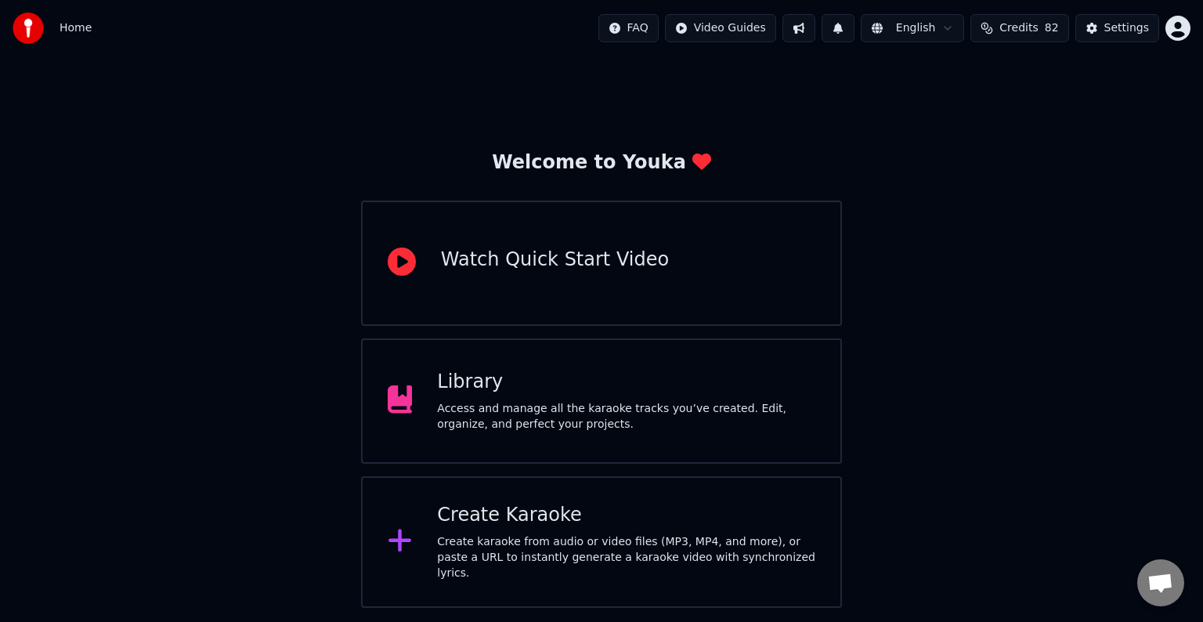
click at [642, 395] on div "Library Access and manage all the karaoke tracks you’ve created. Edit, organize…" at bounding box center [626, 401] width 378 height 63
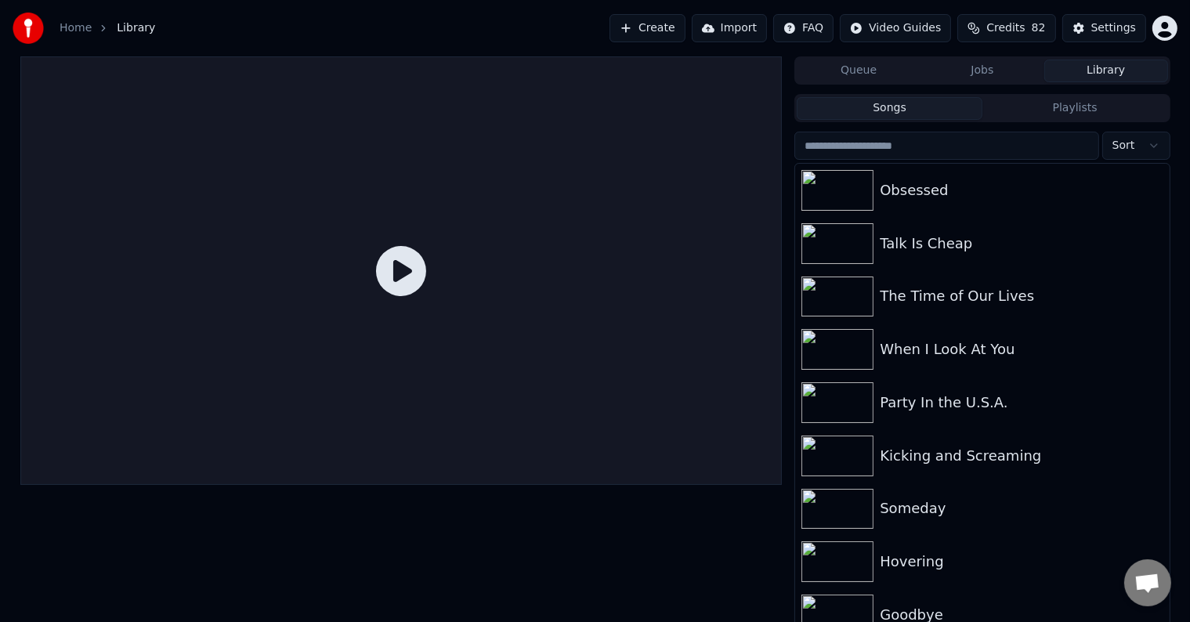
click at [1037, 97] on button "Playlists" at bounding box center [1075, 108] width 186 height 23
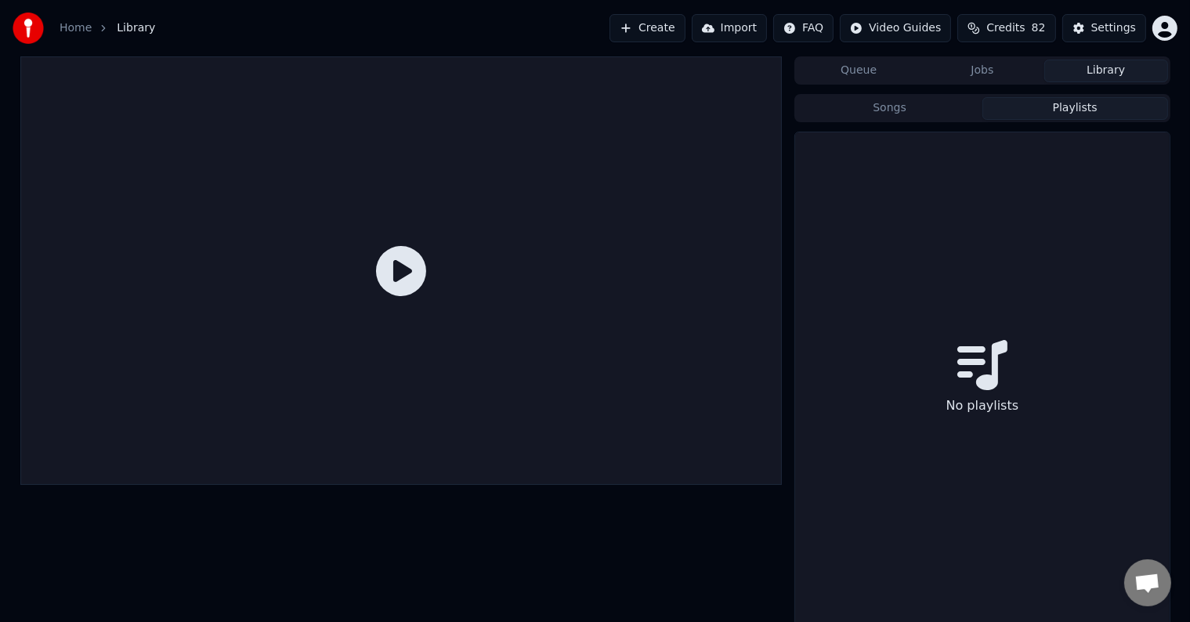
click at [992, 75] on button "Jobs" at bounding box center [982, 71] width 124 height 23
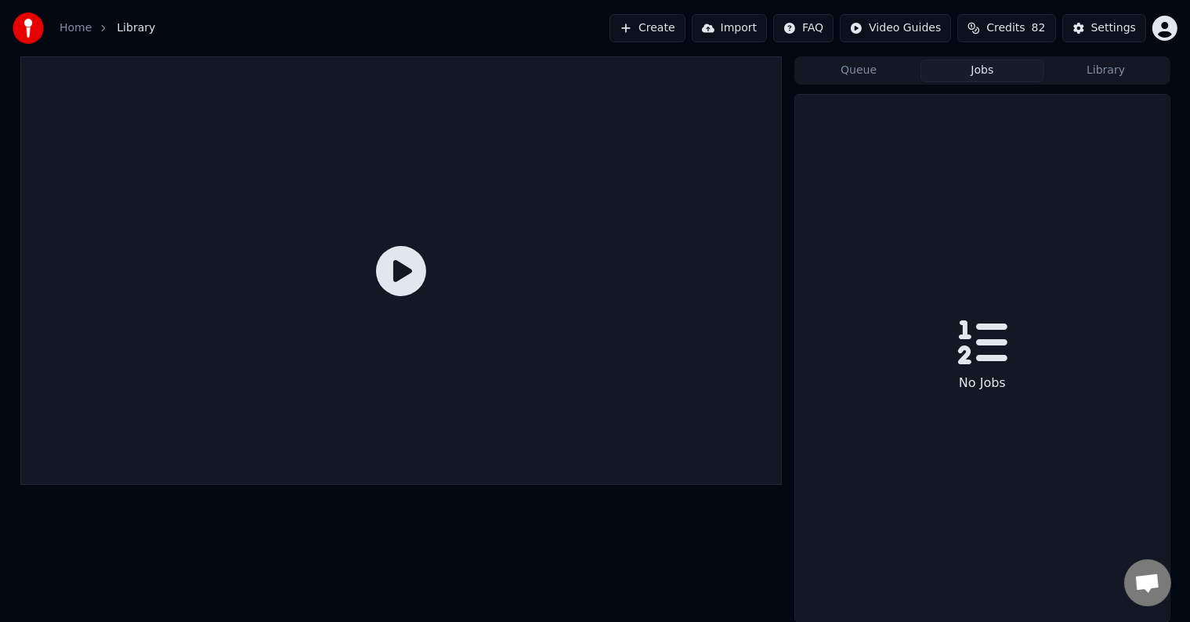
click at [1101, 66] on button "Library" at bounding box center [1106, 71] width 124 height 23
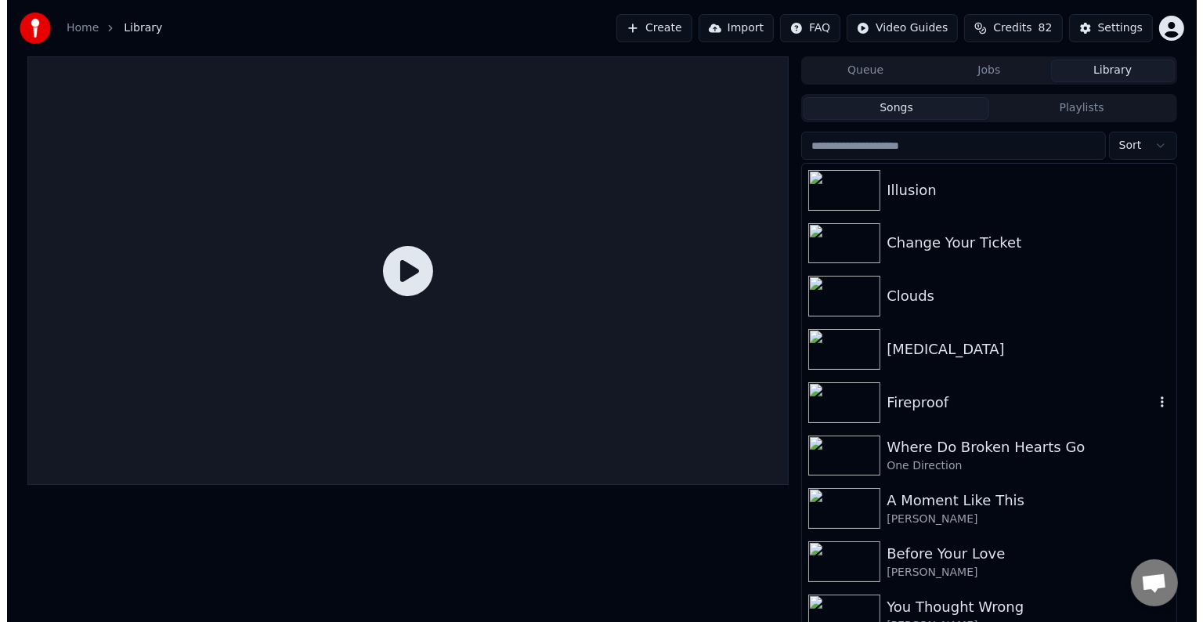
scroll to position [10171, 0]
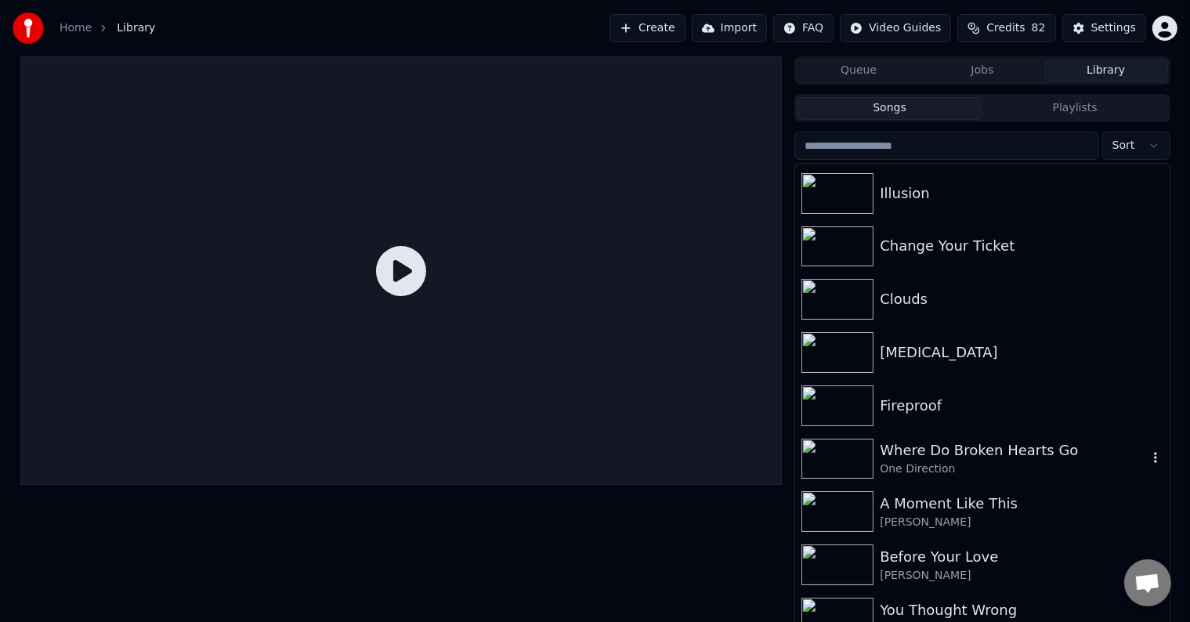
click at [1029, 480] on div "Where Do Broken Hearts Go One Direction" at bounding box center [982, 458] width 374 height 53
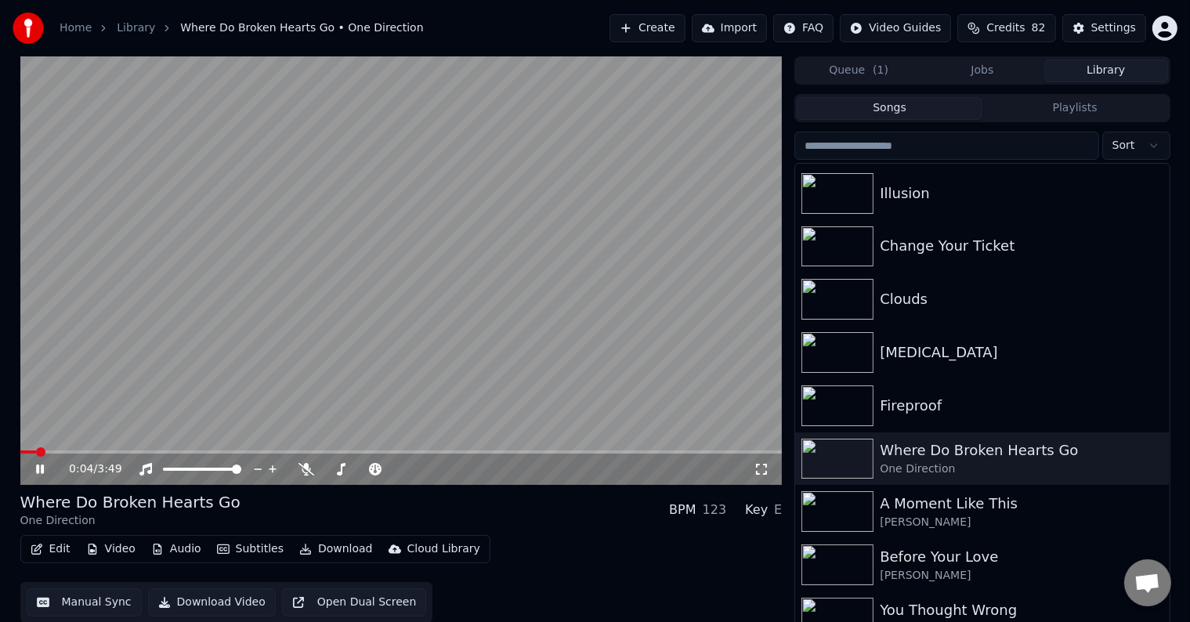
click at [38, 468] on icon at bounding box center [40, 469] width 8 height 9
click at [53, 546] on button "Edit" at bounding box center [50, 549] width 52 height 22
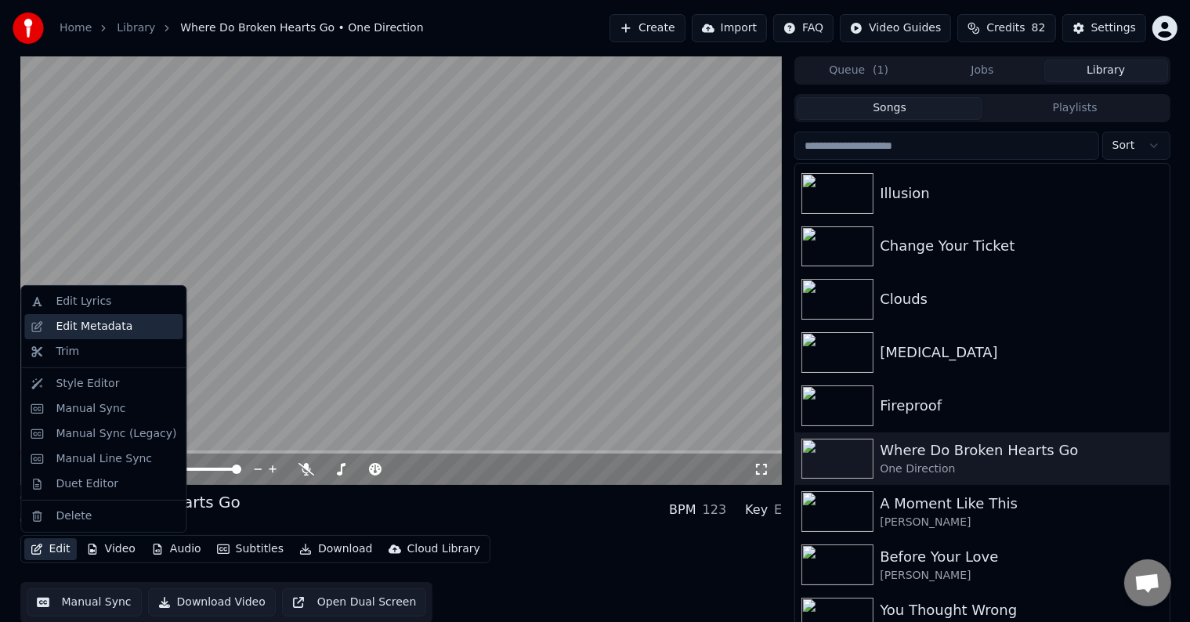
click at [84, 326] on div "Edit Metadata" at bounding box center [94, 327] width 77 height 16
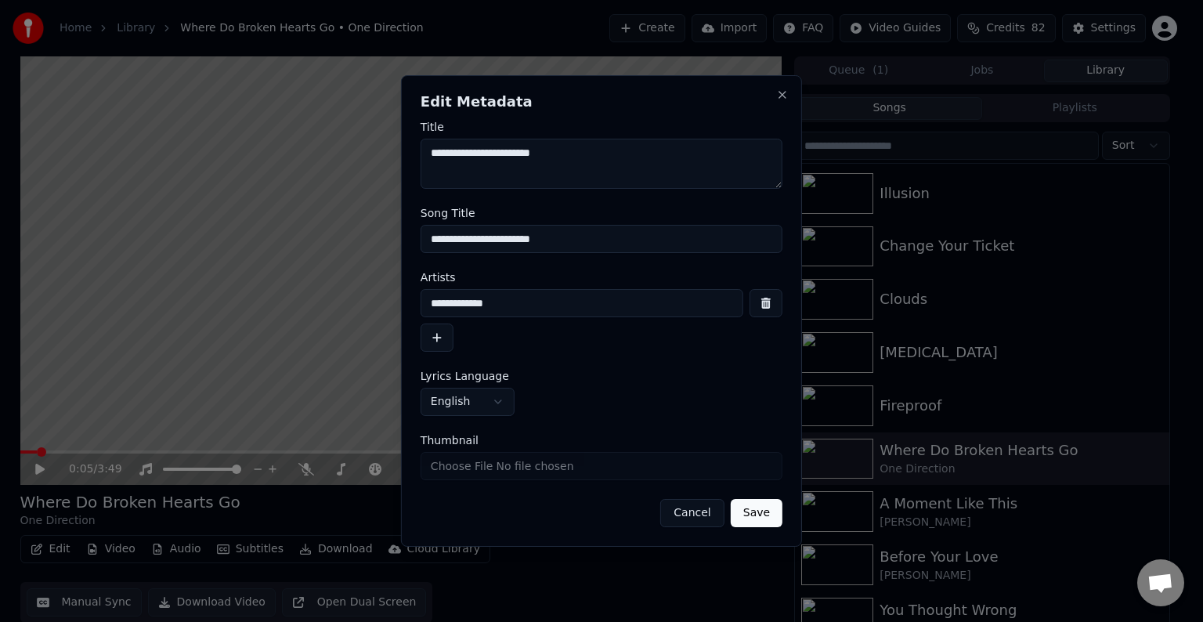
click at [758, 519] on button "Save" at bounding box center [757, 513] width 52 height 28
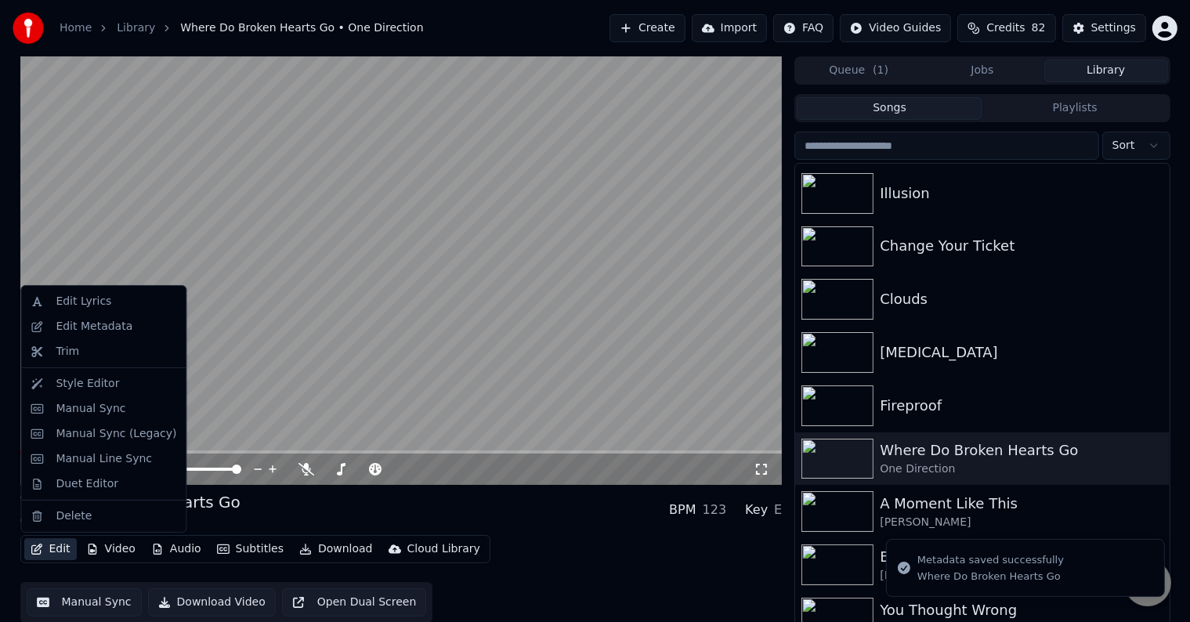
click at [45, 559] on button "Edit" at bounding box center [50, 549] width 52 height 22
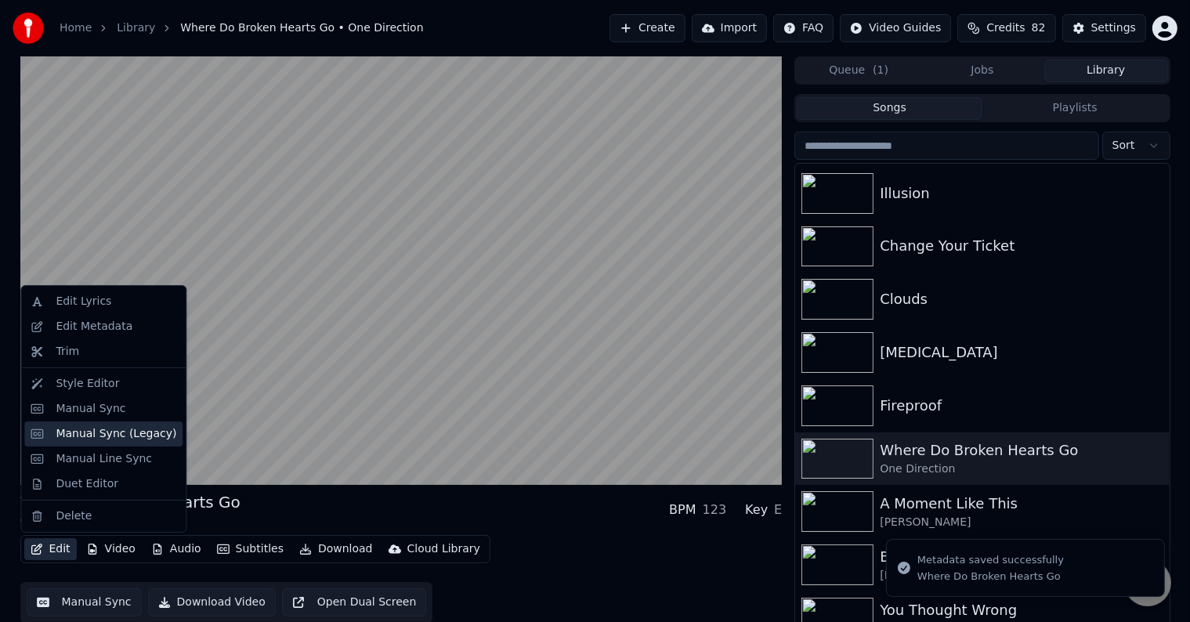
click at [70, 433] on div "Manual Sync (Legacy)" at bounding box center [116, 434] width 121 height 16
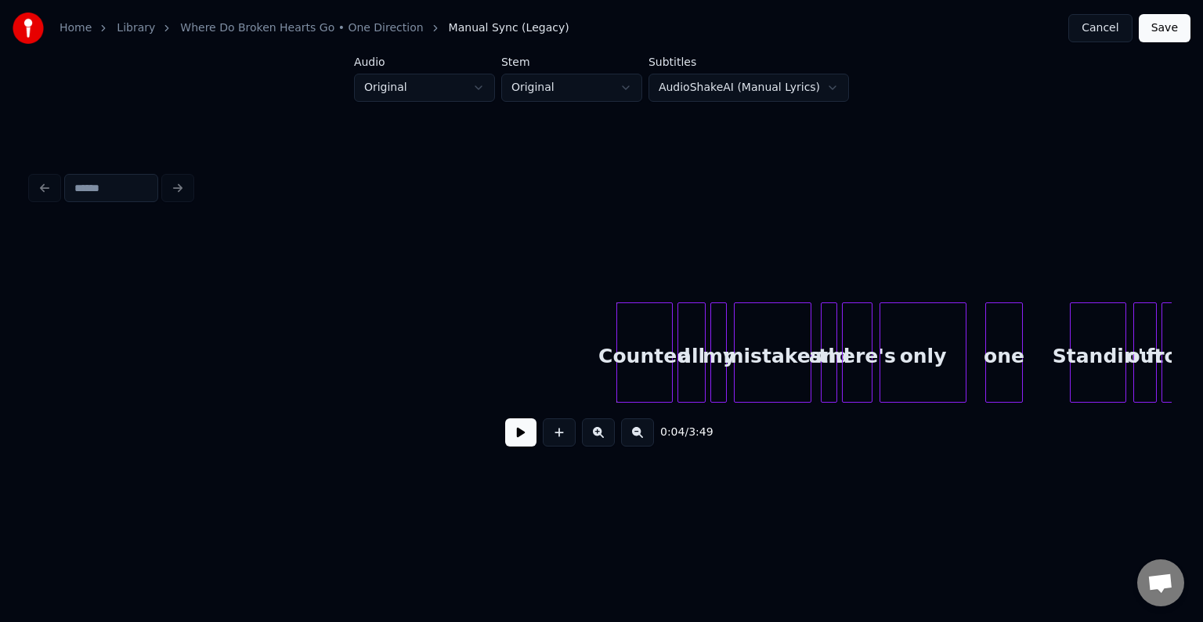
click at [518, 444] on button at bounding box center [520, 432] width 31 height 28
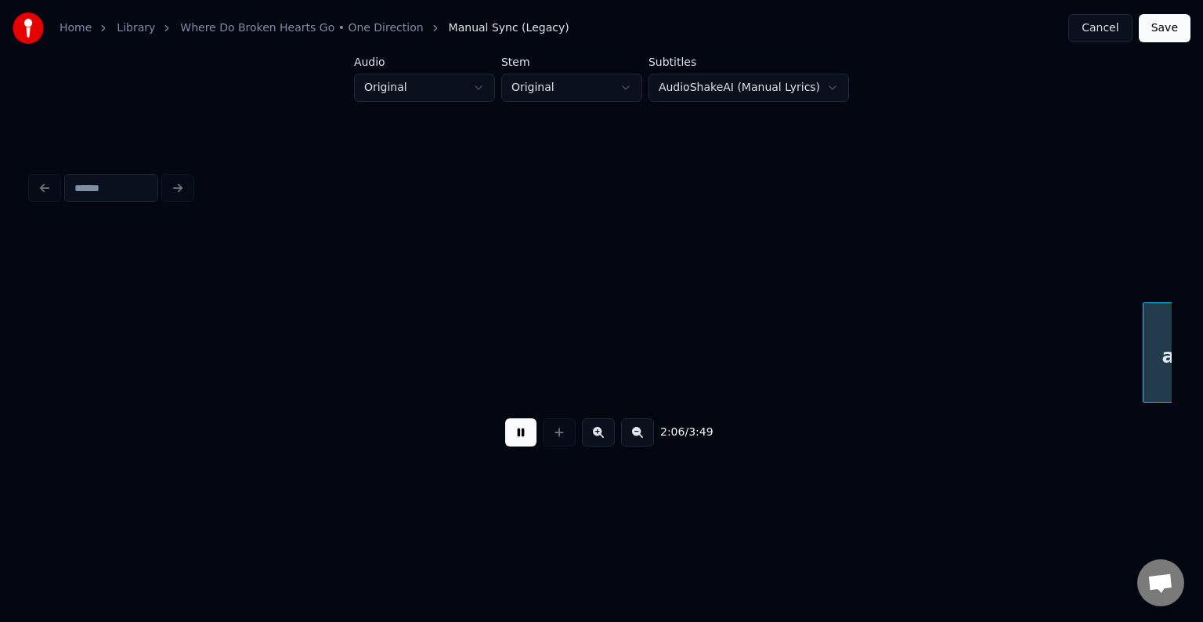
scroll to position [0, 14843]
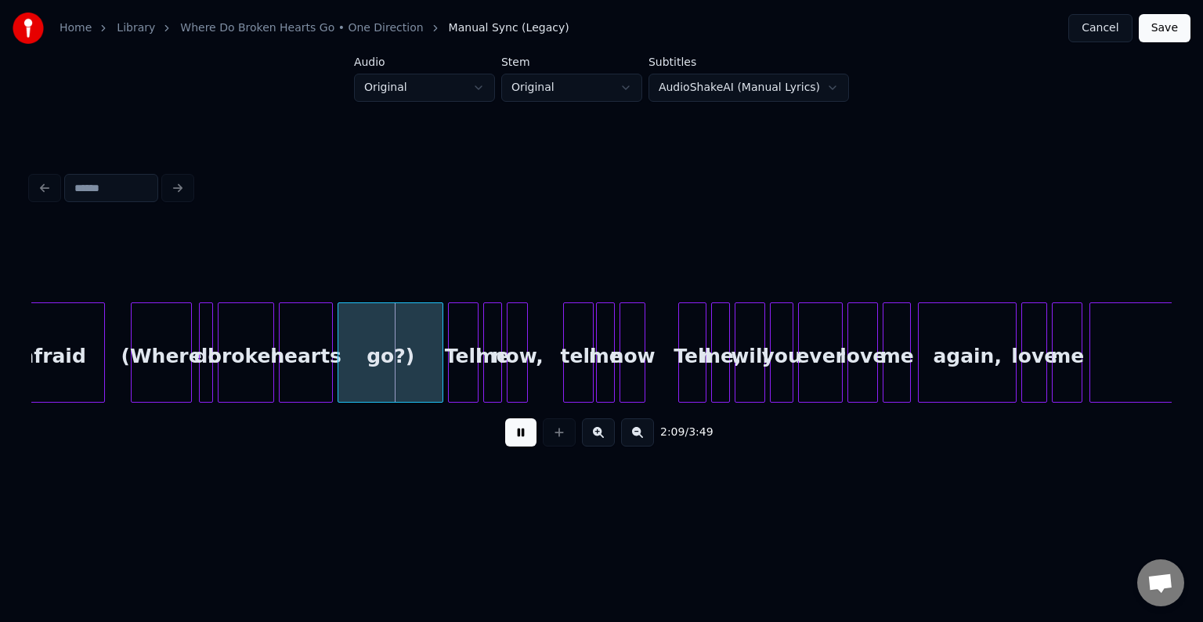
click at [518, 444] on button at bounding box center [520, 432] width 31 height 28
click at [376, 356] on div "go?)" at bounding box center [390, 356] width 104 height 107
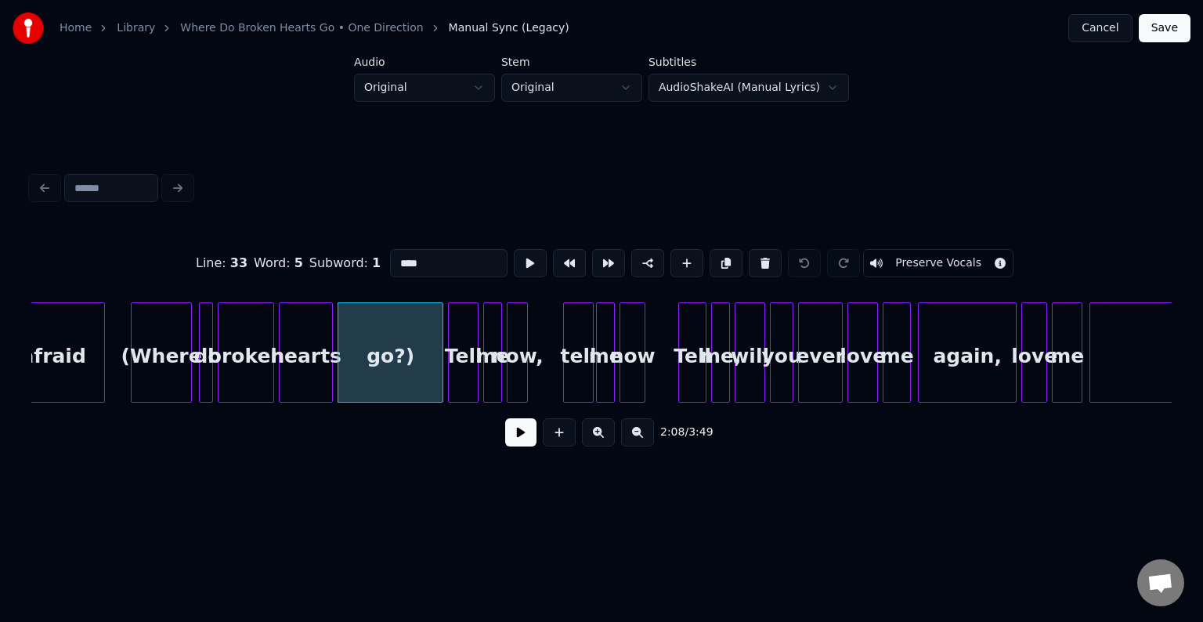
click at [888, 259] on button "Preserve Vocals" at bounding box center [938, 263] width 150 height 28
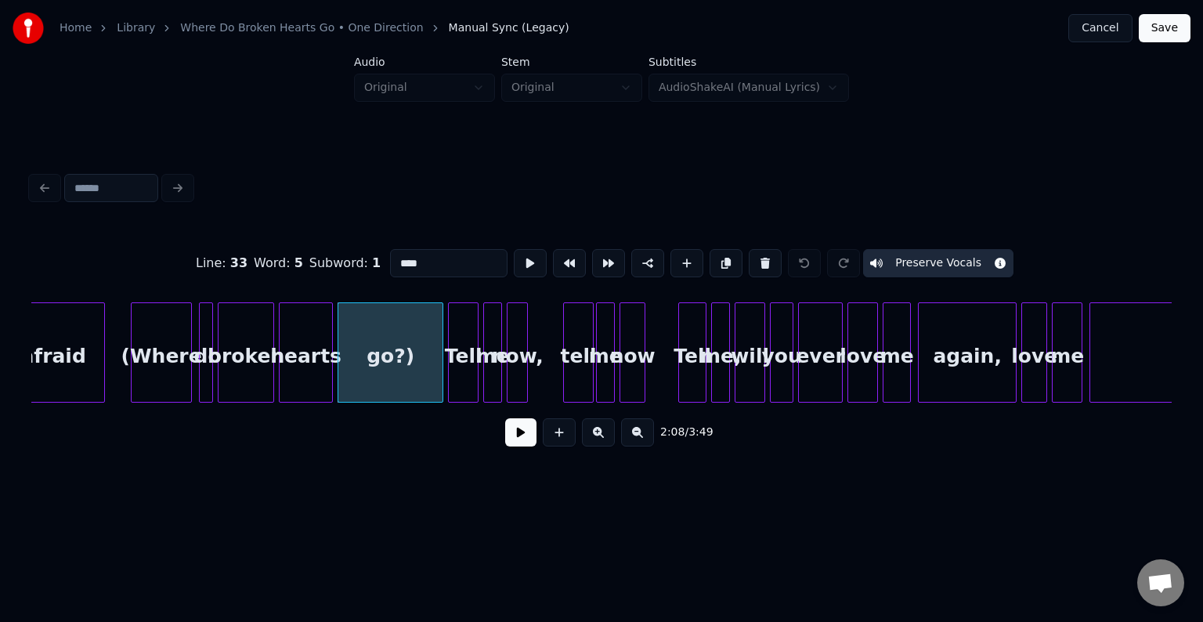
click at [295, 361] on div "hearts" at bounding box center [306, 356] width 52 height 107
type input "******"
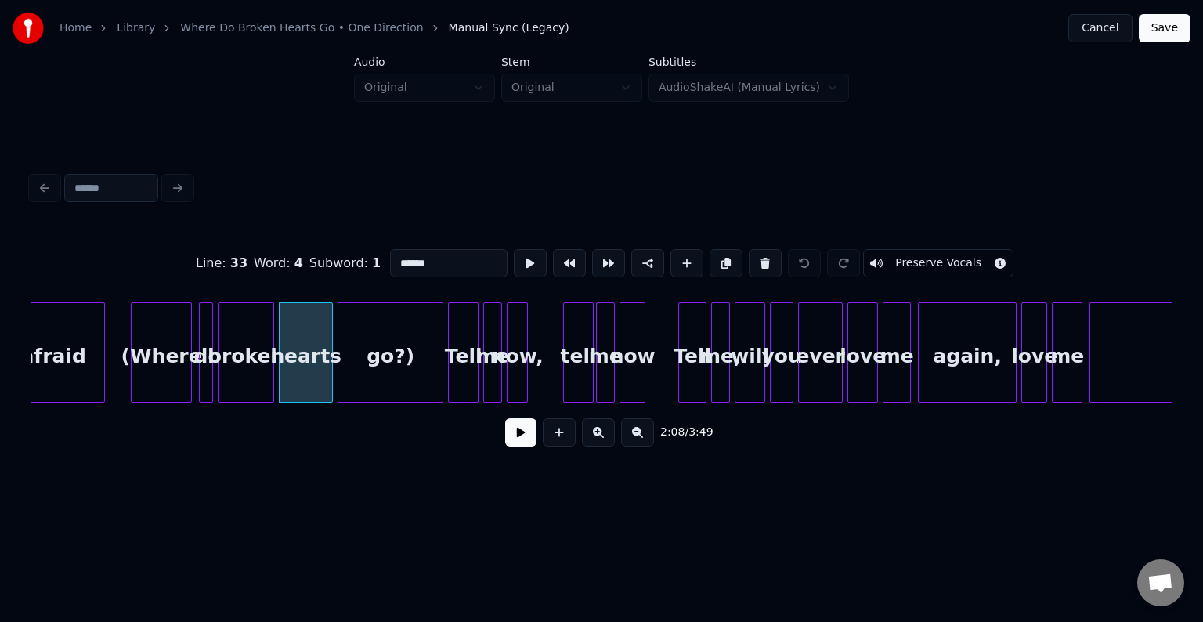
click at [916, 250] on button "Preserve Vocals" at bounding box center [938, 263] width 150 height 28
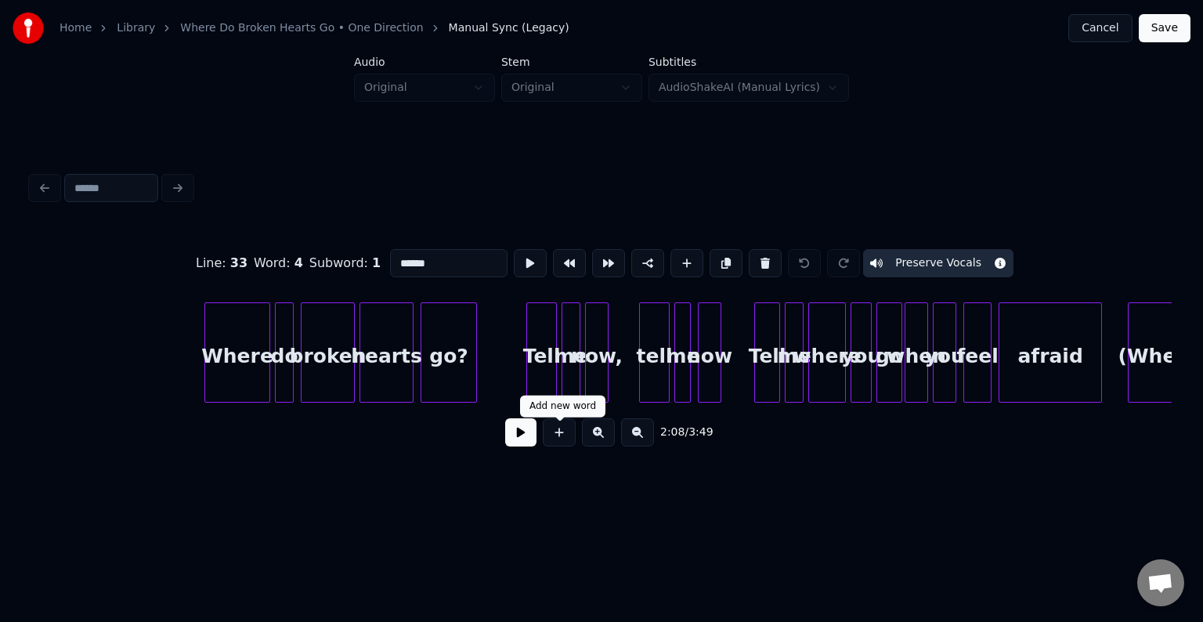
click at [520, 447] on button at bounding box center [520, 432] width 31 height 28
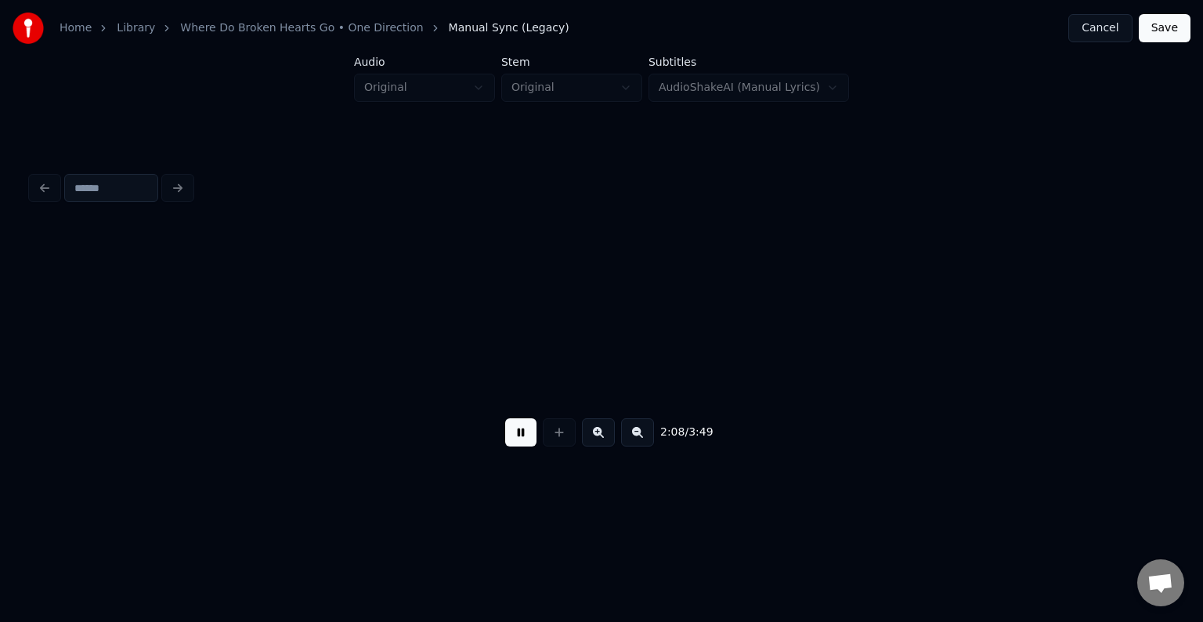
scroll to position [0, 15091]
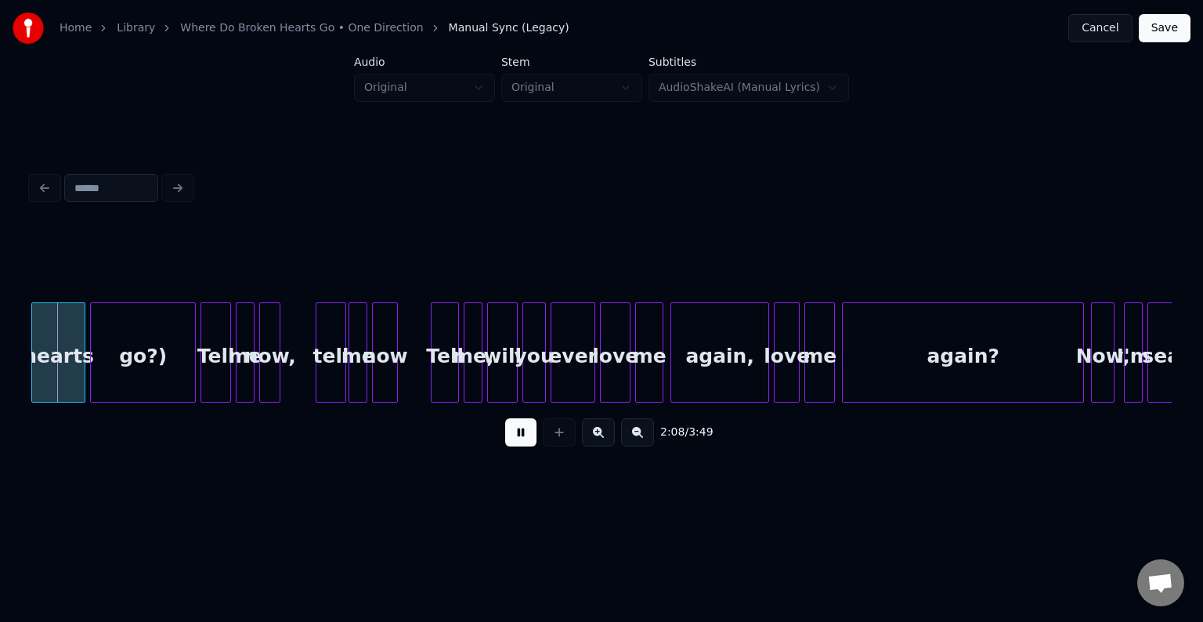
click at [520, 447] on button at bounding box center [520, 432] width 31 height 28
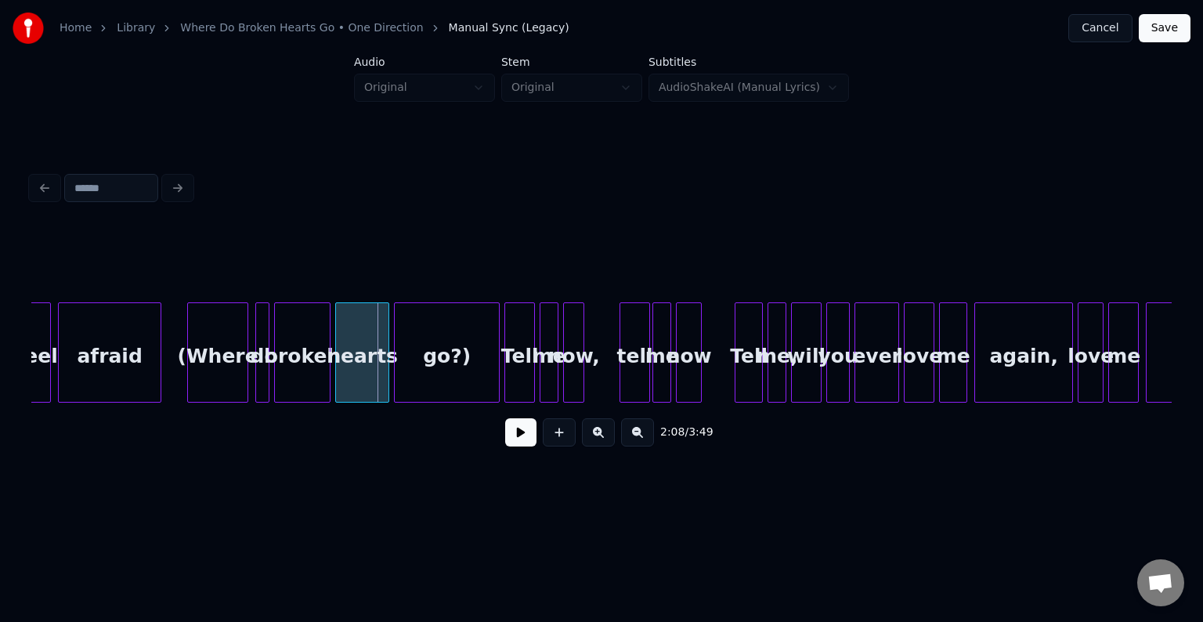
scroll to position [0, 14778]
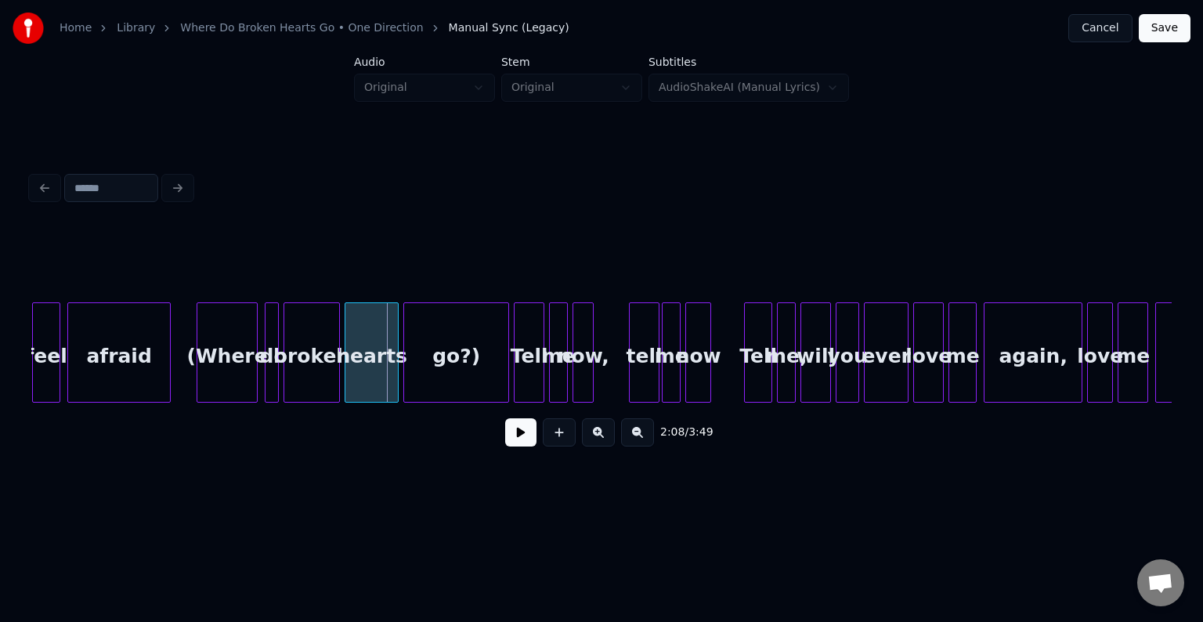
click at [304, 367] on div "broken" at bounding box center [311, 356] width 55 height 107
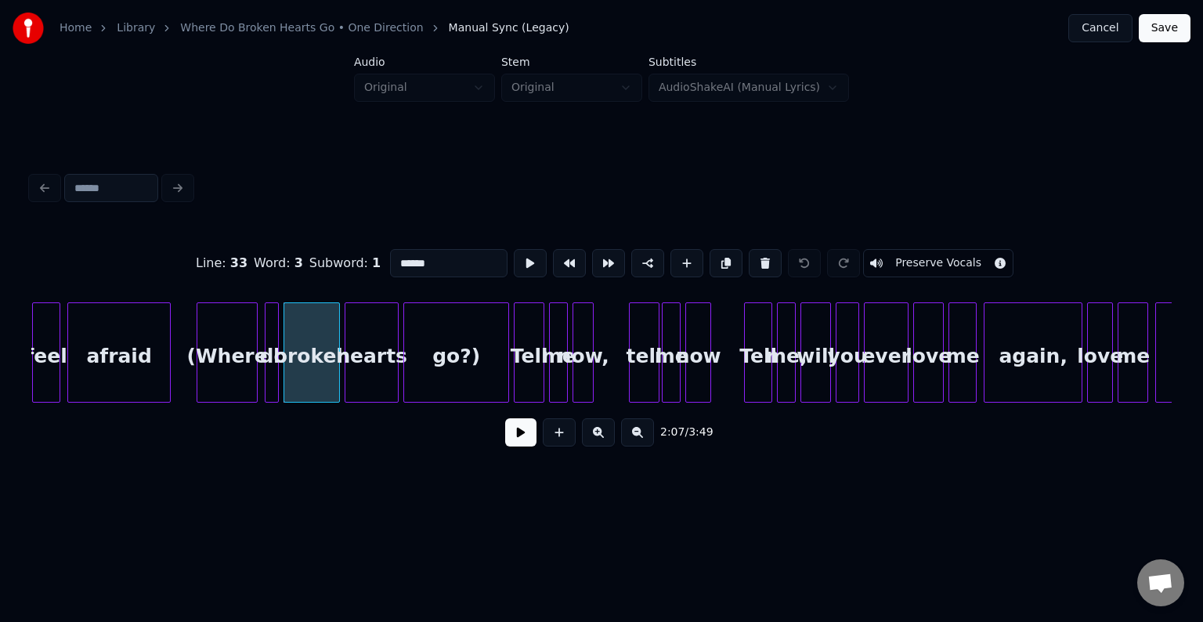
click at [868, 254] on button "Preserve Vocals" at bounding box center [938, 263] width 150 height 28
click at [269, 360] on div at bounding box center [268, 352] width 5 height 99
click at [890, 253] on button "Preserve Vocals" at bounding box center [938, 263] width 150 height 28
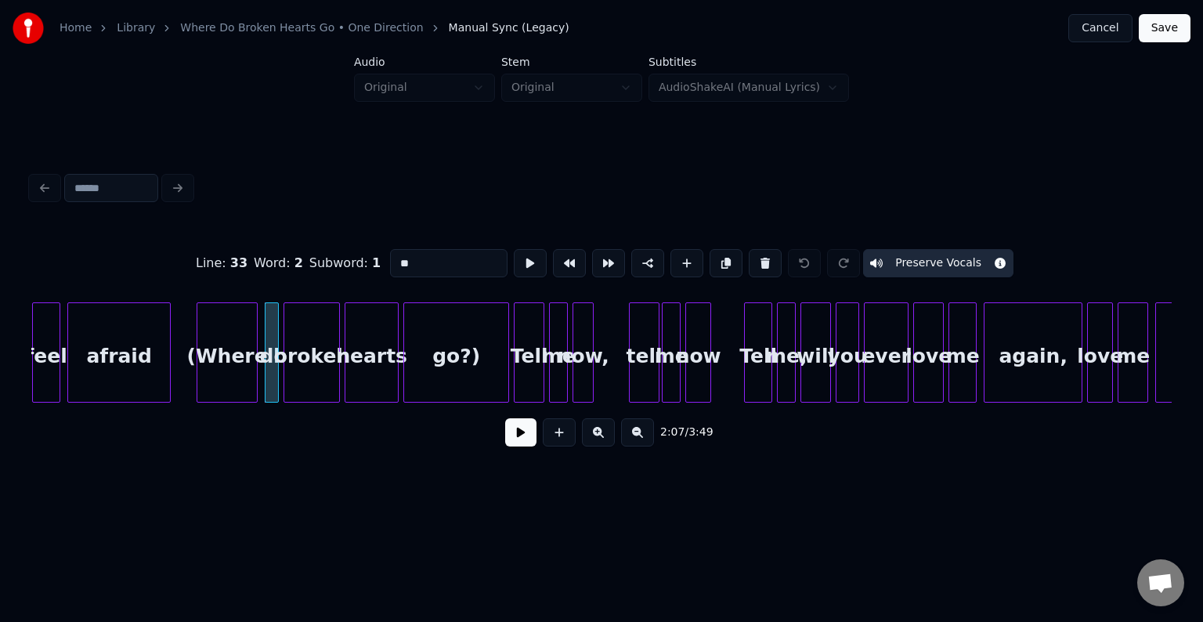
click at [226, 392] on div "(Where" at bounding box center [227, 356] width 60 height 107
type input "******"
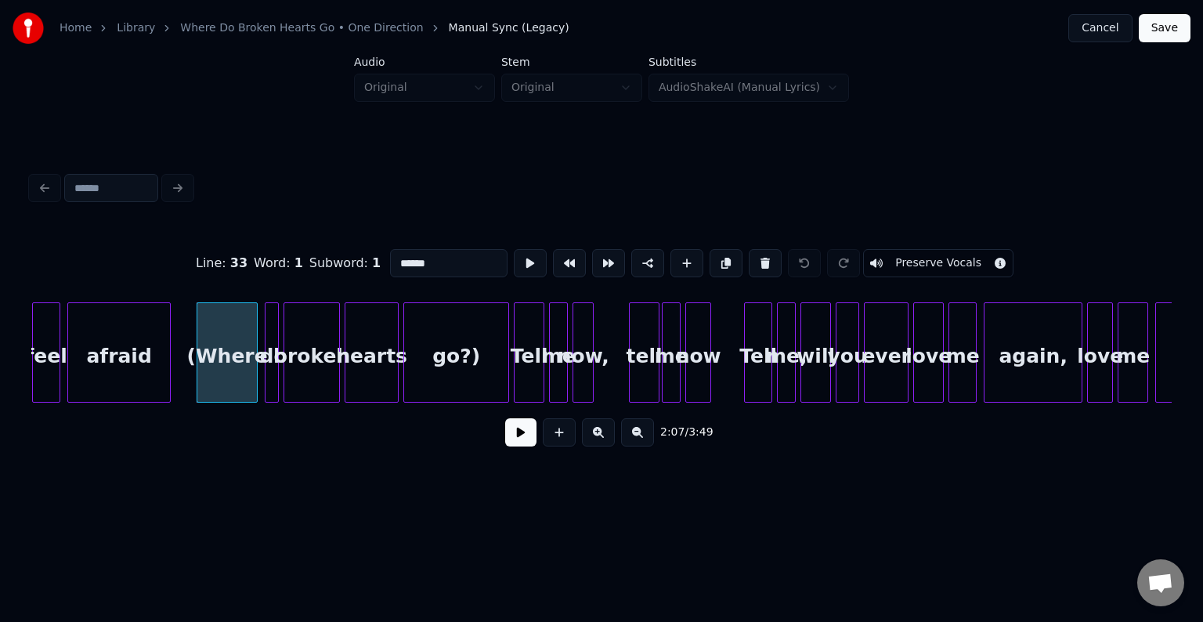
click at [884, 251] on button "Preserve Vocals" at bounding box center [938, 263] width 150 height 28
click at [519, 432] on button at bounding box center [520, 432] width 31 height 28
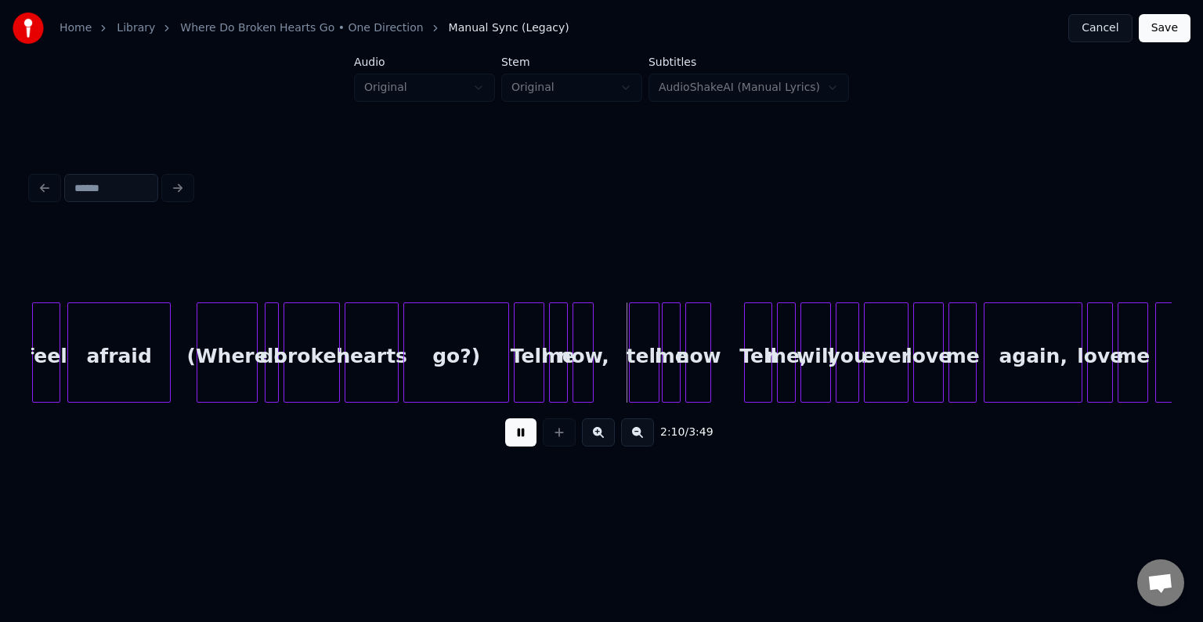
click at [519, 432] on button at bounding box center [520, 432] width 31 height 28
click at [478, 364] on div "go?)" at bounding box center [456, 356] width 104 height 107
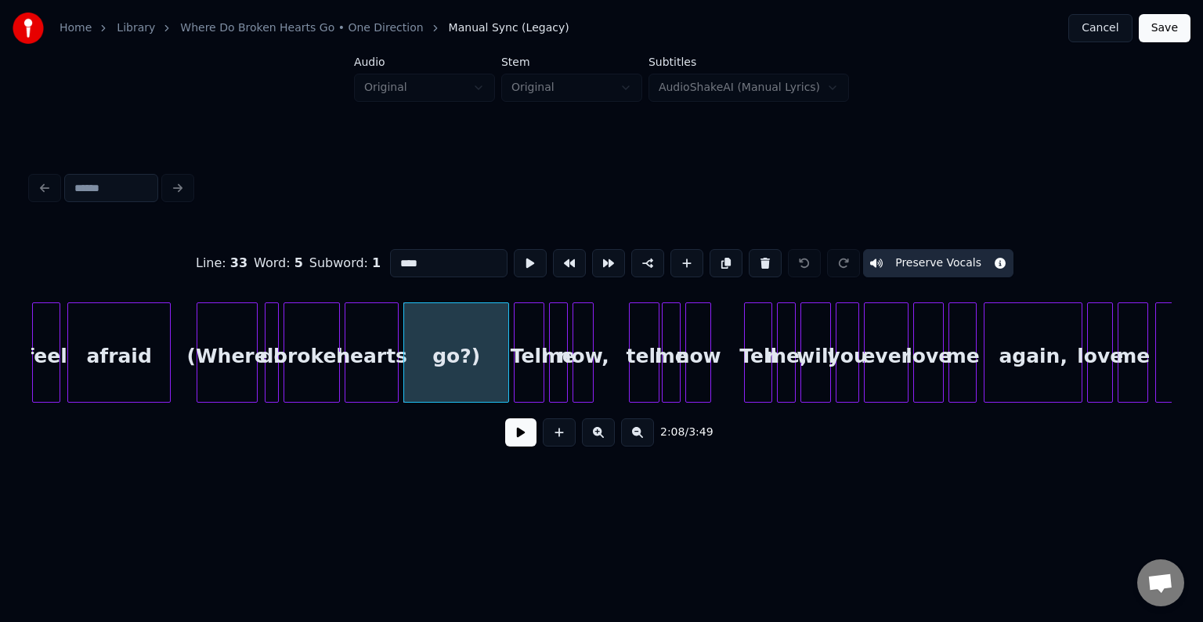
click at [512, 430] on button at bounding box center [520, 432] width 31 height 28
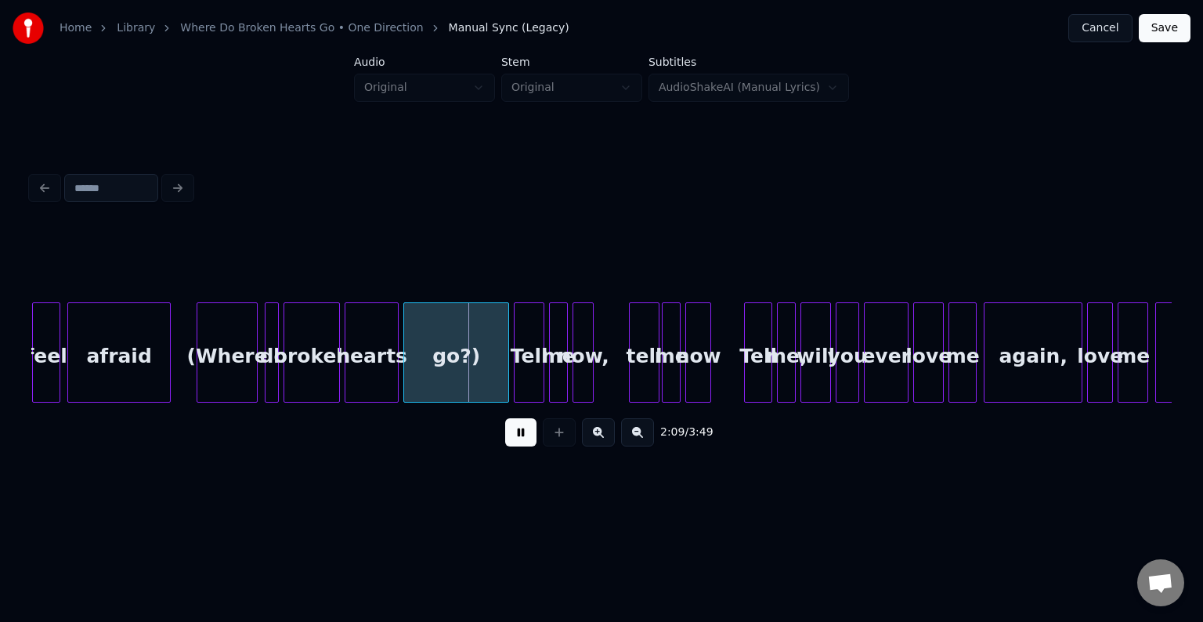
click at [512, 430] on button at bounding box center [520, 432] width 31 height 28
click at [479, 370] on div at bounding box center [478, 352] width 5 height 99
click at [515, 433] on button at bounding box center [520, 432] width 31 height 28
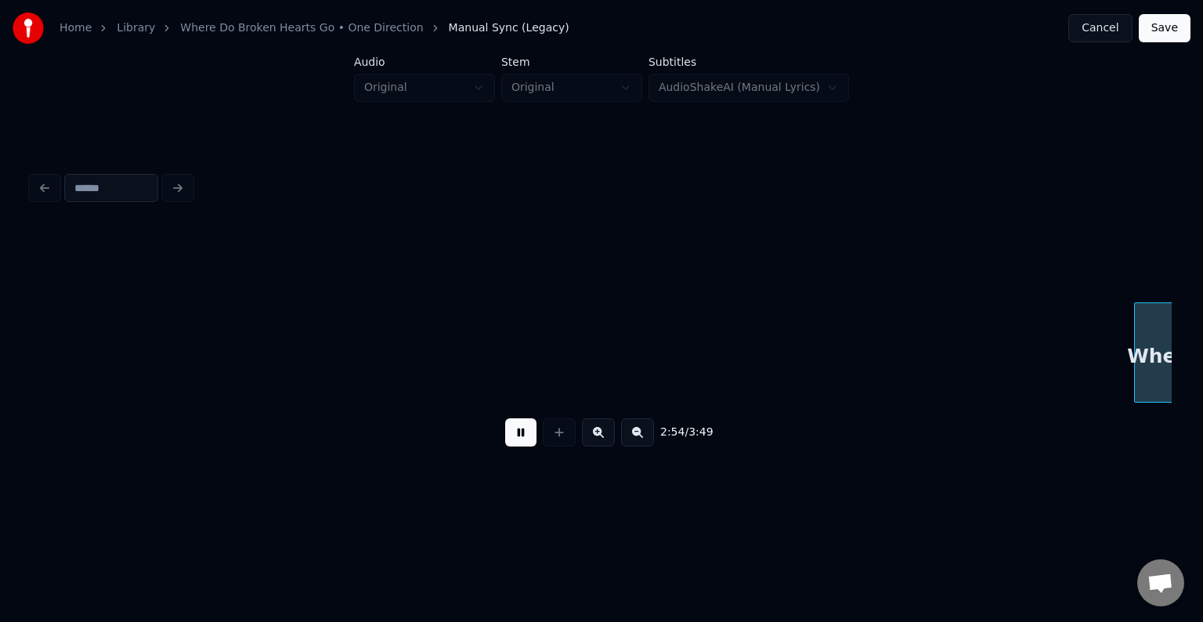
scroll to position [0, 20483]
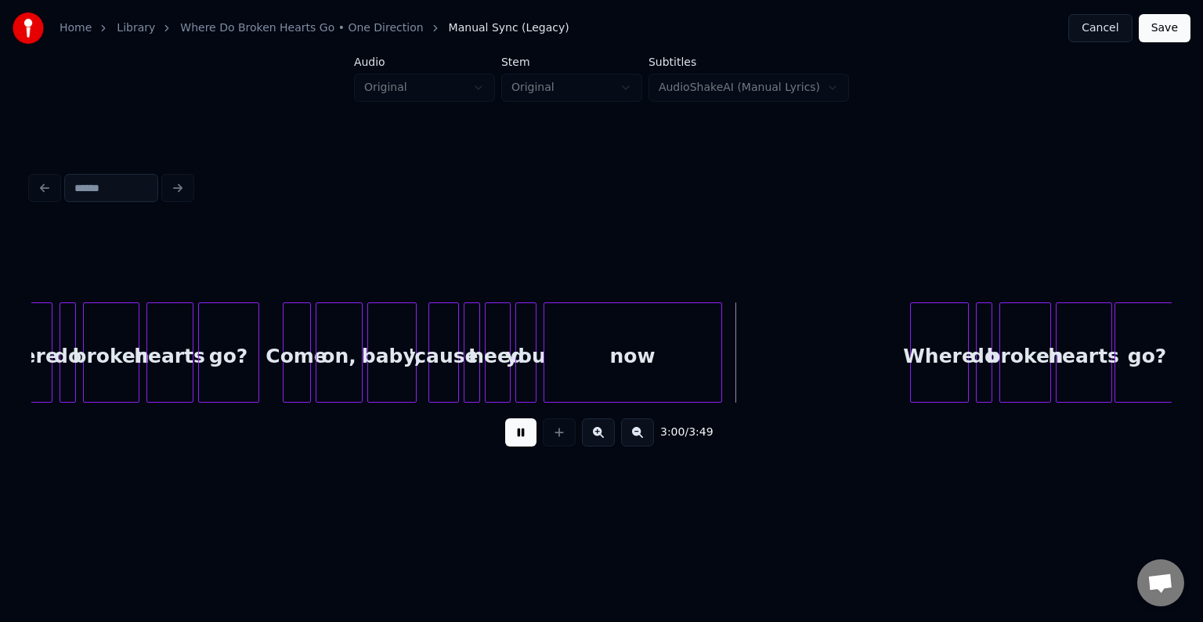
click at [515, 433] on button at bounding box center [520, 432] width 31 height 28
click at [721, 353] on div "now" at bounding box center [633, 352] width 179 height 100
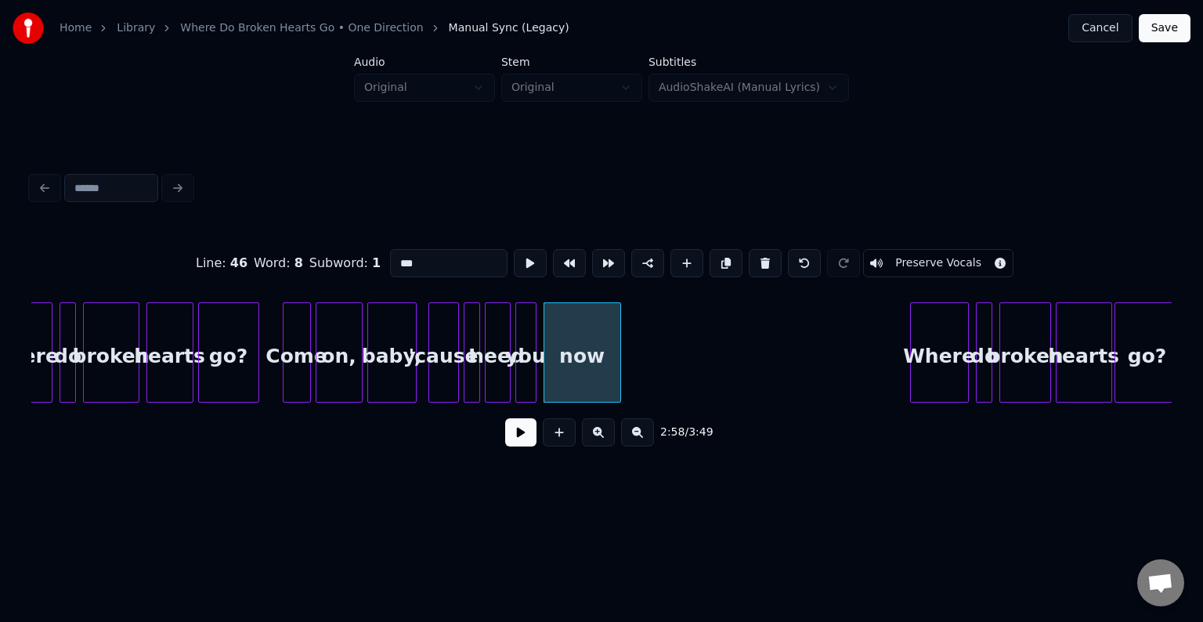
click at [620, 363] on div at bounding box center [618, 352] width 5 height 99
click at [509, 436] on button at bounding box center [520, 432] width 31 height 28
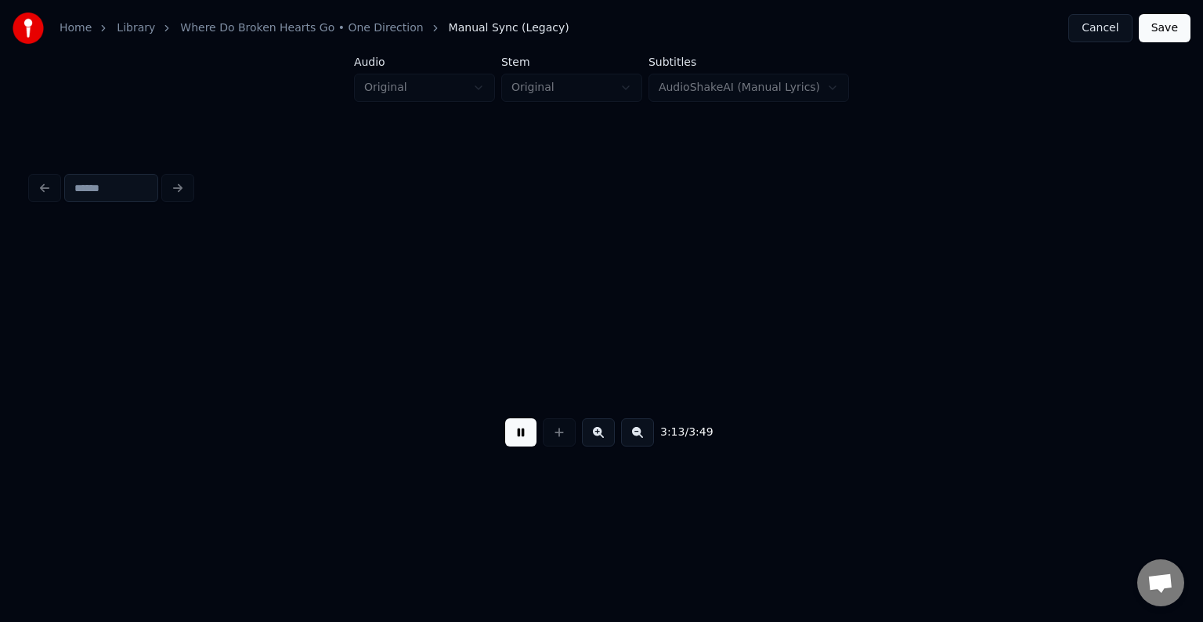
scroll to position [0, 22766]
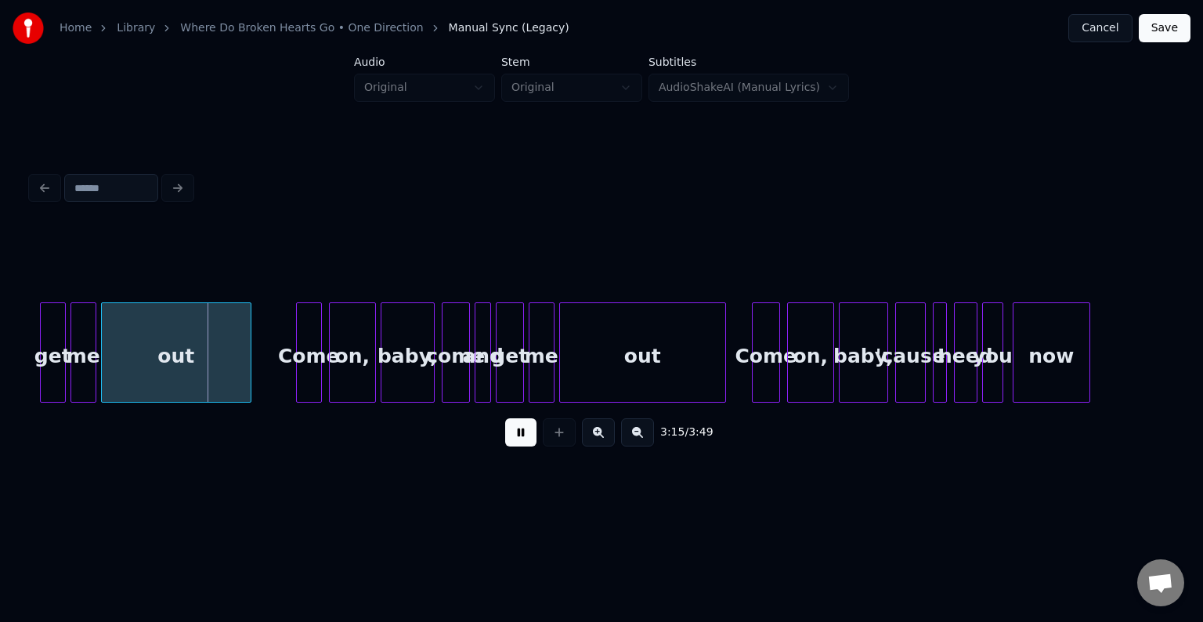
click at [509, 436] on button at bounding box center [520, 432] width 31 height 28
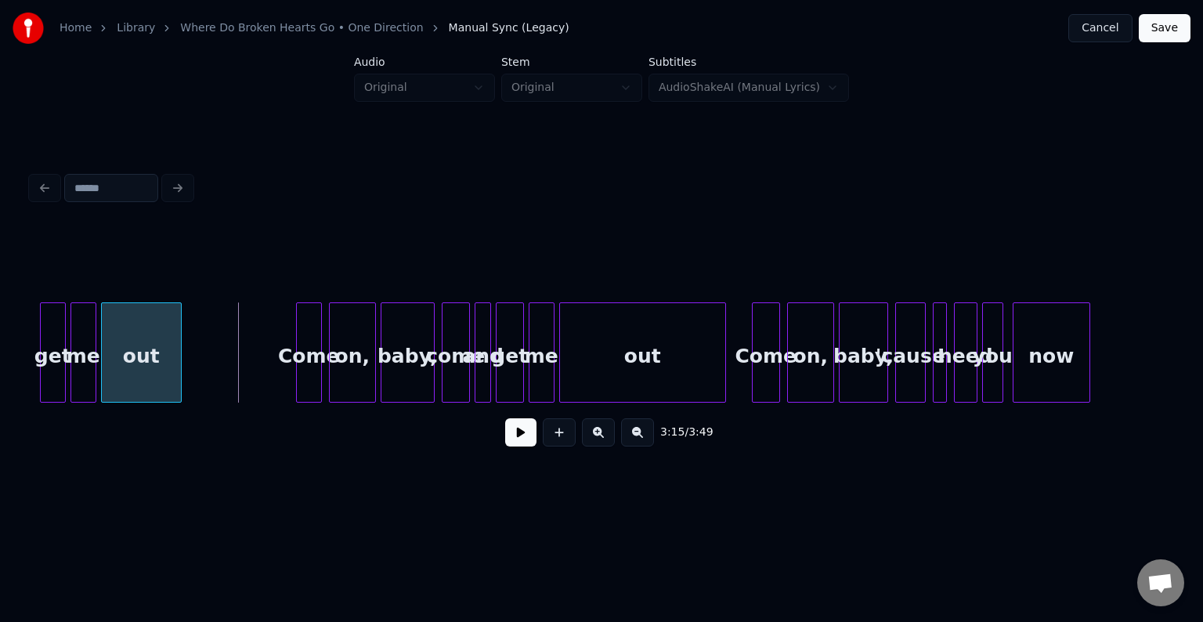
click at [177, 362] on div at bounding box center [178, 352] width 5 height 99
click at [519, 439] on button at bounding box center [520, 432] width 31 height 28
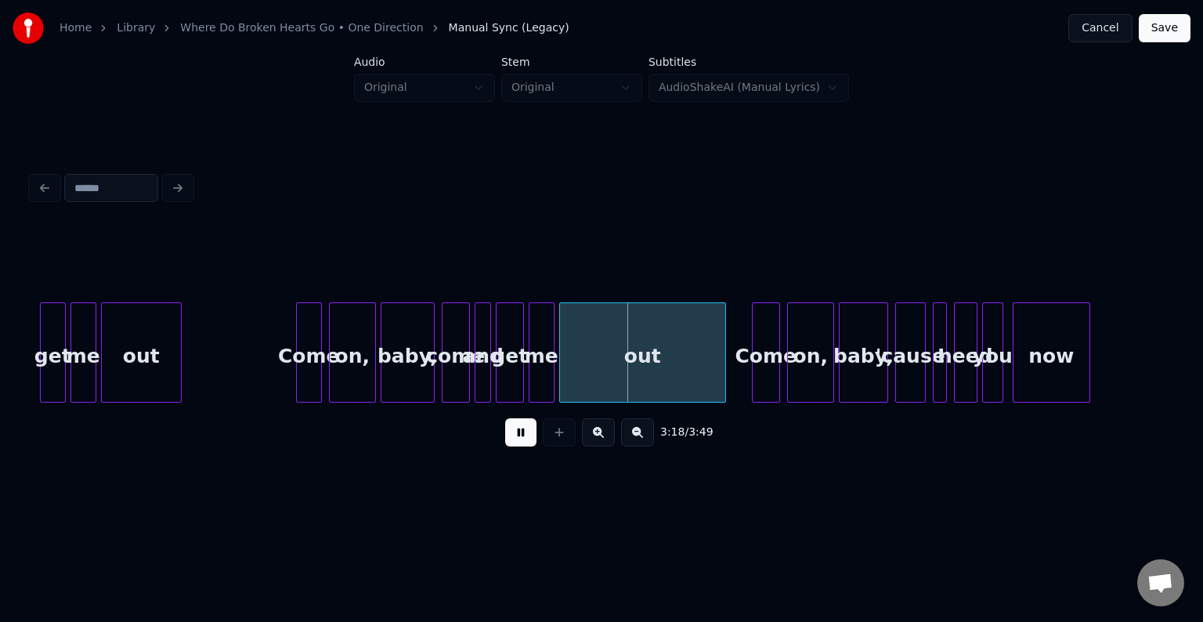
click at [519, 439] on button at bounding box center [520, 432] width 31 height 28
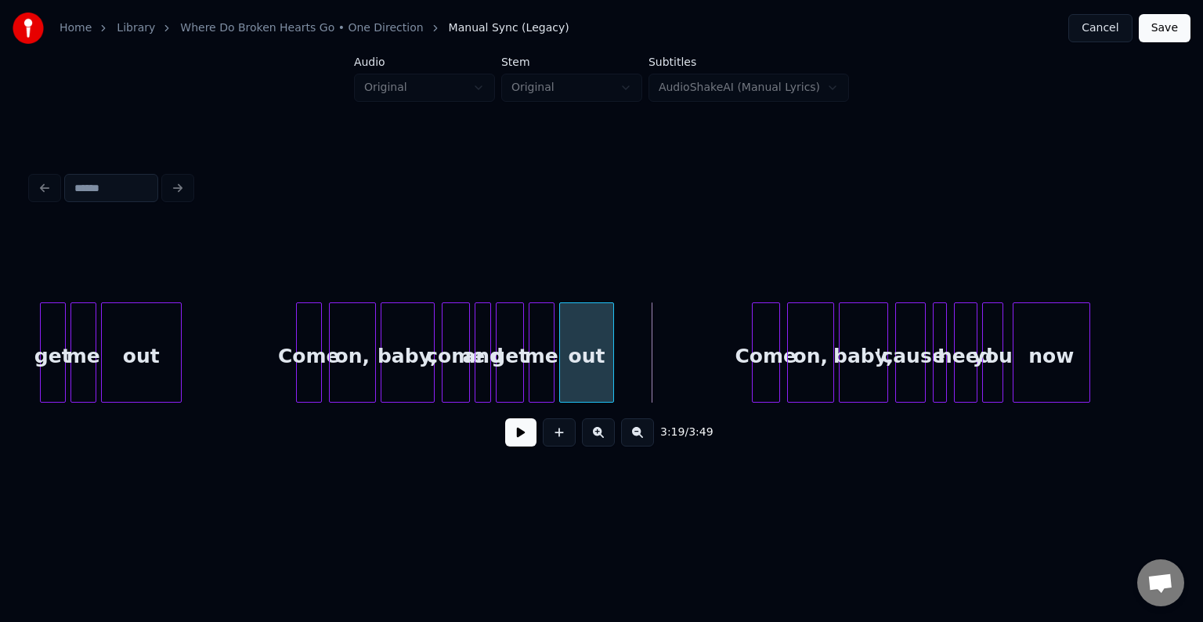
click at [612, 378] on div at bounding box center [611, 352] width 5 height 99
click at [520, 436] on button at bounding box center [520, 432] width 31 height 28
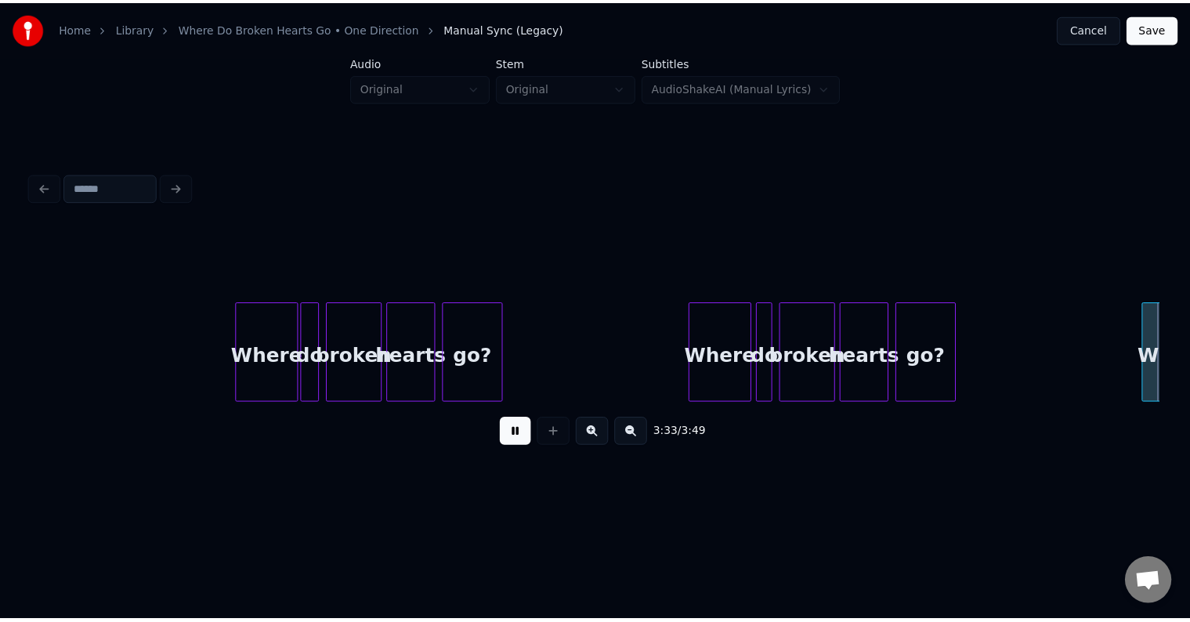
scroll to position [0, 25048]
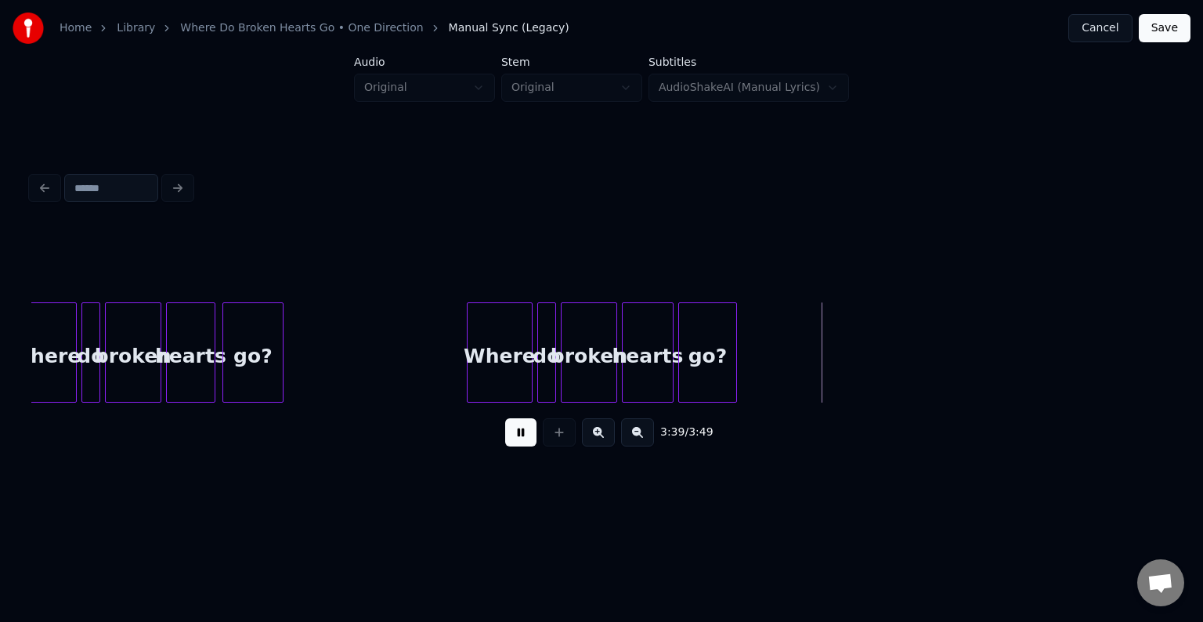
click at [1177, 33] on button "Save" at bounding box center [1165, 28] width 52 height 28
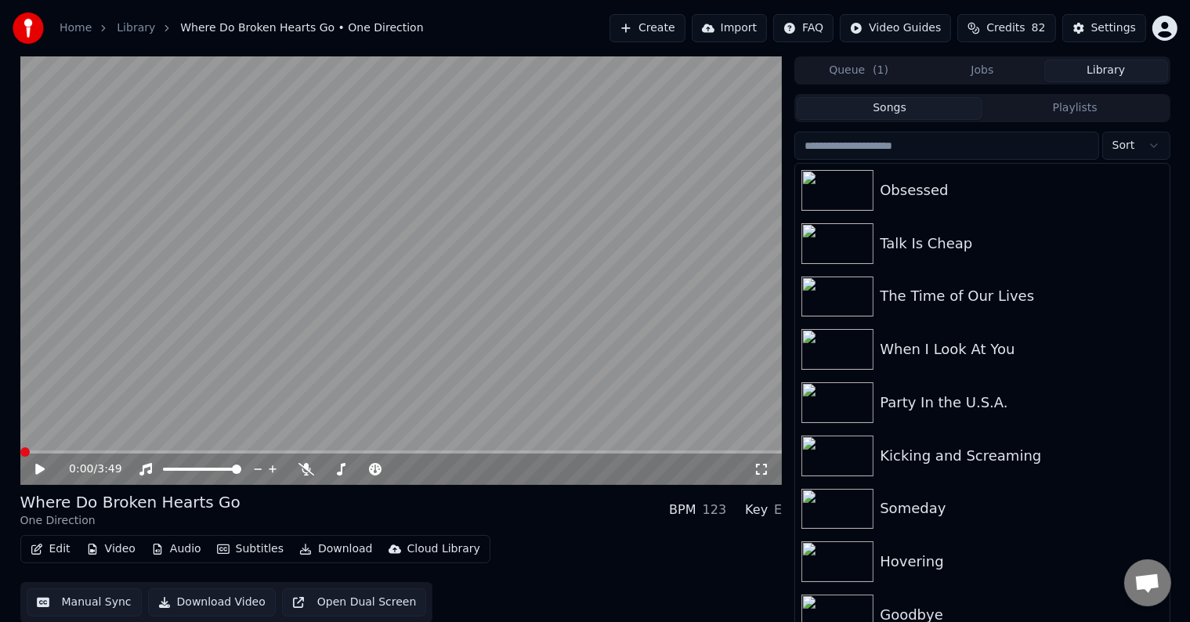
click at [41, 468] on icon at bounding box center [39, 469] width 9 height 11
click at [41, 468] on icon at bounding box center [40, 469] width 8 height 9
click at [41, 468] on icon at bounding box center [39, 469] width 9 height 11
click at [37, 475] on icon at bounding box center [51, 469] width 37 height 13
click at [329, 546] on button "Download" at bounding box center [336, 549] width 86 height 22
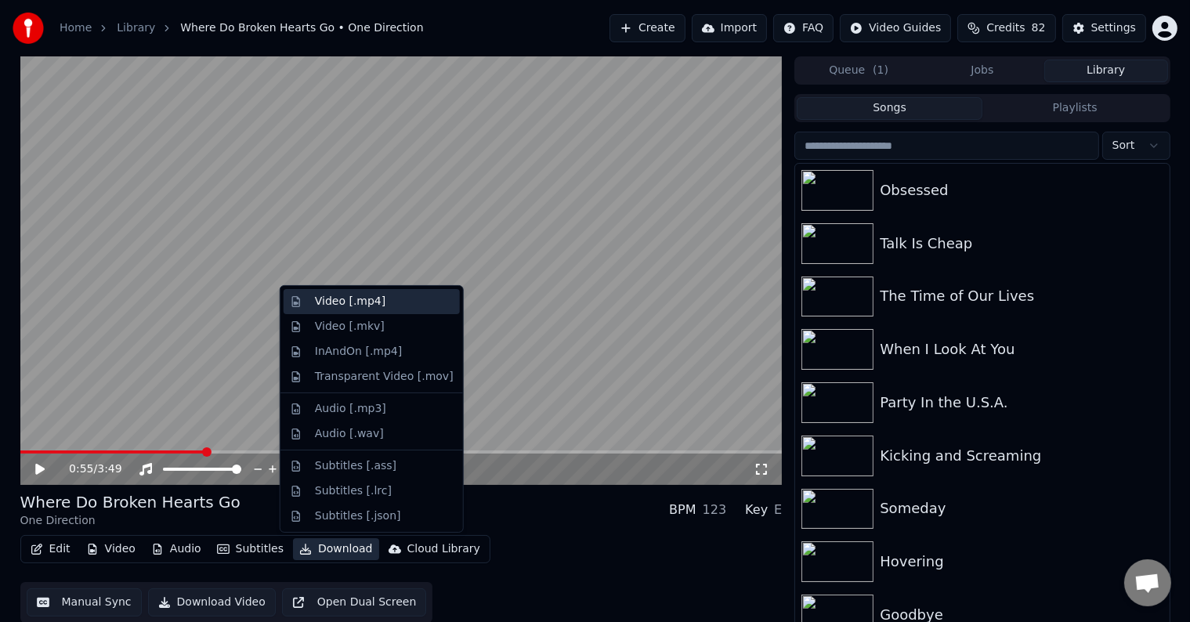
click at [360, 303] on div "Video [.mp4]" at bounding box center [350, 302] width 71 height 16
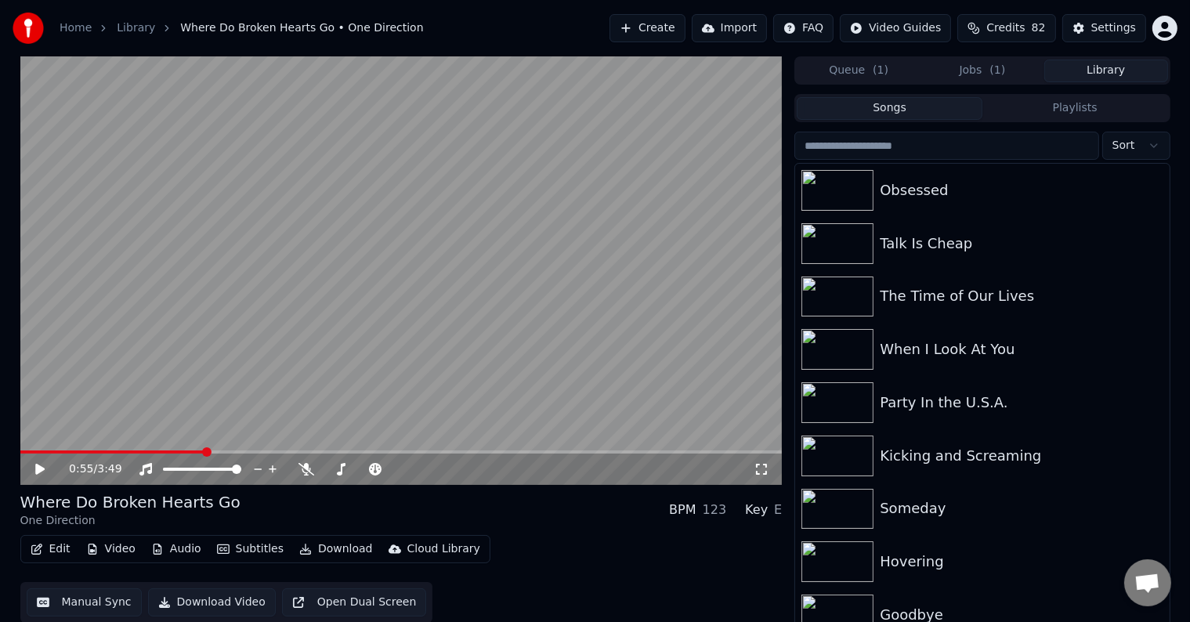
click at [1142, 74] on button "Library" at bounding box center [1106, 71] width 124 height 23
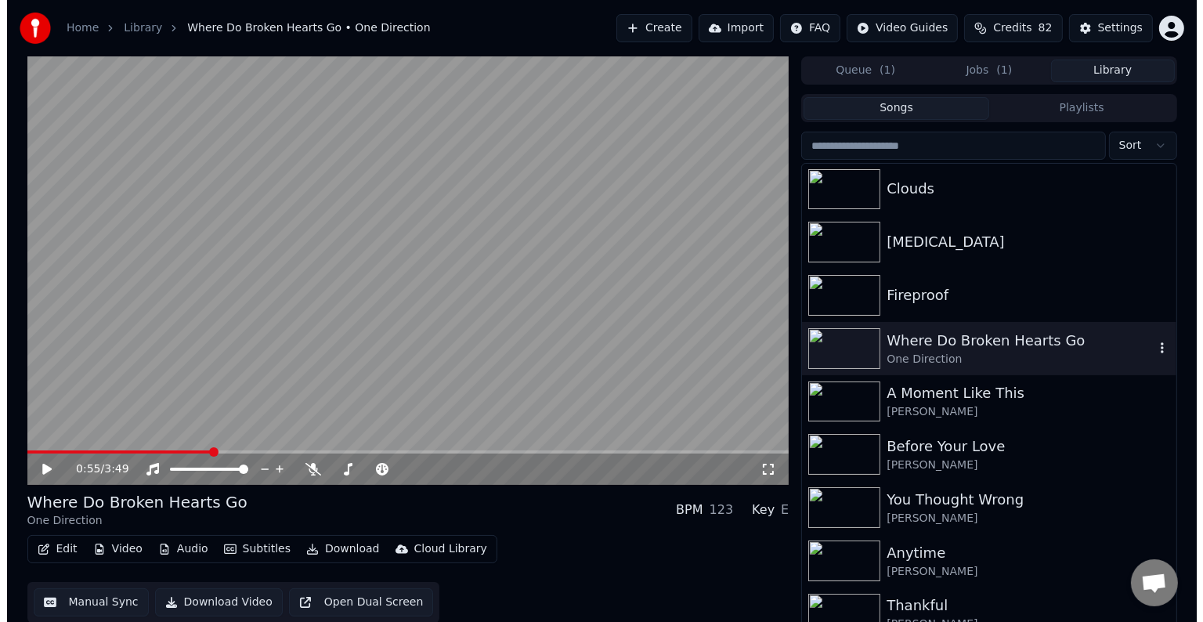
scroll to position [10282, 0]
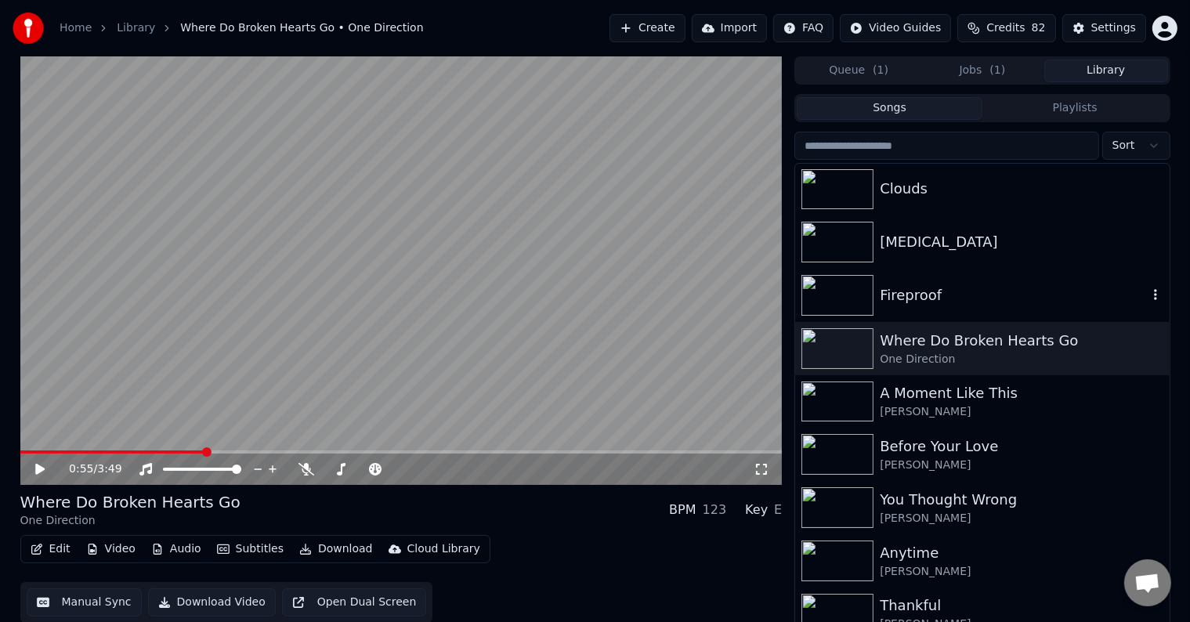
click at [915, 301] on div "Fireproof" at bounding box center [1013, 295] width 267 height 22
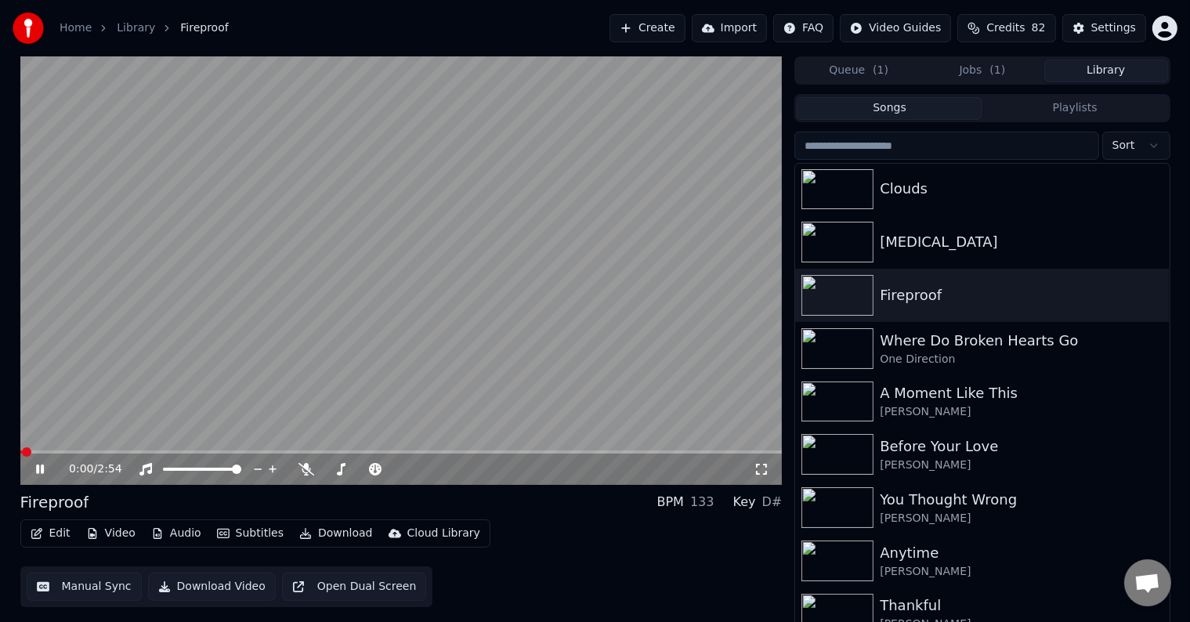
click at [50, 534] on button "Edit" at bounding box center [50, 534] width 52 height 22
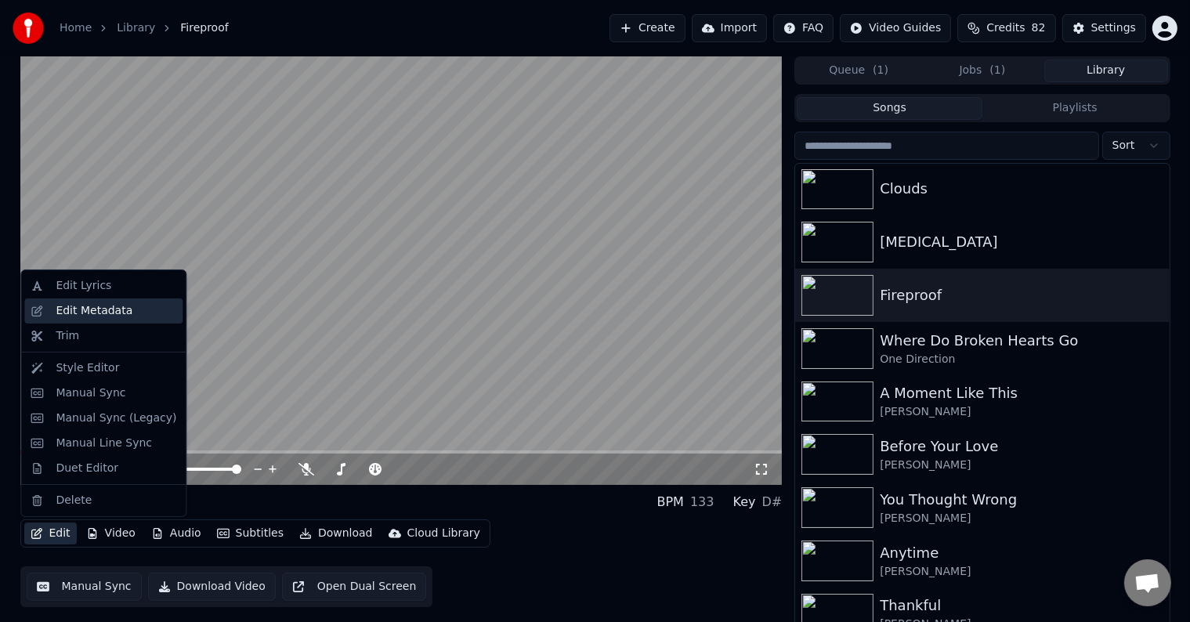
click at [78, 312] on div "Edit Metadata" at bounding box center [94, 311] width 77 height 16
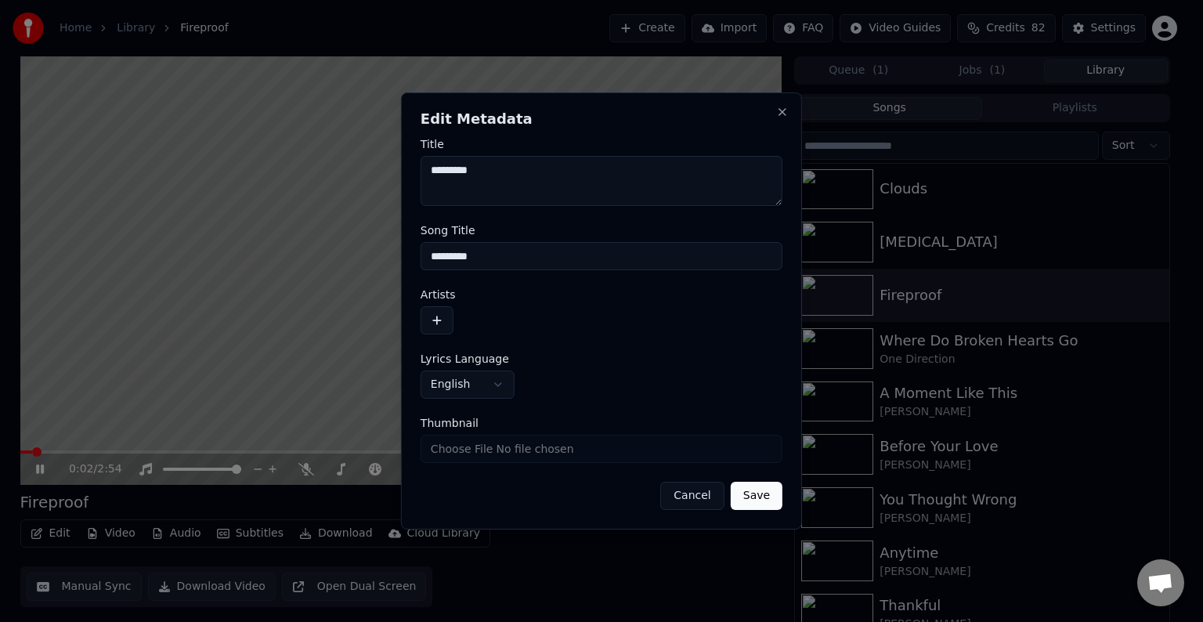
click at [448, 318] on button "button" at bounding box center [437, 320] width 33 height 28
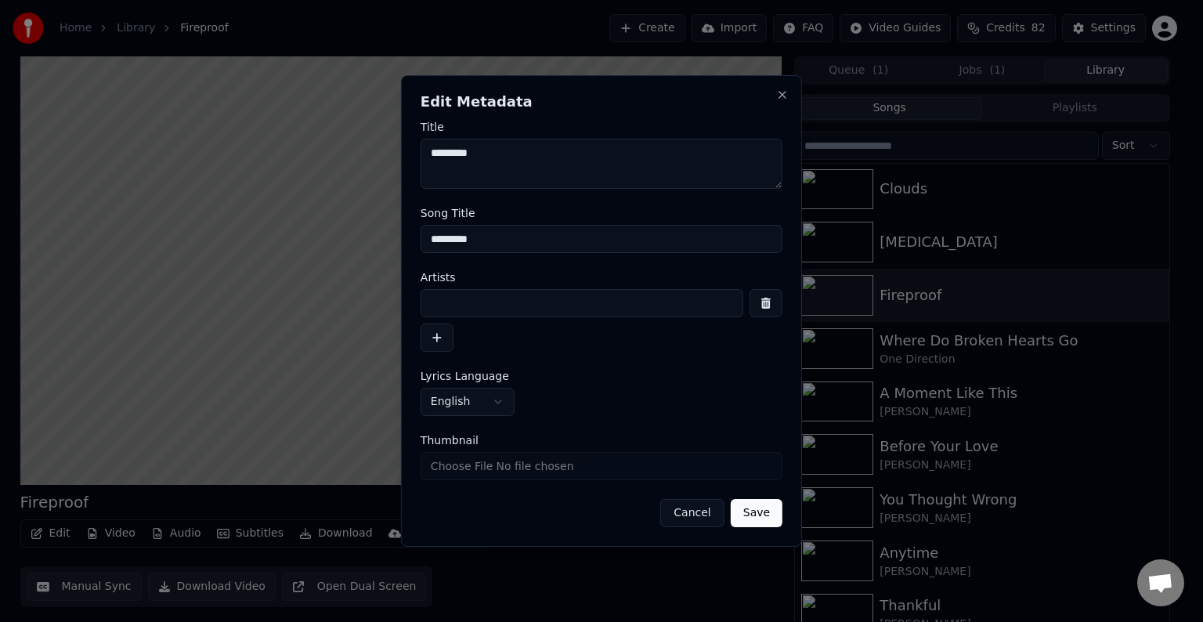
click at [490, 303] on input at bounding box center [582, 303] width 323 height 28
type input "**********"
click at [731, 499] on button "Save" at bounding box center [757, 513] width 52 height 28
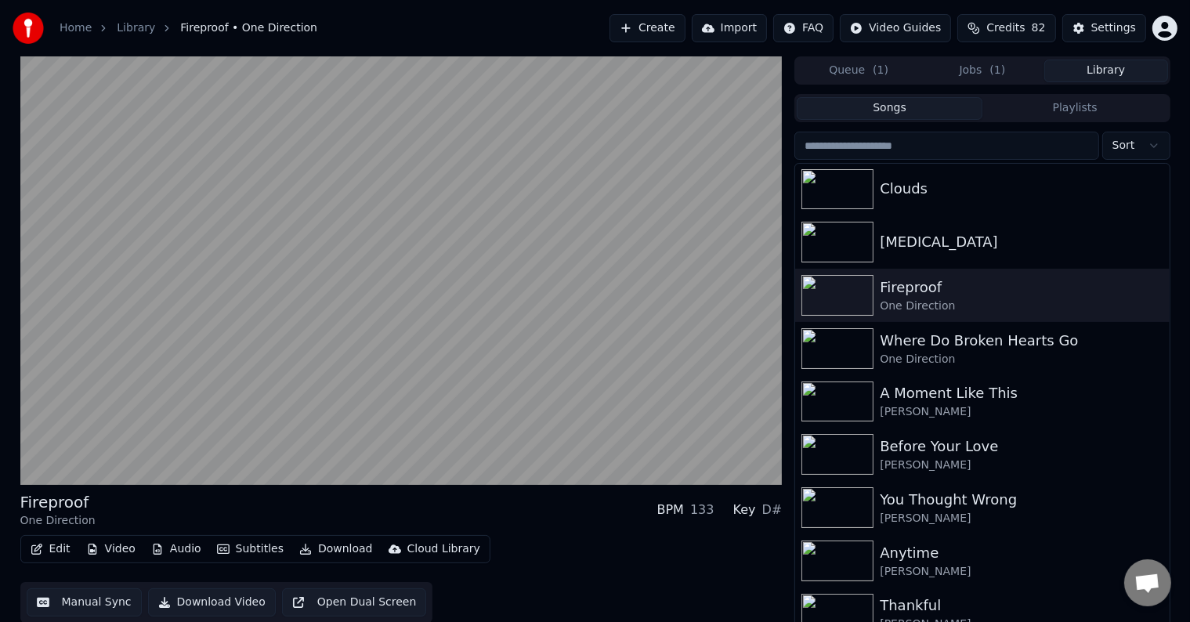
click at [45, 550] on button "Edit" at bounding box center [50, 549] width 52 height 22
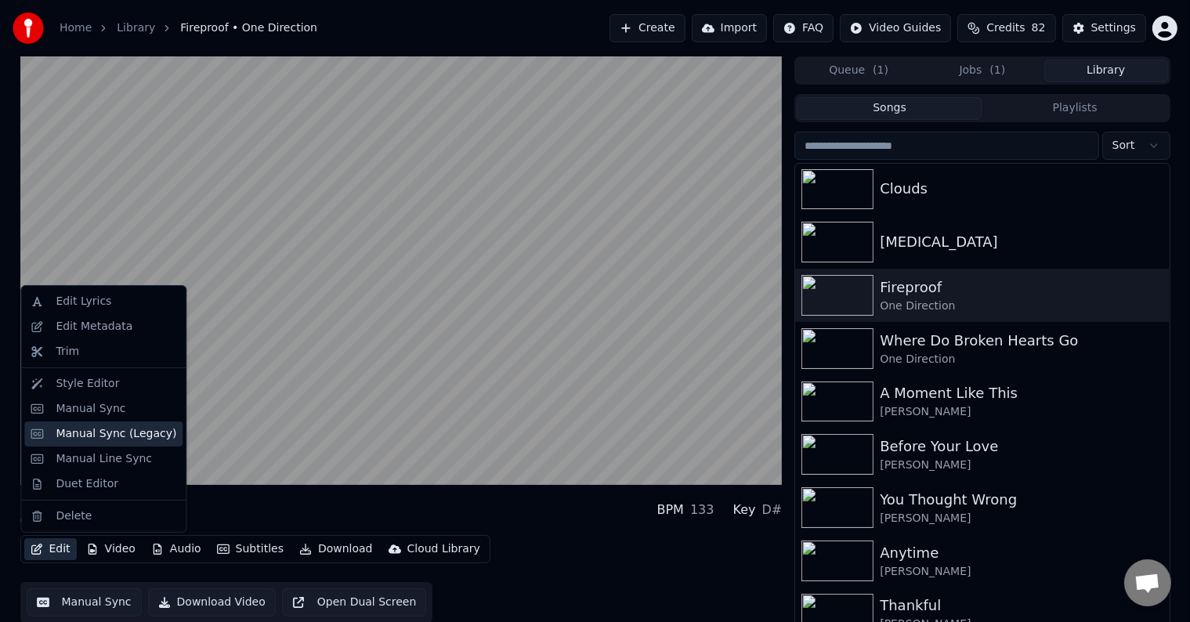
click at [81, 439] on div "Manual Sync (Legacy)" at bounding box center [116, 434] width 121 height 16
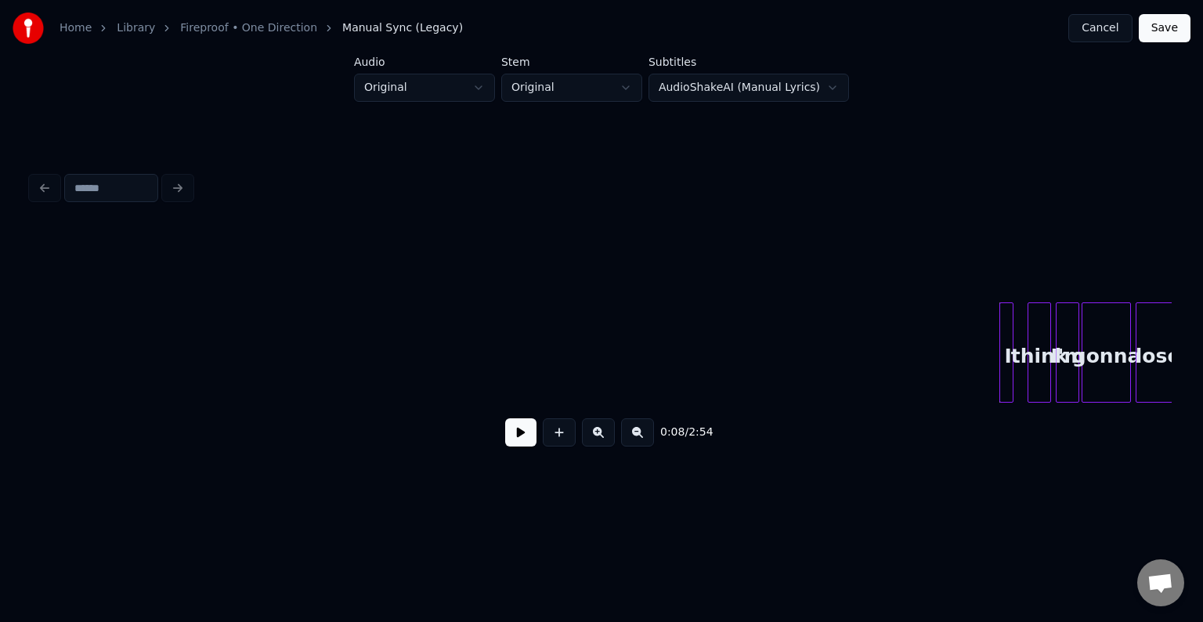
click at [513, 445] on button at bounding box center [520, 432] width 31 height 28
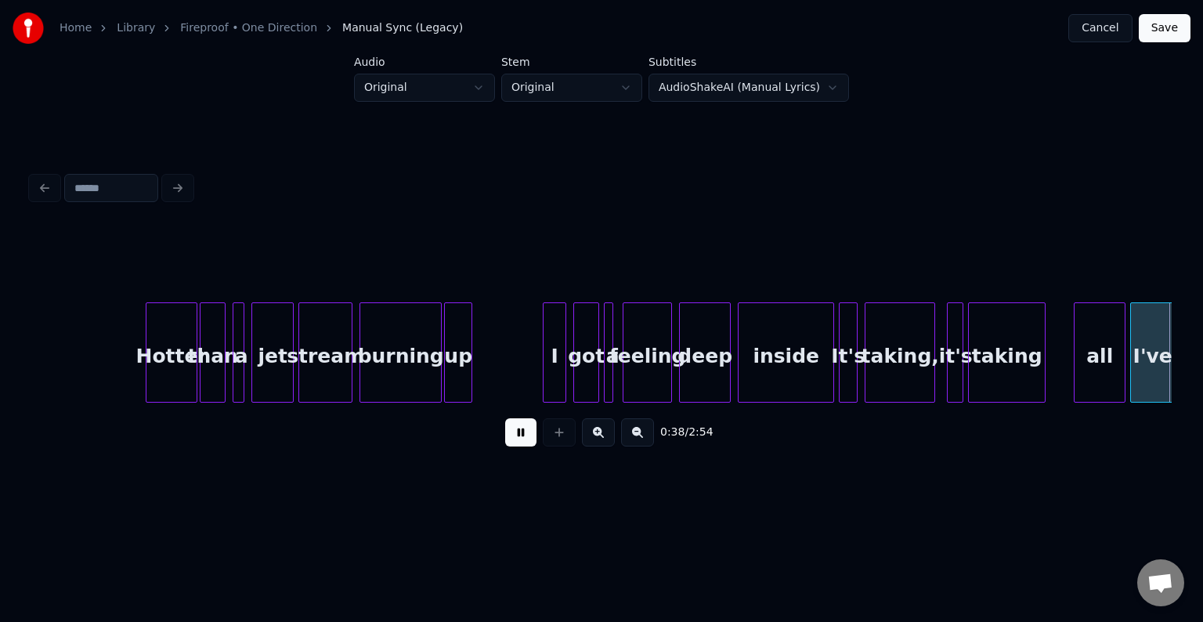
scroll to position [0, 4567]
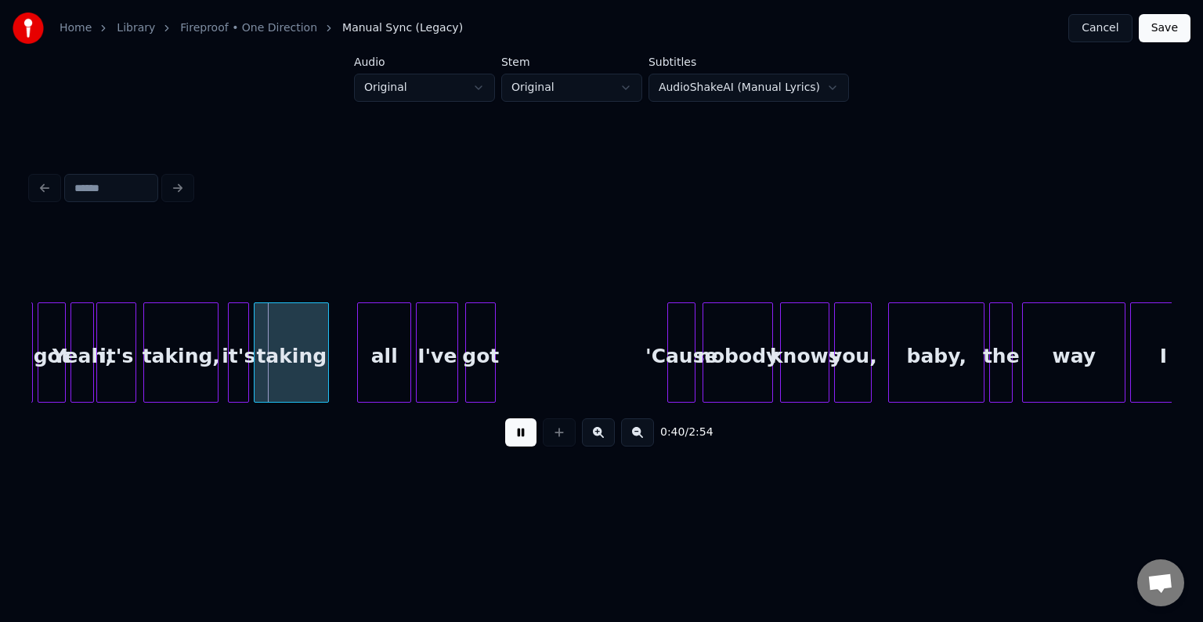
click at [49, 375] on div "got" at bounding box center [51, 356] width 27 height 107
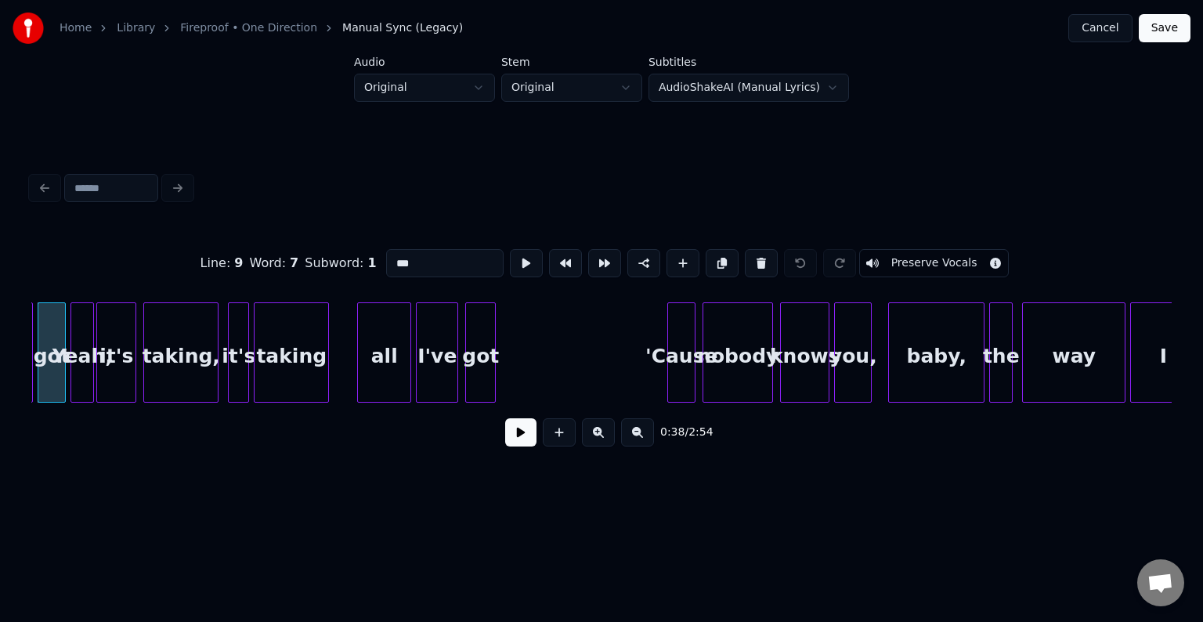
click at [523, 443] on button at bounding box center [520, 432] width 31 height 28
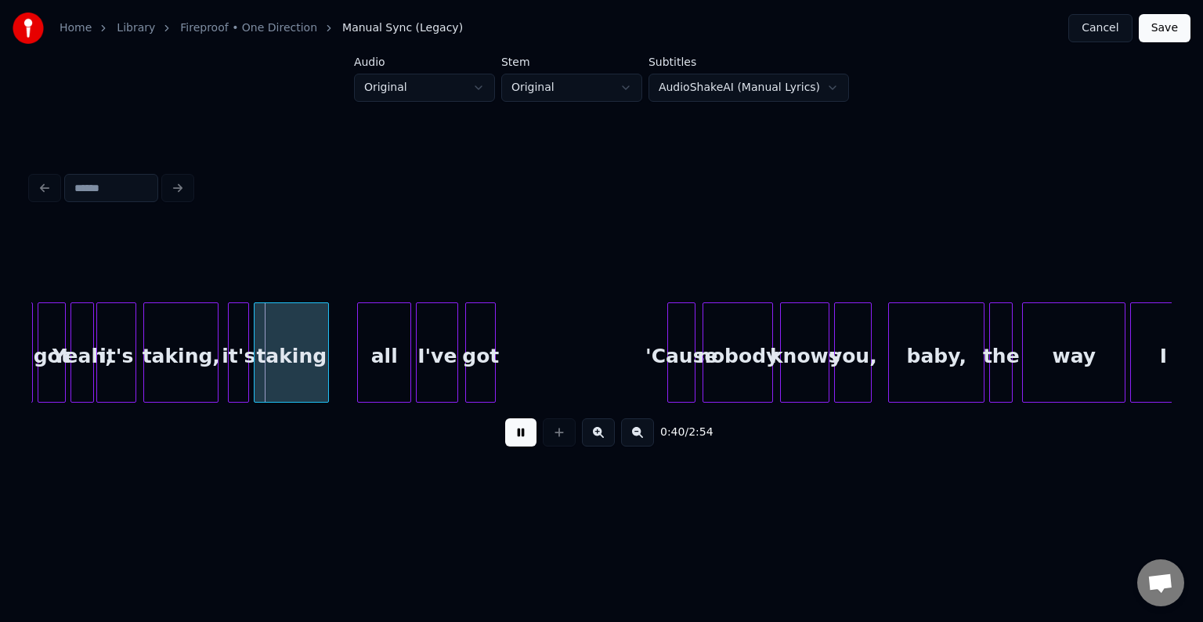
click at [80, 377] on div "Yeah," at bounding box center [82, 356] width 22 height 107
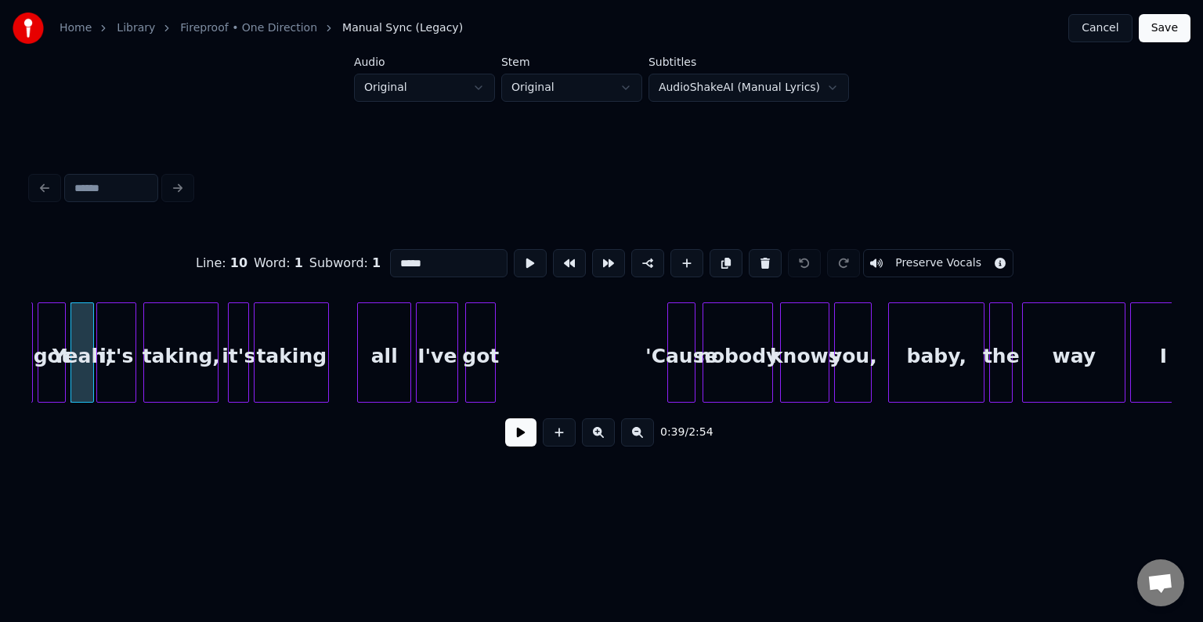
click at [97, 378] on div at bounding box center [99, 352] width 5 height 99
type input "****"
click at [520, 439] on button at bounding box center [520, 432] width 31 height 28
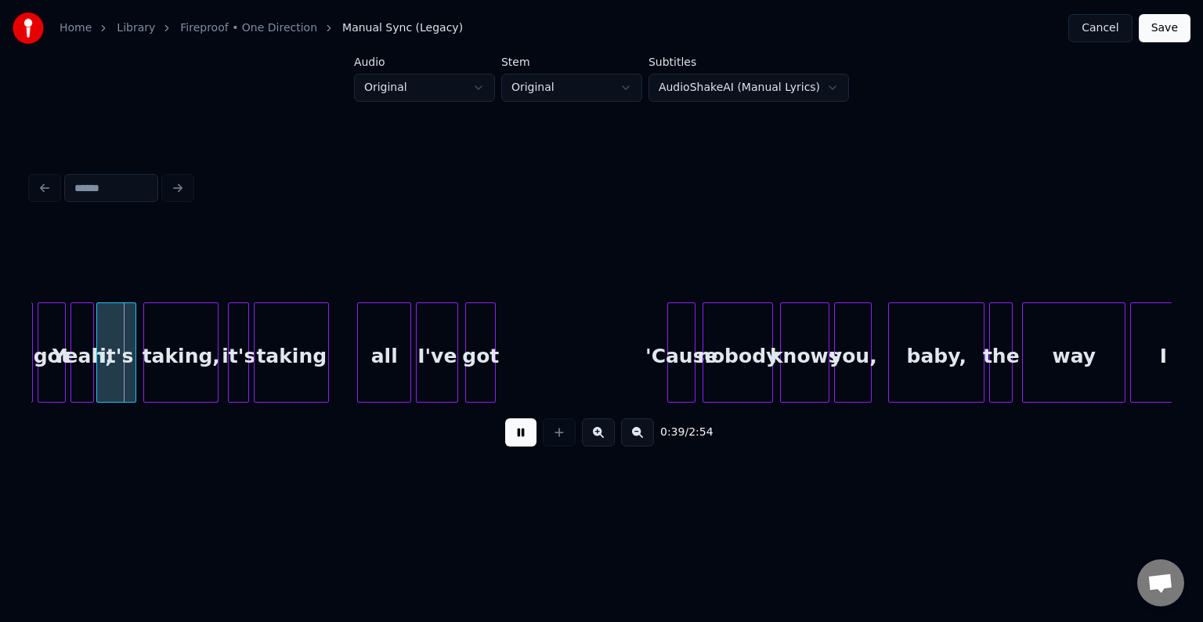
click at [520, 439] on button at bounding box center [520, 432] width 31 height 28
click at [96, 382] on div "it's" at bounding box center [116, 352] width 40 height 100
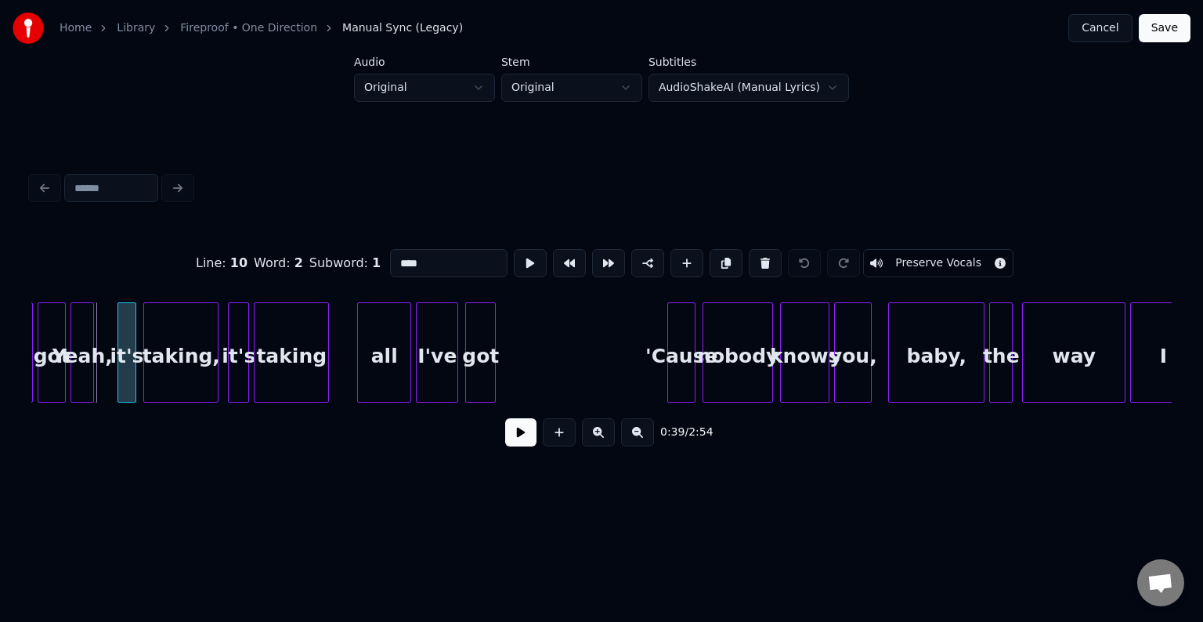
click at [119, 385] on div at bounding box center [120, 352] width 5 height 99
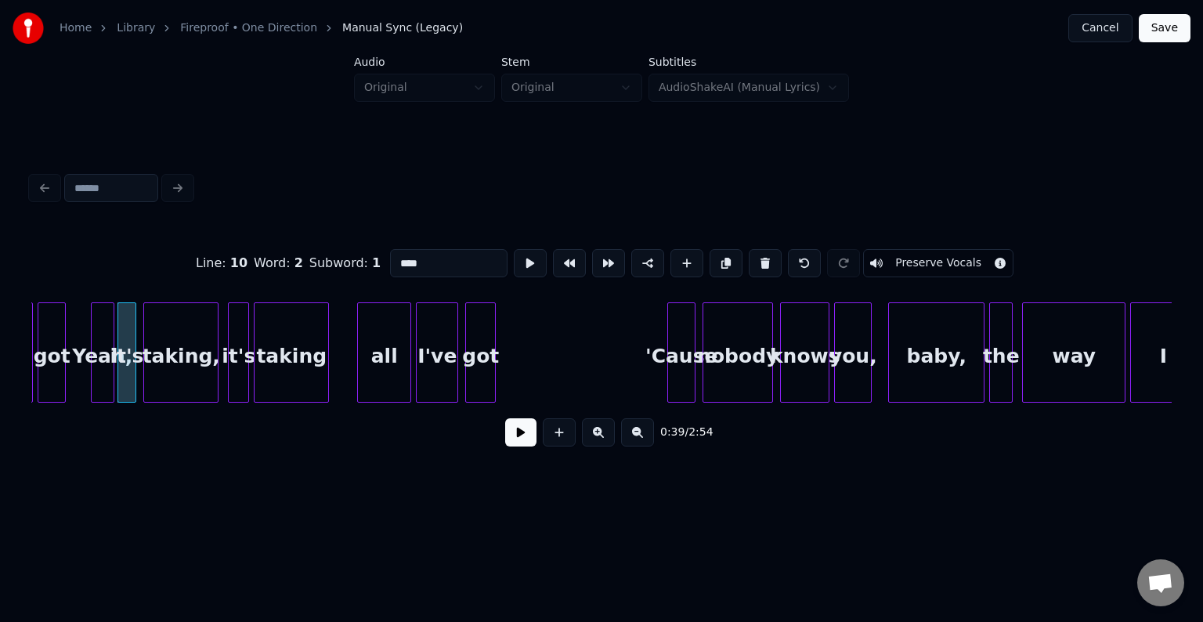
click at [100, 382] on div "Yeah," at bounding box center [103, 356] width 22 height 107
click at [518, 438] on button at bounding box center [520, 432] width 31 height 28
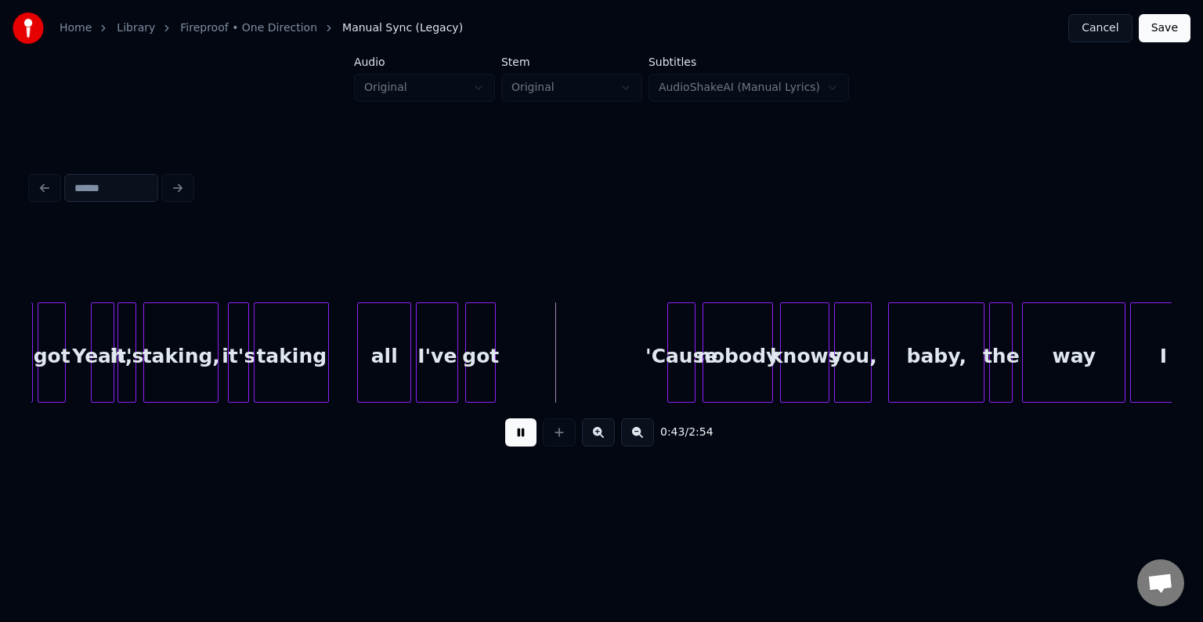
click at [518, 438] on button at bounding box center [520, 432] width 31 height 28
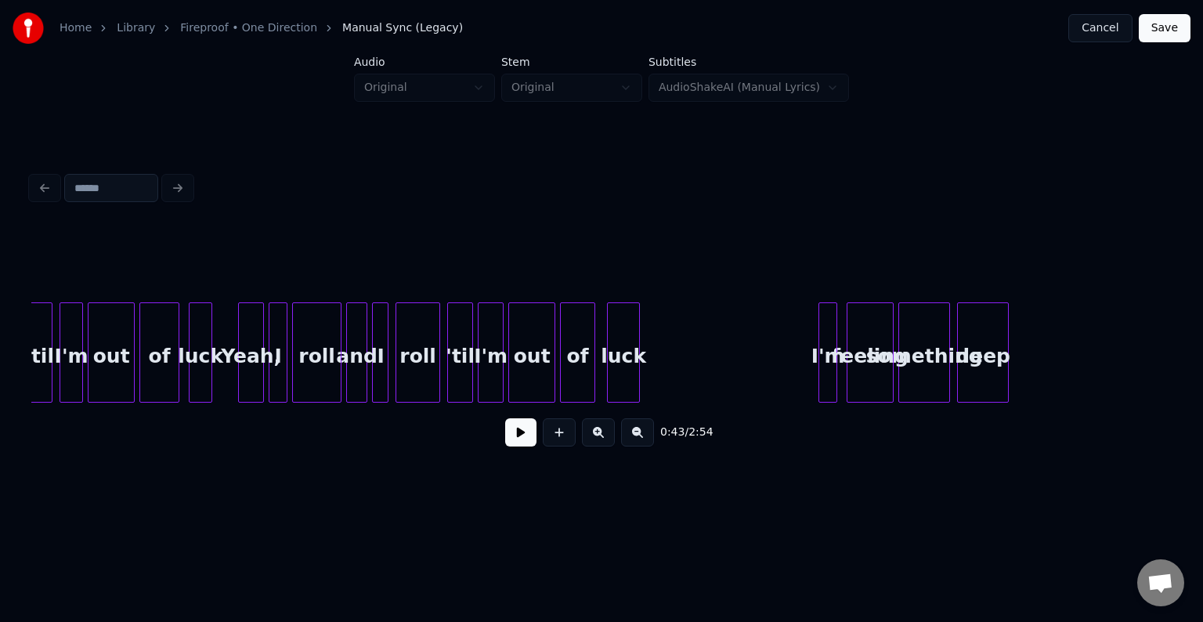
scroll to position [0, 2071]
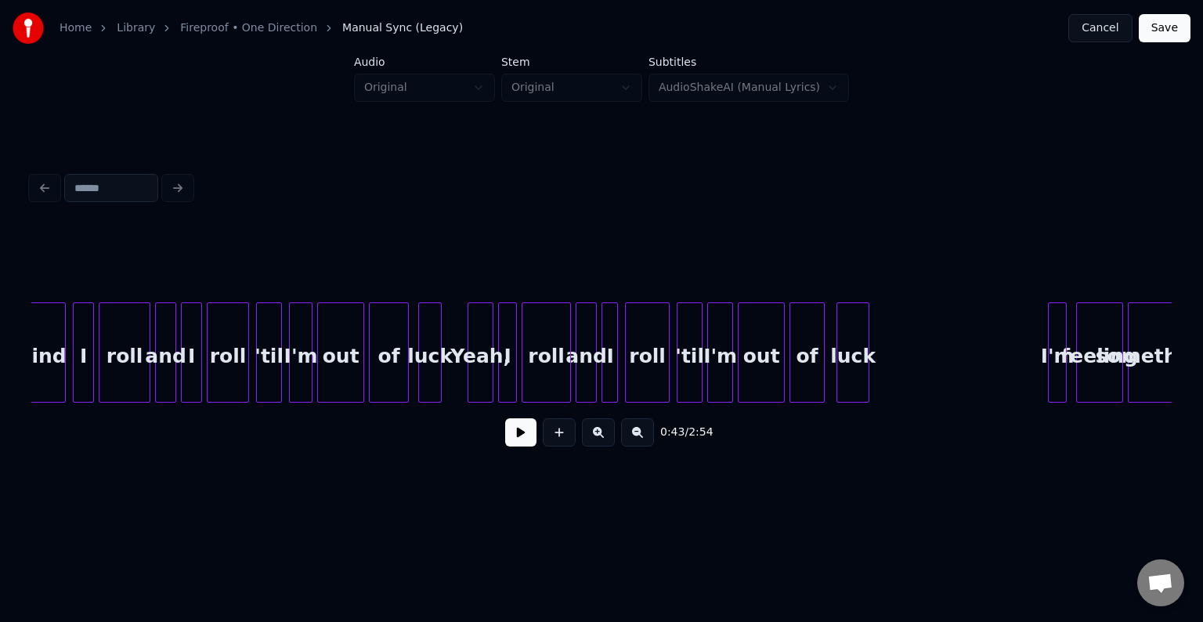
click at [374, 393] on div "of" at bounding box center [389, 356] width 38 height 107
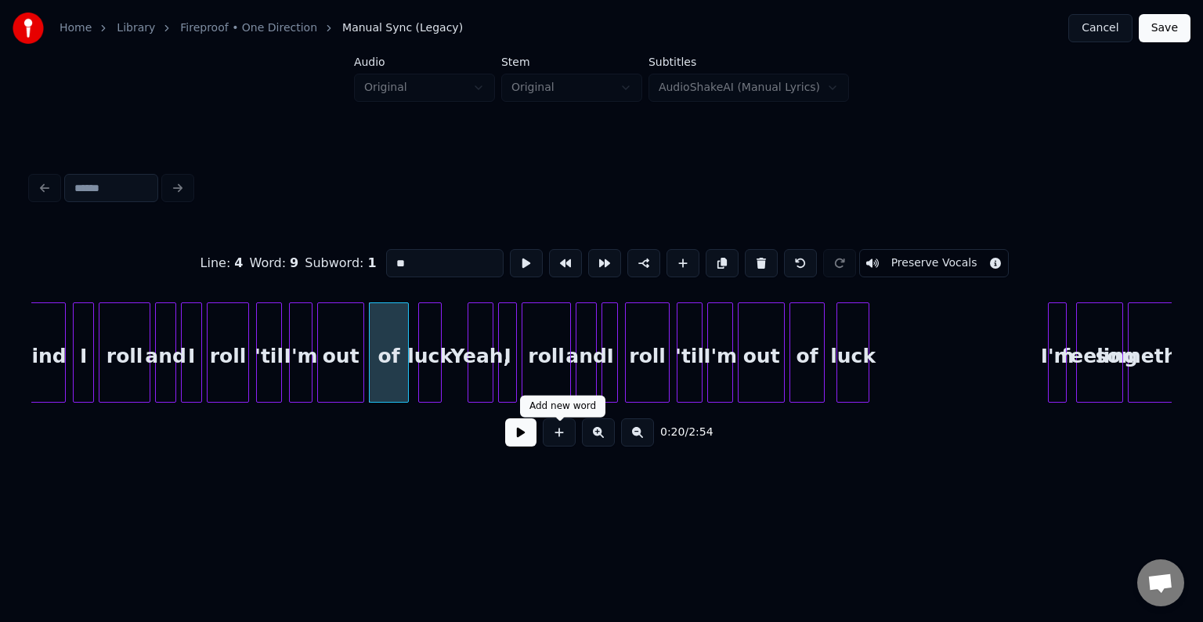
click at [524, 443] on button at bounding box center [520, 432] width 31 height 28
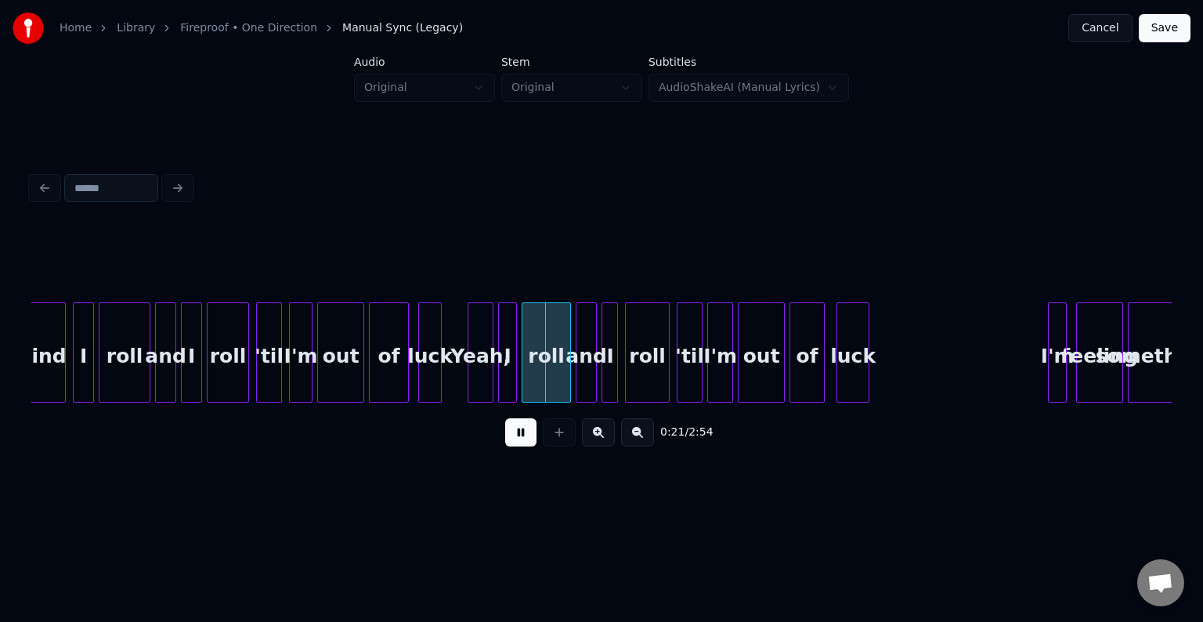
click at [524, 443] on button at bounding box center [520, 432] width 31 height 28
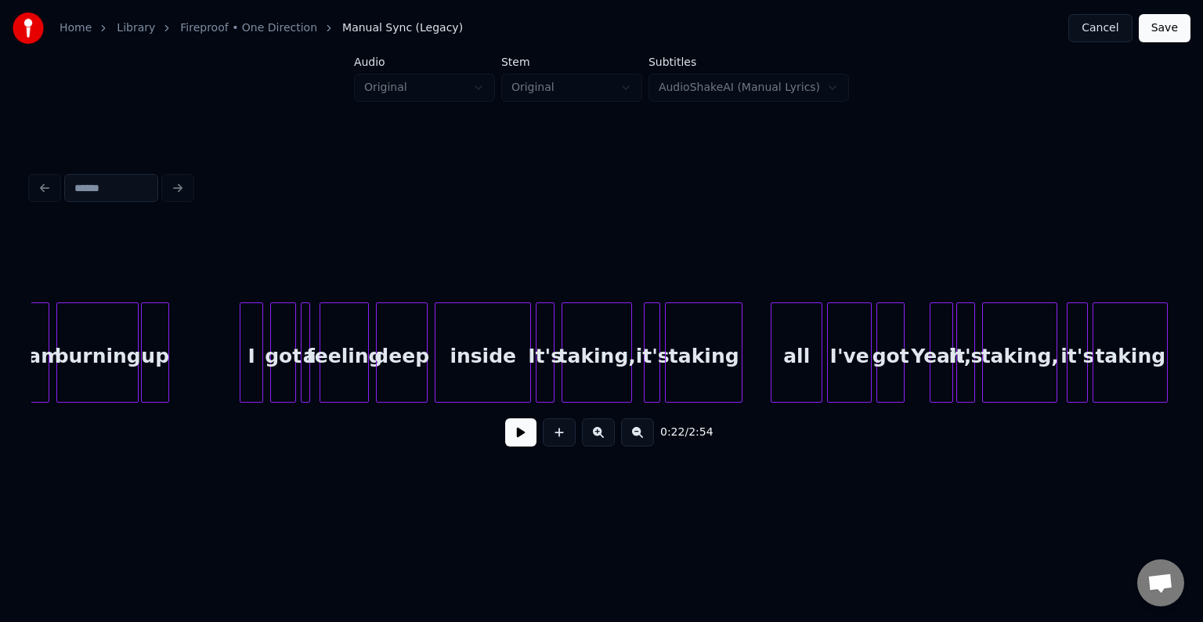
scroll to position [0, 3763]
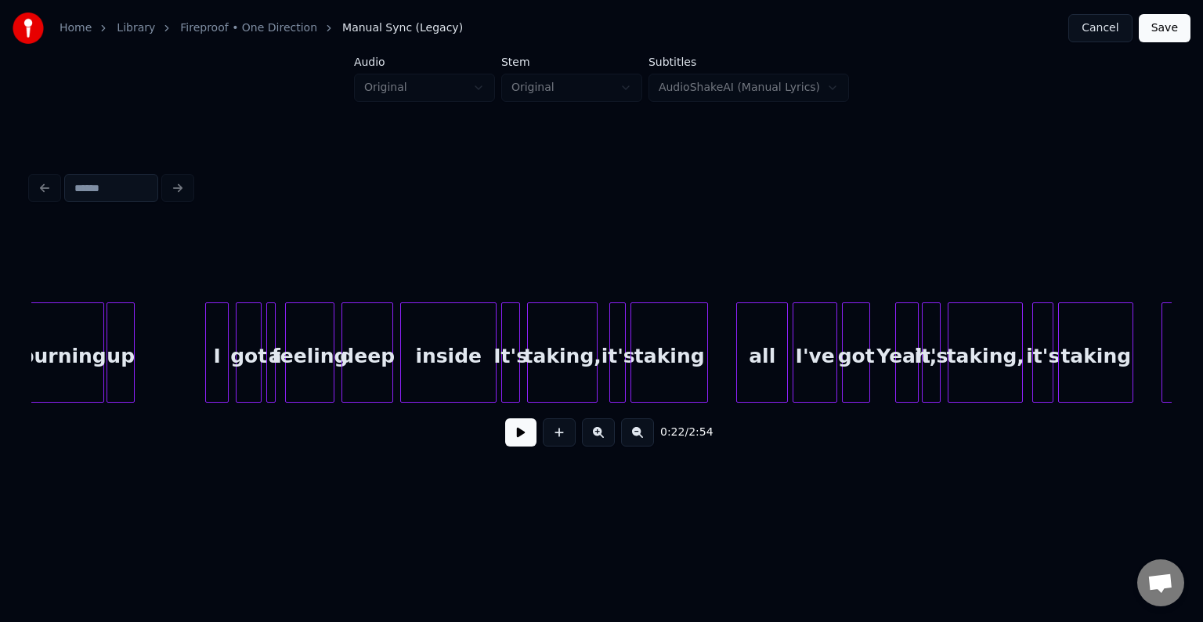
click at [1116, 382] on div "taking" at bounding box center [1096, 356] width 74 height 107
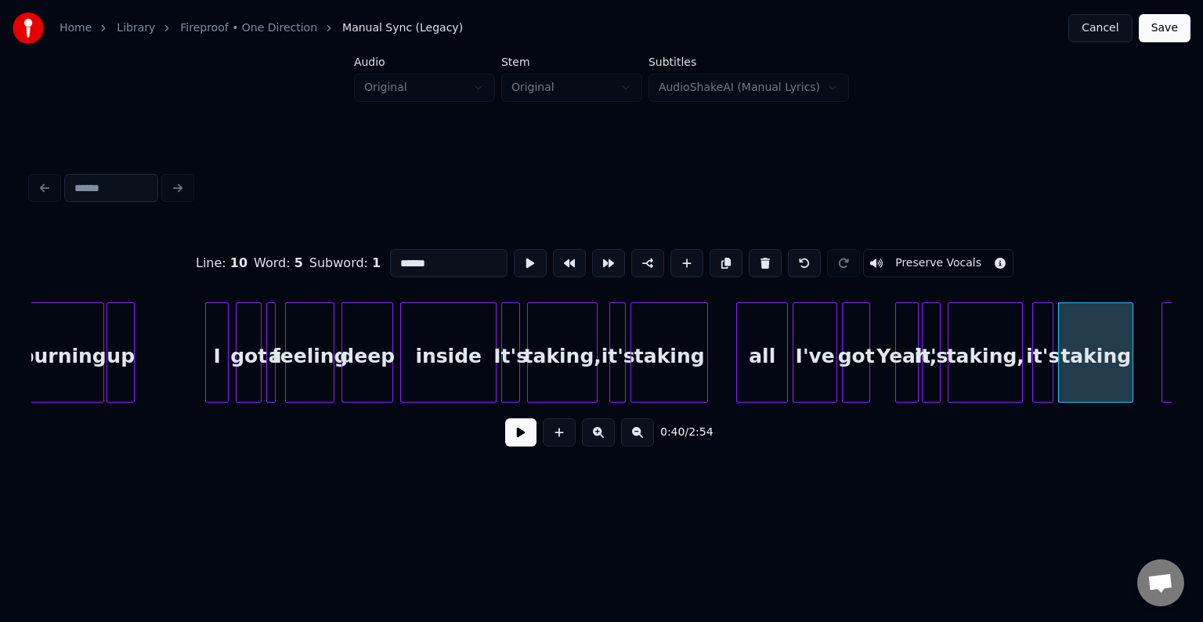
click at [519, 442] on button at bounding box center [520, 432] width 31 height 28
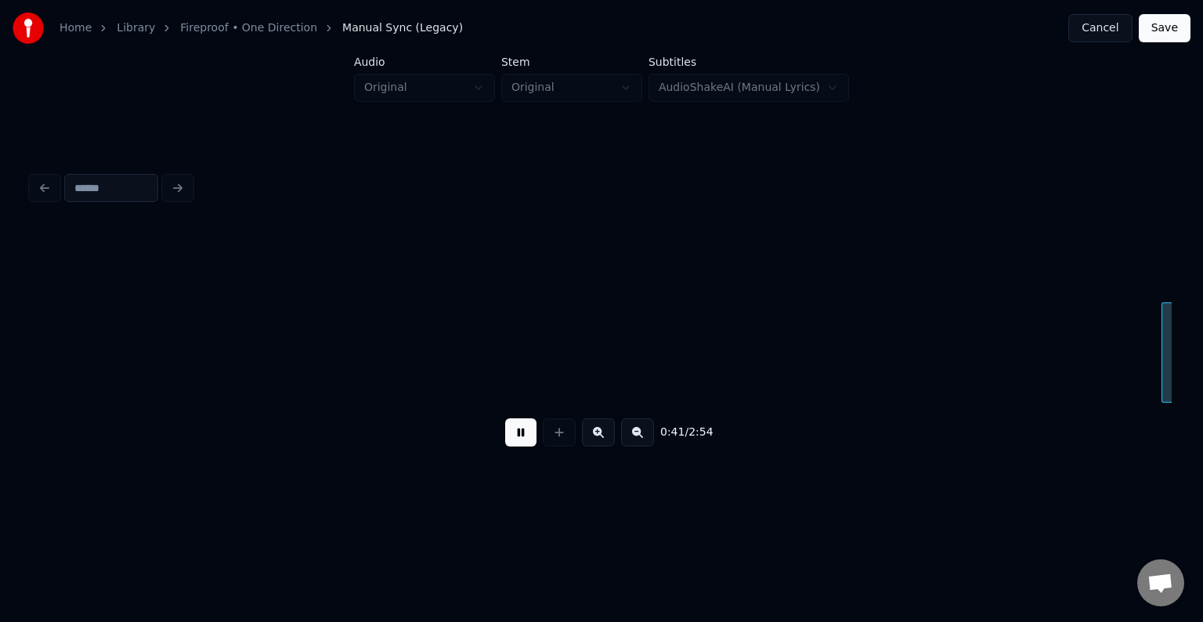
scroll to position [0, 4905]
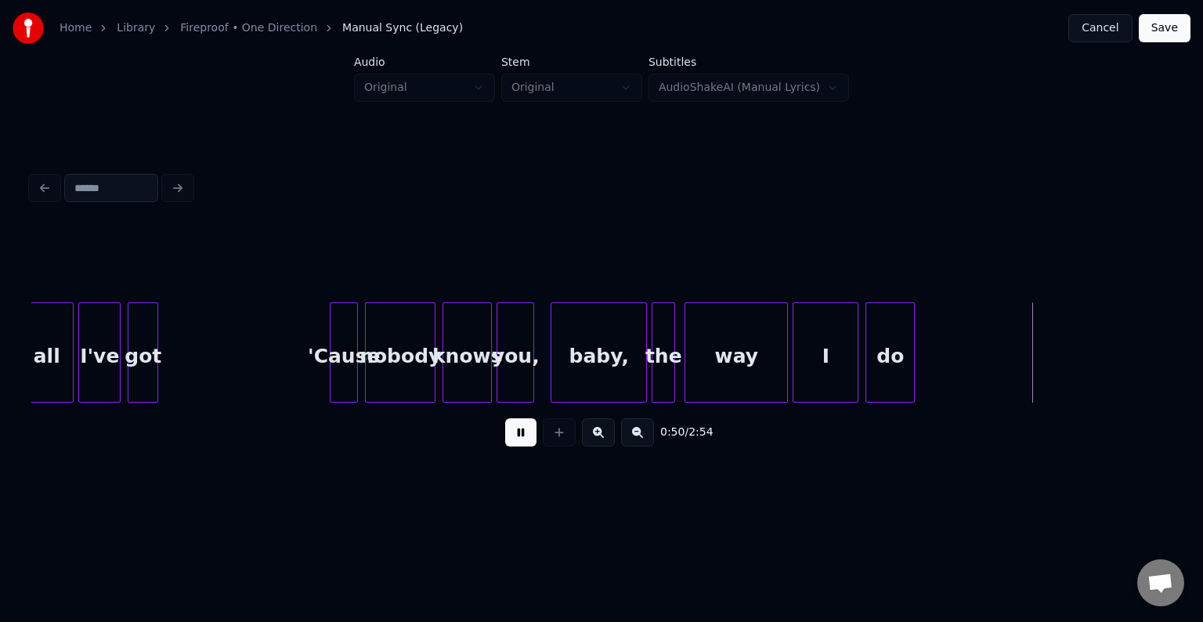
click at [519, 442] on button at bounding box center [520, 432] width 31 height 28
click at [1007, 370] on div at bounding box center [1004, 352] width 5 height 99
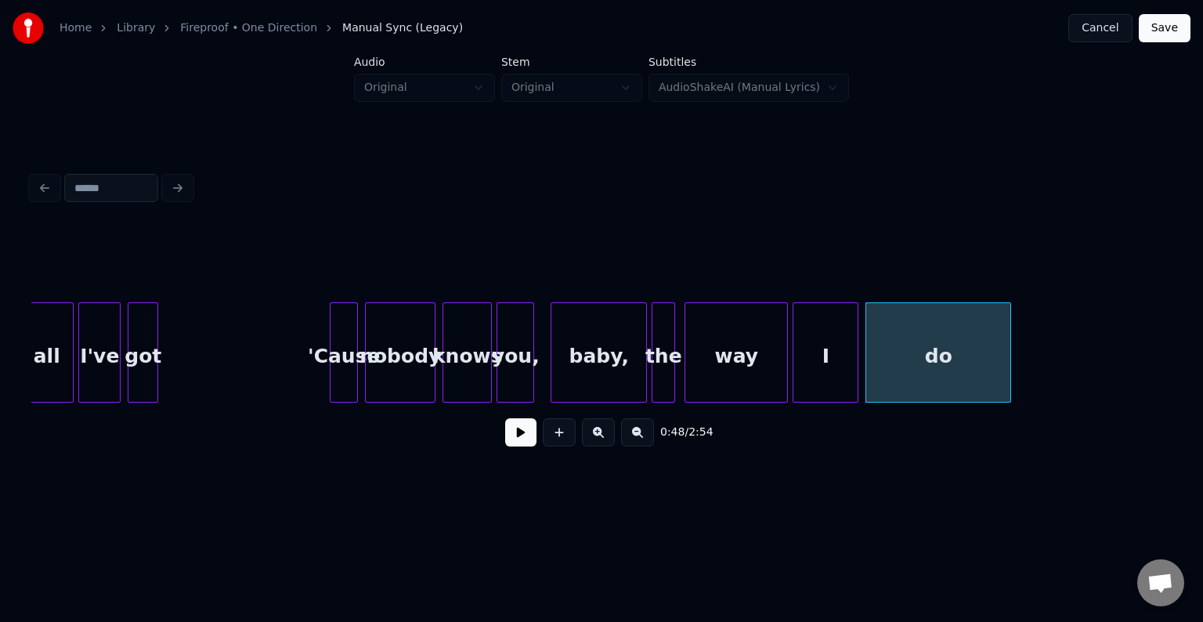
click at [519, 436] on button at bounding box center [520, 432] width 31 height 28
click at [956, 370] on div at bounding box center [958, 352] width 5 height 99
click at [514, 443] on button at bounding box center [520, 432] width 31 height 28
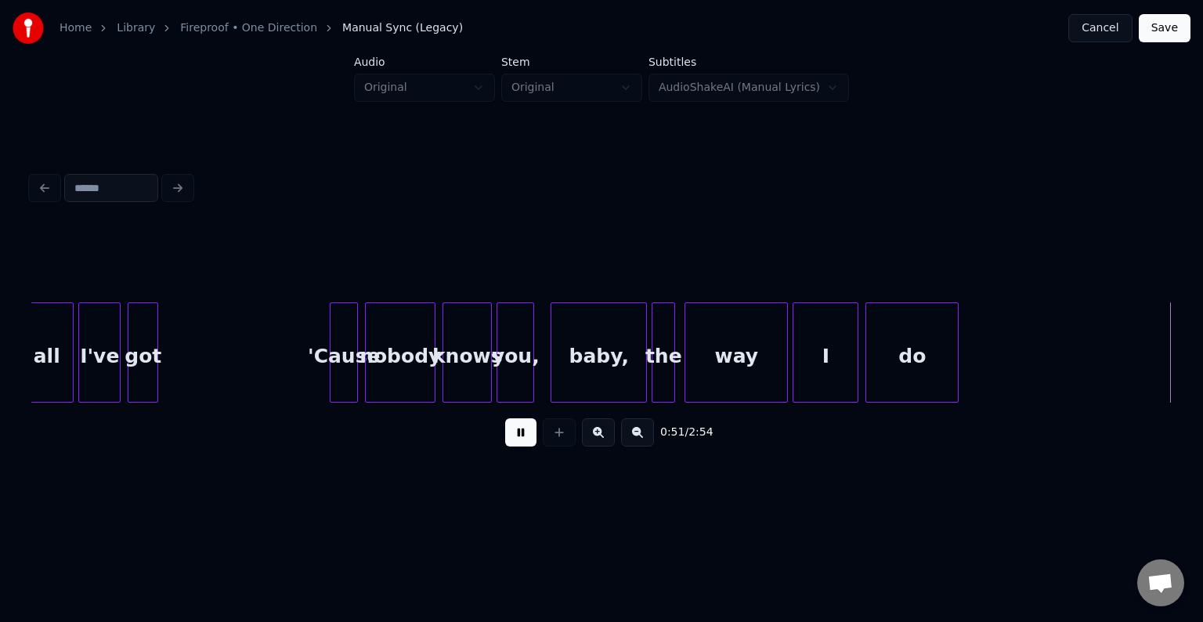
scroll to position [0, 6045]
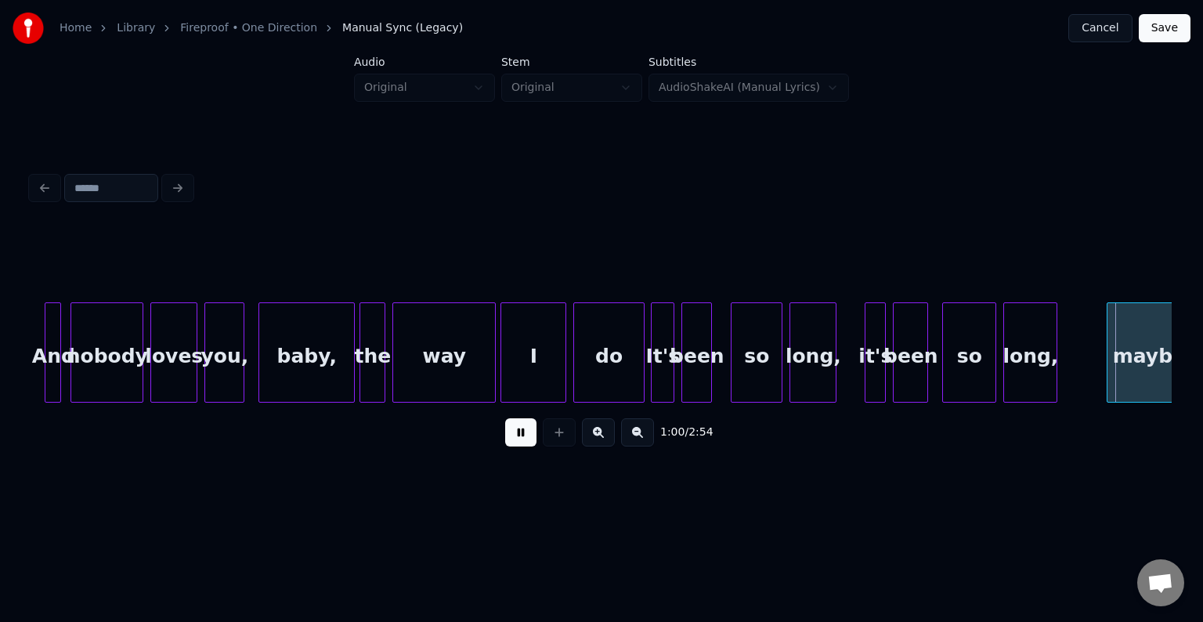
click at [639, 374] on div at bounding box center [641, 352] width 5 height 99
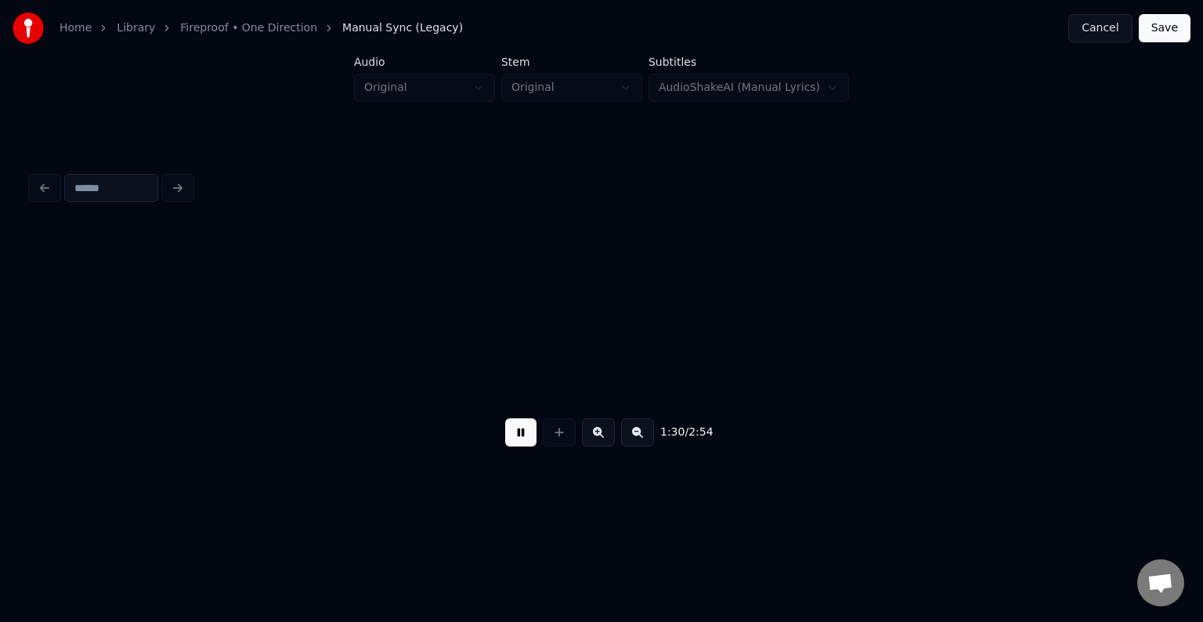
scroll to position [0, 10613]
click at [520, 441] on button at bounding box center [520, 432] width 31 height 28
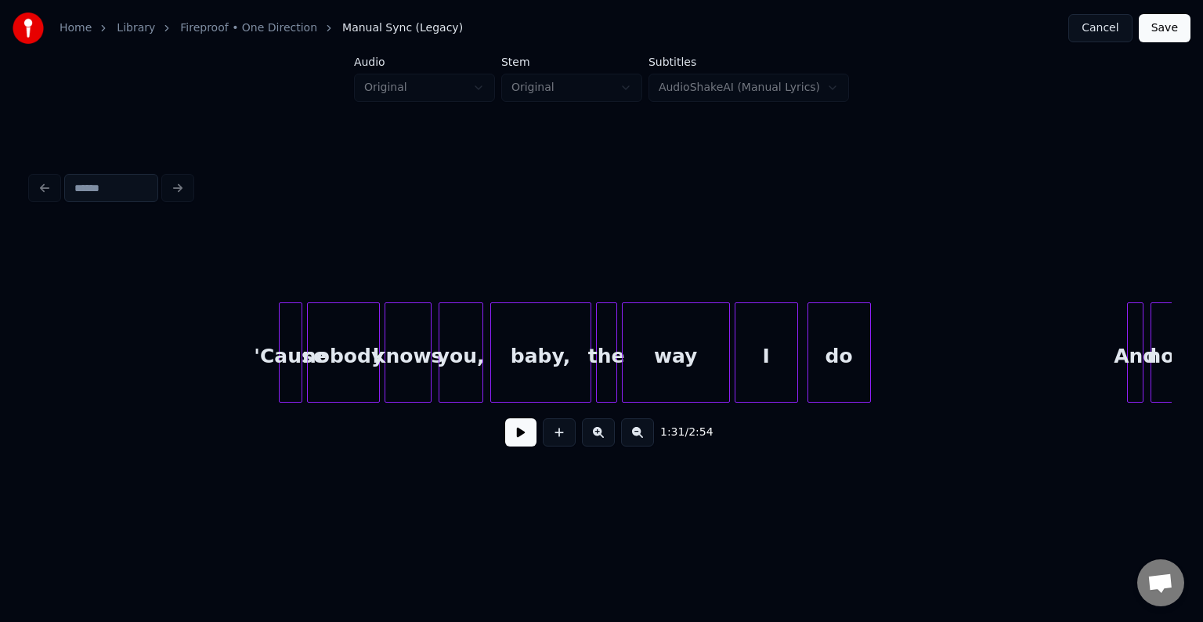
scroll to position [0, 12128]
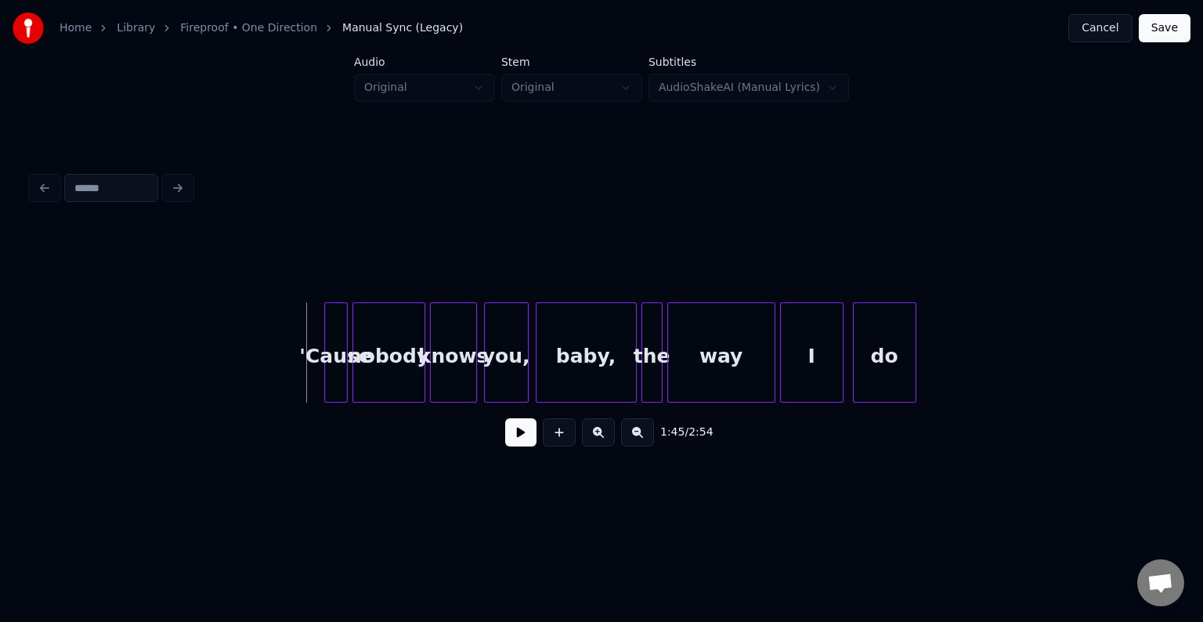
click at [523, 439] on button at bounding box center [520, 432] width 31 height 28
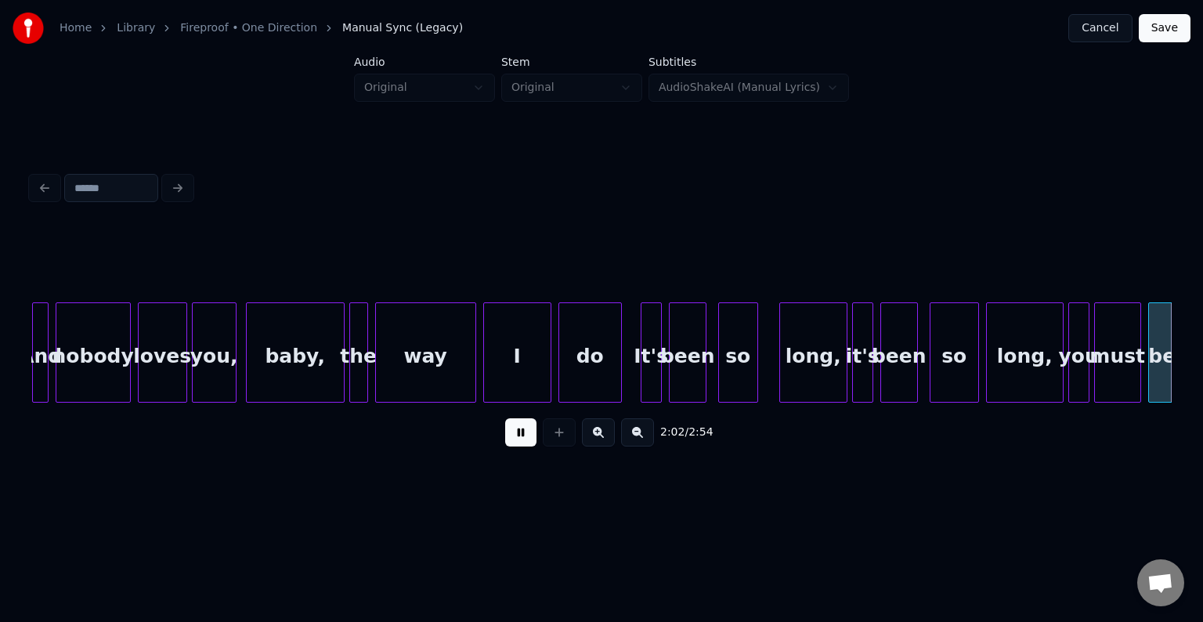
scroll to position [0, 14409]
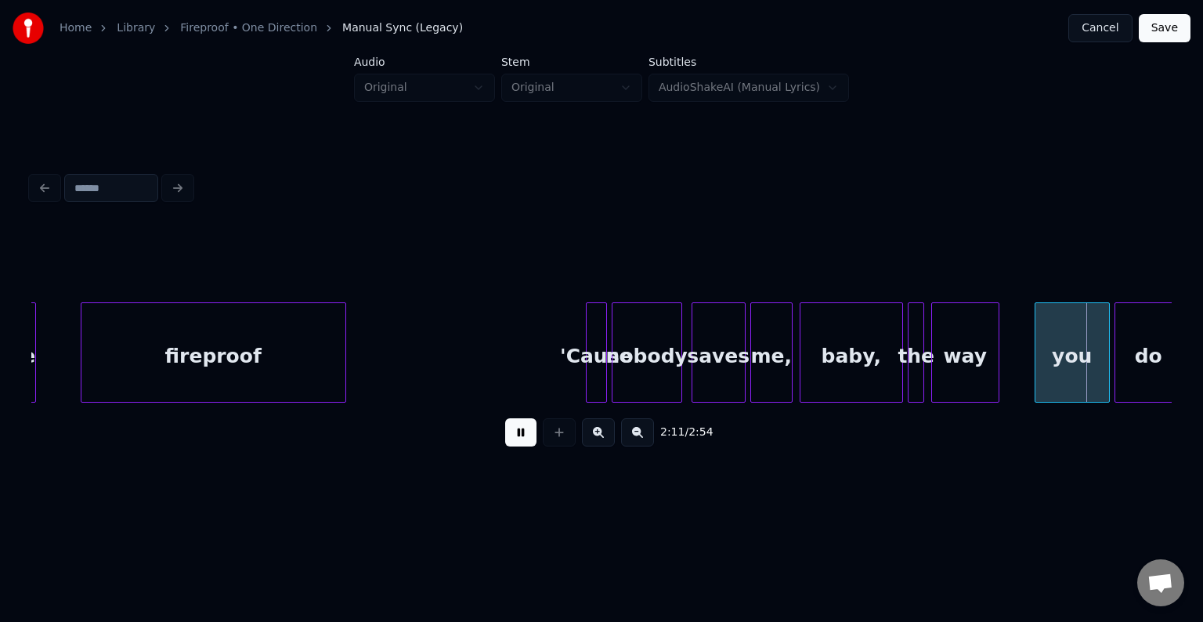
click at [523, 439] on button at bounding box center [520, 432] width 31 height 28
click at [1026, 370] on div at bounding box center [1028, 352] width 5 height 99
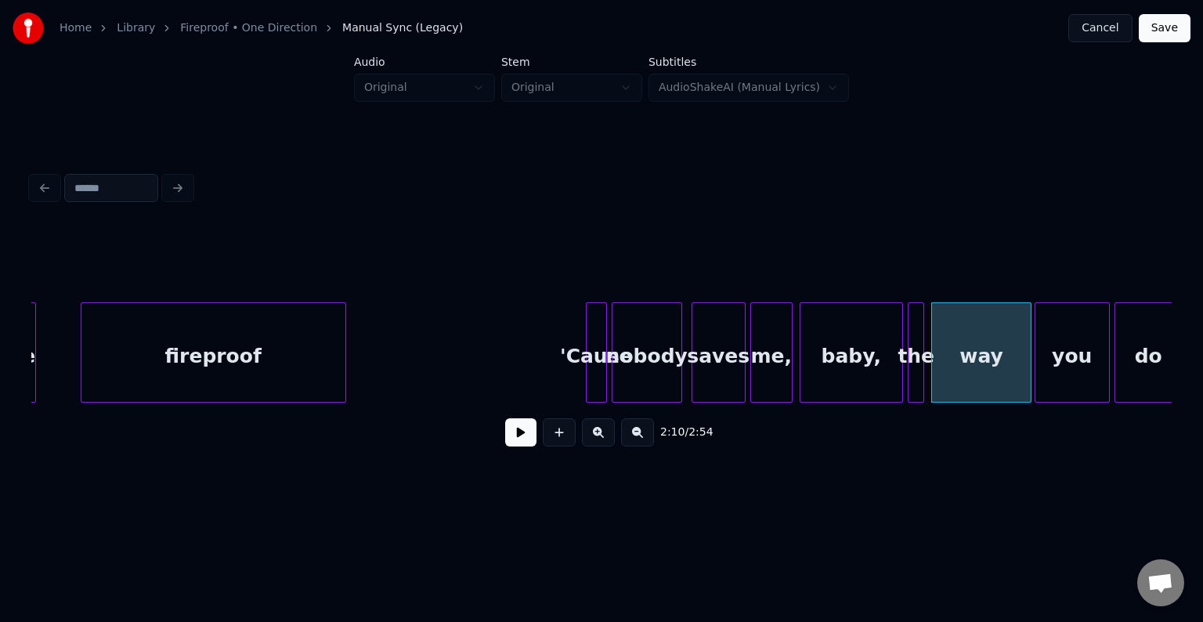
click at [530, 439] on button at bounding box center [520, 432] width 31 height 28
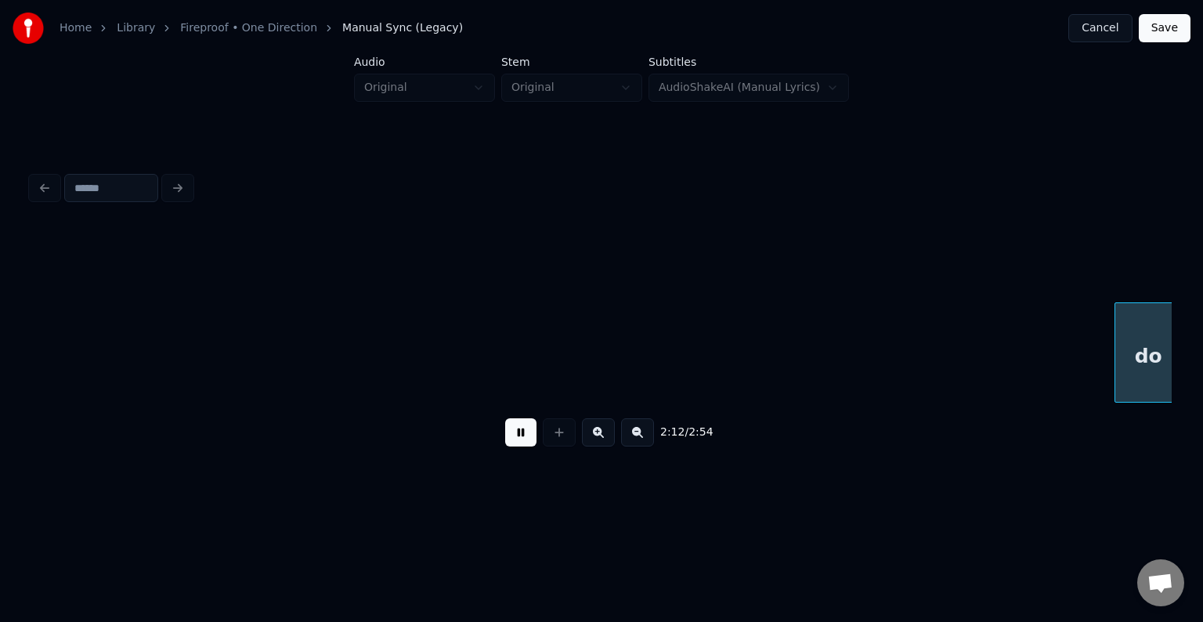
scroll to position [0, 15550]
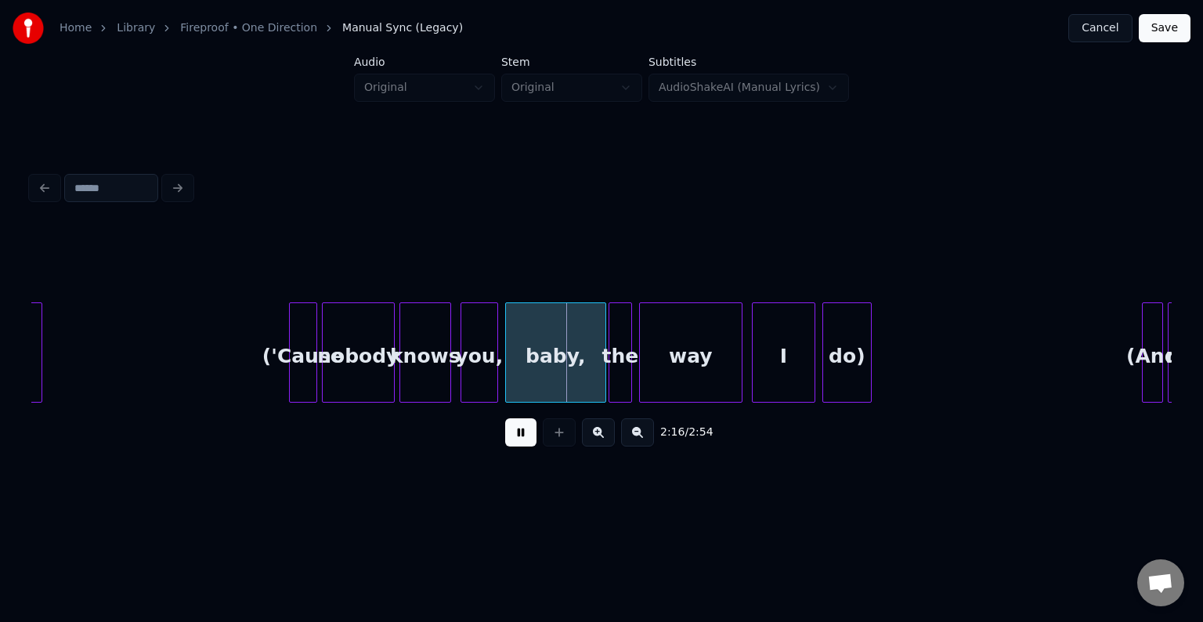
click at [530, 439] on button at bounding box center [520, 432] width 31 height 28
click at [301, 376] on div "('Cause" at bounding box center [303, 356] width 27 height 107
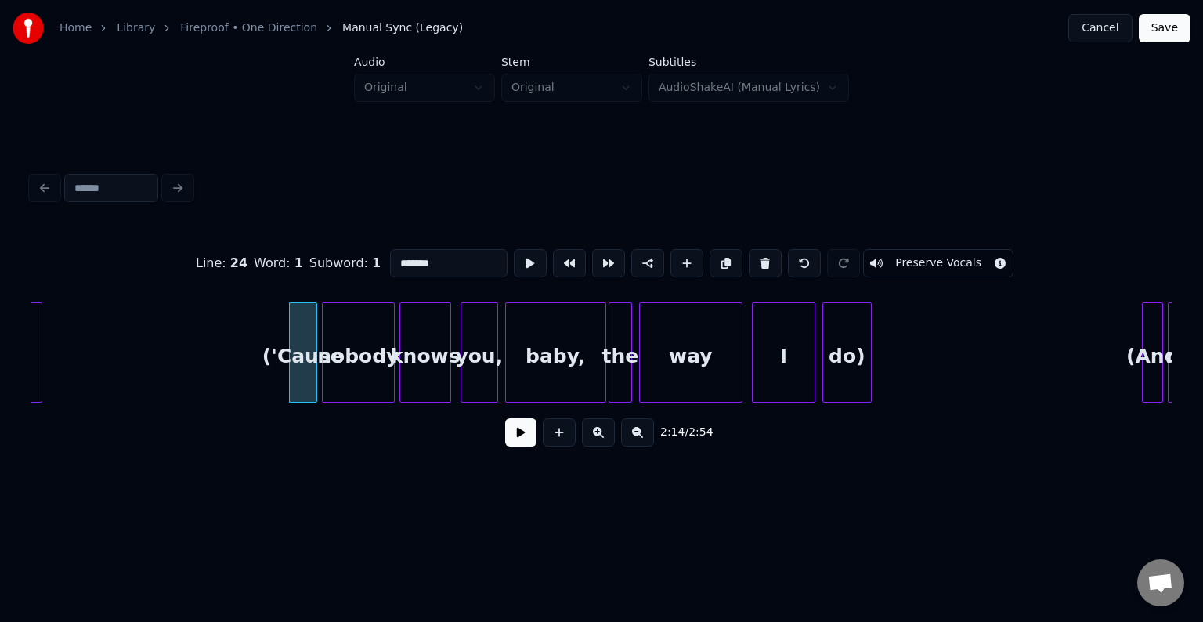
click at [892, 262] on button "Preserve Vocals" at bounding box center [938, 263] width 150 height 28
click at [830, 346] on div "do)" at bounding box center [847, 356] width 48 height 107
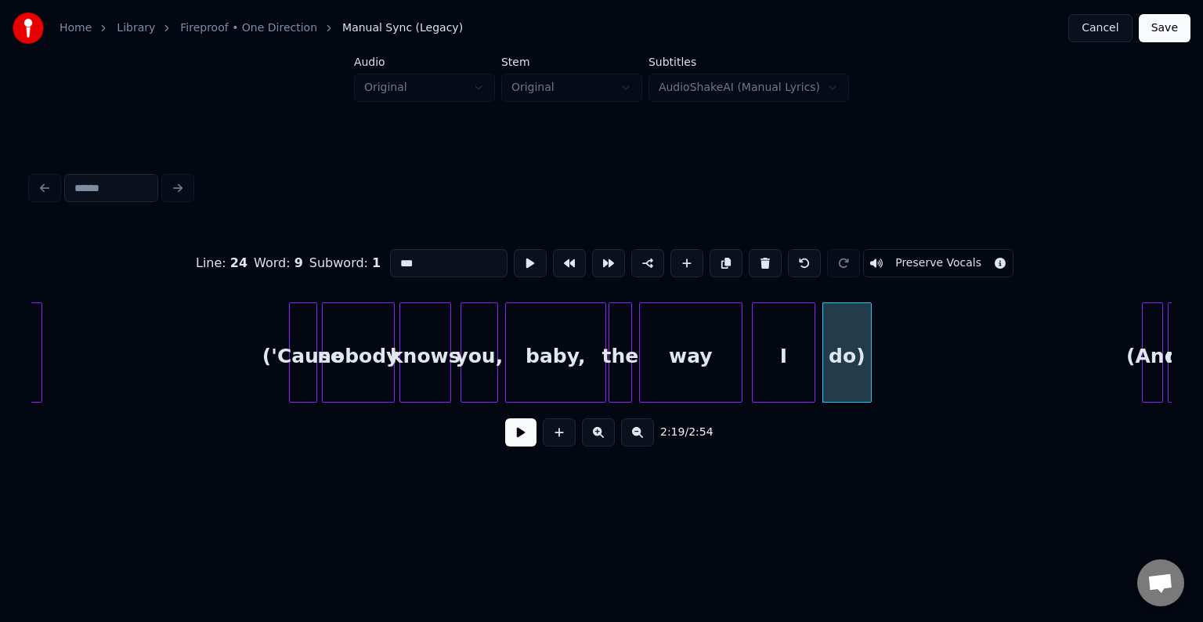
click at [906, 254] on button "Preserve Vocals" at bounding box center [938, 263] width 150 height 28
click at [787, 338] on div "I" at bounding box center [784, 356] width 62 height 107
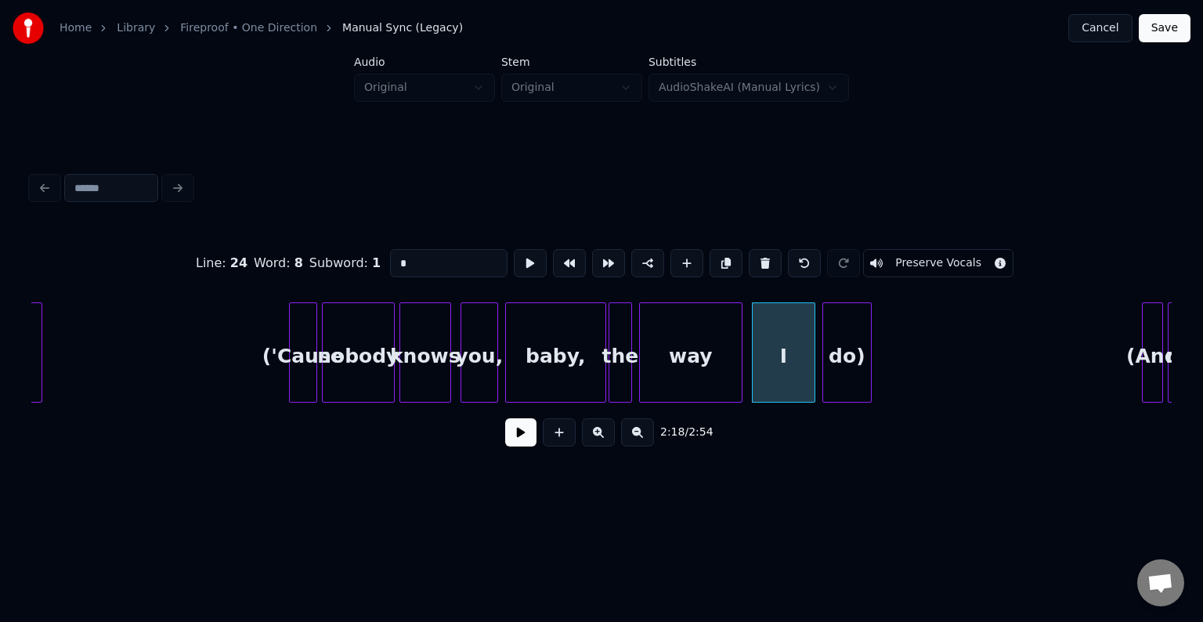
click at [923, 249] on button "Preserve Vocals" at bounding box center [938, 263] width 150 height 28
click at [699, 342] on div "way" at bounding box center [691, 356] width 102 height 107
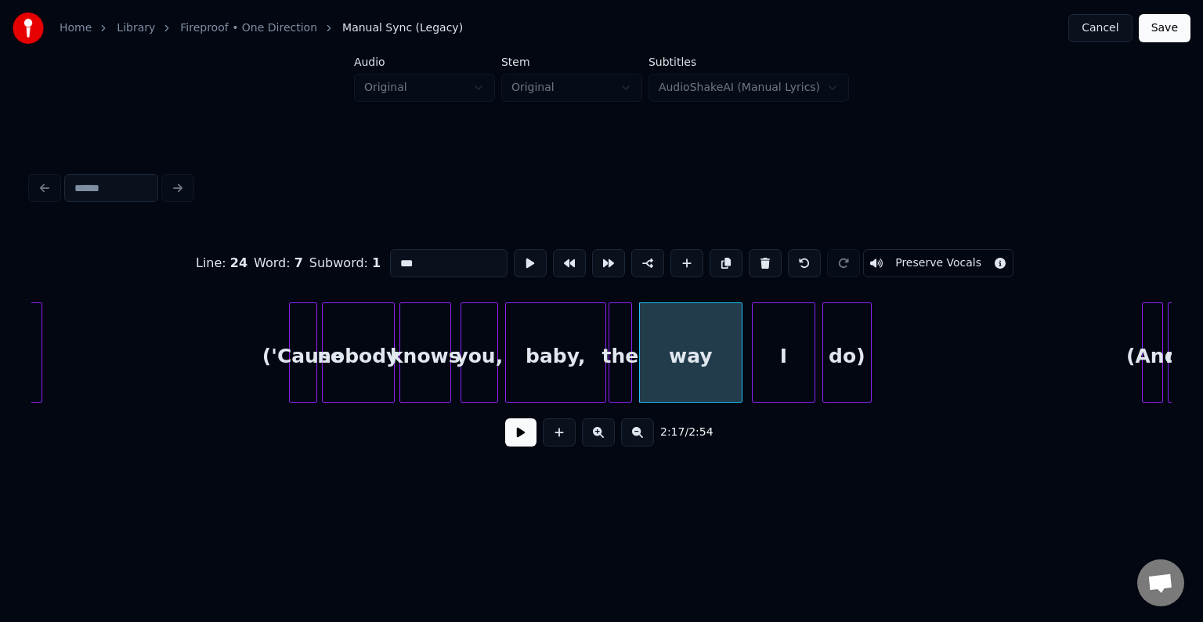
click at [905, 261] on button "Preserve Vocals" at bounding box center [938, 263] width 150 height 28
click at [614, 351] on div "the" at bounding box center [620, 356] width 22 height 107
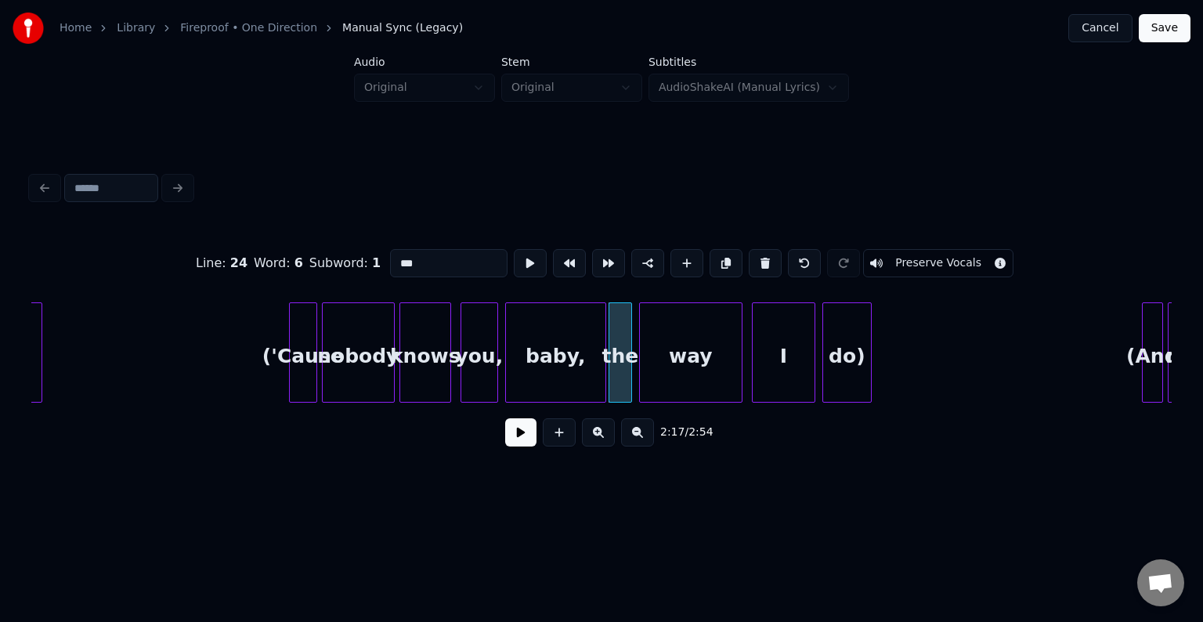
click at [911, 255] on button "Preserve Vocals" at bounding box center [938, 263] width 150 height 28
click at [551, 347] on div "baby," at bounding box center [555, 356] width 99 height 107
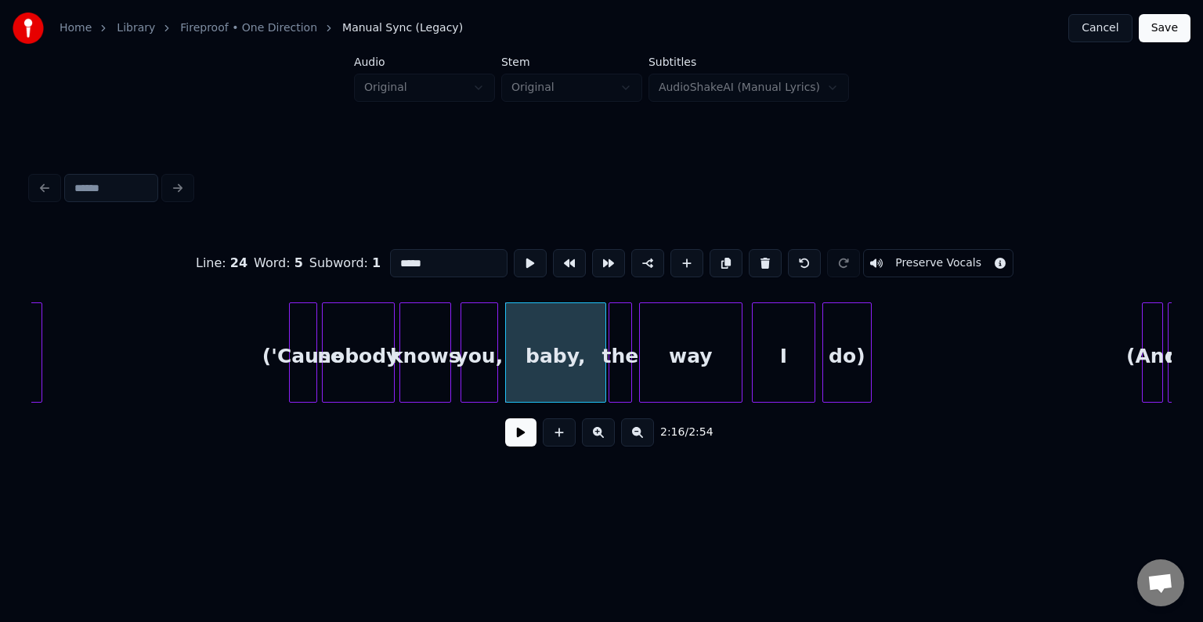
click at [949, 249] on button "Preserve Vocals" at bounding box center [938, 263] width 150 height 28
click at [486, 371] on div "you," at bounding box center [479, 356] width 36 height 107
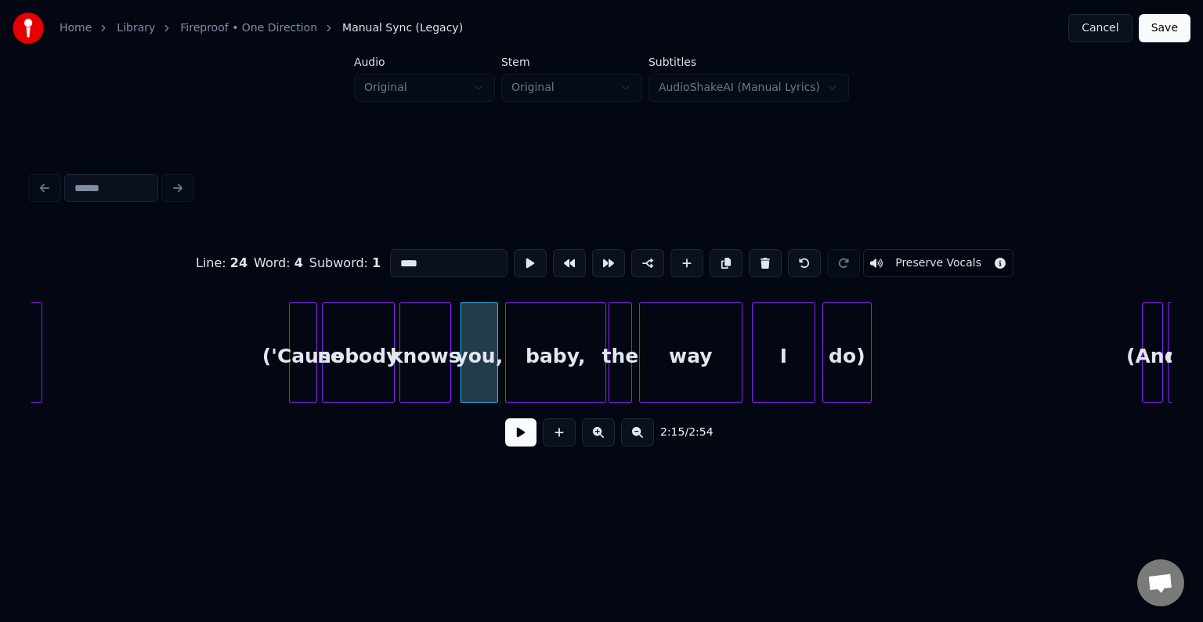
click at [909, 259] on button "Preserve Vocals" at bounding box center [938, 263] width 150 height 28
click at [413, 370] on div "knows" at bounding box center [425, 356] width 50 height 107
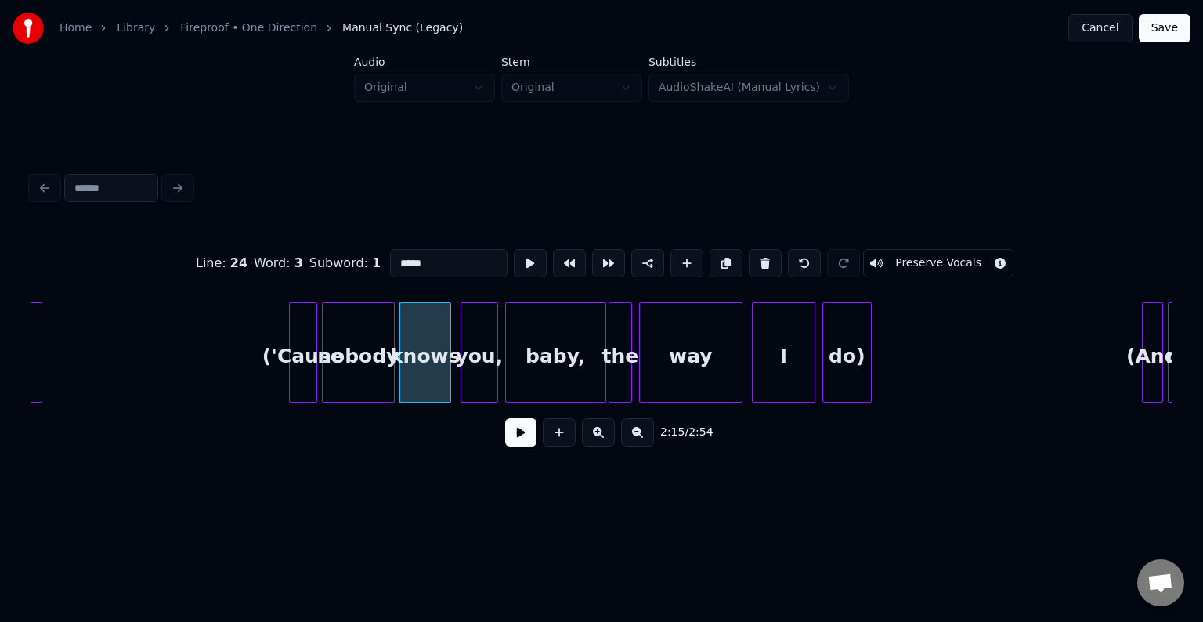
click at [900, 265] on button "Preserve Vocals" at bounding box center [938, 263] width 150 height 28
click at [383, 355] on div "nobody" at bounding box center [358, 356] width 71 height 107
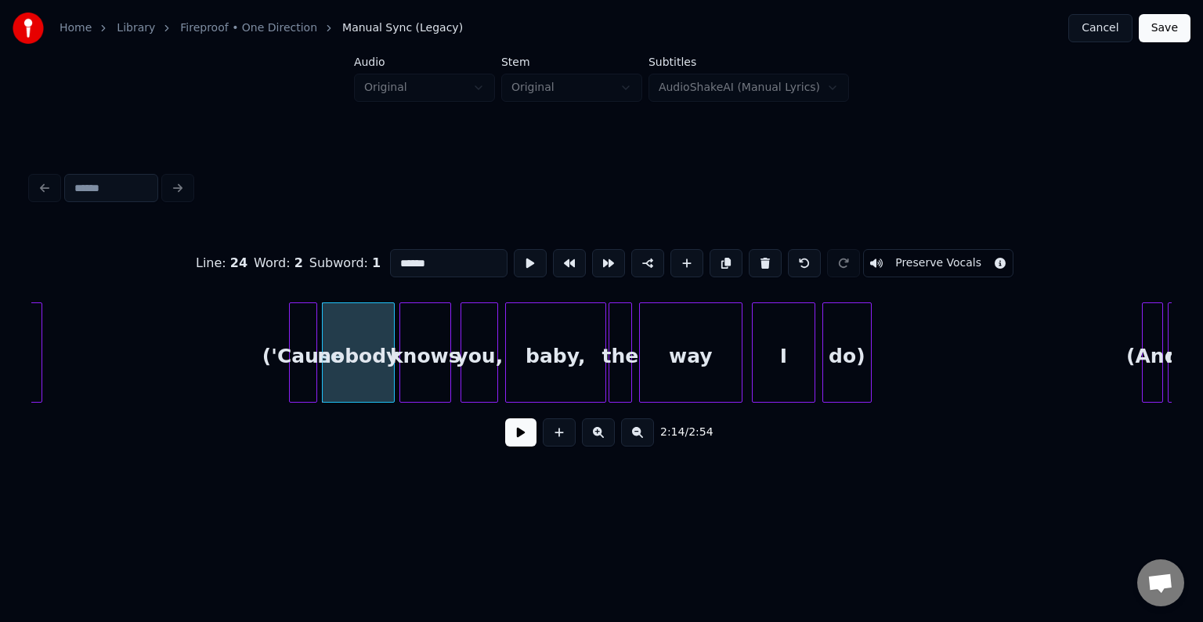
click at [920, 251] on button "Preserve Vocals" at bounding box center [938, 263] width 150 height 28
click at [296, 349] on div "('Cause" at bounding box center [303, 356] width 27 height 107
type input "*******"
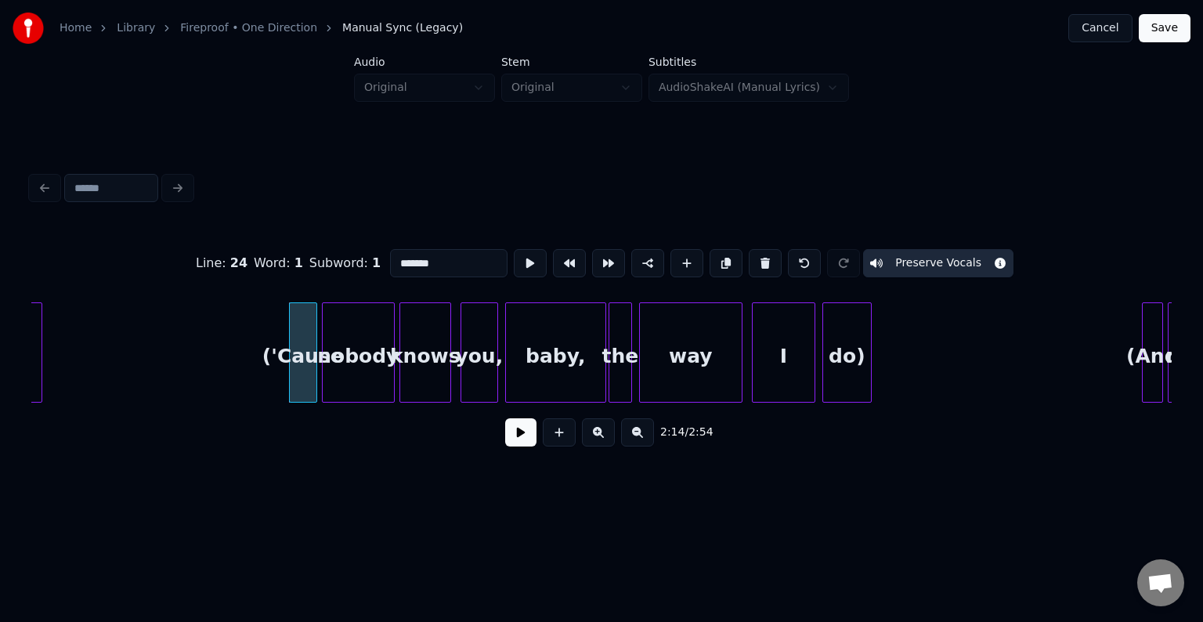
click at [516, 439] on button at bounding box center [520, 432] width 31 height 28
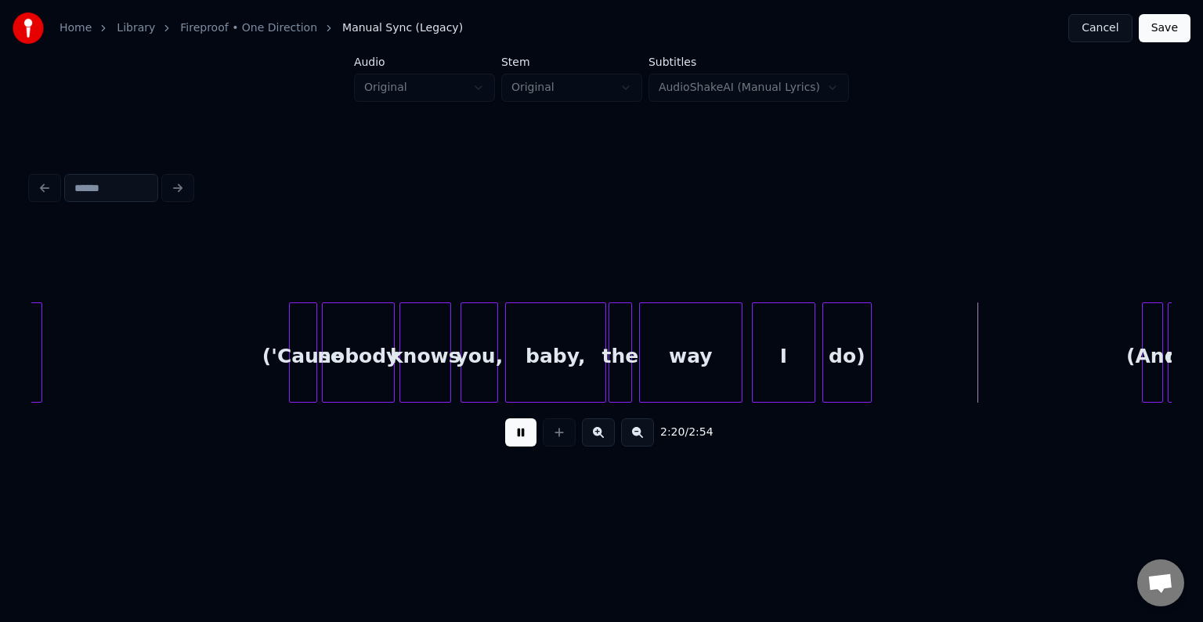
click at [529, 439] on button at bounding box center [520, 432] width 31 height 28
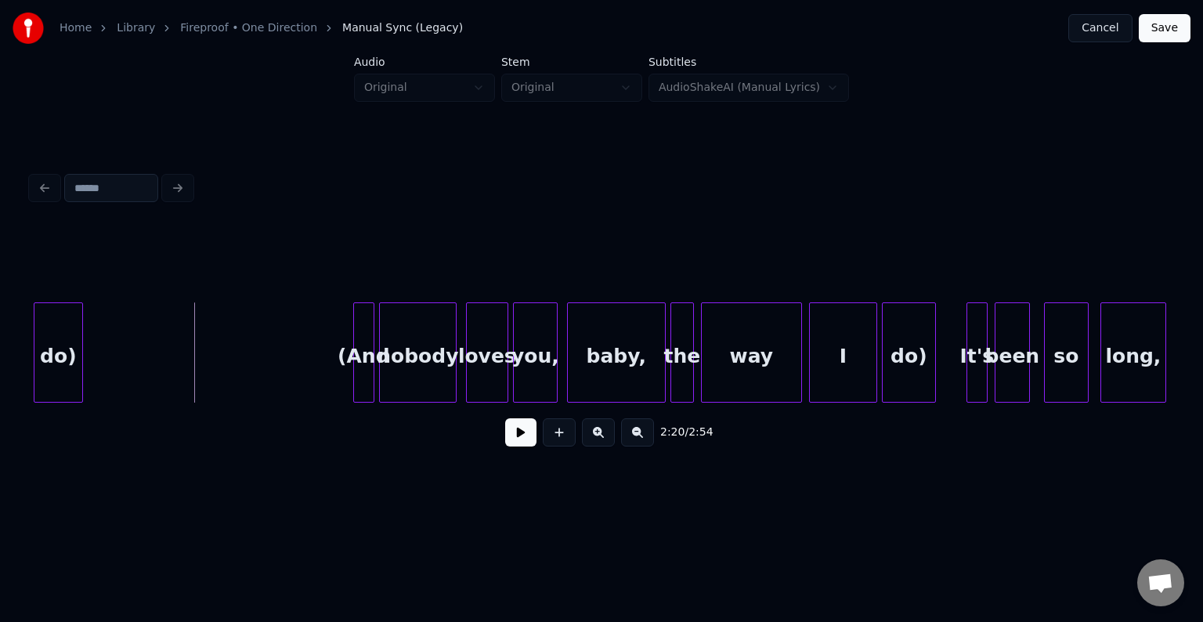
scroll to position [0, 16365]
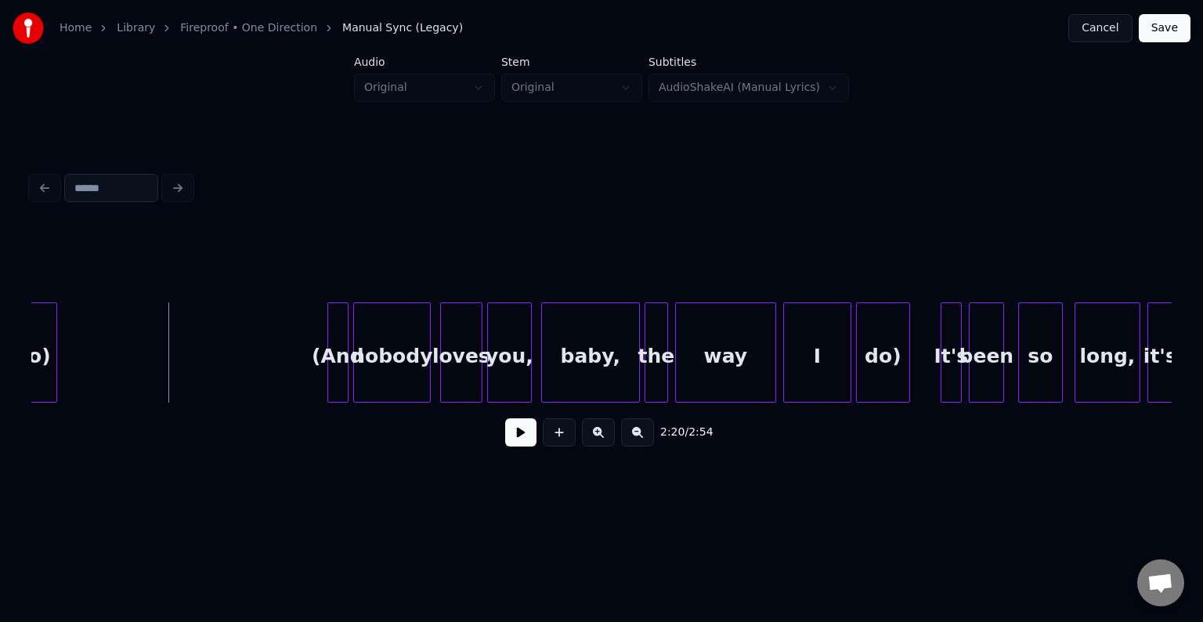
click at [895, 374] on div "do)" at bounding box center [883, 356] width 52 height 107
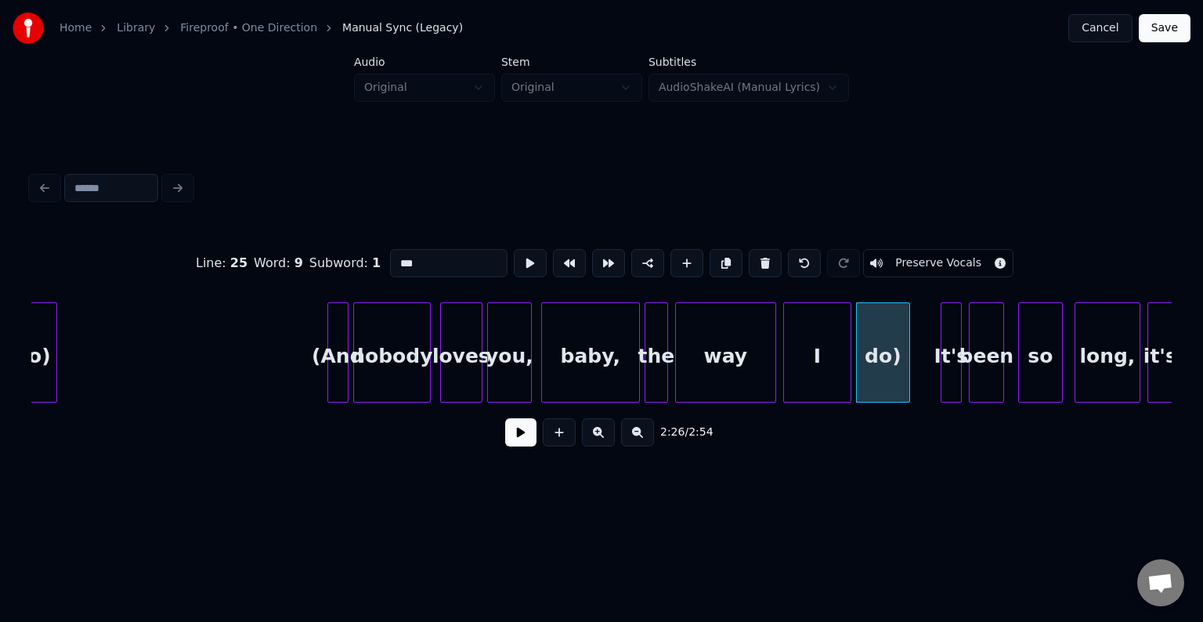
click at [893, 251] on button "Preserve Vocals" at bounding box center [938, 263] width 150 height 28
click at [810, 346] on div "I" at bounding box center [817, 356] width 67 height 107
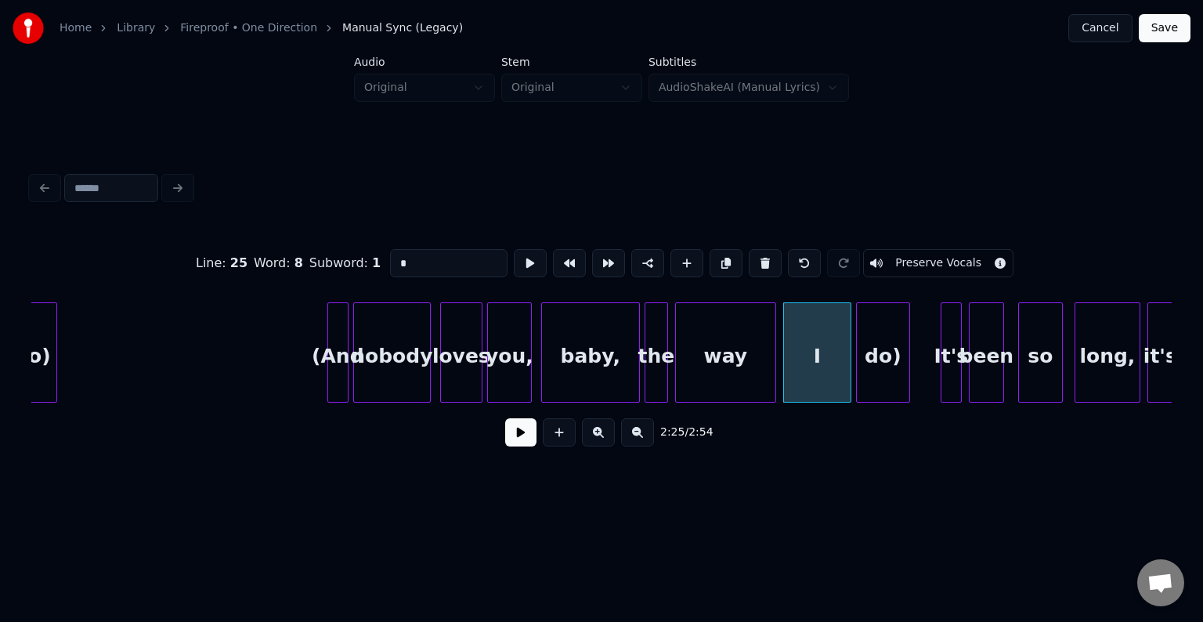
click at [881, 256] on button "Preserve Vocals" at bounding box center [938, 263] width 150 height 28
click at [716, 349] on div "way" at bounding box center [725, 356] width 99 height 107
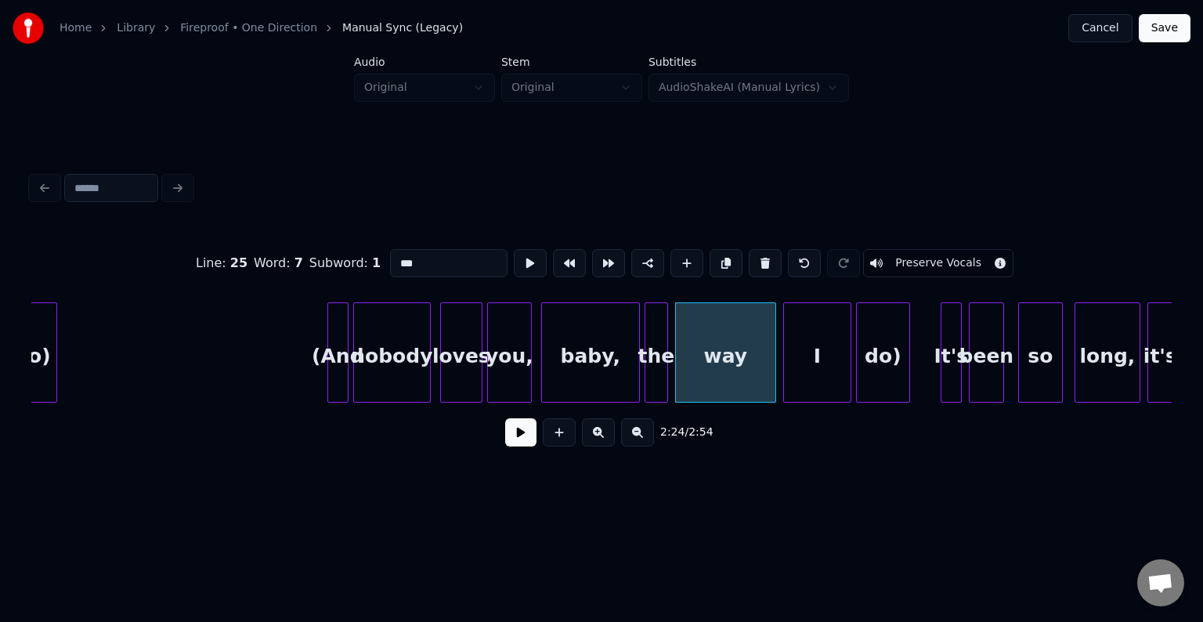
click at [882, 254] on button "Preserve Vocals" at bounding box center [938, 263] width 150 height 28
click at [651, 356] on div "the" at bounding box center [656, 356] width 22 height 107
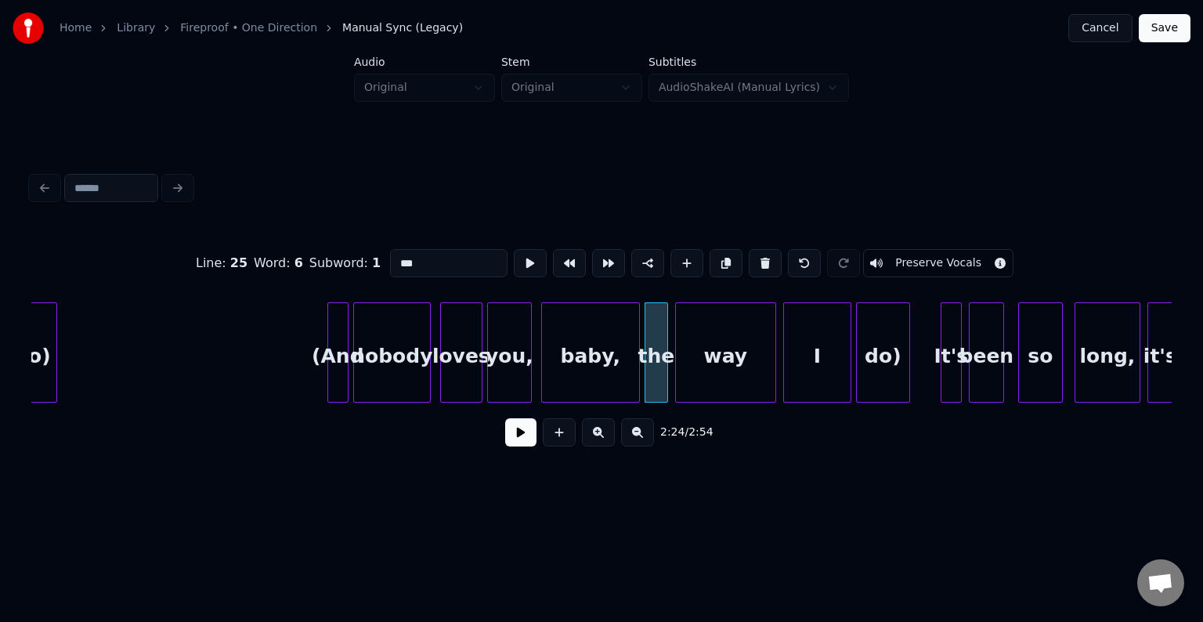
click at [918, 257] on button "Preserve Vocals" at bounding box center [938, 263] width 150 height 28
click at [614, 357] on div "baby," at bounding box center [590, 356] width 97 height 107
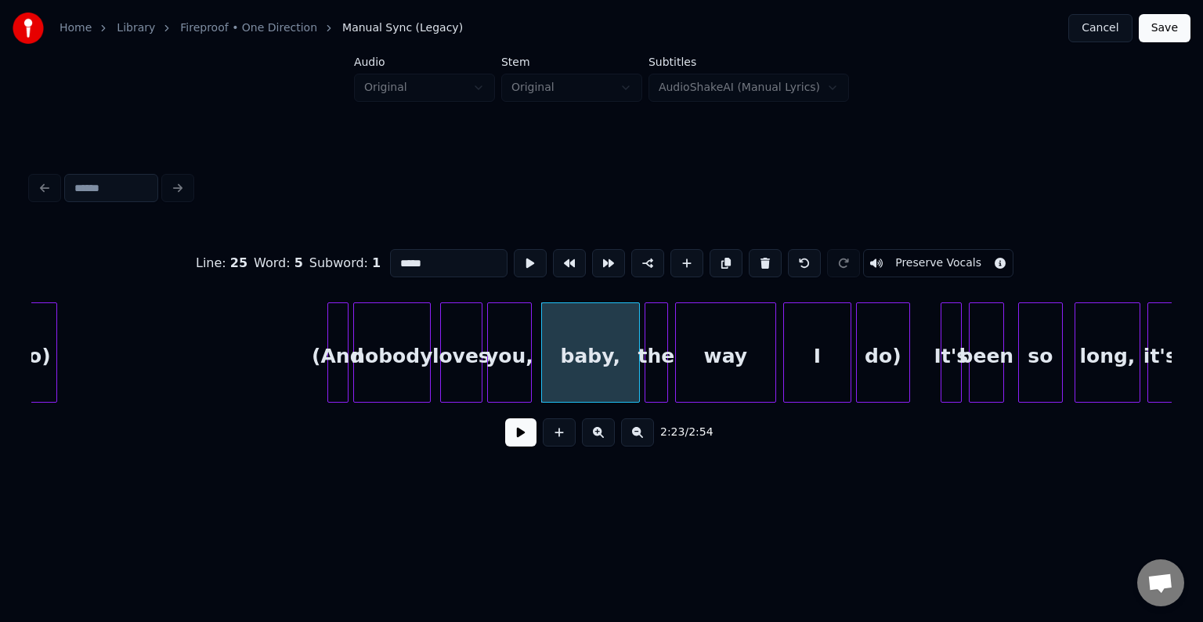
click at [910, 255] on button "Preserve Vocals" at bounding box center [938, 263] width 150 height 28
click at [501, 378] on div "you," at bounding box center [509, 356] width 43 height 107
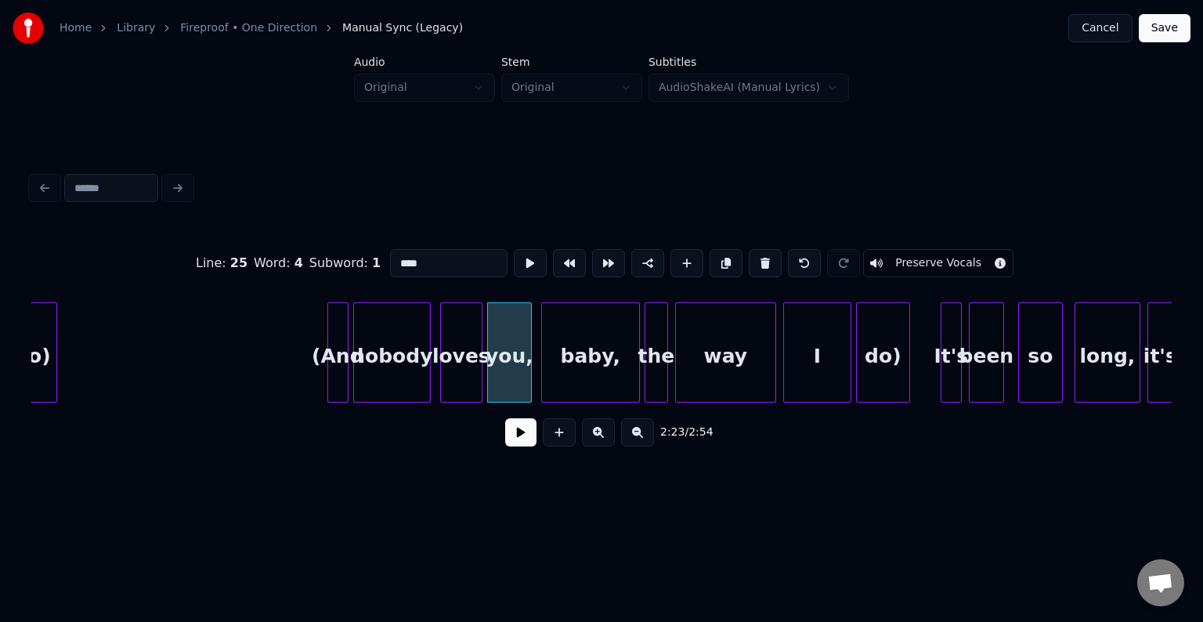
click at [872, 251] on button "Preserve Vocals" at bounding box center [938, 263] width 150 height 28
click at [473, 374] on div "loves" at bounding box center [461, 356] width 41 height 107
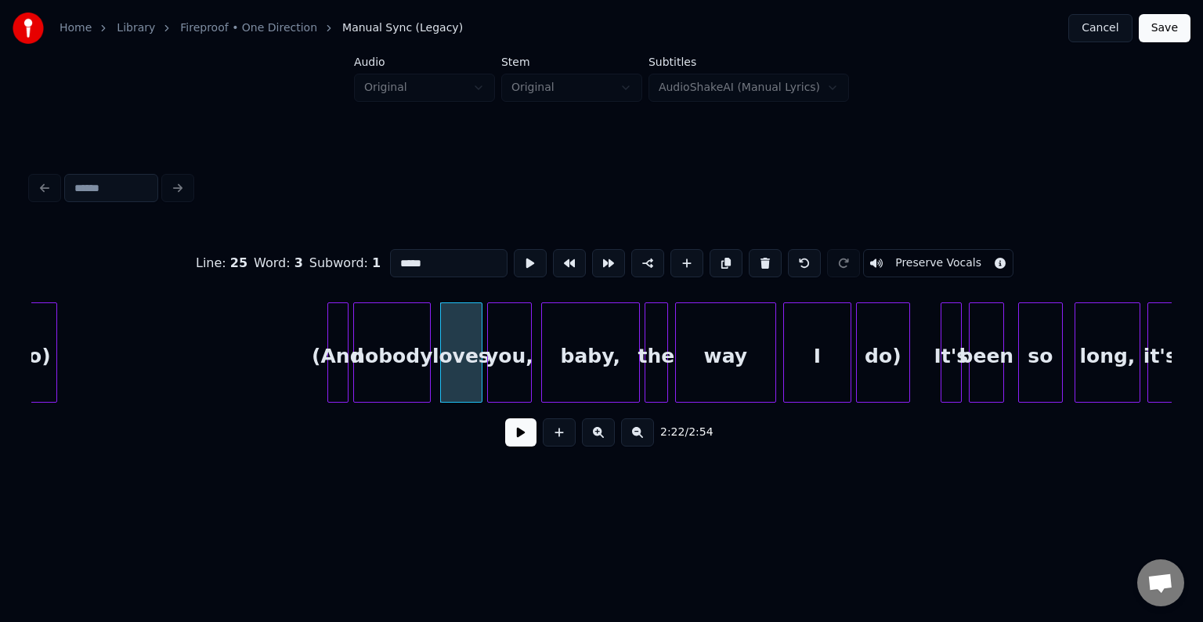
click at [935, 251] on button "Preserve Vocals" at bounding box center [938, 263] width 150 height 28
click at [393, 378] on div "nobody" at bounding box center [392, 356] width 76 height 107
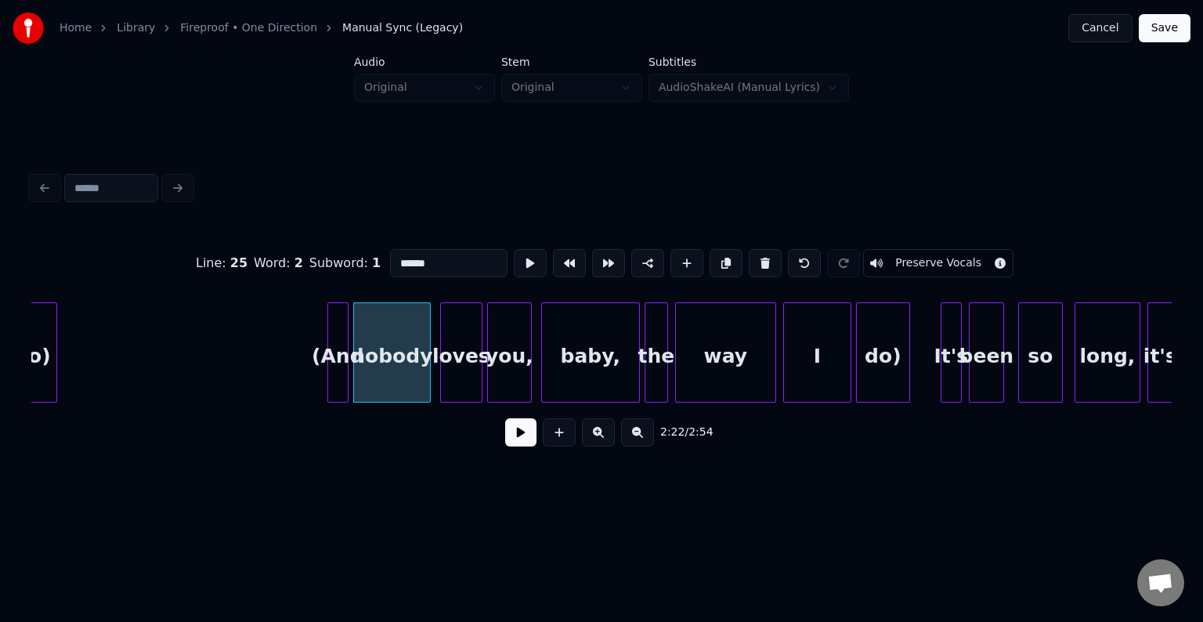
click at [906, 254] on button "Preserve Vocals" at bounding box center [938, 263] width 150 height 28
click at [339, 358] on div "(And" at bounding box center [338, 356] width 20 height 107
type input "****"
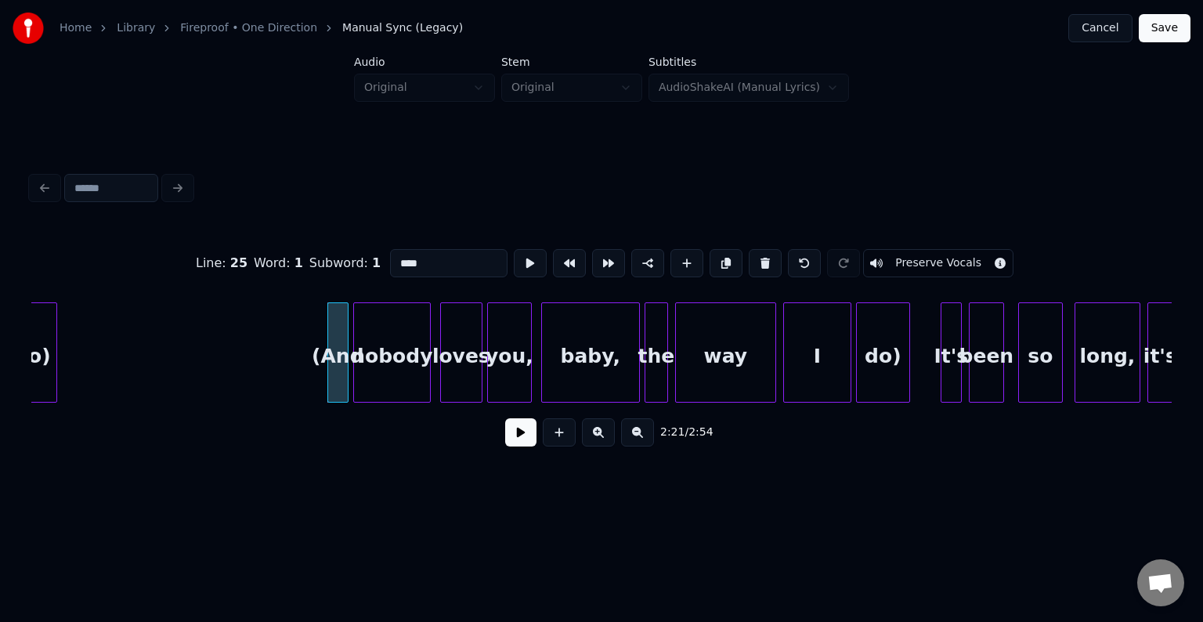
click at [895, 260] on button "Preserve Vocals" at bounding box center [938, 263] width 150 height 28
click at [506, 440] on button at bounding box center [520, 432] width 31 height 28
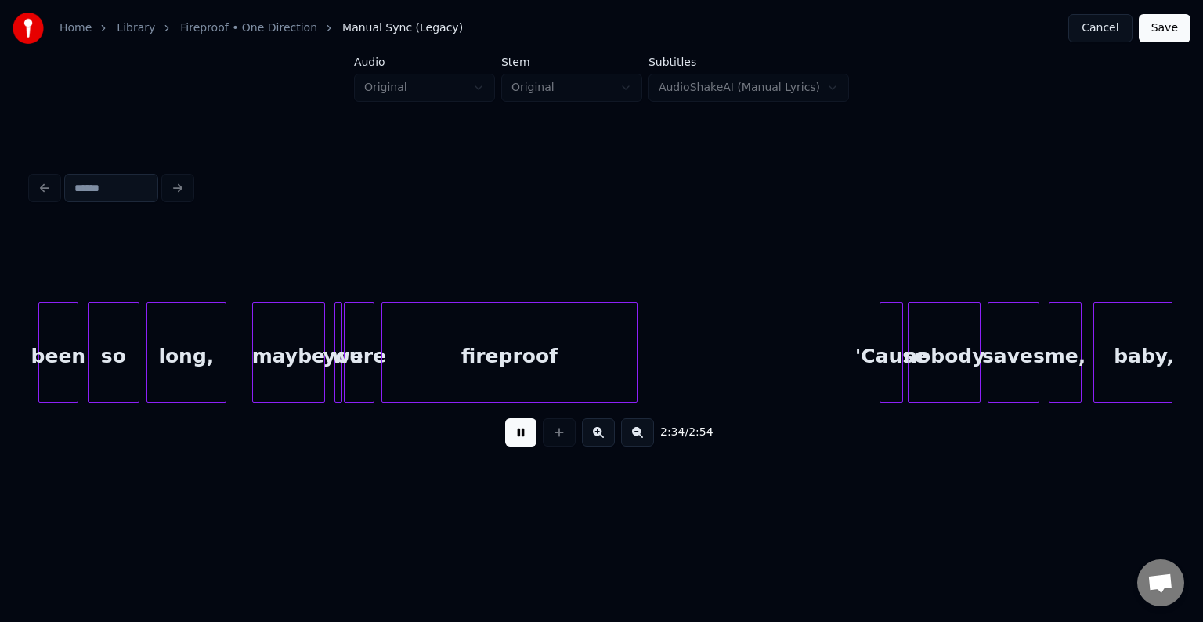
click at [338, 382] on div at bounding box center [339, 352] width 5 height 99
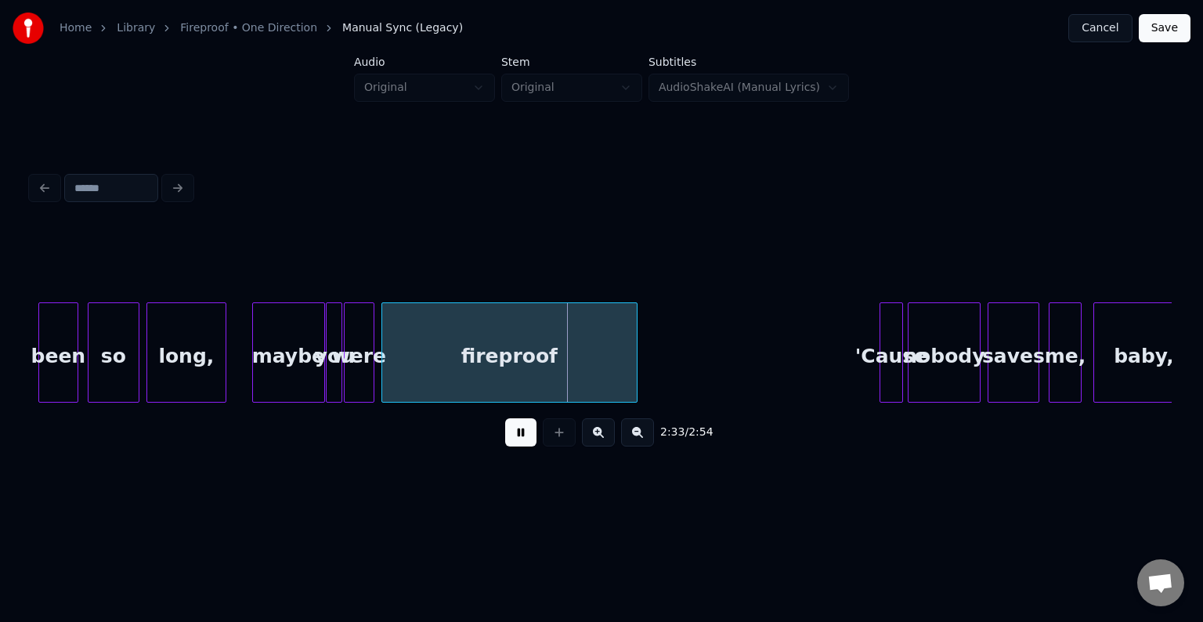
click at [327, 382] on div at bounding box center [329, 352] width 5 height 99
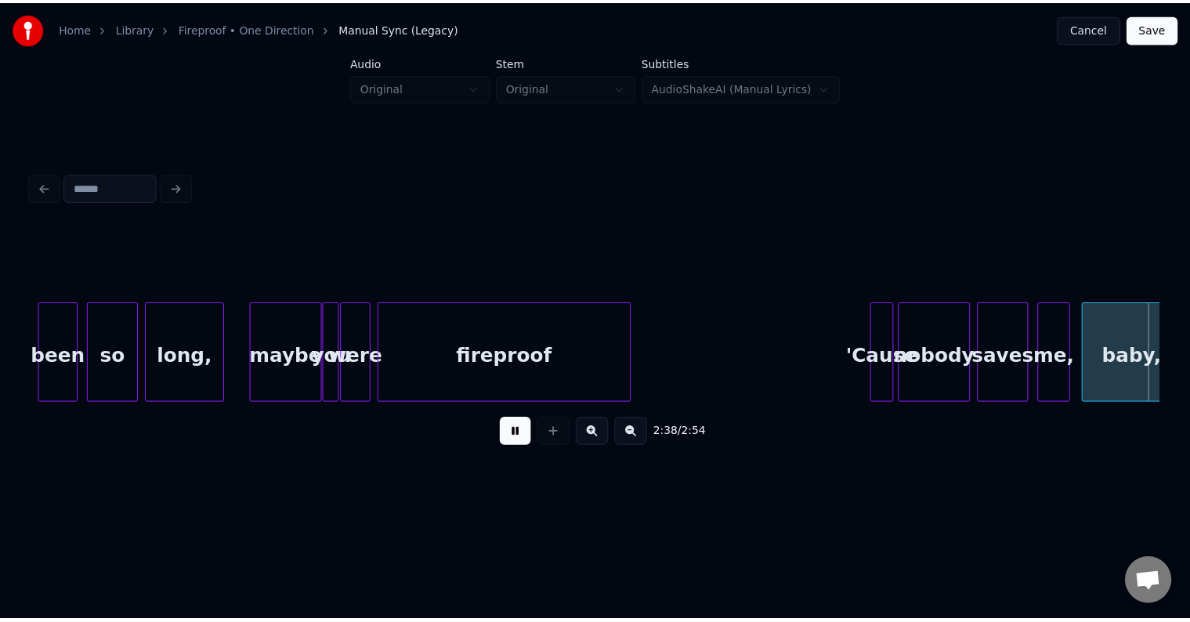
scroll to position [0, 18649]
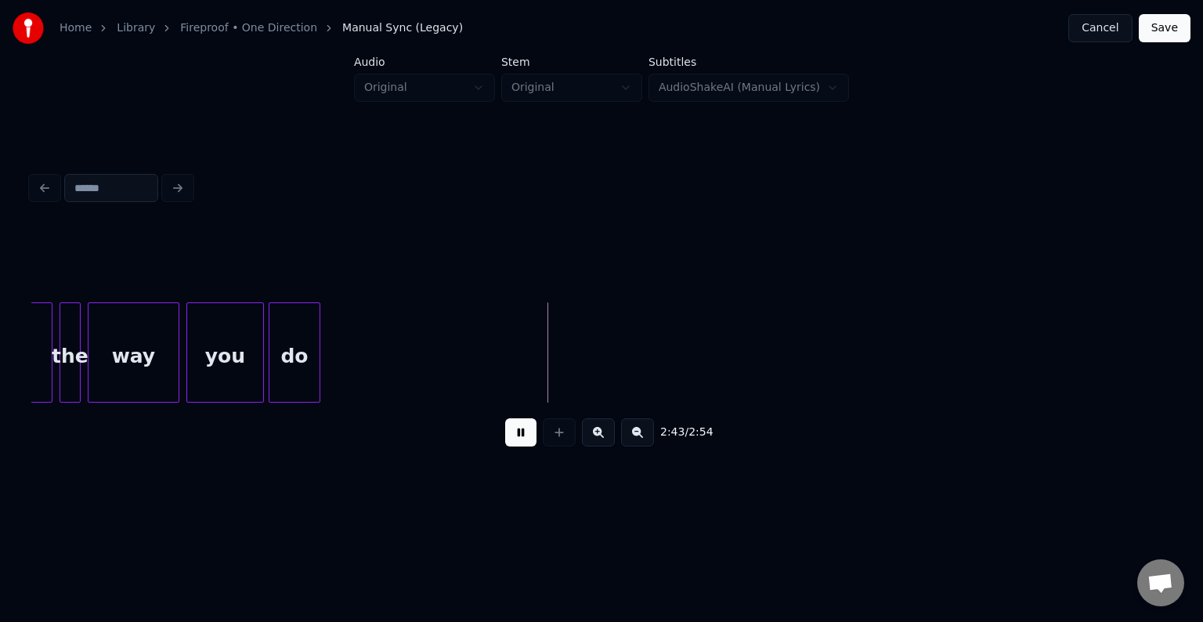
click at [1174, 28] on button "Save" at bounding box center [1165, 28] width 52 height 28
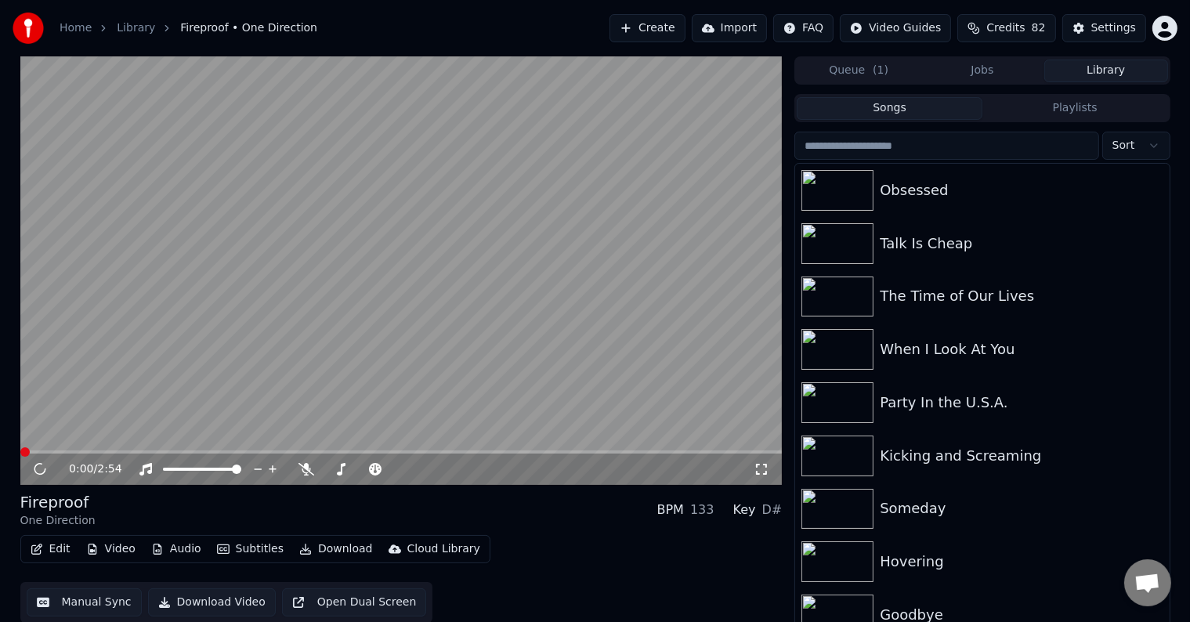
click at [41, 470] on icon at bounding box center [40, 469] width 20 height 19
click at [111, 377] on video at bounding box center [401, 270] width 762 height 429
click at [102, 452] on span at bounding box center [401, 451] width 762 height 3
click at [175, 451] on span at bounding box center [401, 451] width 762 height 3
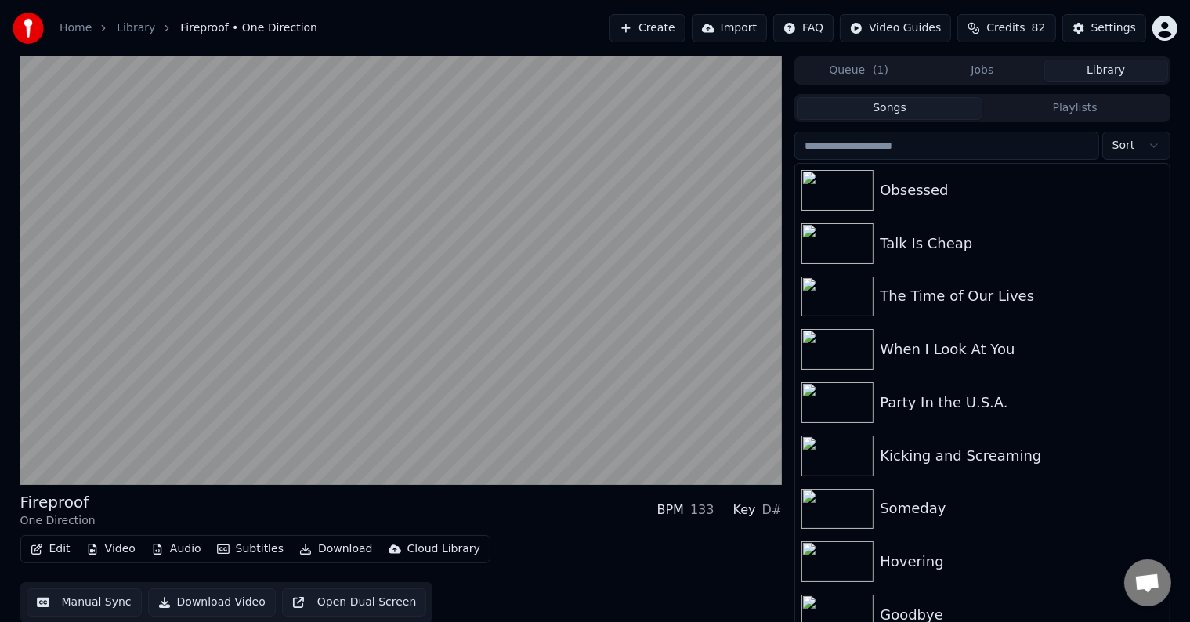
click at [322, 551] on button "Download" at bounding box center [336, 549] width 86 height 22
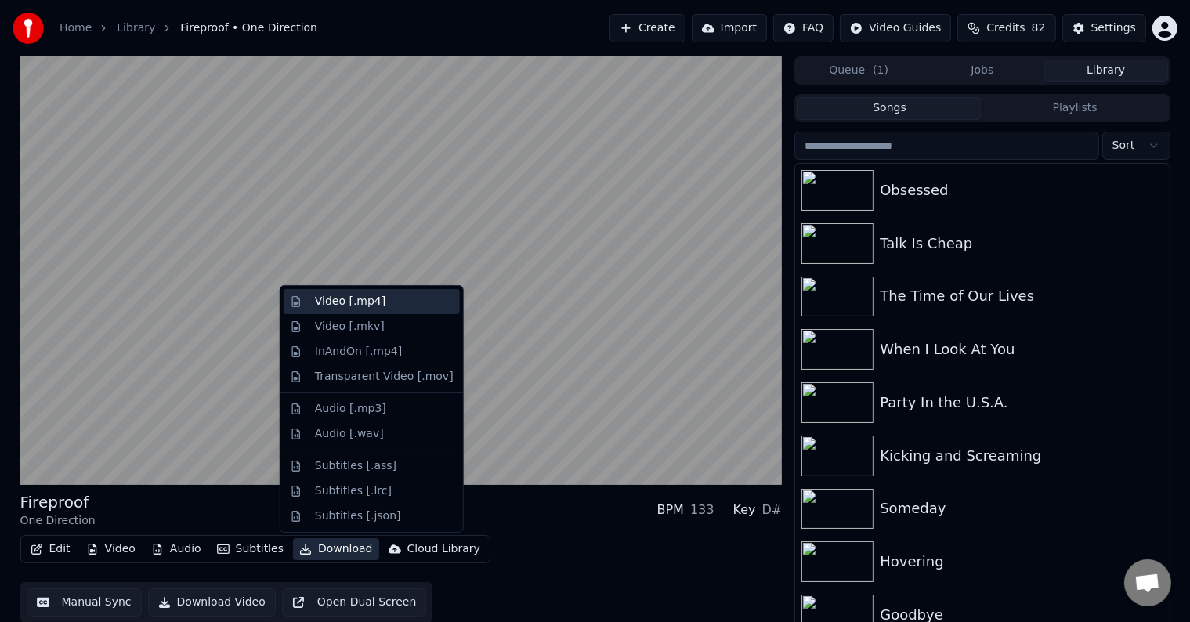
click at [361, 302] on div "Video [.mp4]" at bounding box center [350, 302] width 71 height 16
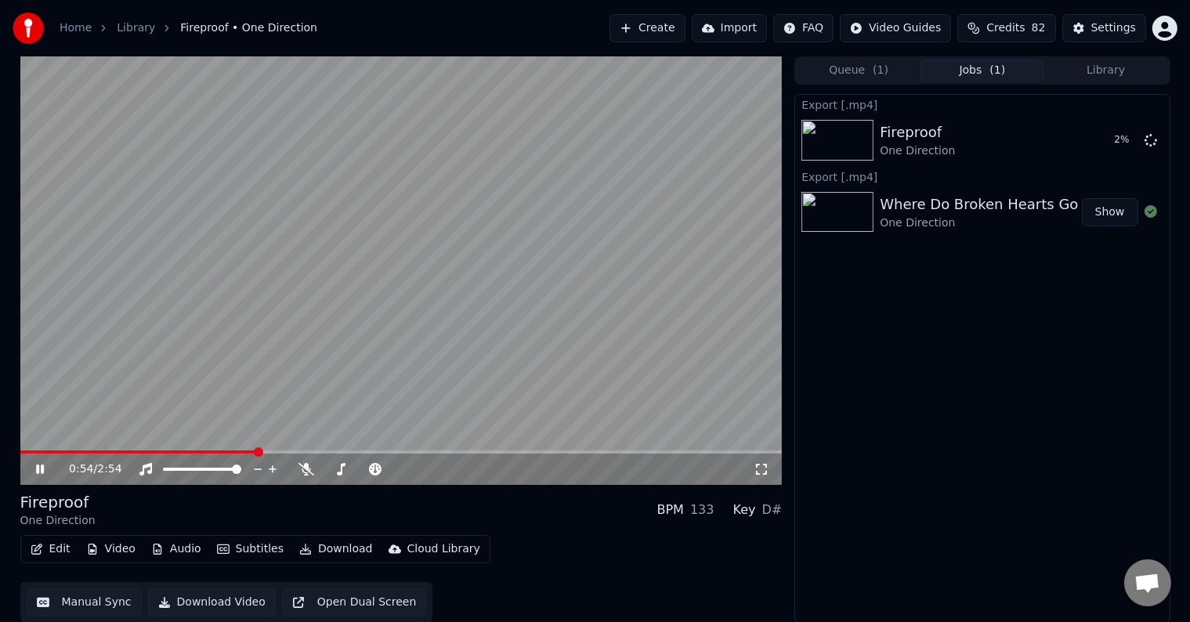
click at [1097, 69] on button "Library" at bounding box center [1106, 71] width 124 height 23
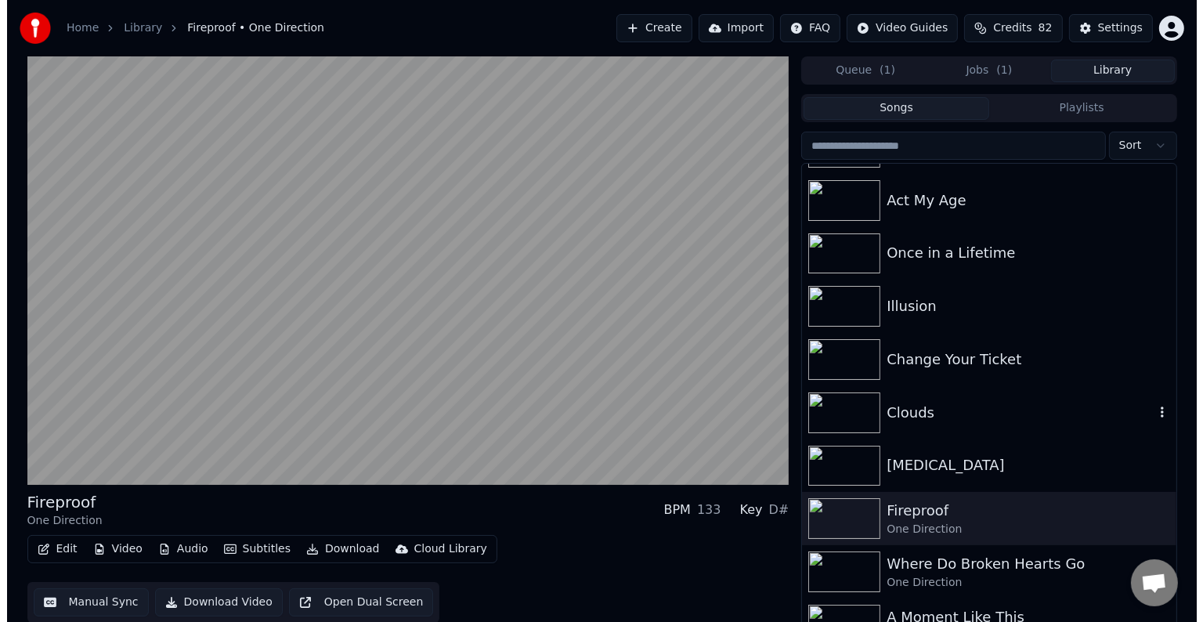
scroll to position [10062, 0]
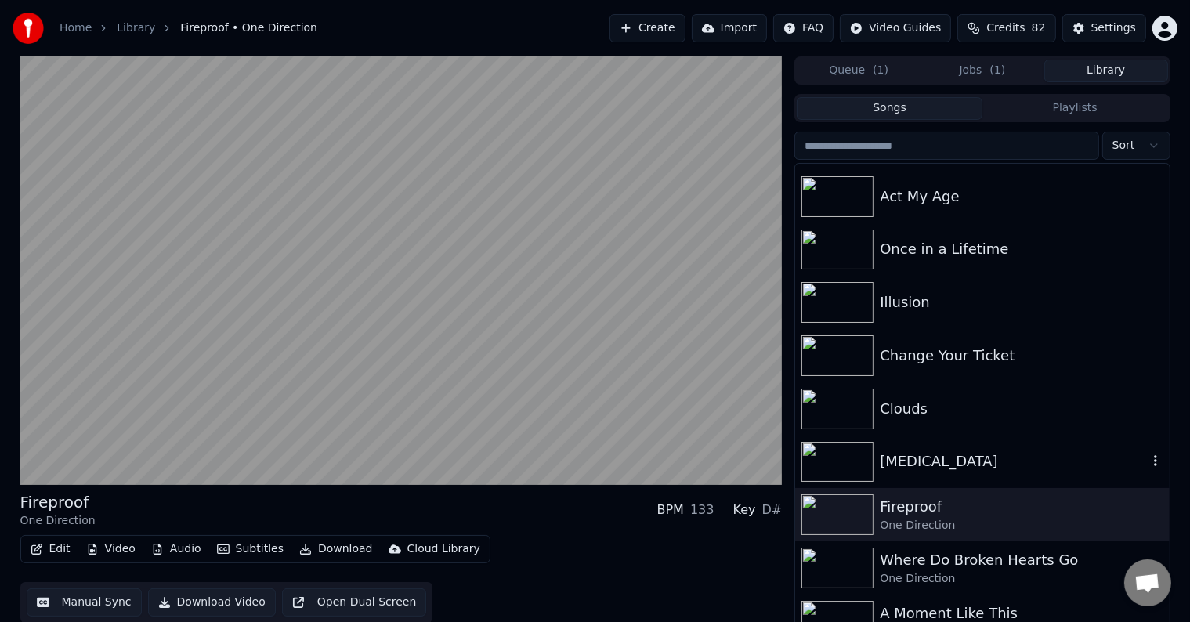
click at [899, 464] on div "[MEDICAL_DATA]" at bounding box center [1013, 461] width 267 height 22
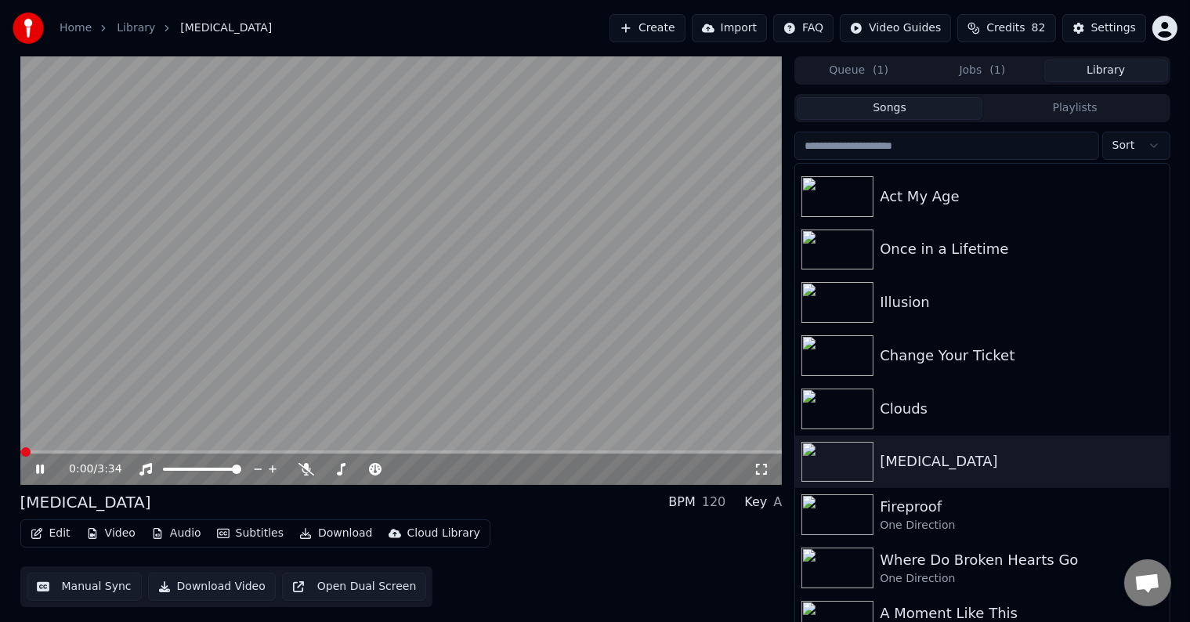
click at [38, 473] on icon at bounding box center [40, 469] width 8 height 9
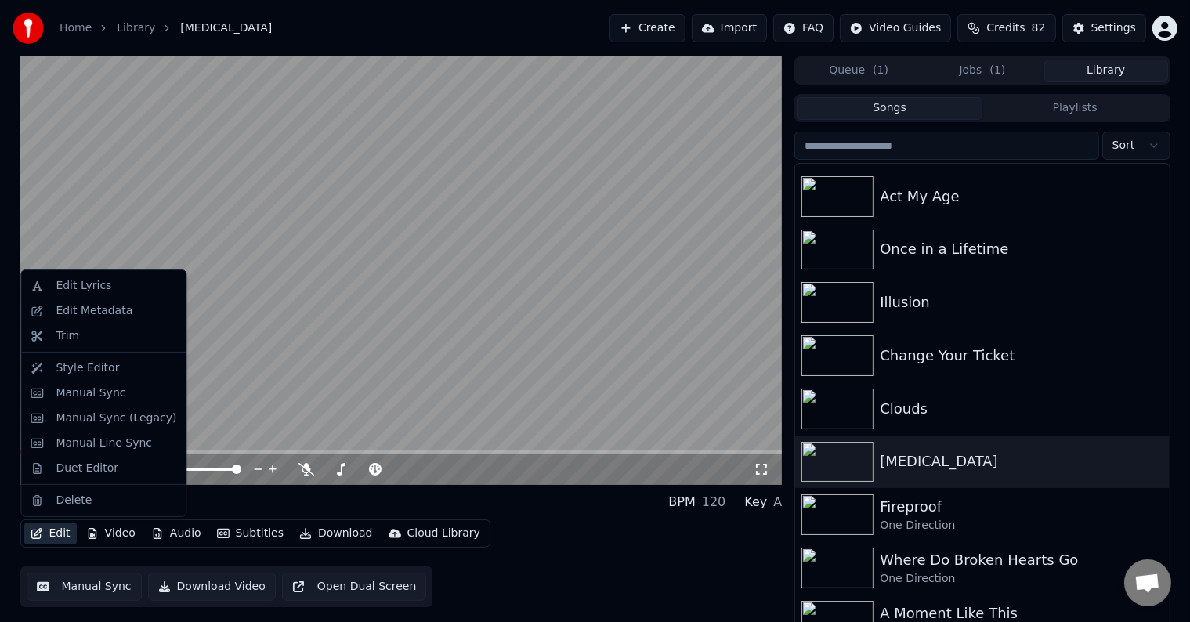
click at [51, 541] on button "Edit" at bounding box center [50, 534] width 52 height 22
click at [66, 313] on div "Edit Metadata" at bounding box center [94, 311] width 77 height 16
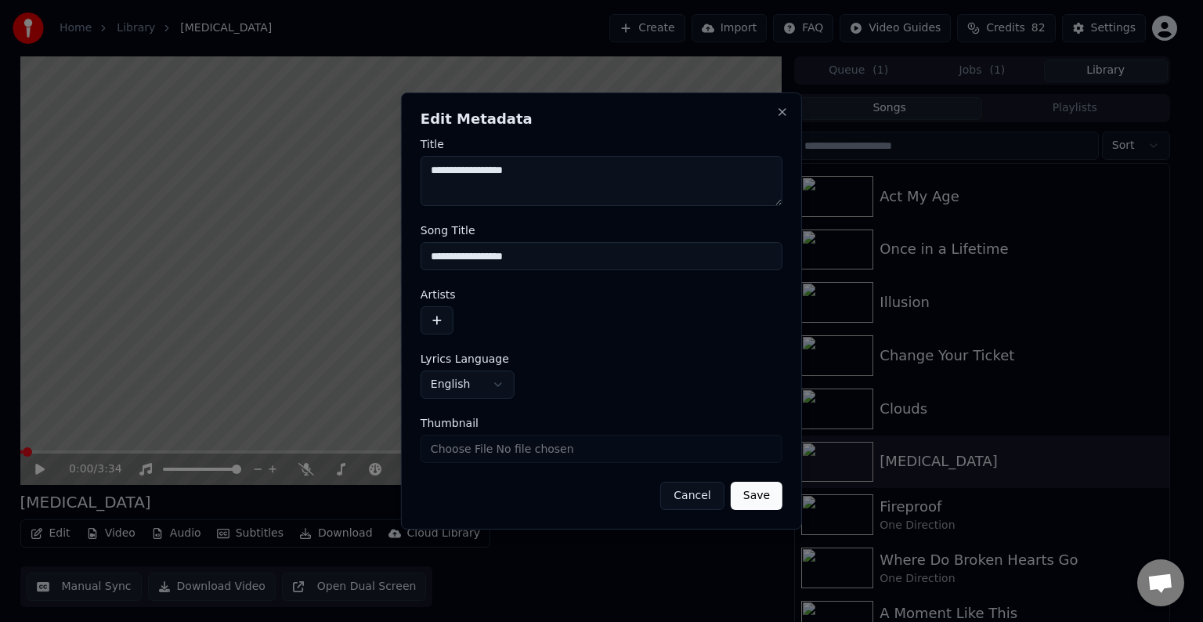
click at [441, 322] on button "button" at bounding box center [437, 320] width 33 height 28
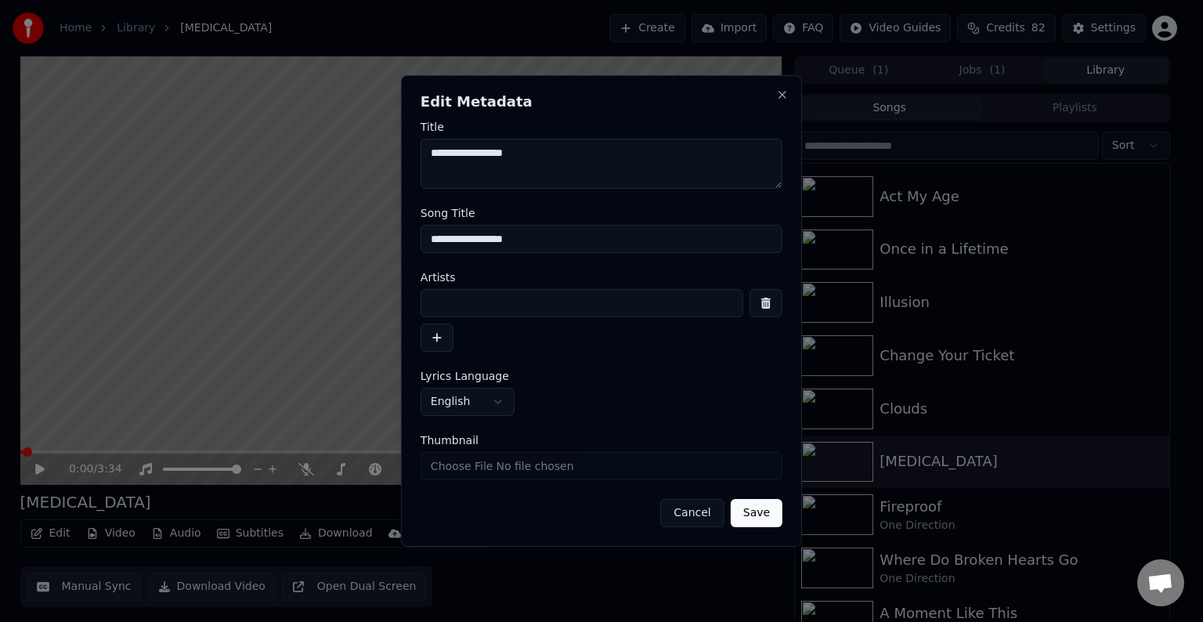
click at [467, 293] on input at bounding box center [582, 303] width 323 height 28
type input "**********"
click at [731, 499] on button "Save" at bounding box center [757, 513] width 52 height 28
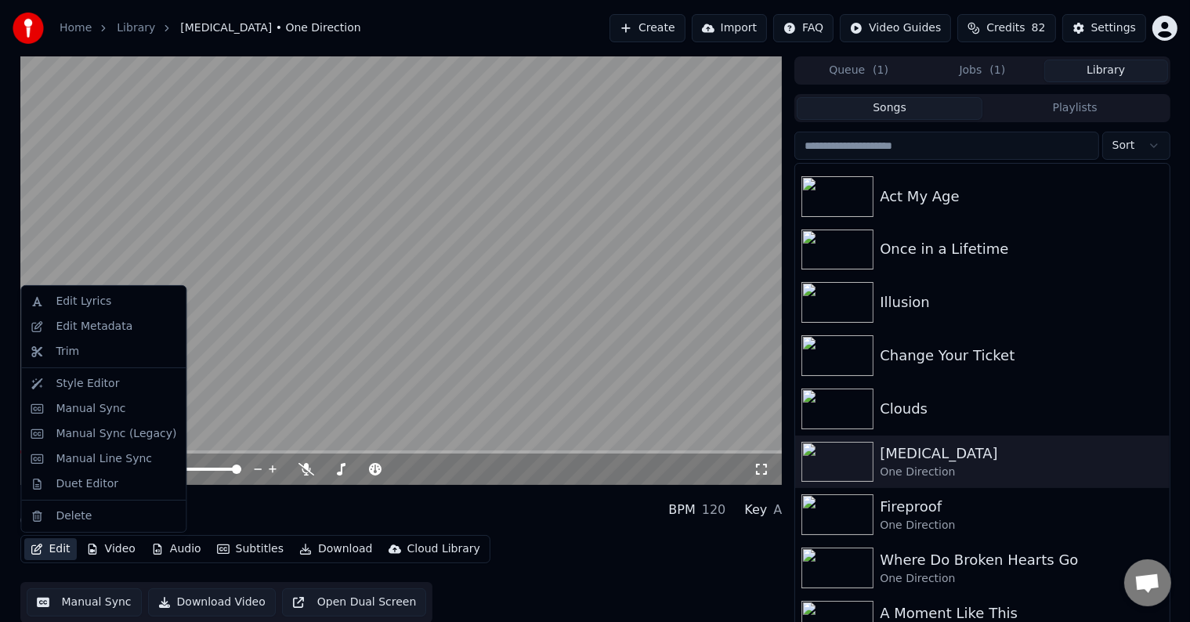
click at [42, 552] on button "Edit" at bounding box center [50, 549] width 52 height 22
click at [69, 435] on div "Manual Sync (Legacy)" at bounding box center [116, 434] width 121 height 16
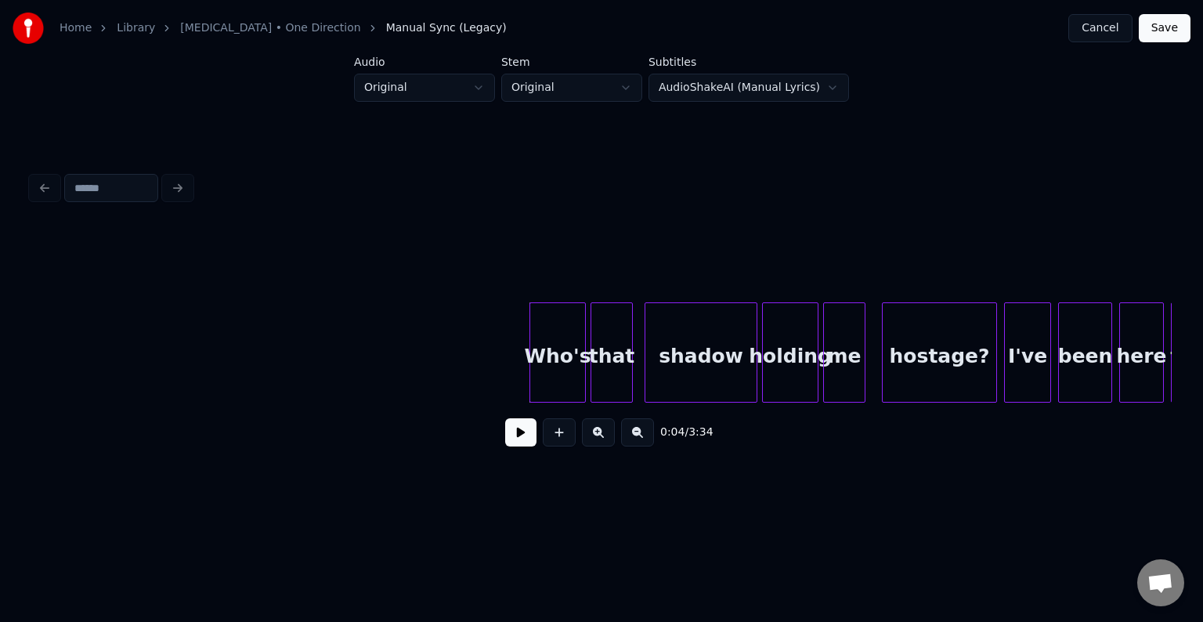
click at [518, 439] on button at bounding box center [520, 432] width 31 height 28
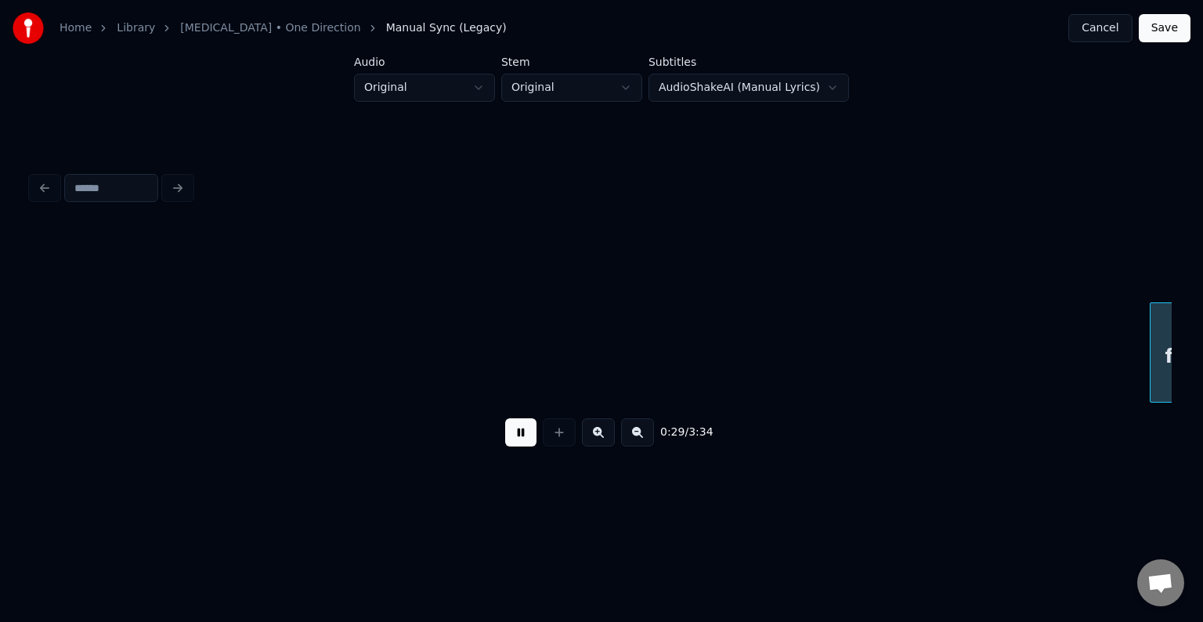
scroll to position [0, 3425]
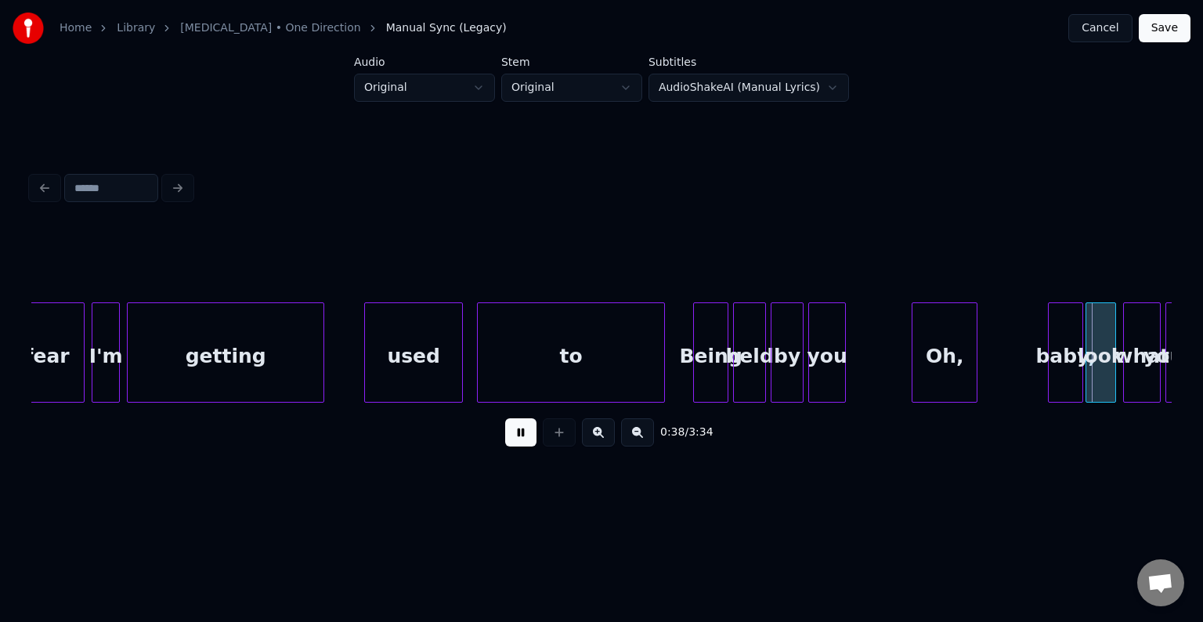
click at [518, 439] on button at bounding box center [520, 432] width 31 height 28
click at [940, 373] on div "Oh," at bounding box center [945, 356] width 64 height 107
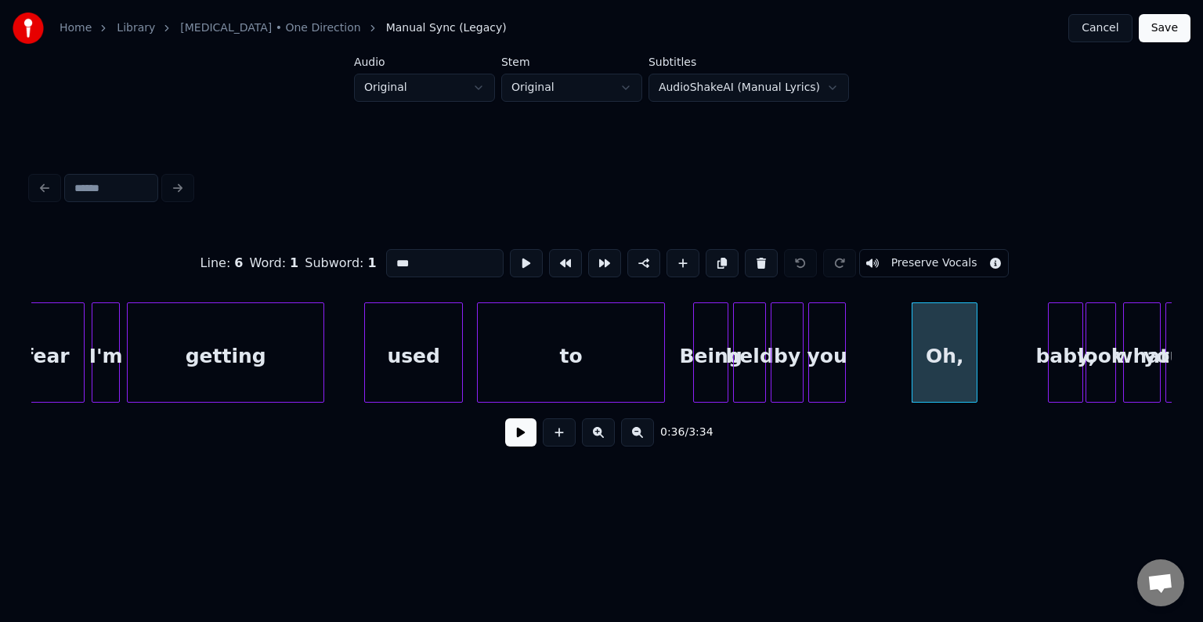
click at [877, 260] on button "Preserve Vocals" at bounding box center [934, 263] width 150 height 28
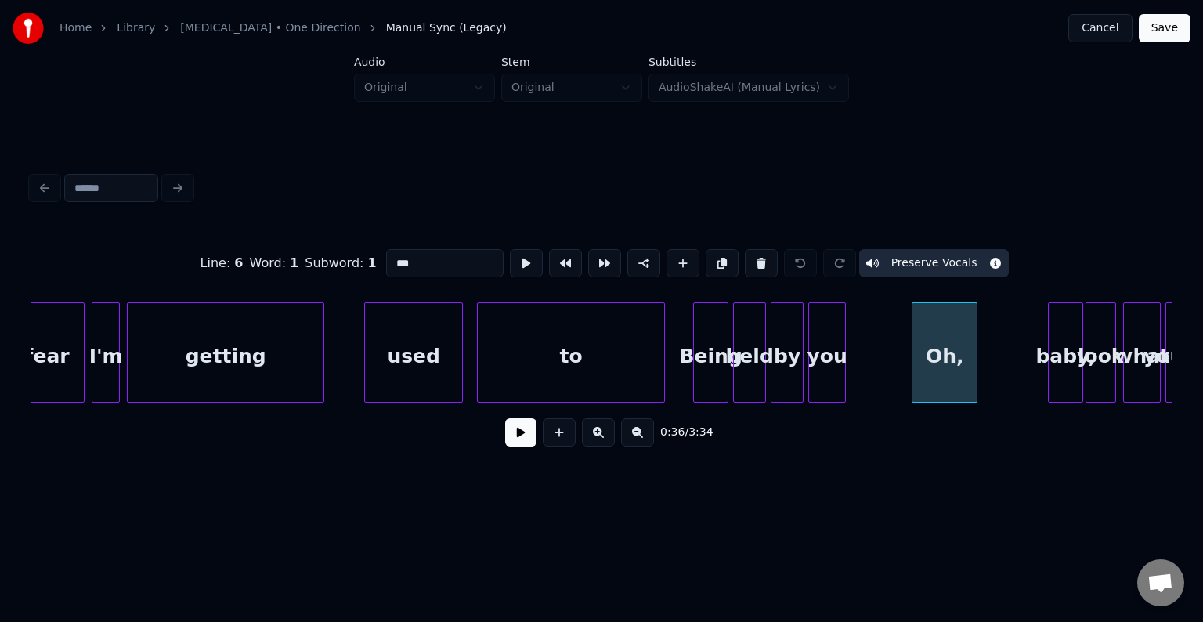
click at [513, 437] on button at bounding box center [520, 432] width 31 height 28
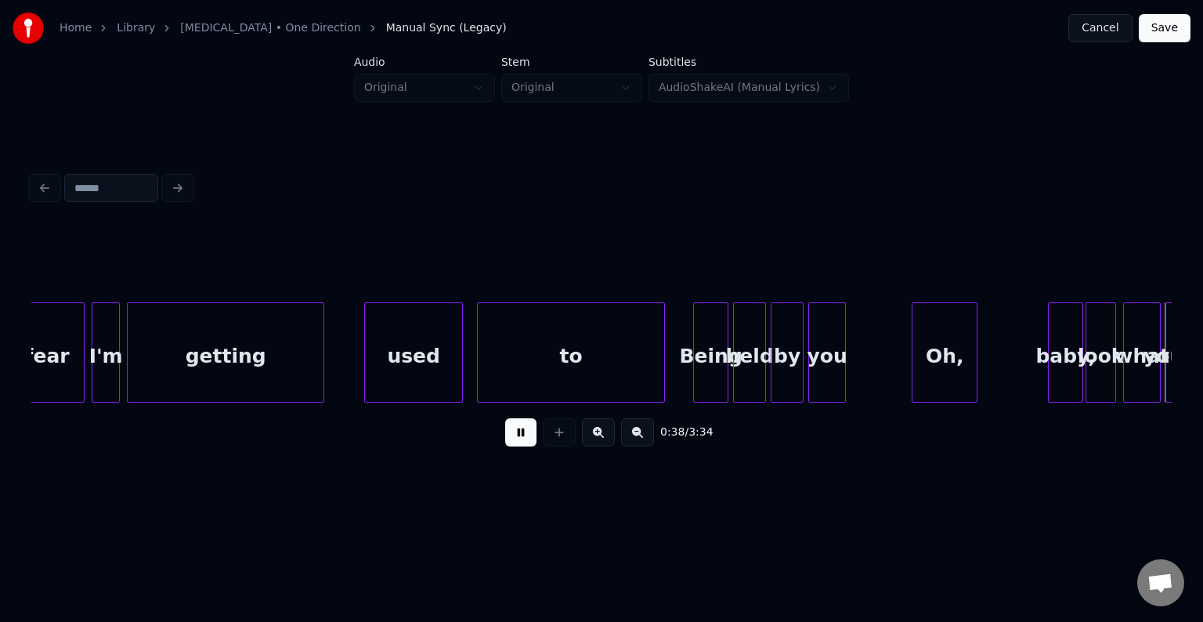
scroll to position [0, 4565]
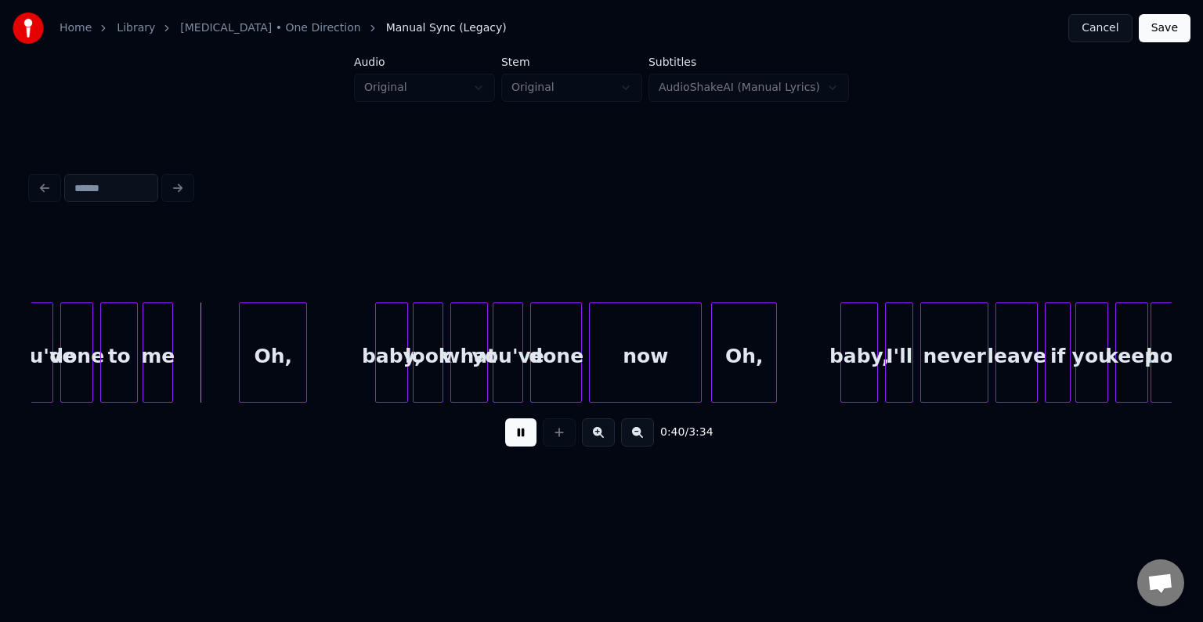
click at [282, 381] on div "Oh," at bounding box center [273, 356] width 67 height 107
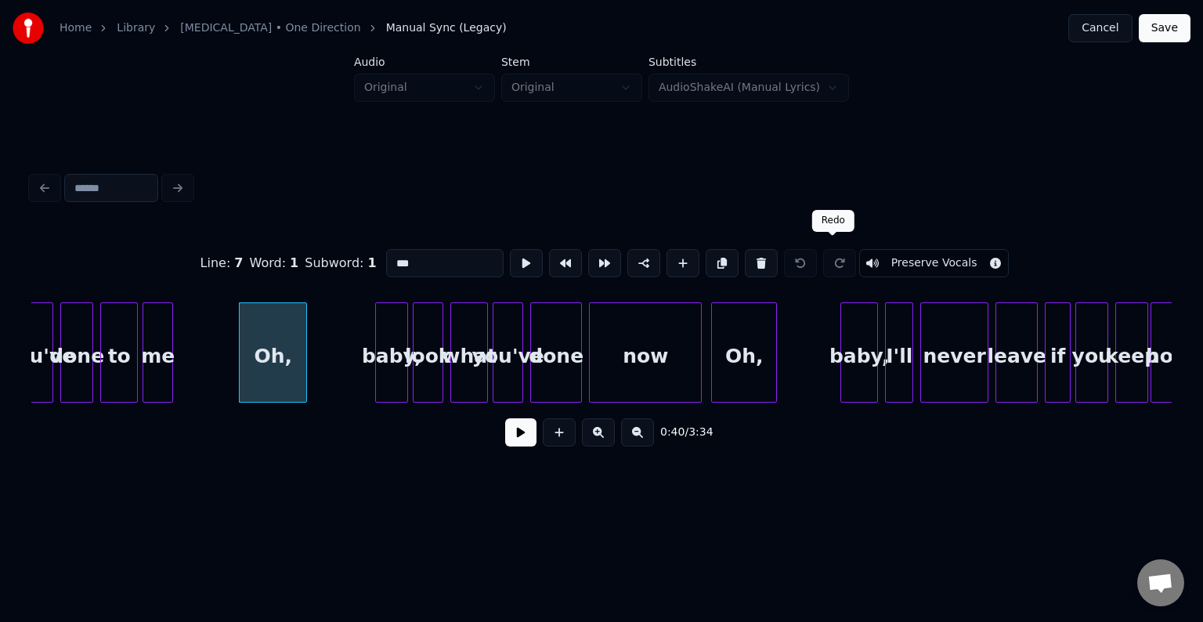
click at [874, 257] on button "Preserve Vocals" at bounding box center [934, 263] width 150 height 28
click at [749, 369] on div "Oh," at bounding box center [744, 356] width 64 height 107
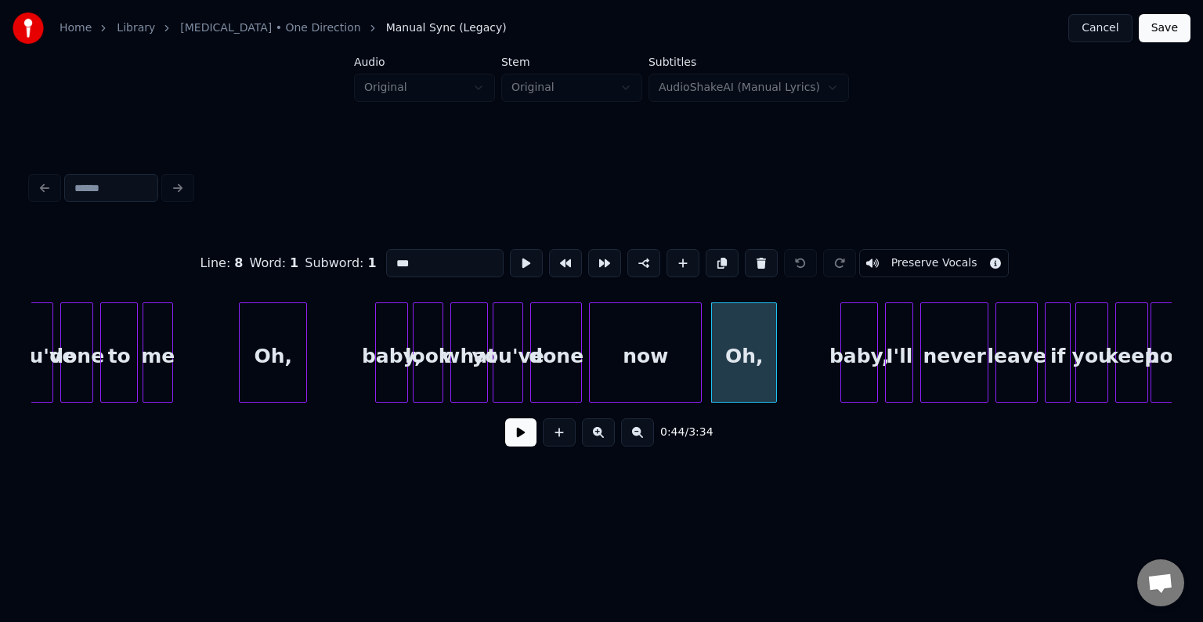
click at [913, 256] on button "Preserve Vocals" at bounding box center [934, 263] width 150 height 28
click at [259, 360] on div "Oh," at bounding box center [273, 356] width 67 height 107
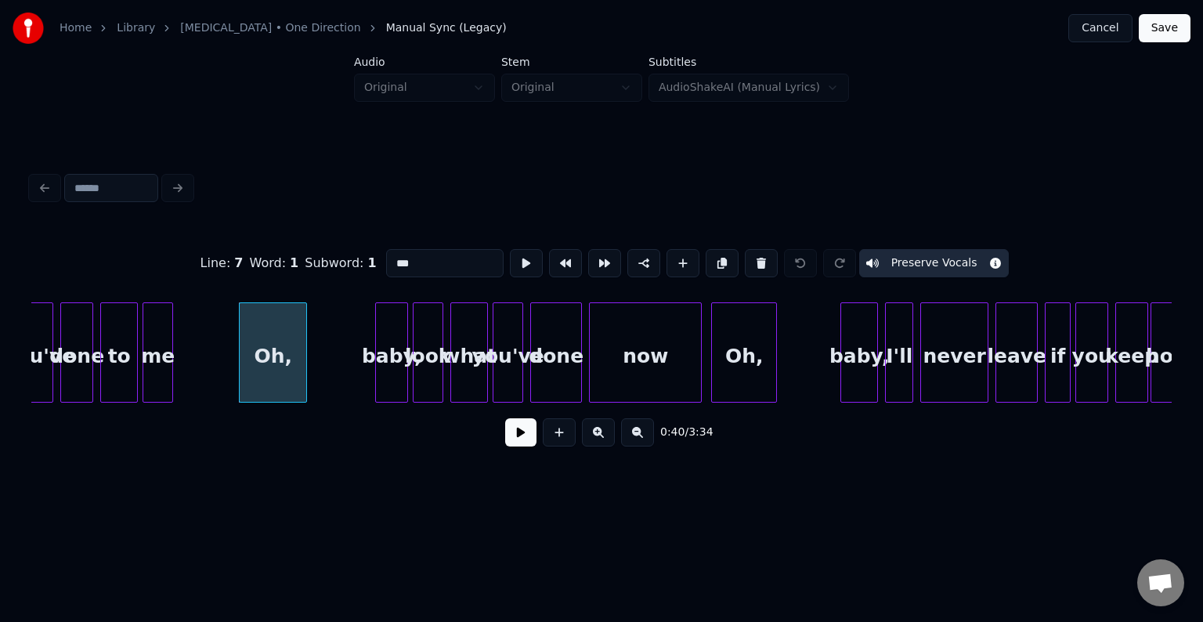
click at [526, 444] on button at bounding box center [520, 432] width 31 height 28
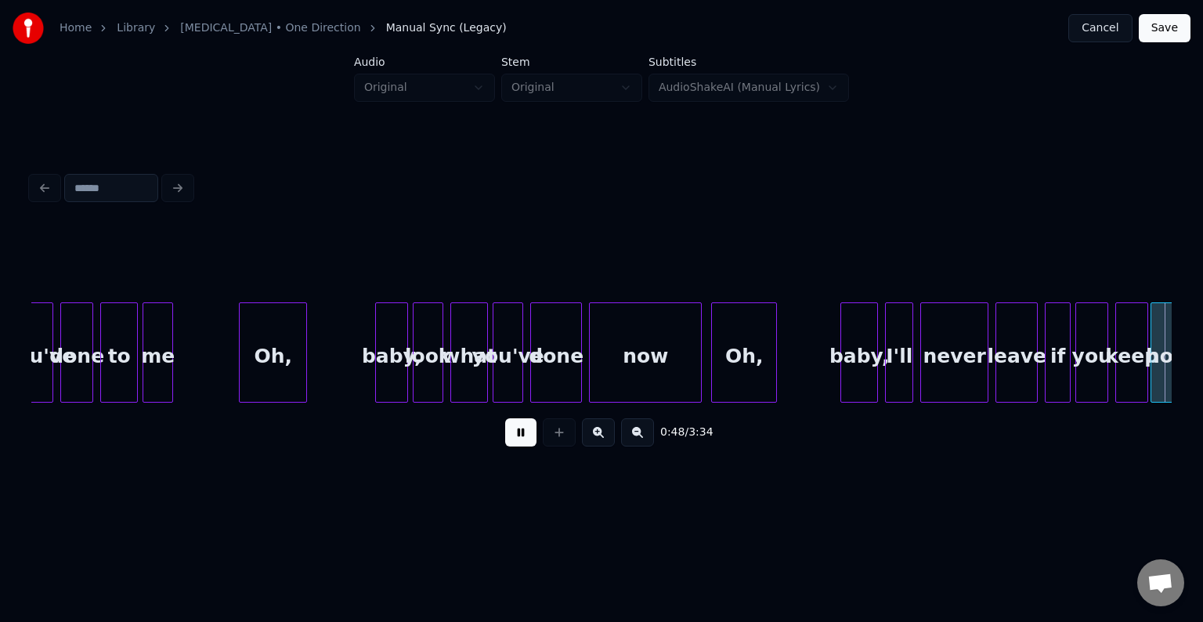
scroll to position [0, 5707]
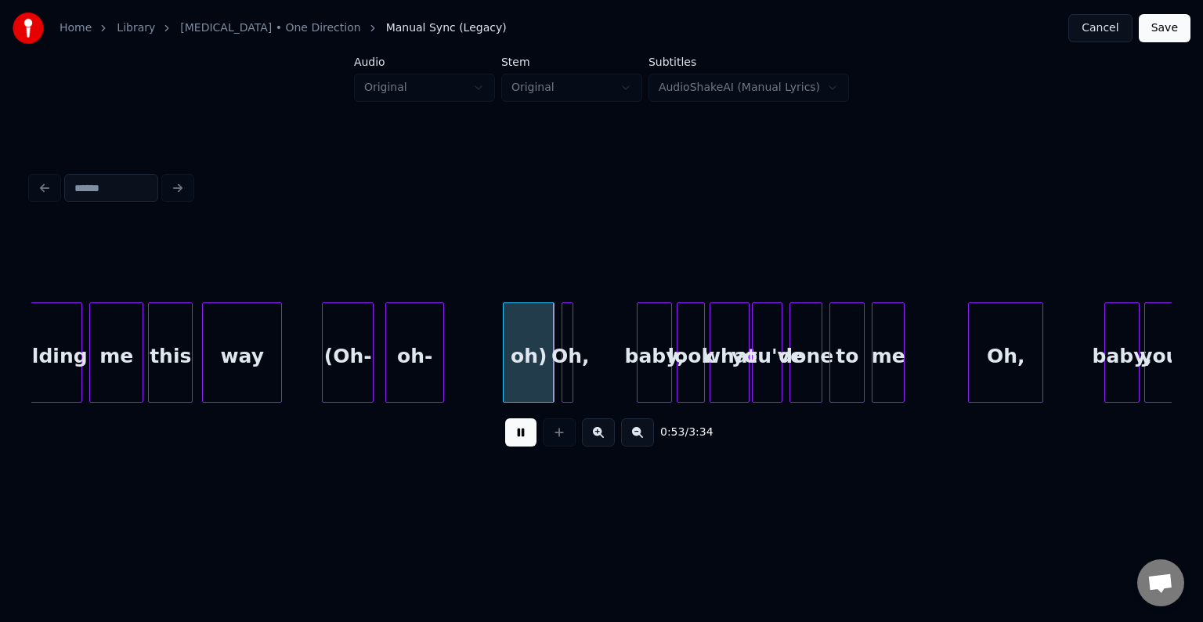
click at [520, 443] on button at bounding box center [520, 432] width 31 height 28
click at [509, 367] on div "oh)" at bounding box center [529, 356] width 50 height 107
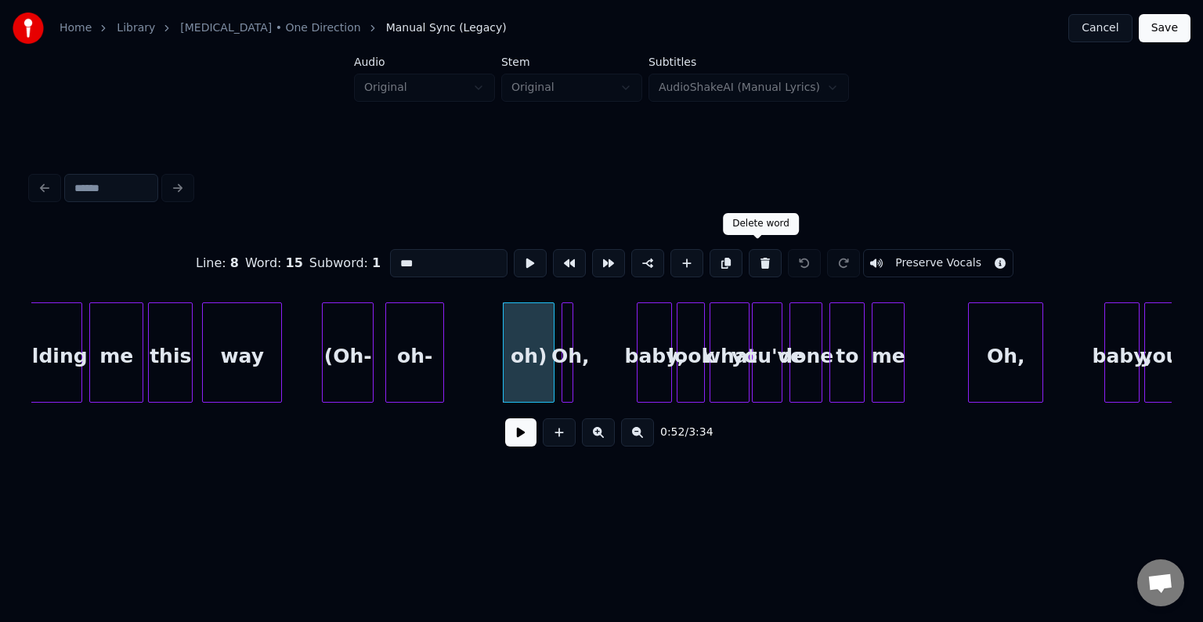
click at [758, 258] on button at bounding box center [765, 263] width 33 height 28
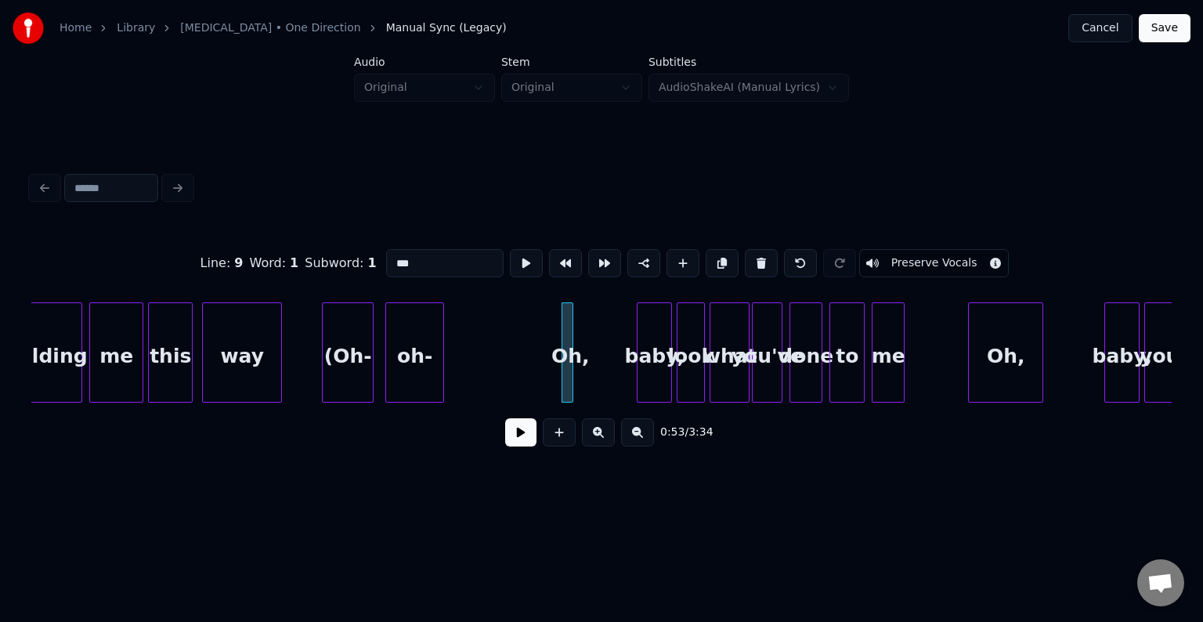
click at [423, 374] on div "oh-" at bounding box center [414, 356] width 57 height 107
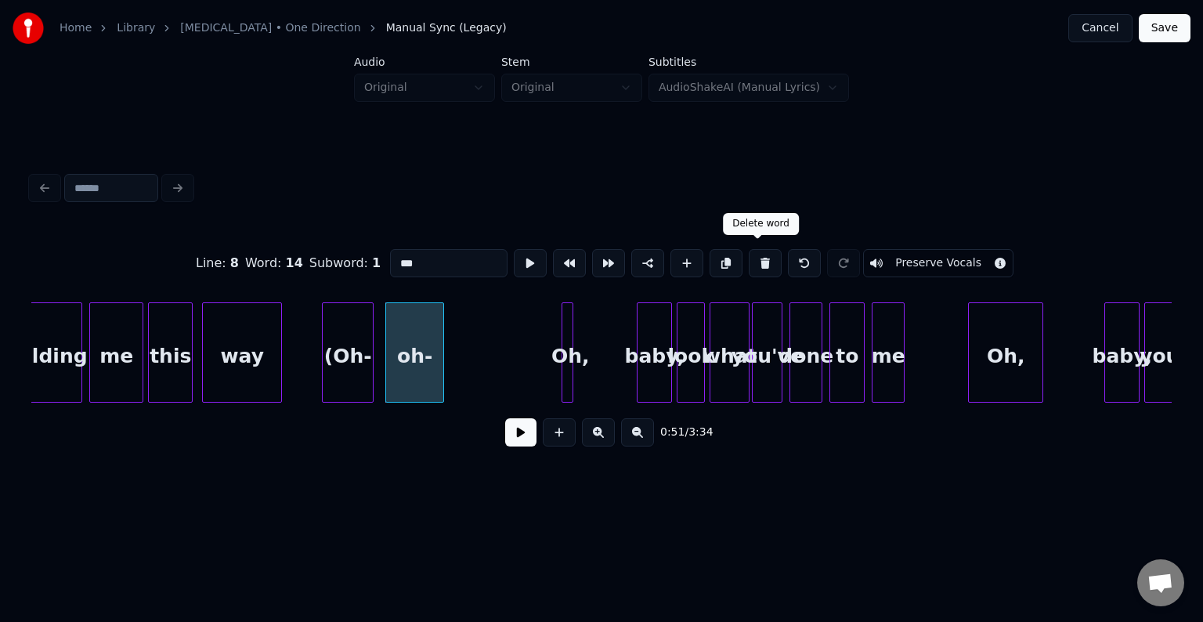
click at [750, 259] on button at bounding box center [765, 263] width 33 height 28
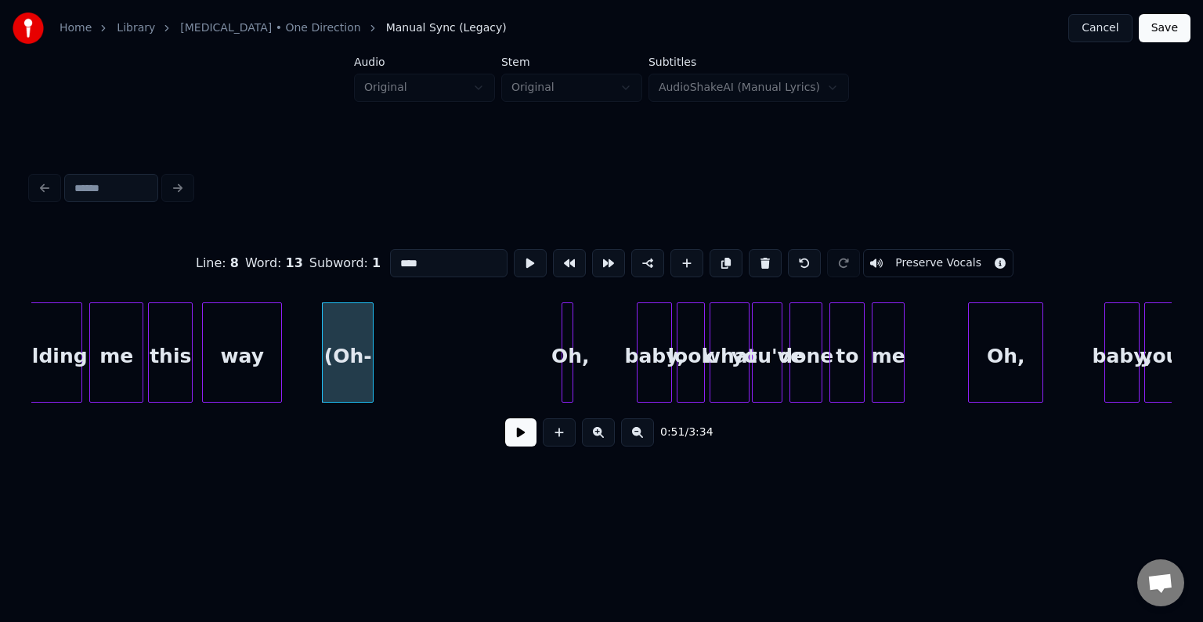
click at [750, 259] on button at bounding box center [765, 263] width 33 height 28
type input "***"
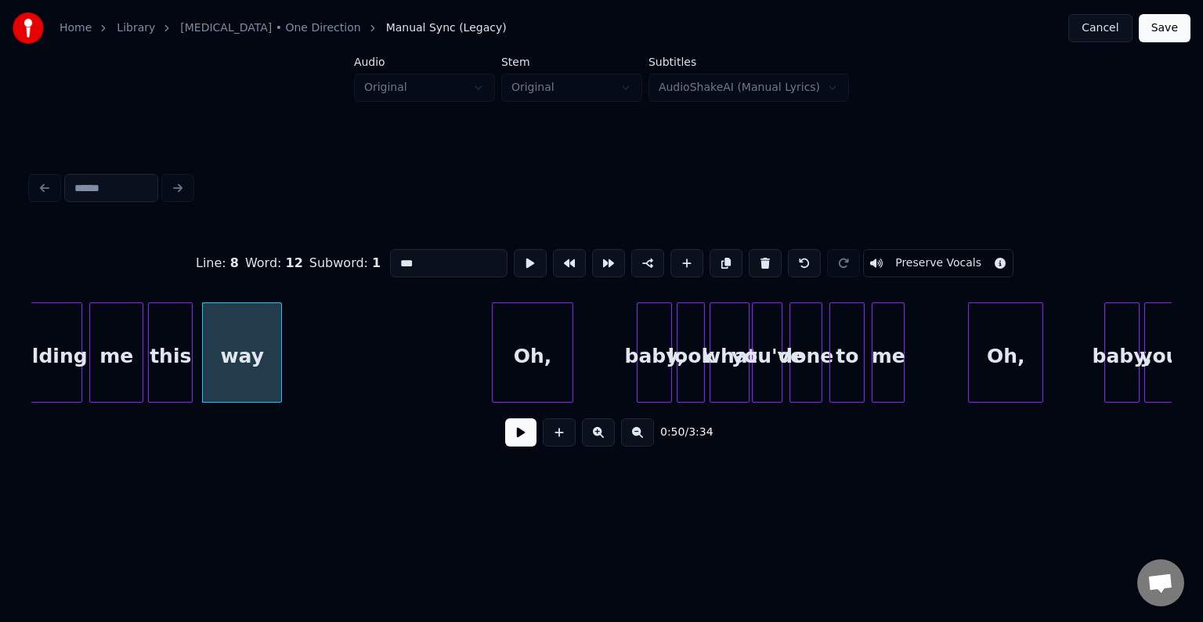
click at [496, 388] on div at bounding box center [495, 352] width 5 height 99
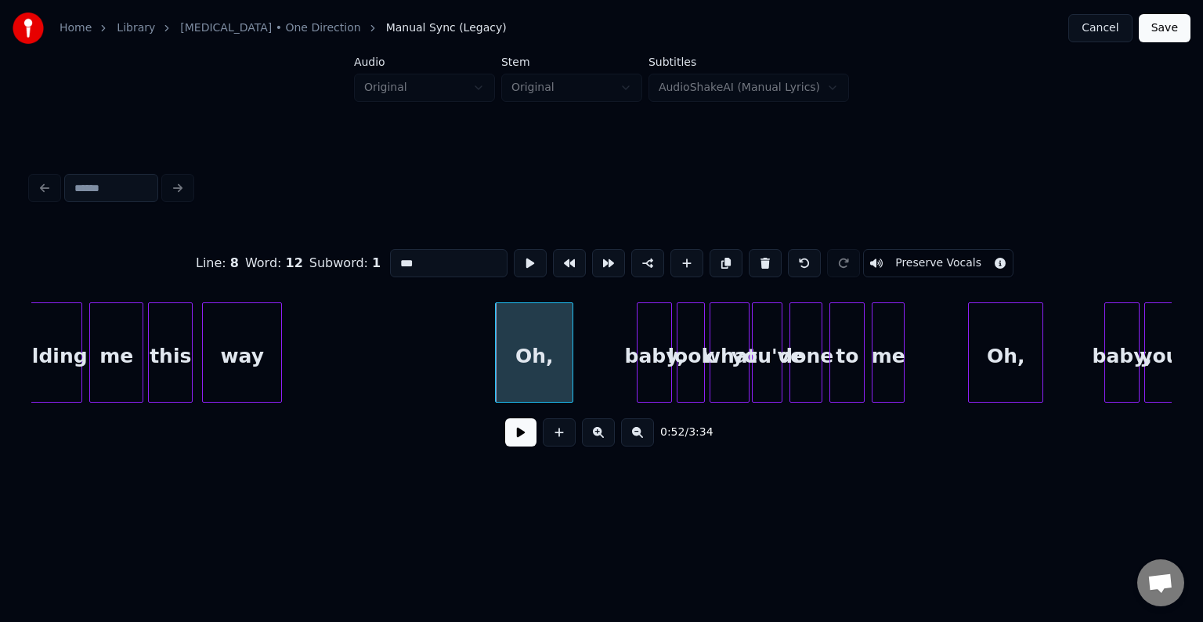
click at [915, 256] on button "Preserve Vocals" at bounding box center [938, 263] width 150 height 28
click at [521, 447] on button at bounding box center [520, 432] width 31 height 28
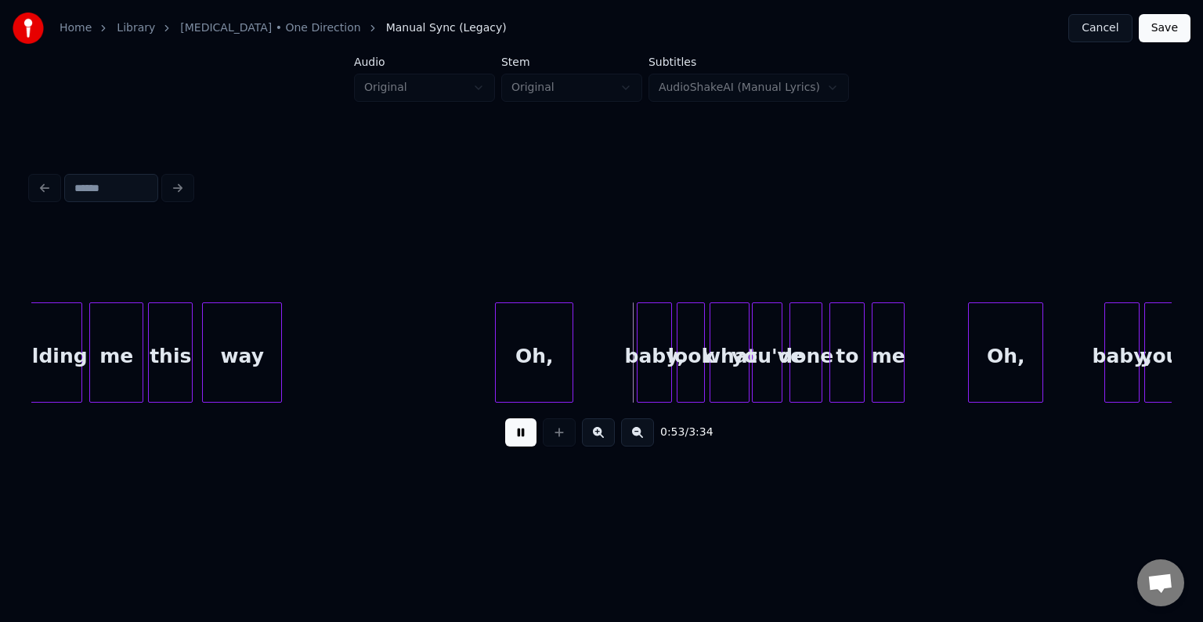
click at [521, 447] on button at bounding box center [520, 432] width 31 height 28
click at [993, 366] on div "Oh," at bounding box center [1006, 356] width 74 height 107
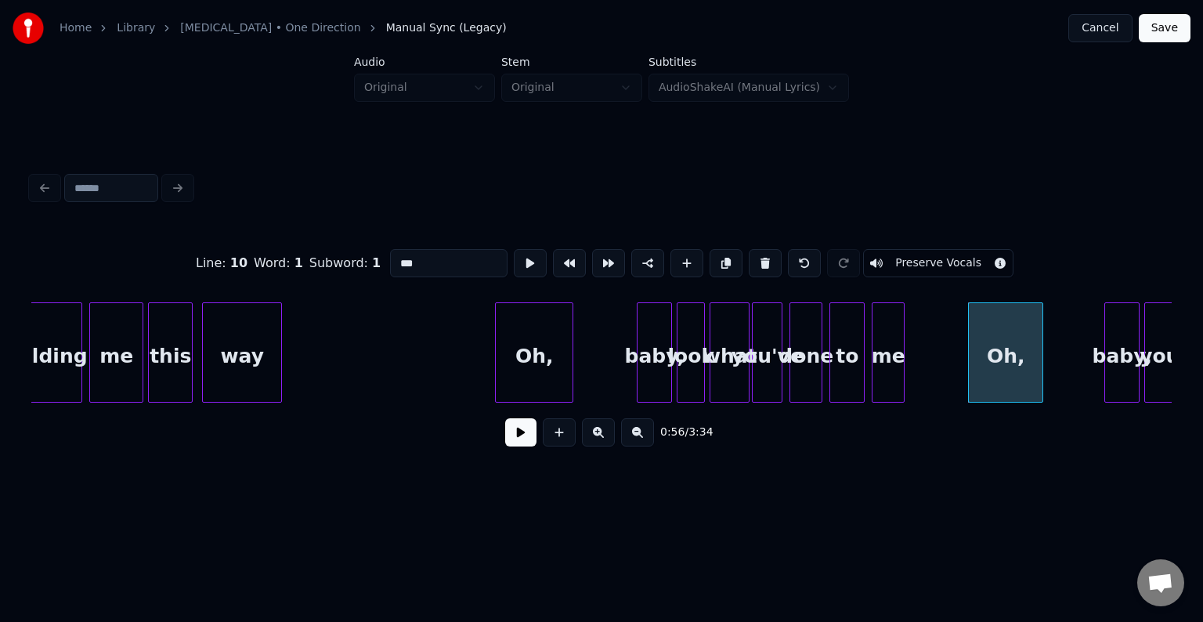
click at [914, 254] on button "Preserve Vocals" at bounding box center [938, 263] width 150 height 28
click at [526, 367] on div "Oh," at bounding box center [534, 356] width 77 height 107
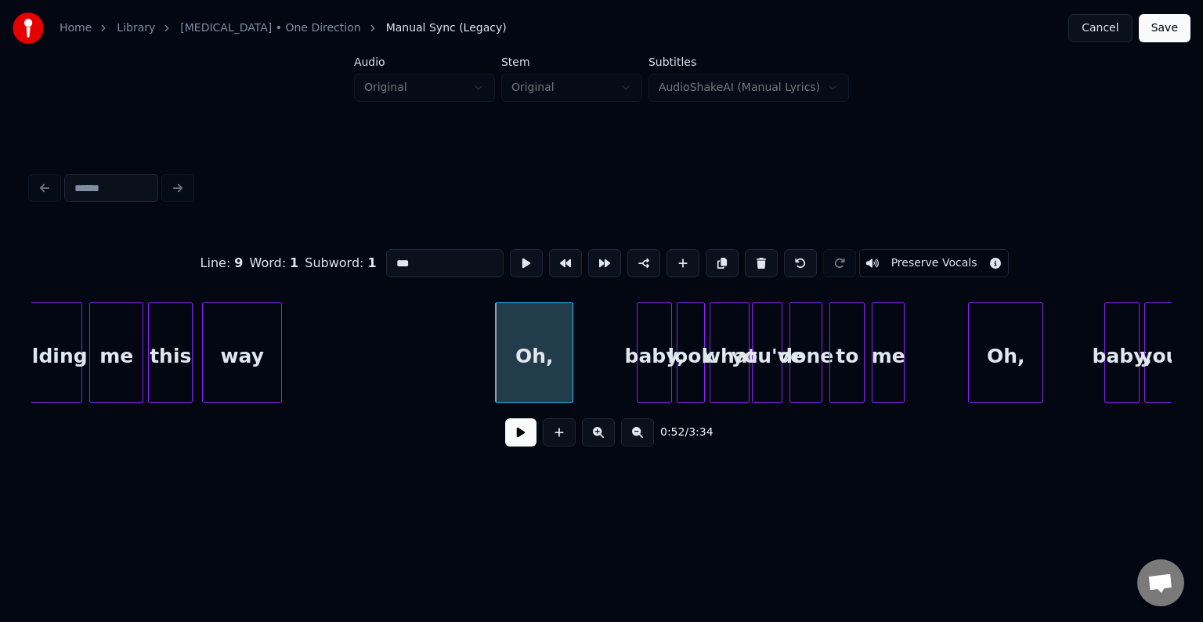
click at [522, 439] on button at bounding box center [520, 432] width 31 height 28
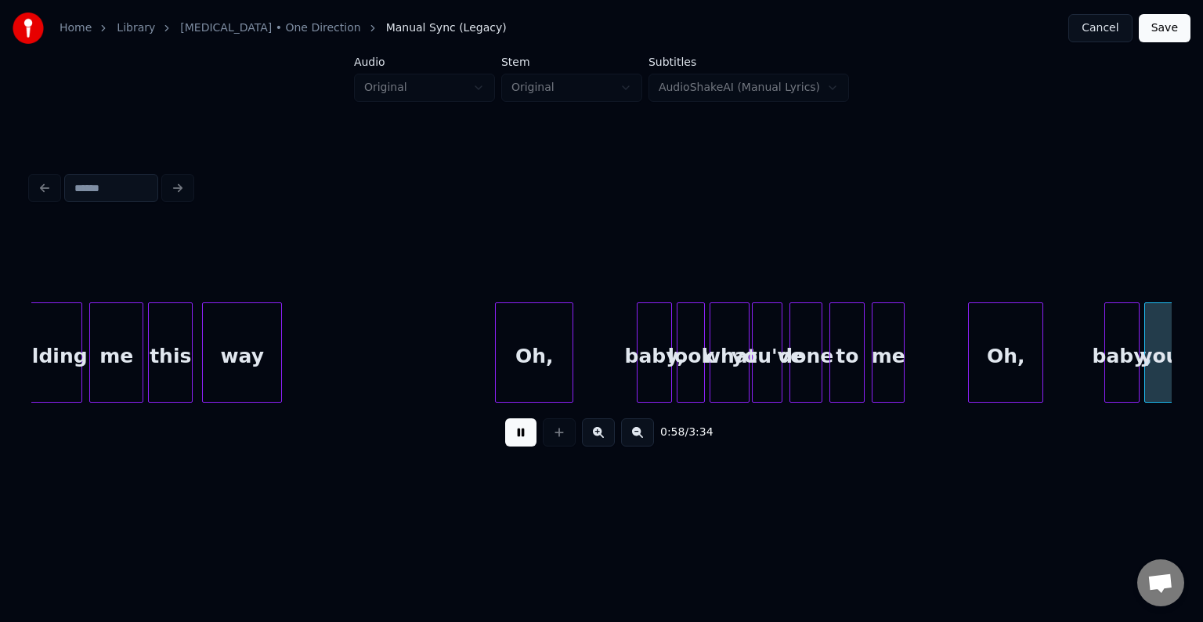
scroll to position [0, 6848]
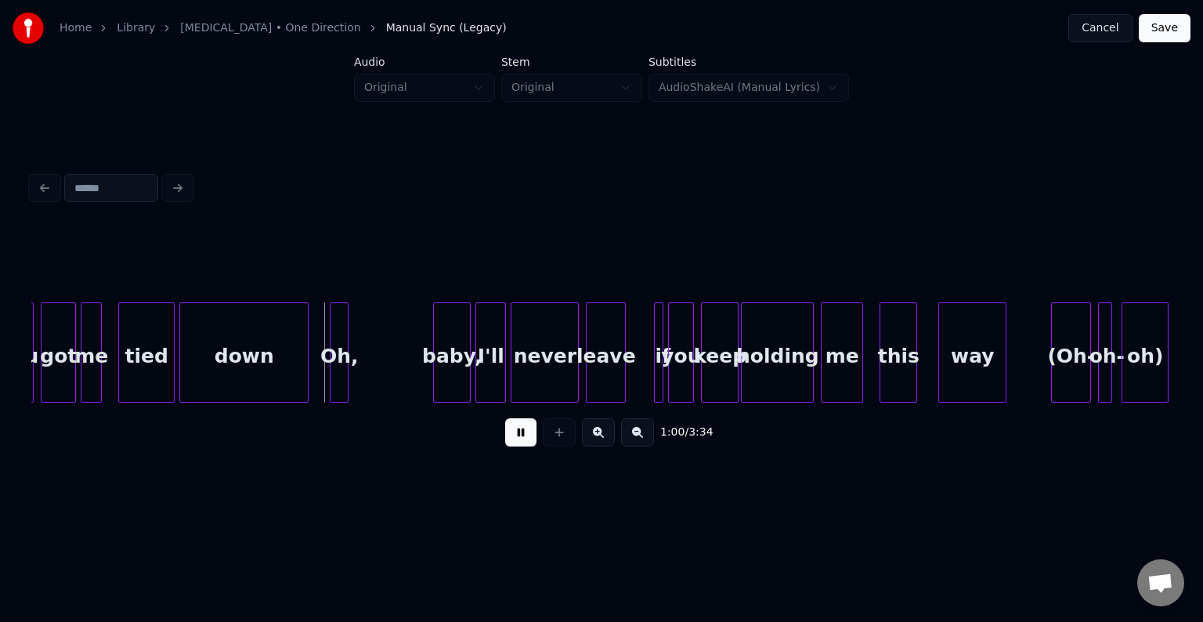
click at [518, 440] on button at bounding box center [520, 432] width 31 height 28
click at [231, 366] on div "down" at bounding box center [244, 356] width 128 height 107
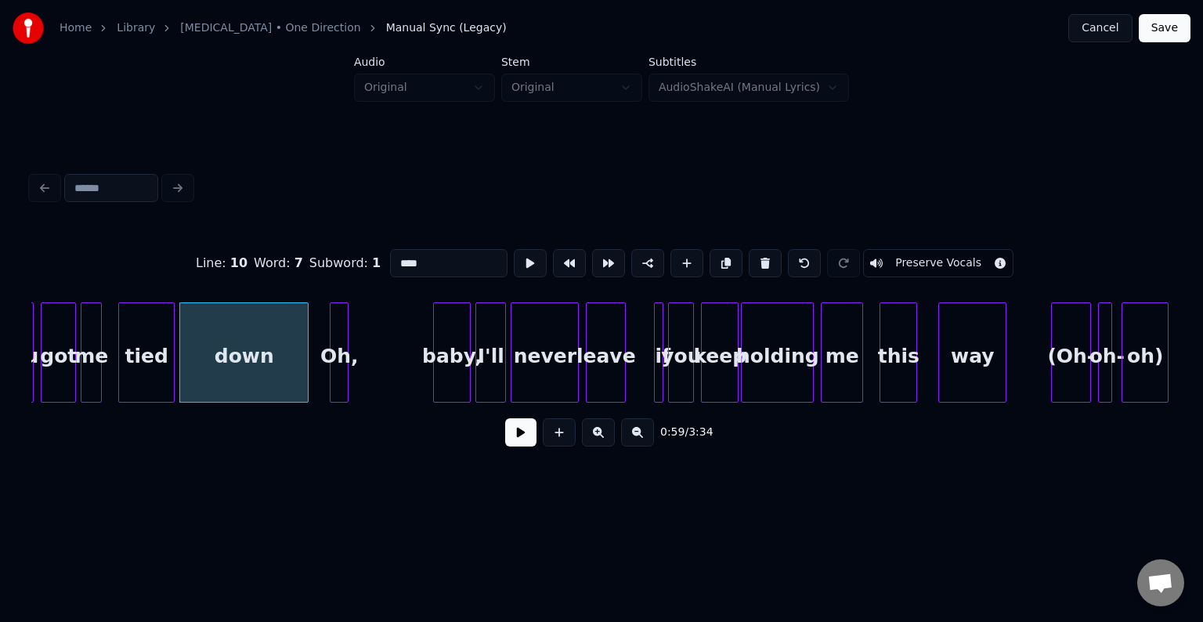
click at [522, 440] on button at bounding box center [520, 432] width 31 height 28
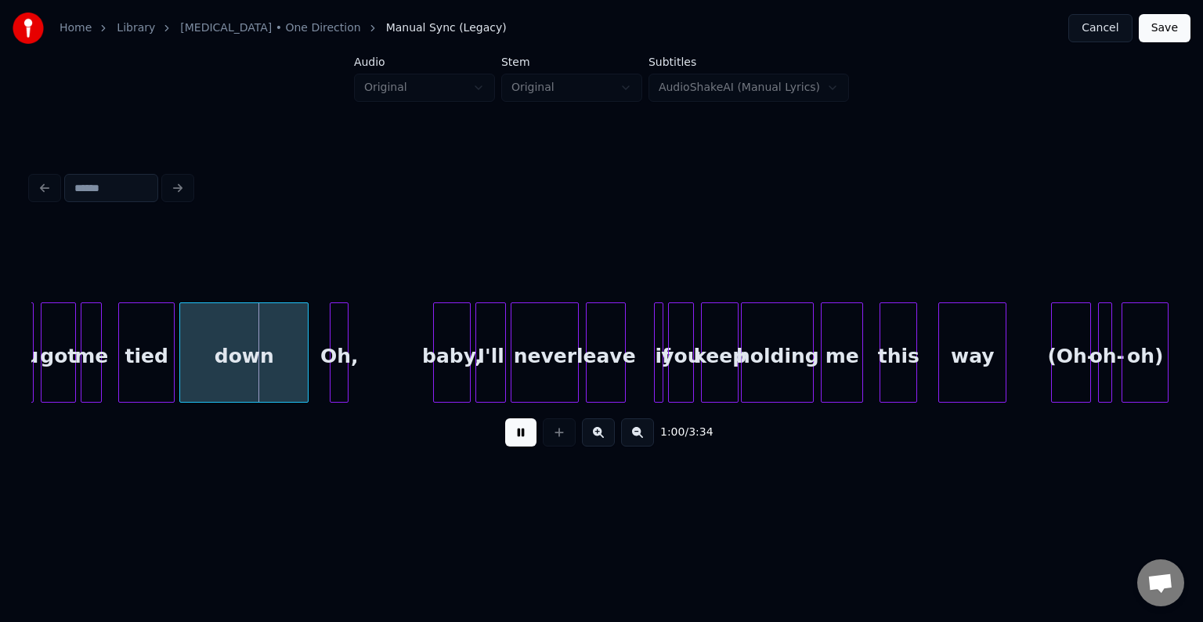
click at [522, 440] on button at bounding box center [520, 432] width 31 height 28
click at [284, 367] on div at bounding box center [283, 352] width 5 height 99
click at [291, 376] on div at bounding box center [291, 352] width 5 height 99
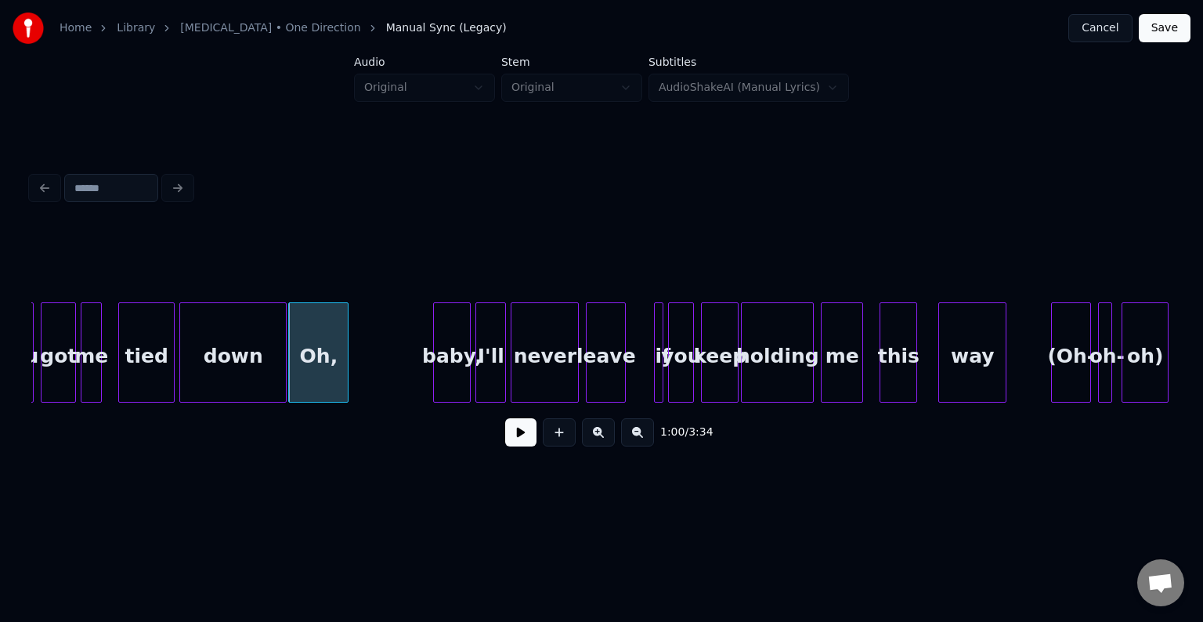
click at [300, 376] on div "Oh," at bounding box center [318, 356] width 59 height 107
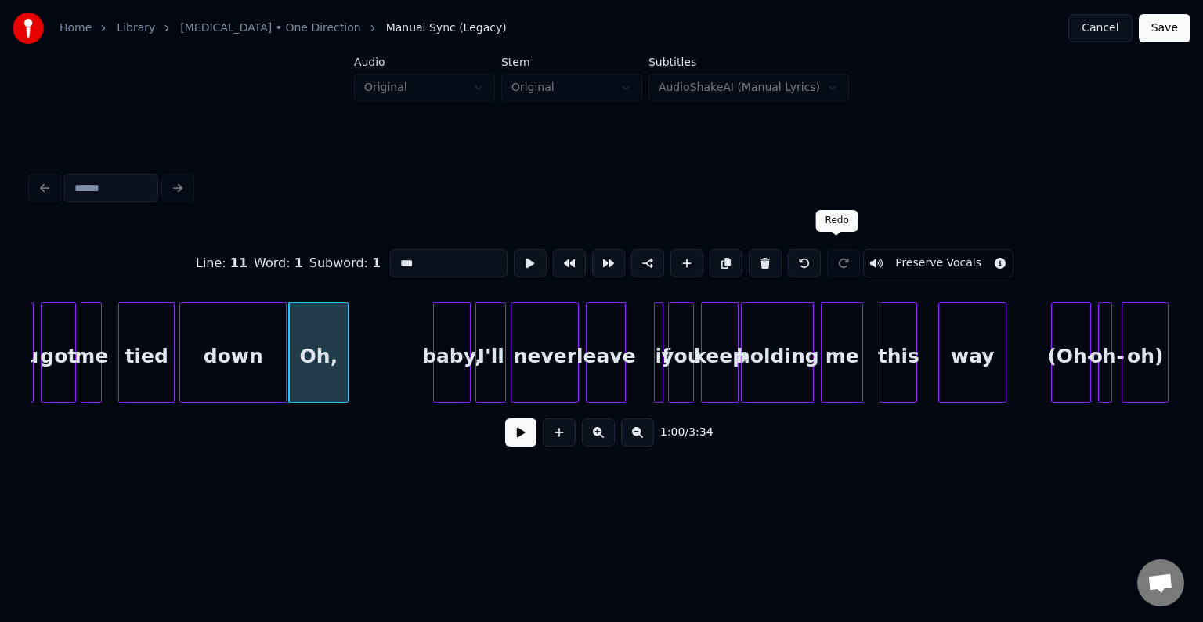
click at [887, 257] on button "Preserve Vocals" at bounding box center [938, 263] width 150 height 28
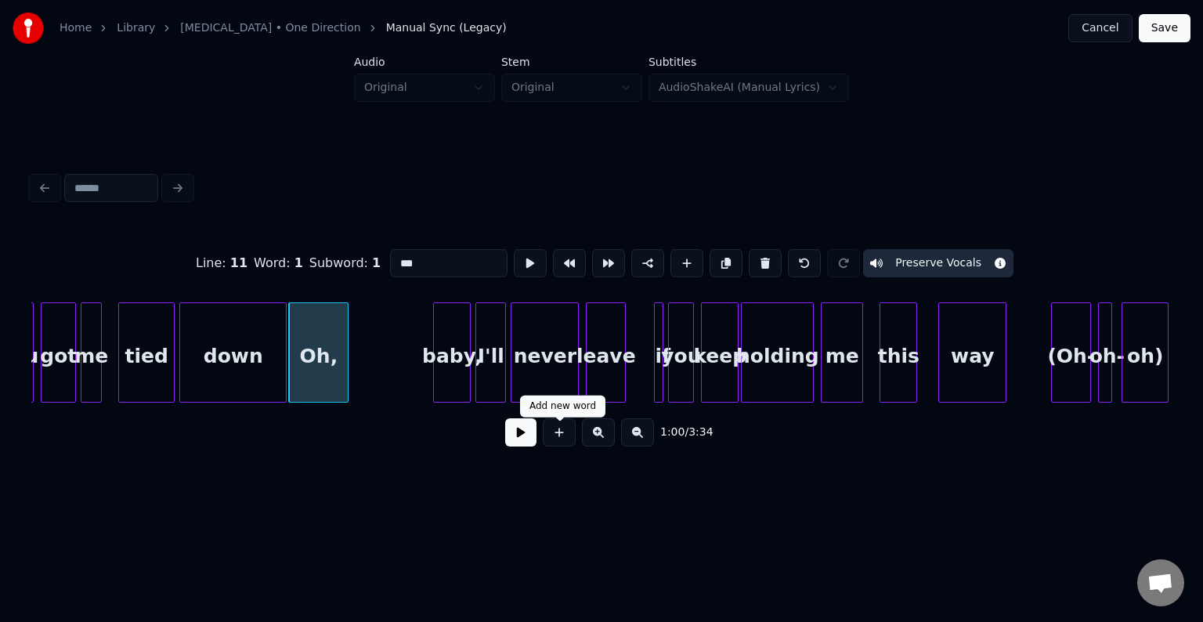
click at [523, 442] on button at bounding box center [520, 432] width 31 height 28
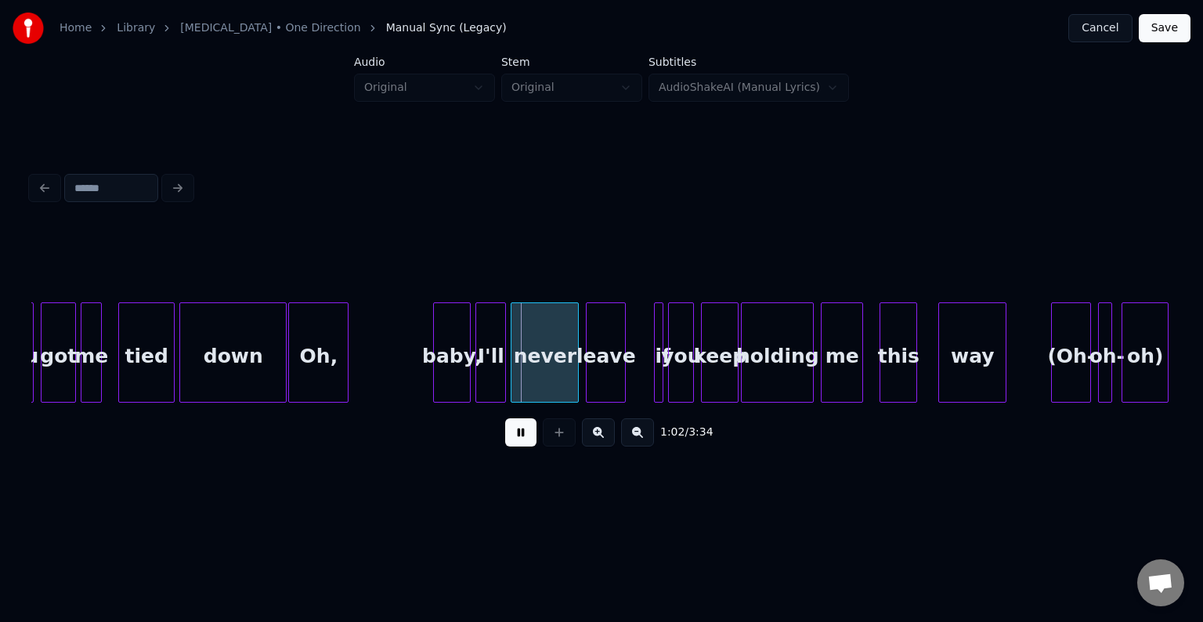
click at [310, 382] on div "Oh," at bounding box center [318, 356] width 59 height 107
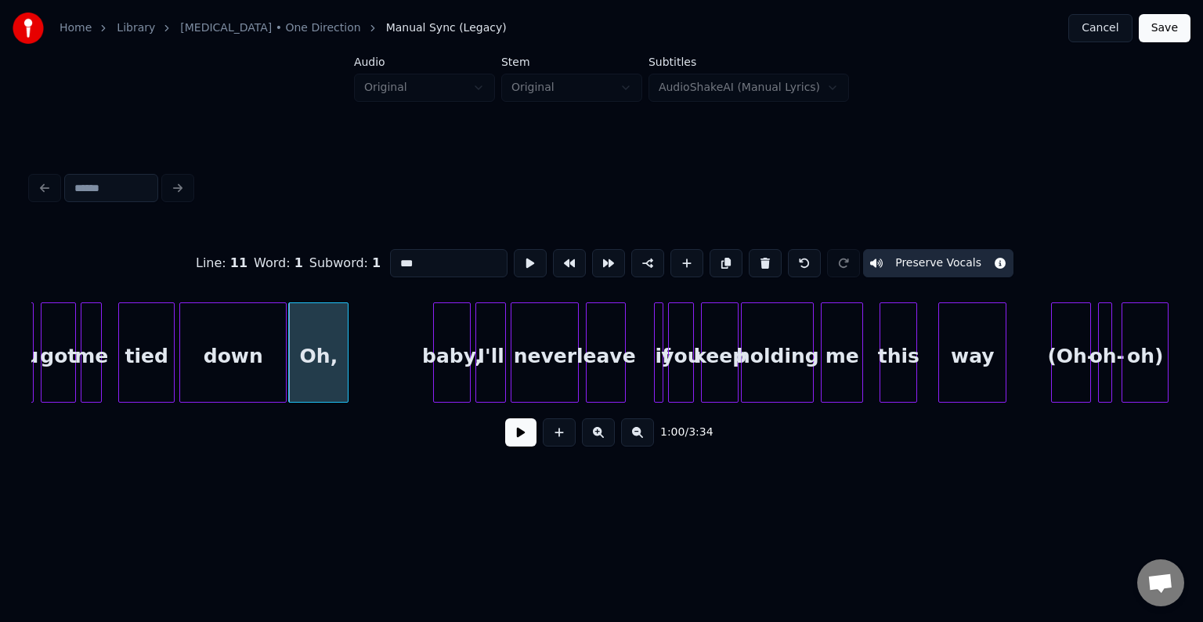
click at [524, 447] on button at bounding box center [520, 432] width 31 height 28
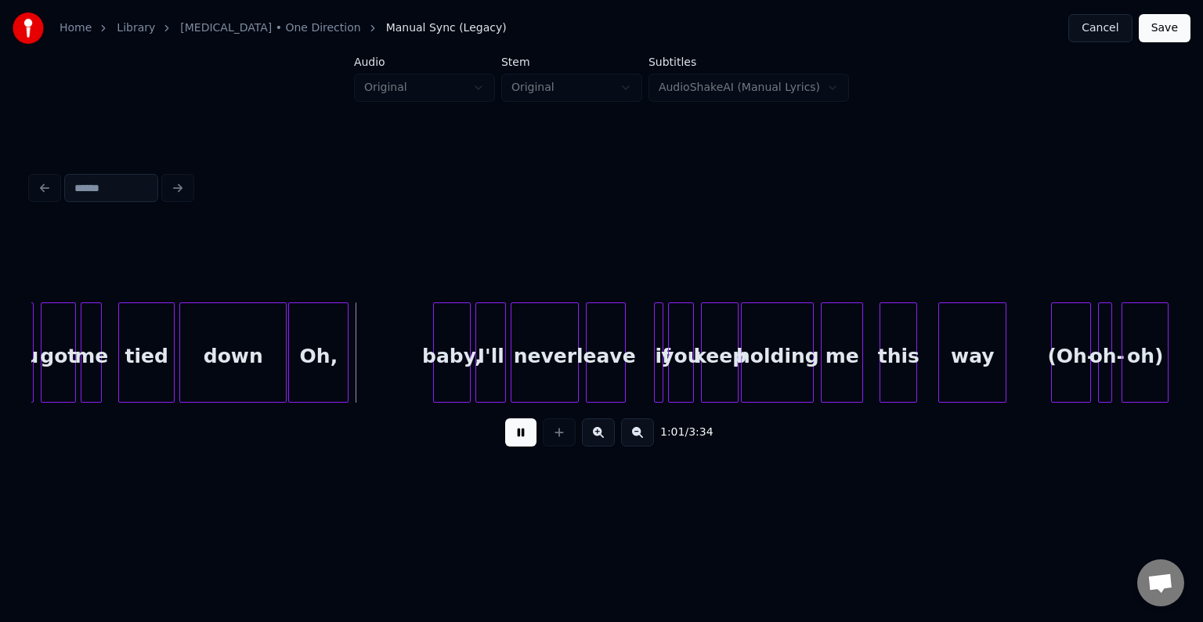
click at [524, 447] on button at bounding box center [520, 432] width 31 height 28
click at [374, 364] on div at bounding box center [375, 352] width 5 height 99
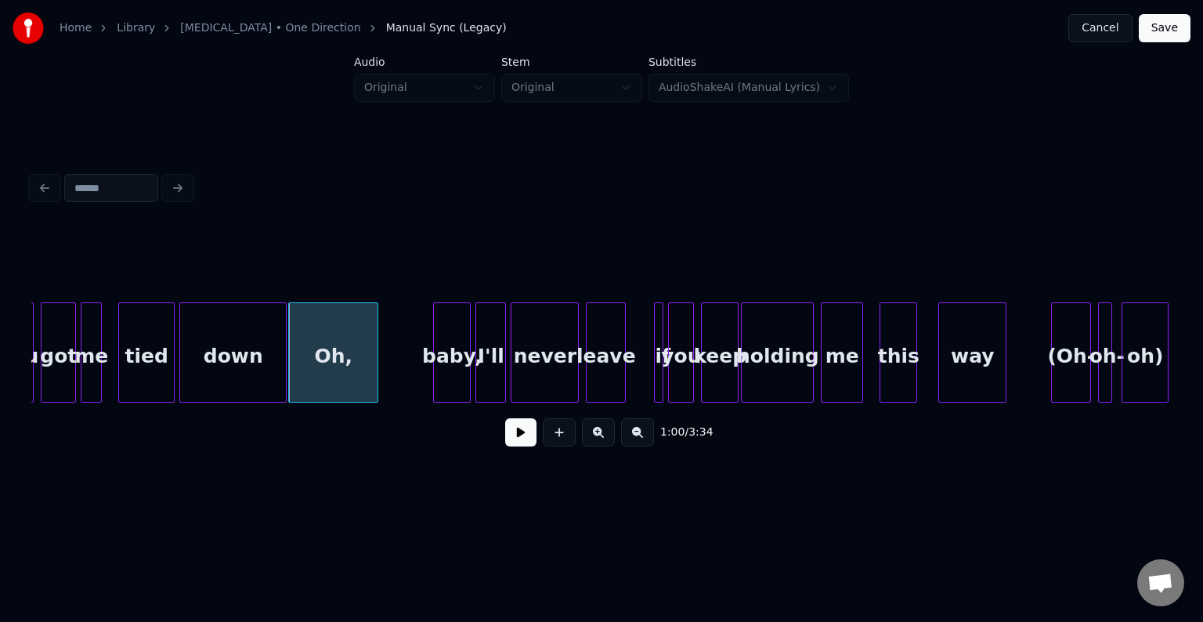
click at [526, 447] on button at bounding box center [520, 432] width 31 height 28
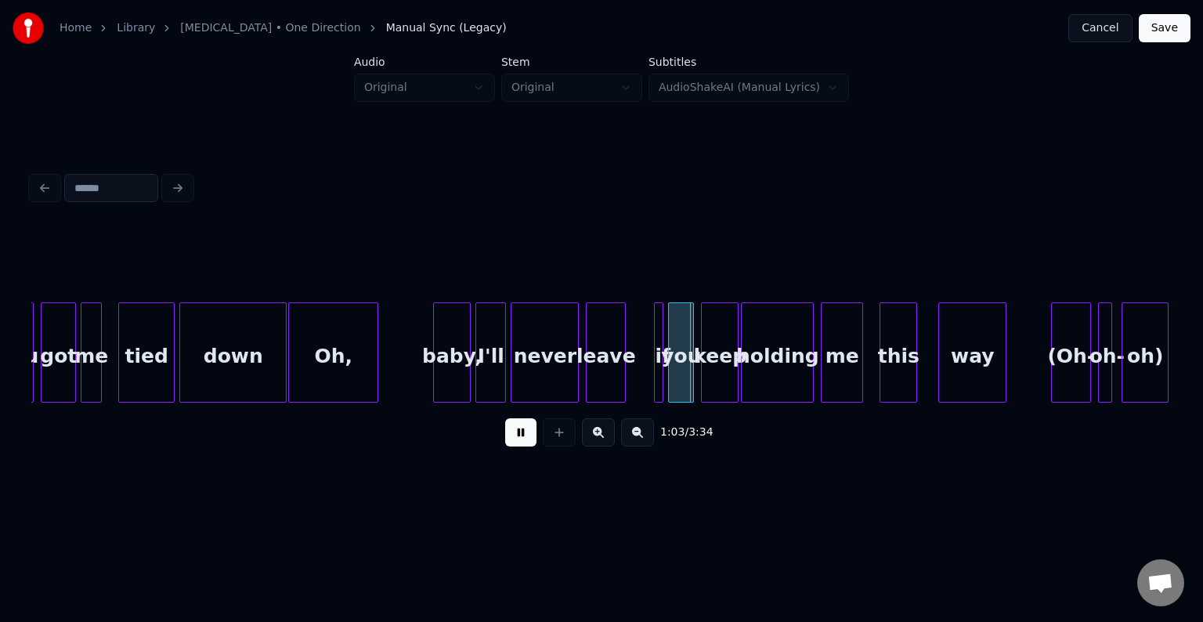
click at [526, 447] on button at bounding box center [520, 432] width 31 height 28
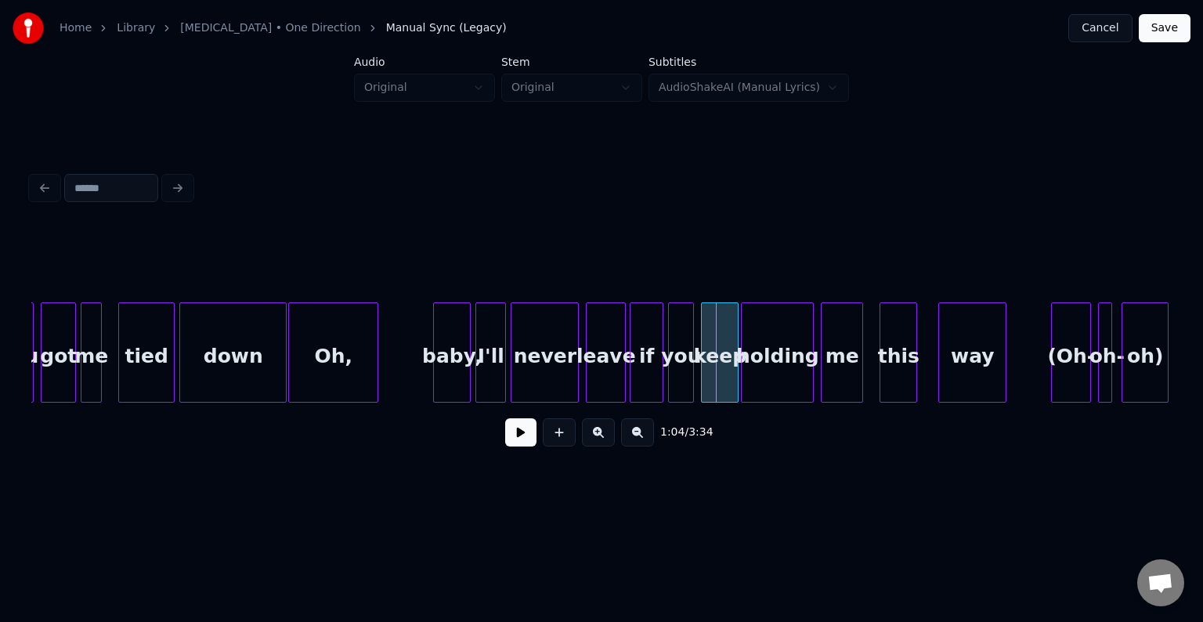
click at [631, 374] on div at bounding box center [633, 352] width 5 height 99
click at [515, 443] on button at bounding box center [520, 432] width 31 height 28
click at [514, 447] on button at bounding box center [520, 432] width 31 height 28
click at [1082, 349] on div "(Oh-" at bounding box center [1071, 356] width 38 height 107
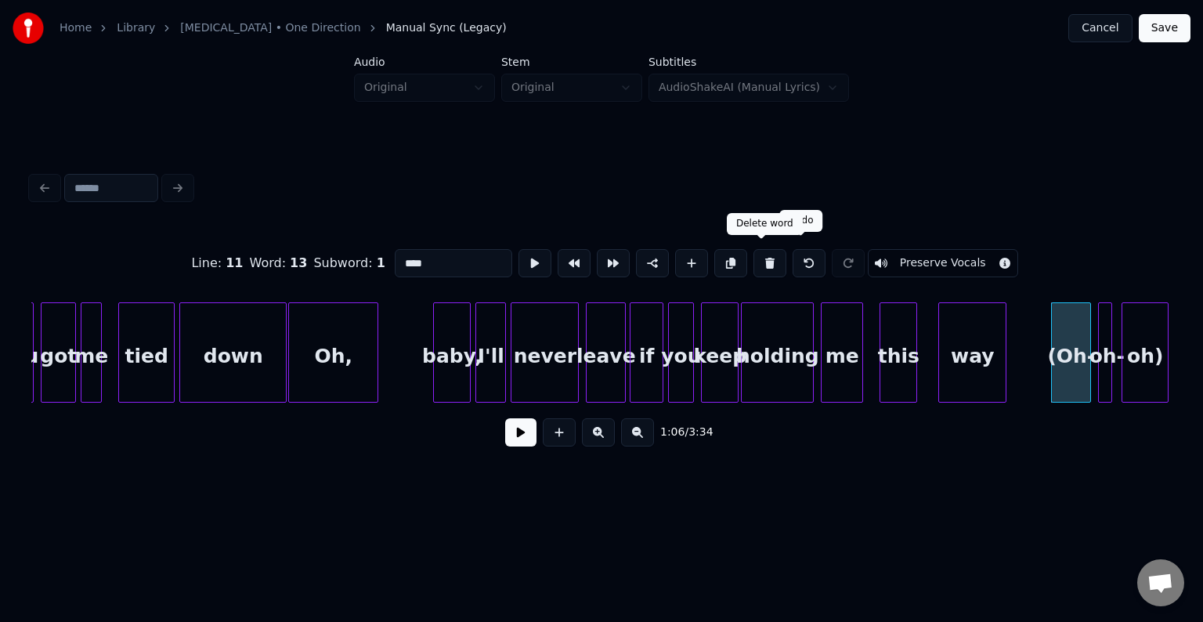
click at [758, 253] on button at bounding box center [770, 263] width 33 height 28
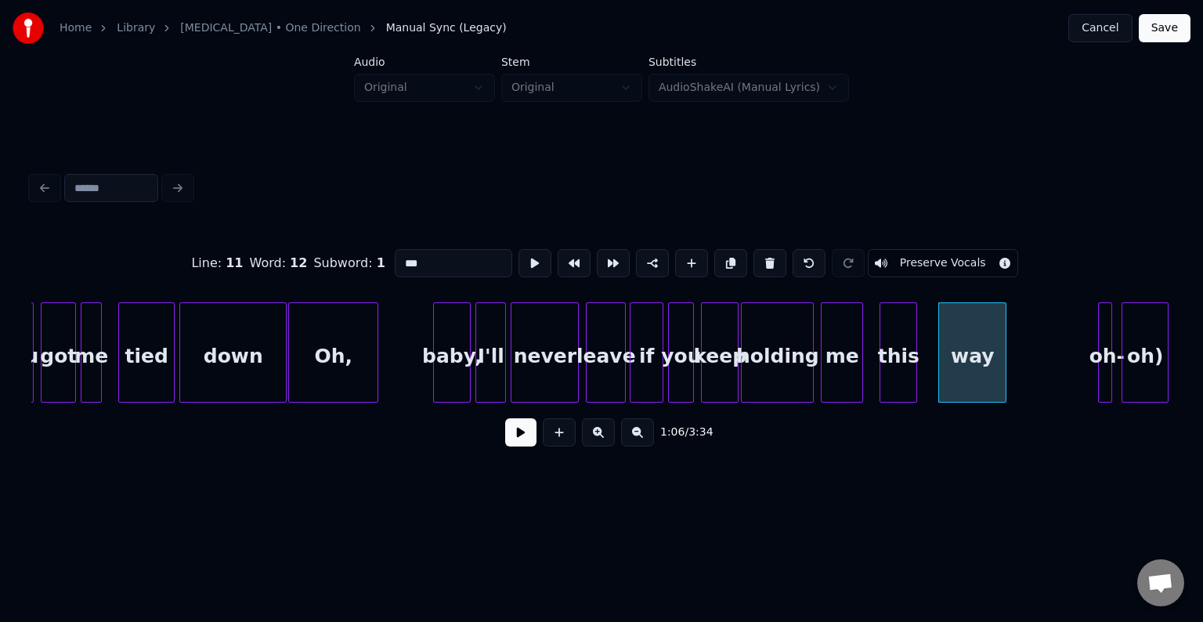
click at [1137, 354] on div "oh)" at bounding box center [1145, 356] width 45 height 107
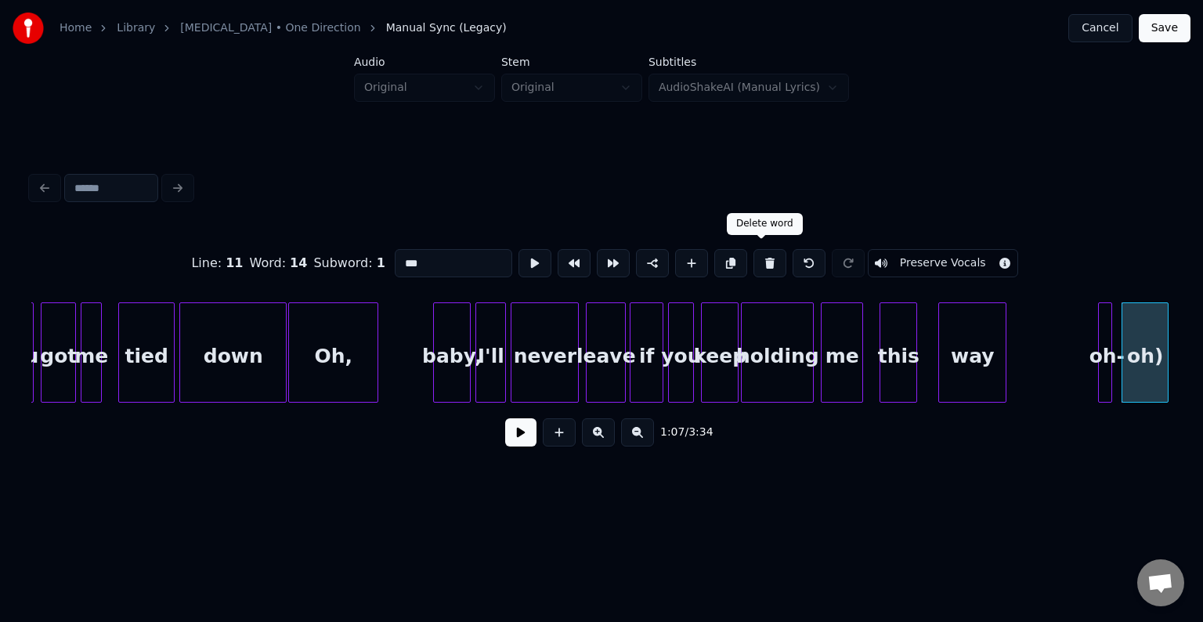
click at [761, 260] on button at bounding box center [770, 263] width 33 height 28
type input "*****"
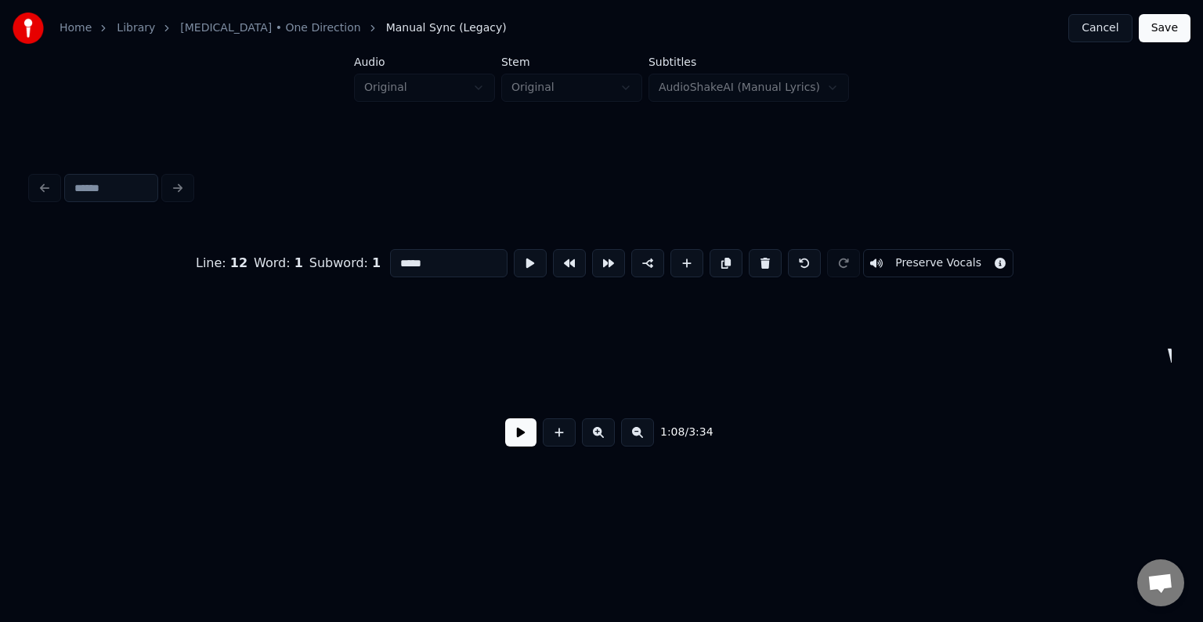
scroll to position [0, 7990]
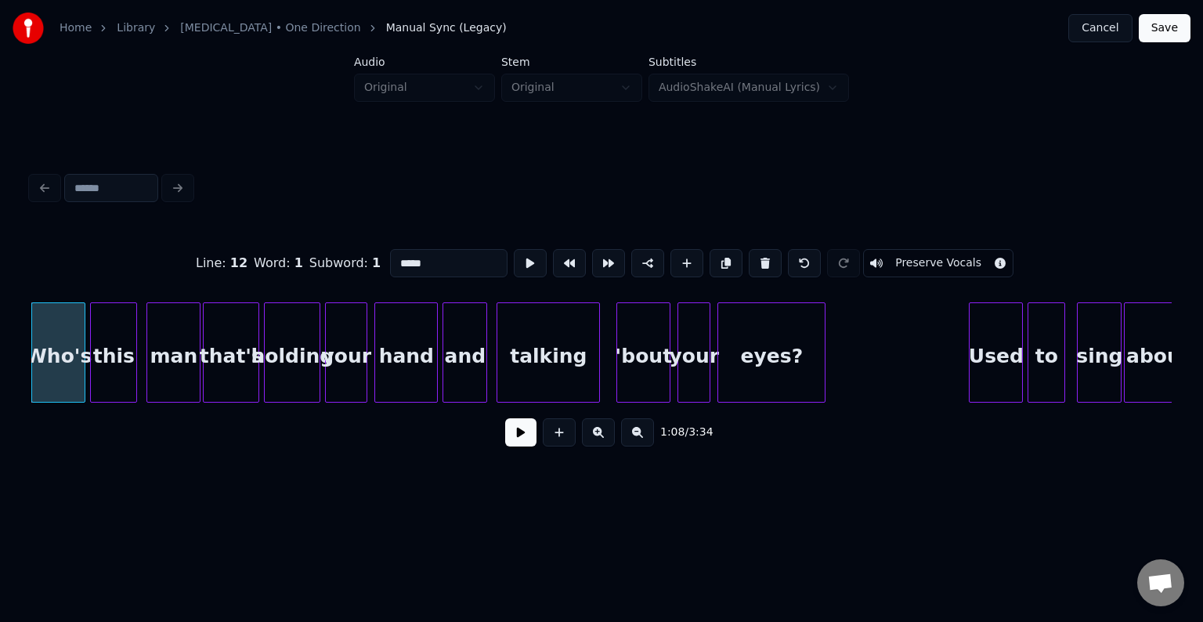
click at [513, 441] on button at bounding box center [520, 432] width 31 height 28
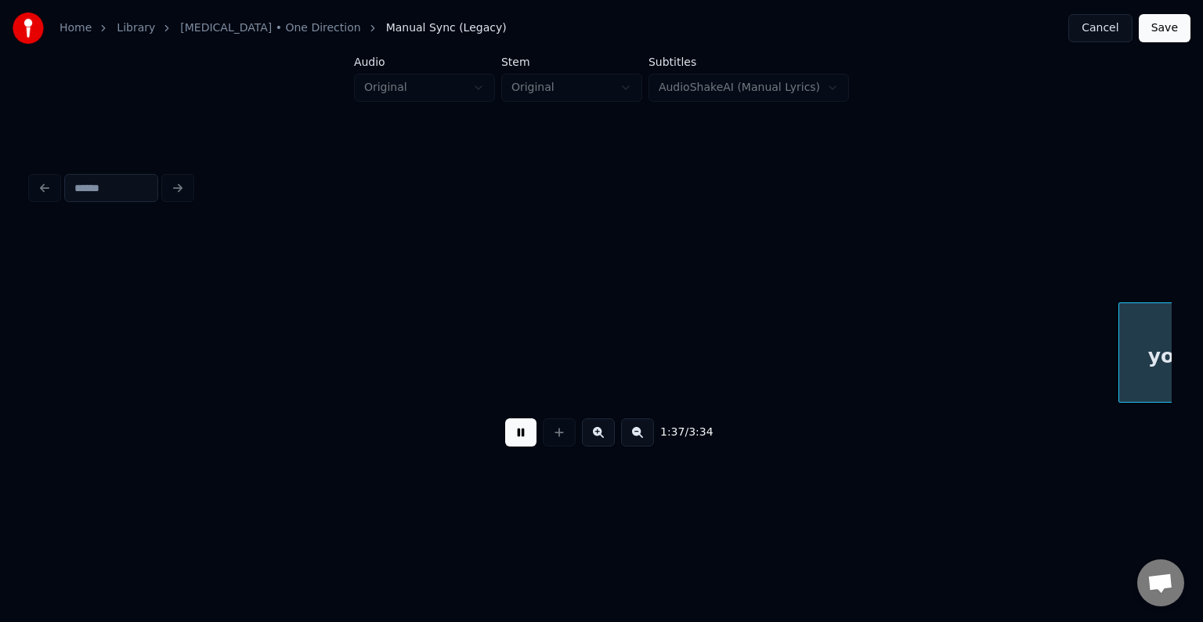
scroll to position [0, 11415]
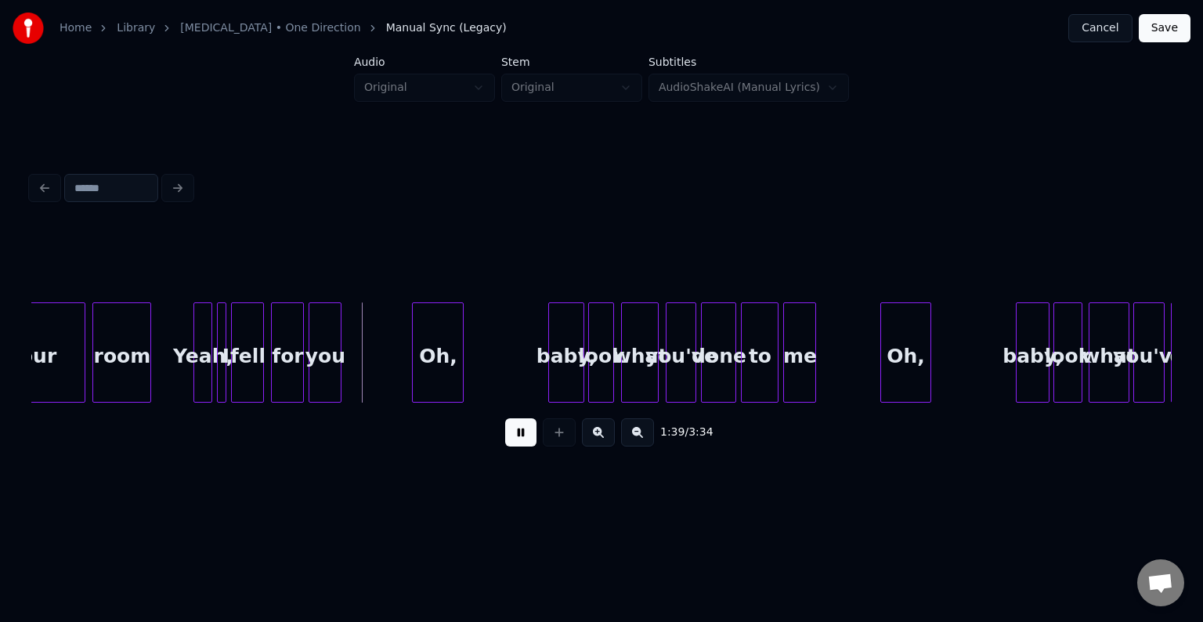
click at [431, 349] on div "Oh," at bounding box center [438, 356] width 50 height 107
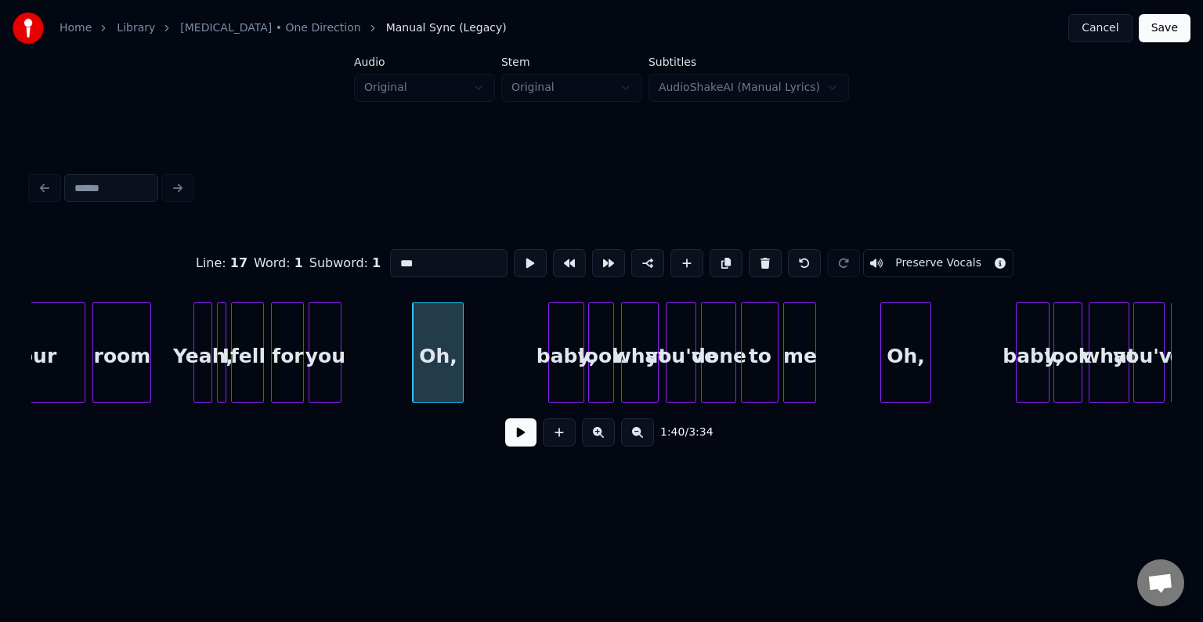
click at [872, 257] on button "Preserve Vocals" at bounding box center [938, 263] width 150 height 28
click at [483, 374] on div at bounding box center [485, 352] width 5 height 99
click at [526, 446] on button at bounding box center [520, 432] width 31 height 28
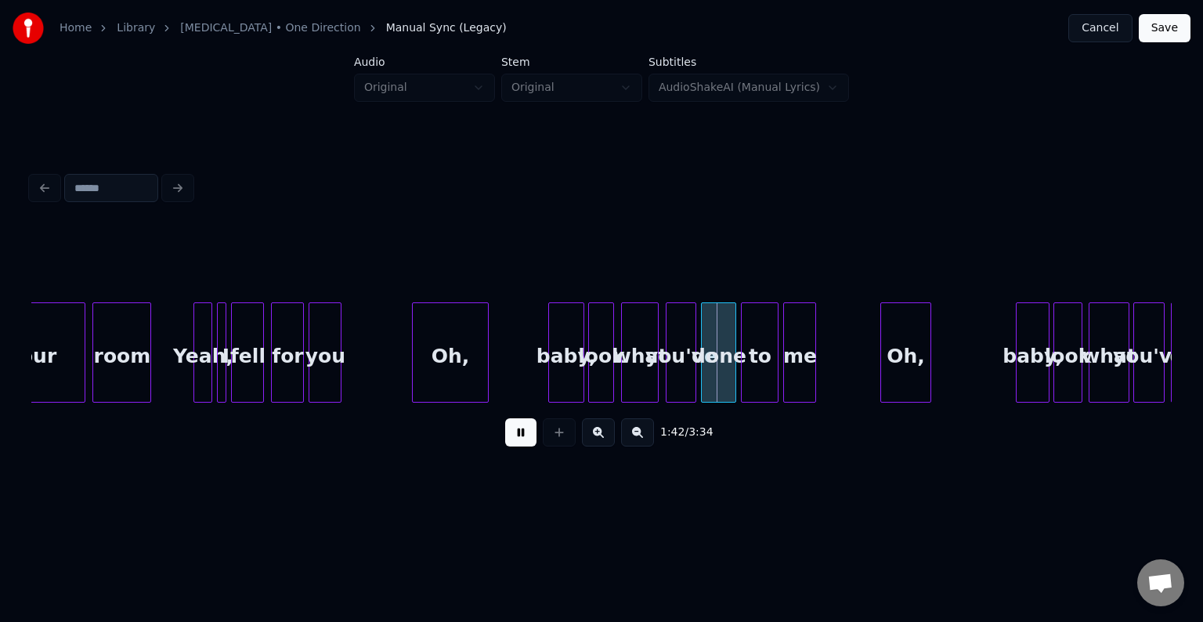
click at [893, 365] on div "Oh," at bounding box center [906, 356] width 50 height 107
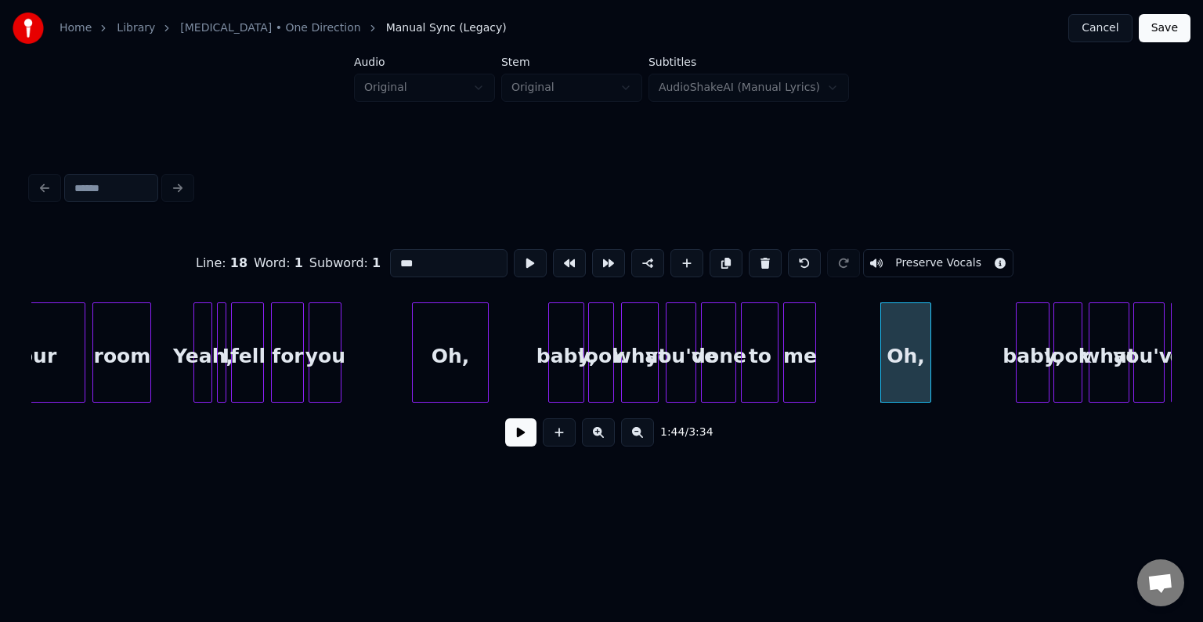
click at [876, 251] on button "Preserve Vocals" at bounding box center [938, 263] width 150 height 28
click at [946, 363] on div at bounding box center [944, 352] width 5 height 99
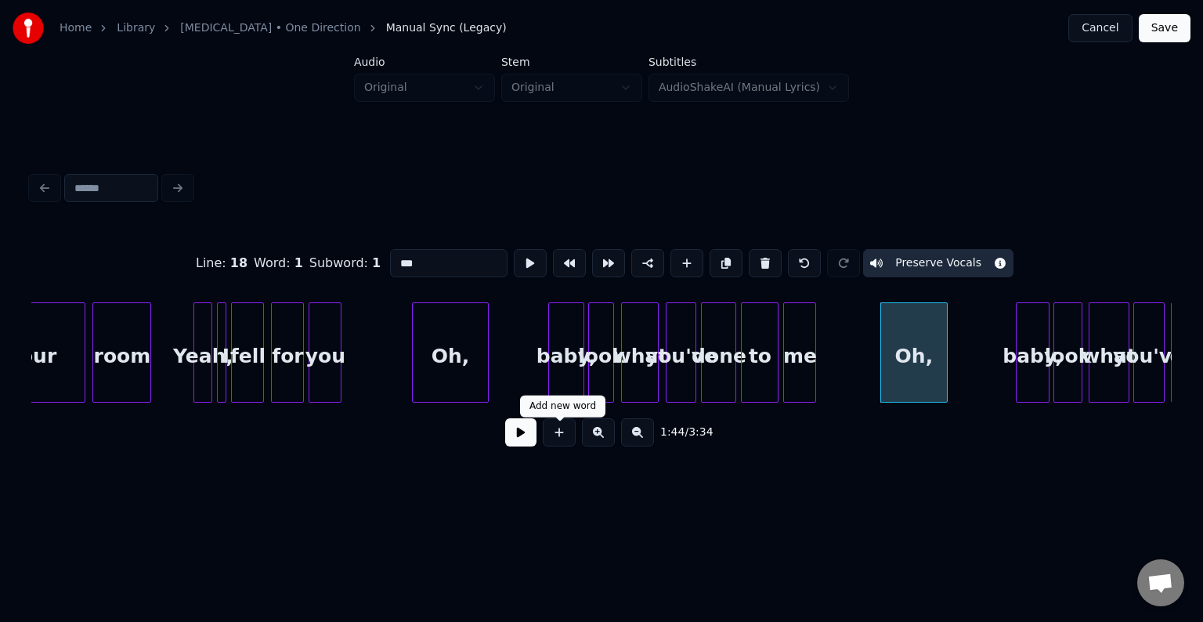
click at [523, 440] on button at bounding box center [520, 432] width 31 height 28
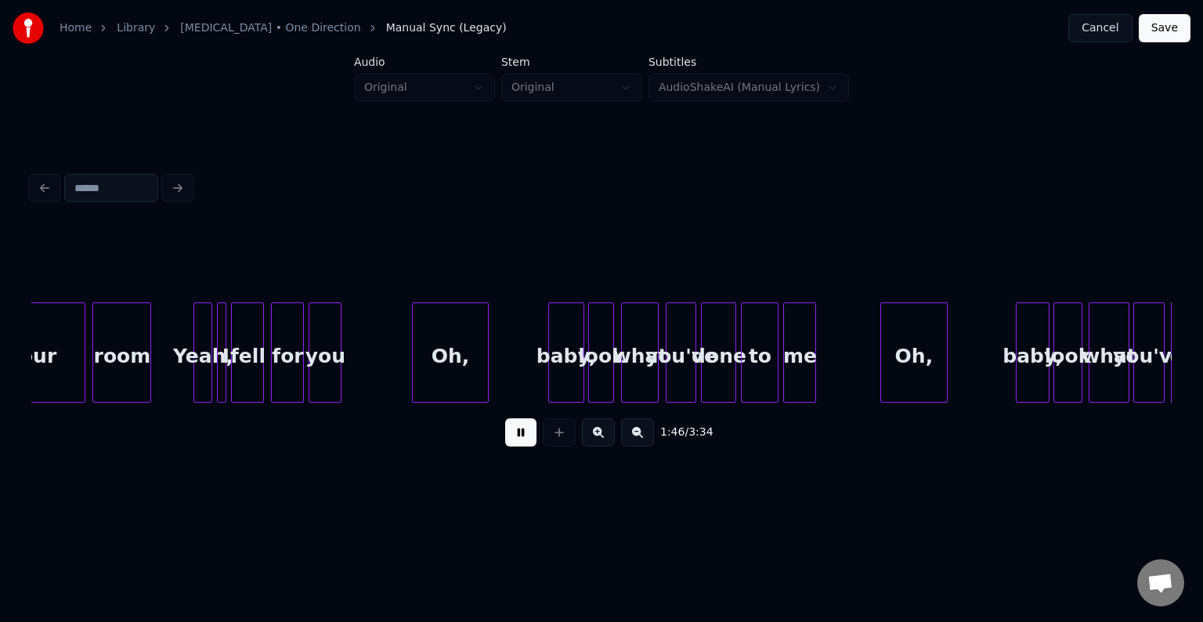
scroll to position [0, 12556]
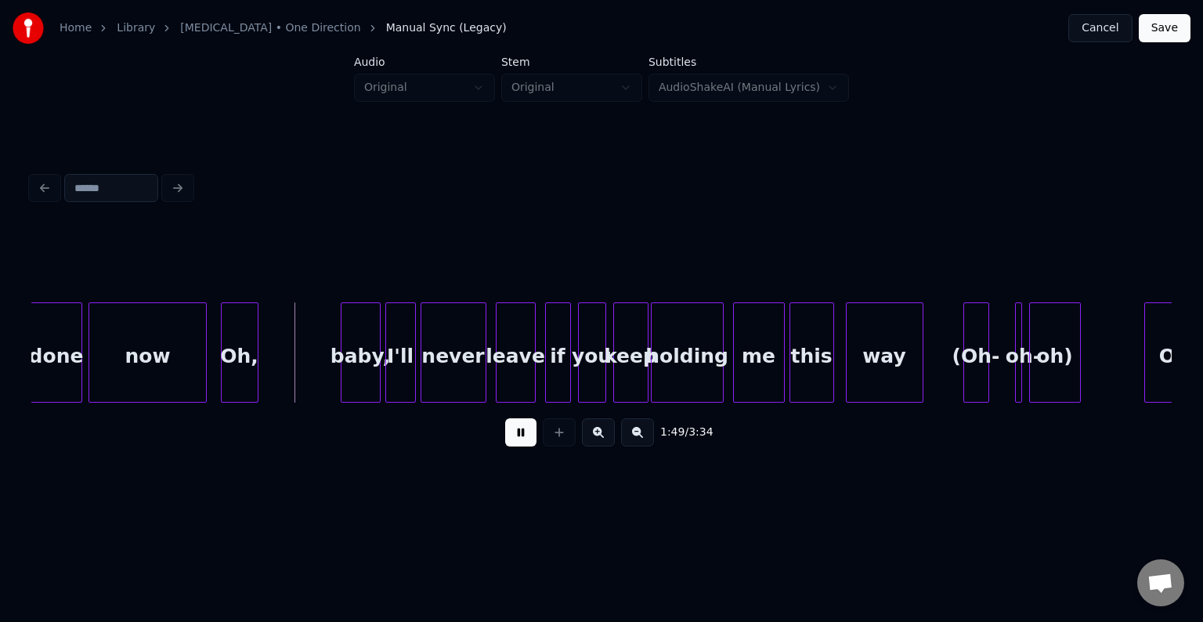
click at [523, 440] on button at bounding box center [520, 432] width 31 height 28
click at [298, 360] on div at bounding box center [300, 352] width 5 height 99
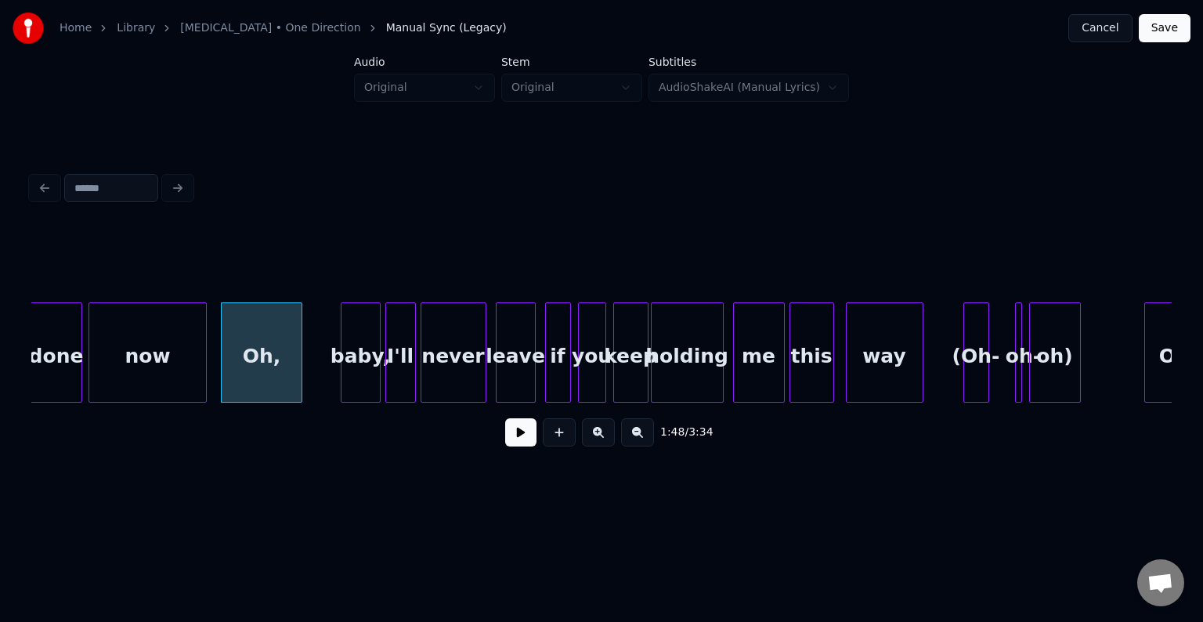
click at [240, 367] on div "Oh," at bounding box center [262, 356] width 81 height 107
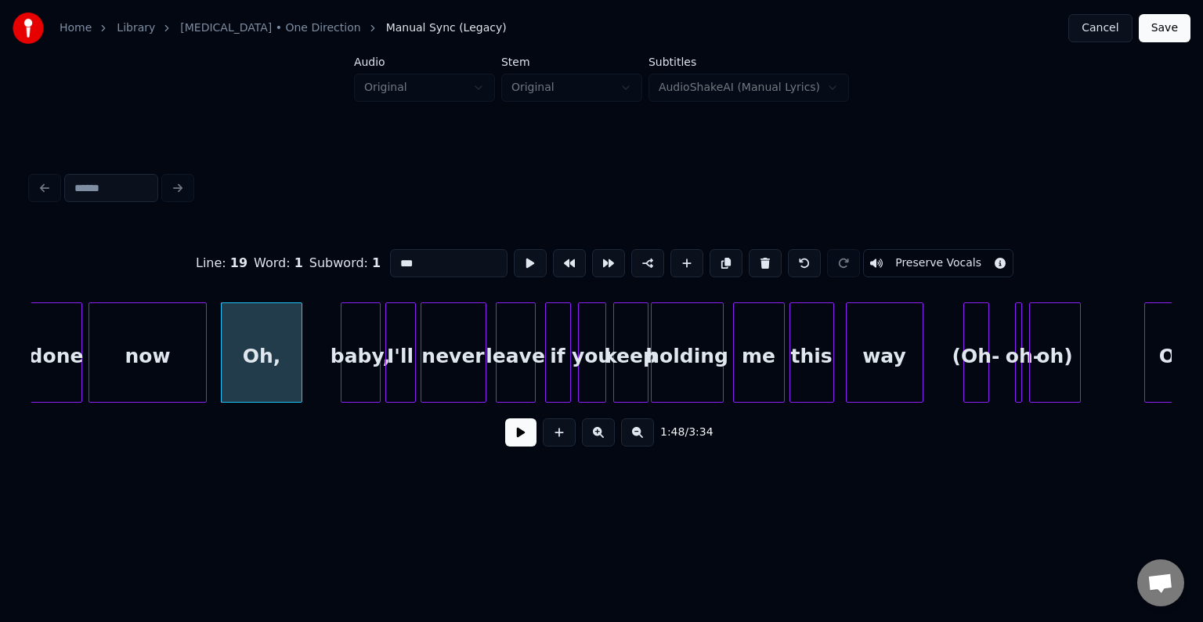
click at [901, 259] on button "Preserve Vocals" at bounding box center [938, 263] width 150 height 28
click at [519, 442] on button at bounding box center [520, 432] width 31 height 28
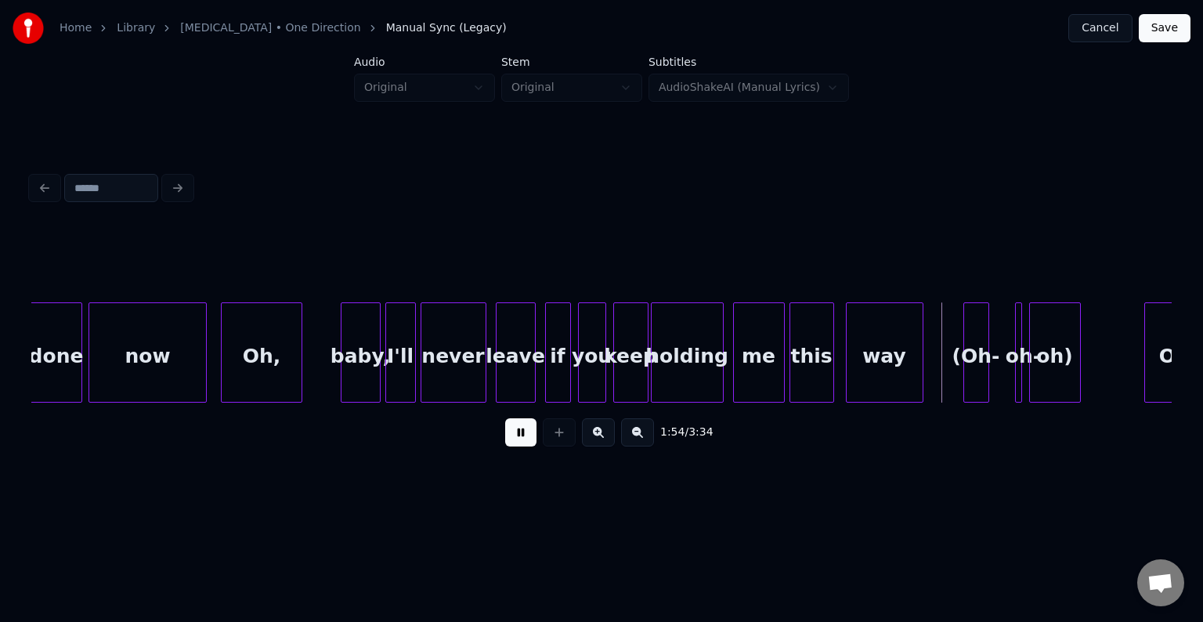
click at [519, 442] on button at bounding box center [520, 432] width 31 height 28
click at [987, 373] on div at bounding box center [986, 352] width 5 height 99
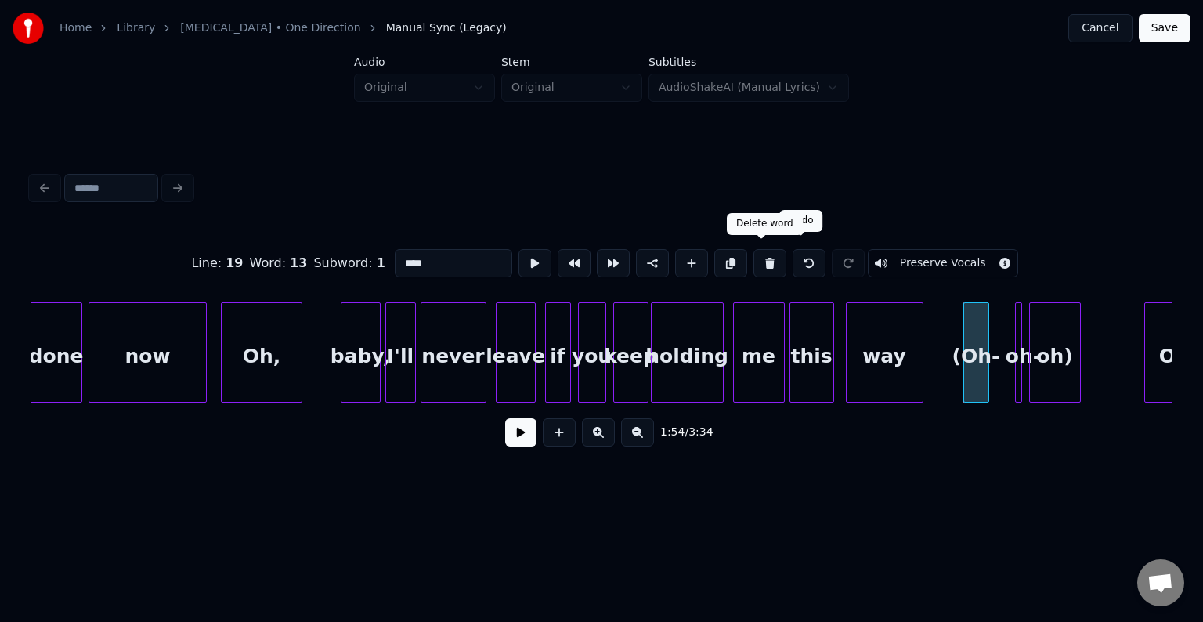
click at [762, 258] on button at bounding box center [770, 263] width 33 height 28
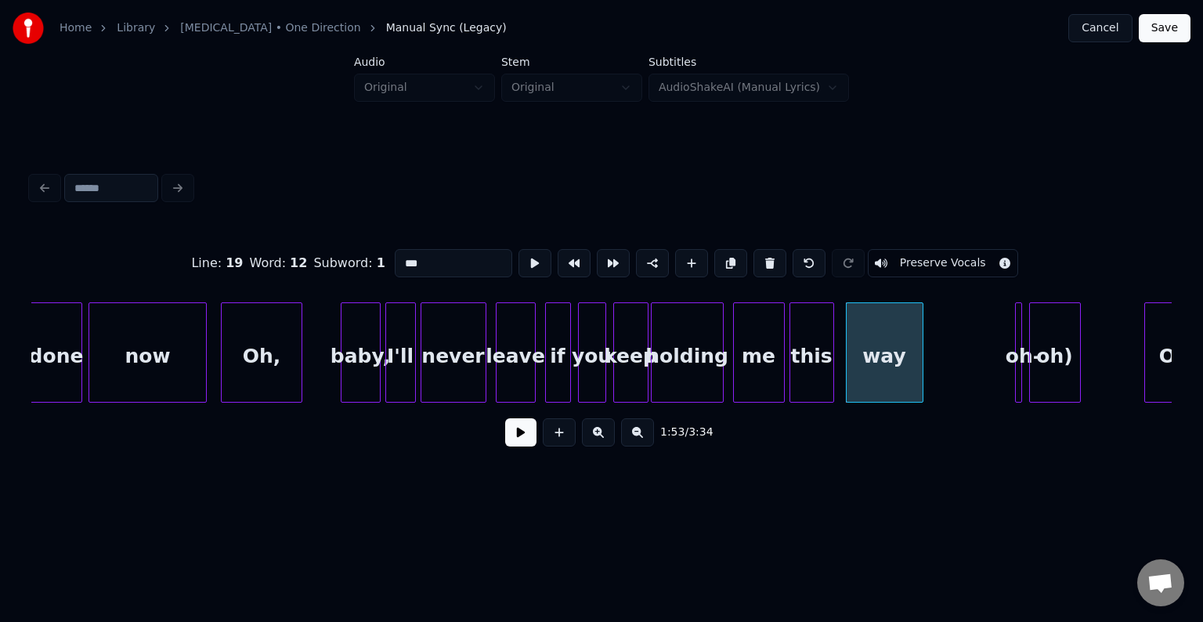
click at [1029, 364] on div "oh)" at bounding box center [1055, 352] width 52 height 100
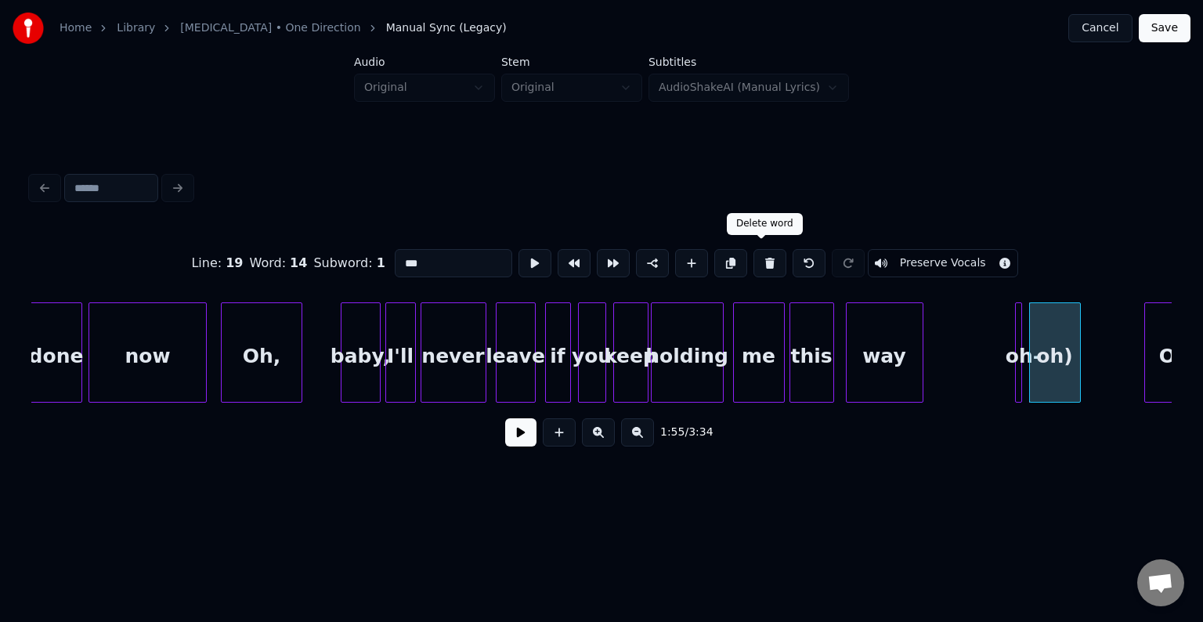
click at [754, 257] on button at bounding box center [770, 263] width 33 height 28
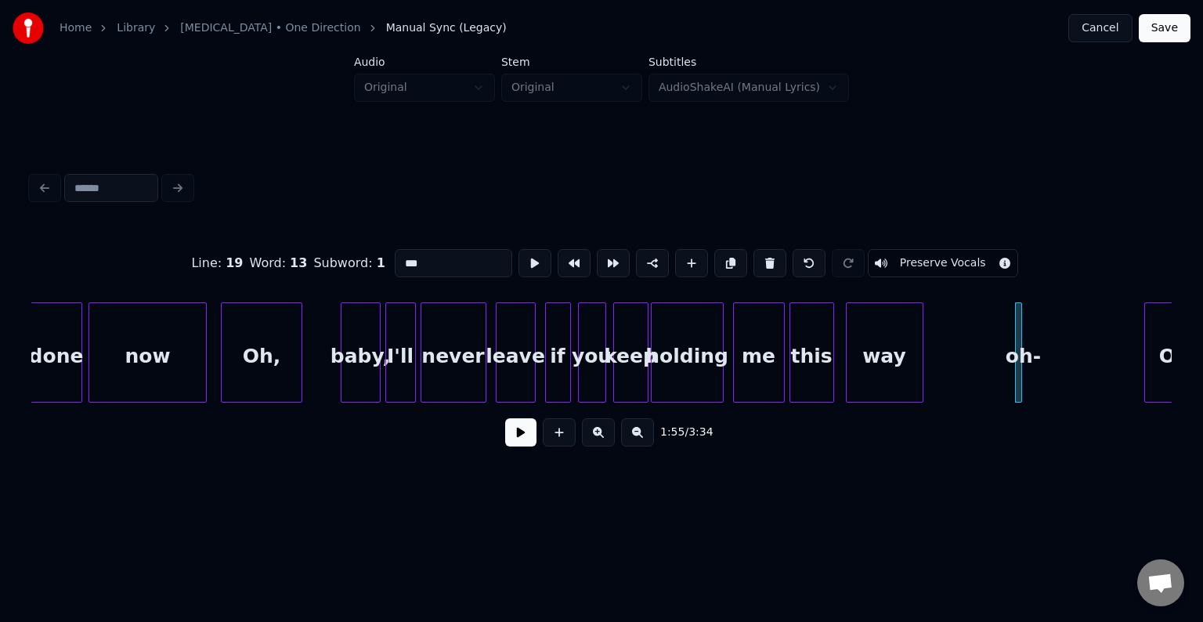
click at [754, 257] on button at bounding box center [770, 263] width 33 height 28
type input "***"
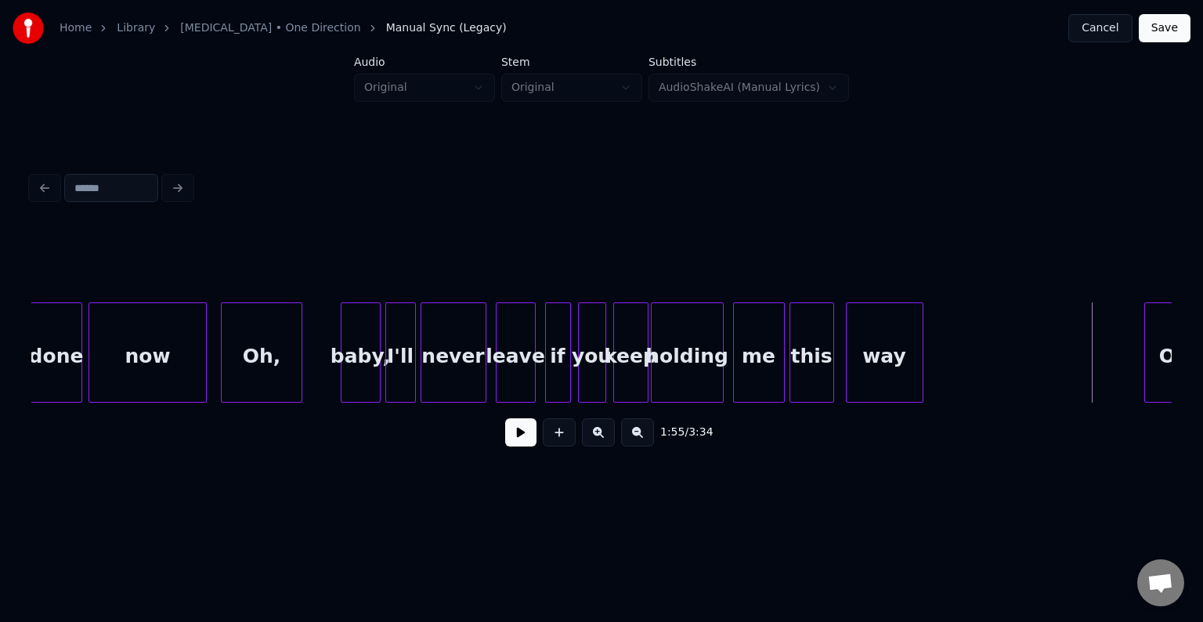
click at [1155, 363] on div "Oh," at bounding box center [1178, 356] width 67 height 107
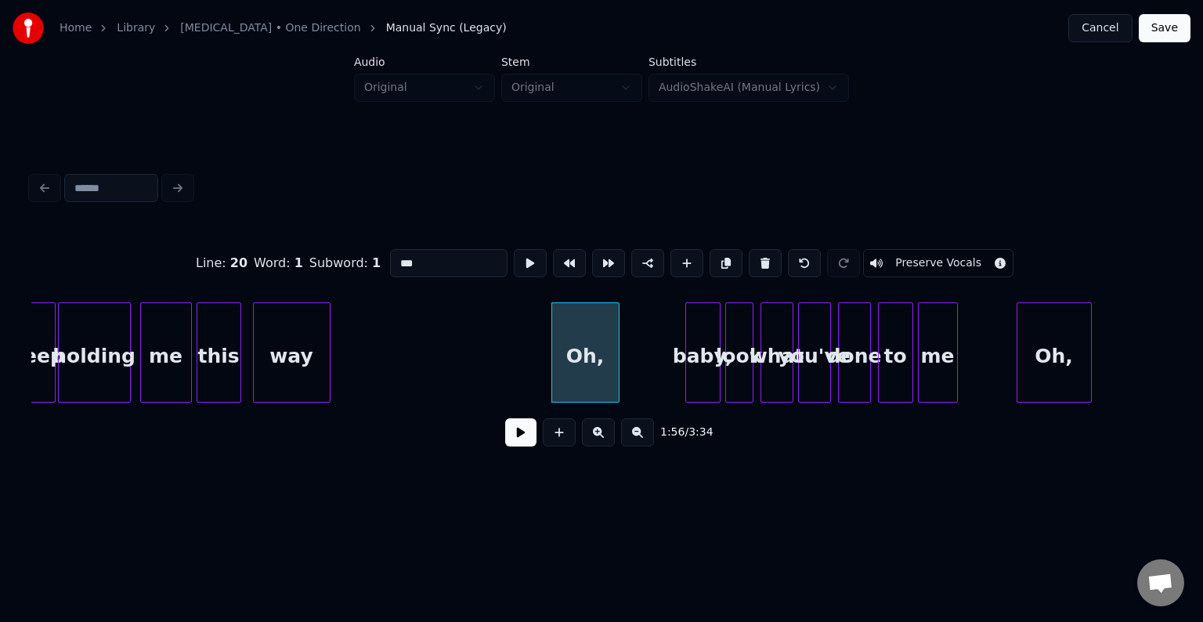
scroll to position [0, 13151]
click at [512, 414] on div "1:56 / 3:34" at bounding box center [601, 433] width 1141 height 60
click at [517, 441] on button at bounding box center [520, 432] width 31 height 28
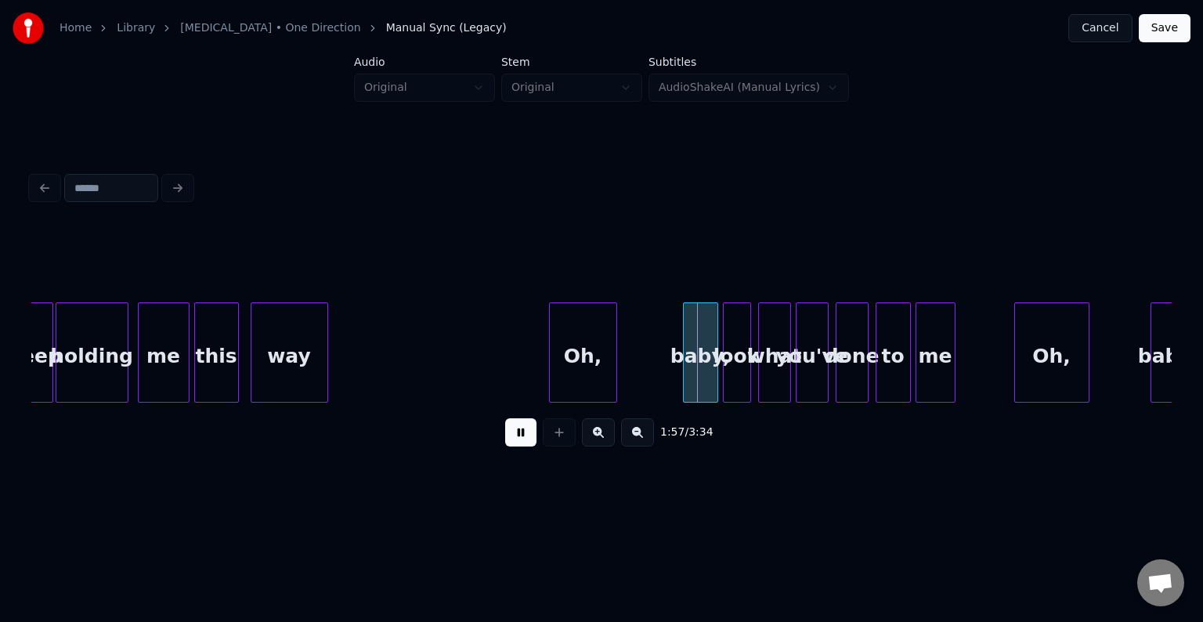
click at [568, 389] on div "Oh," at bounding box center [583, 356] width 67 height 107
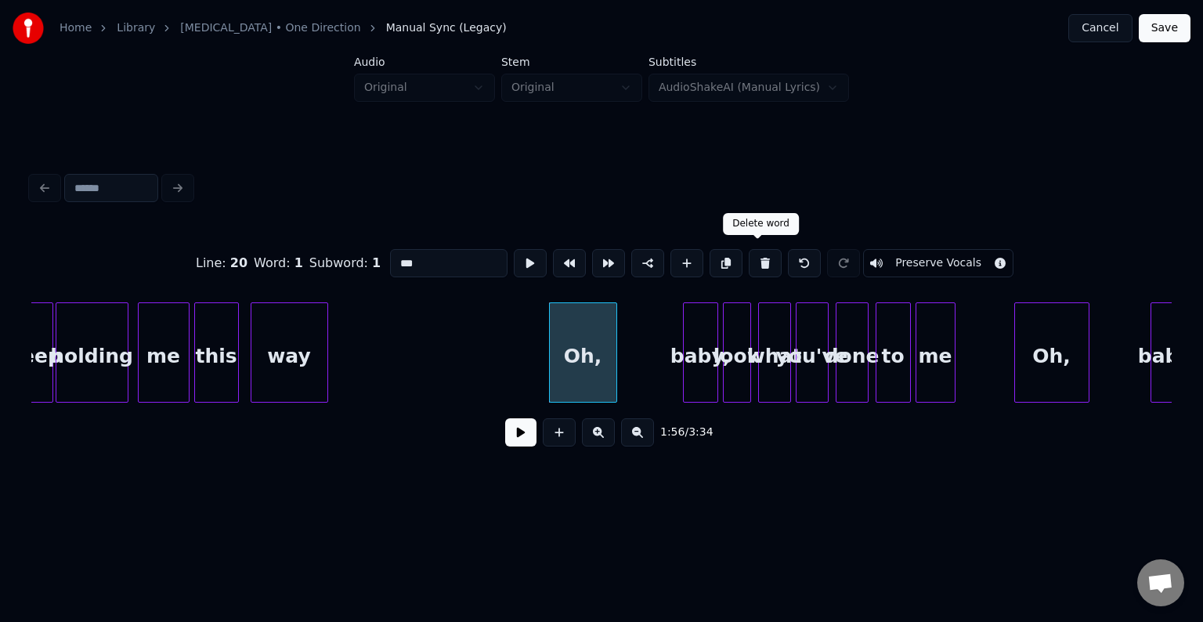
click at [753, 257] on button at bounding box center [765, 263] width 33 height 28
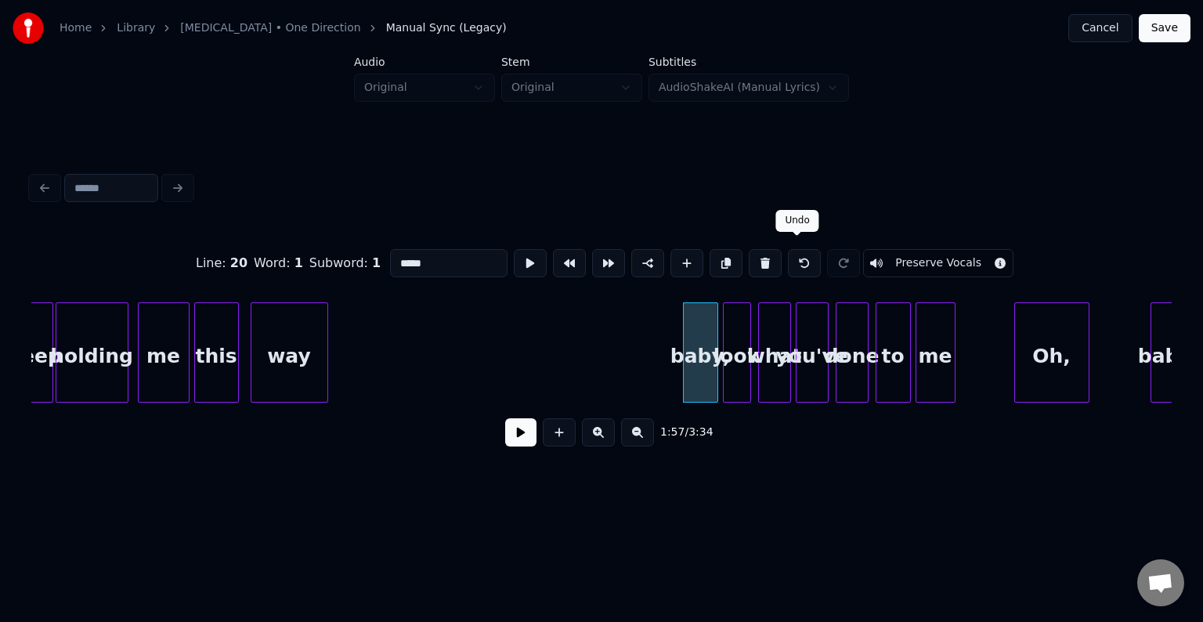
click at [798, 259] on button at bounding box center [804, 263] width 33 height 28
click at [589, 317] on div "Oh," at bounding box center [583, 356] width 67 height 107
type input "***"
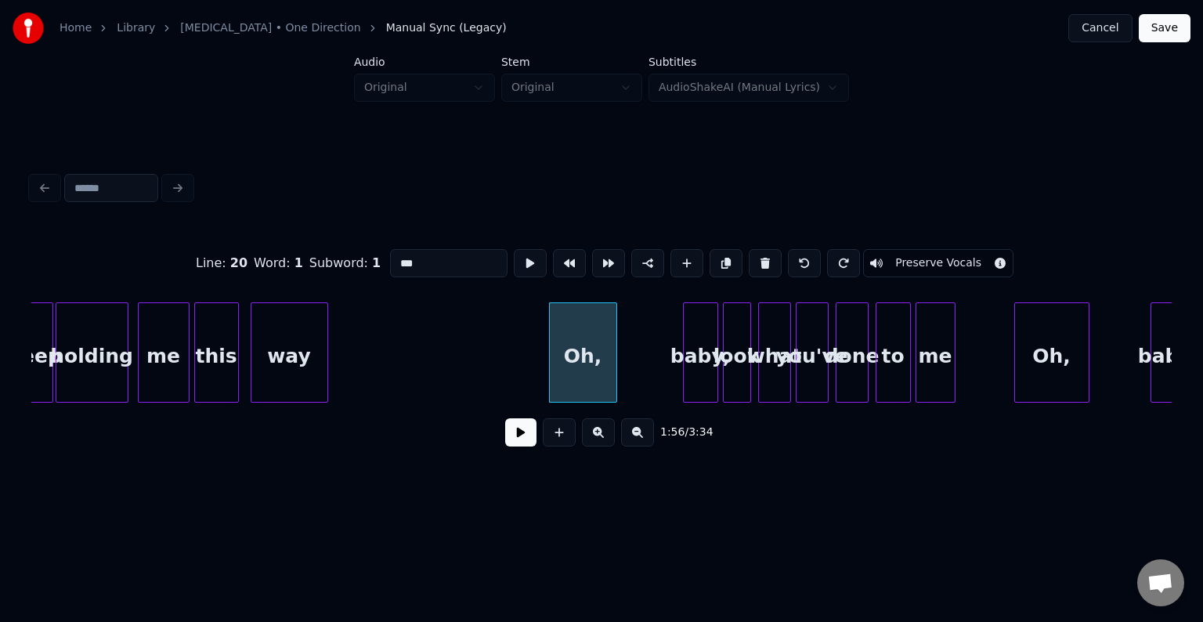
click at [891, 256] on button "Preserve Vocals" at bounding box center [938, 263] width 150 height 28
click at [517, 443] on button at bounding box center [520, 432] width 31 height 28
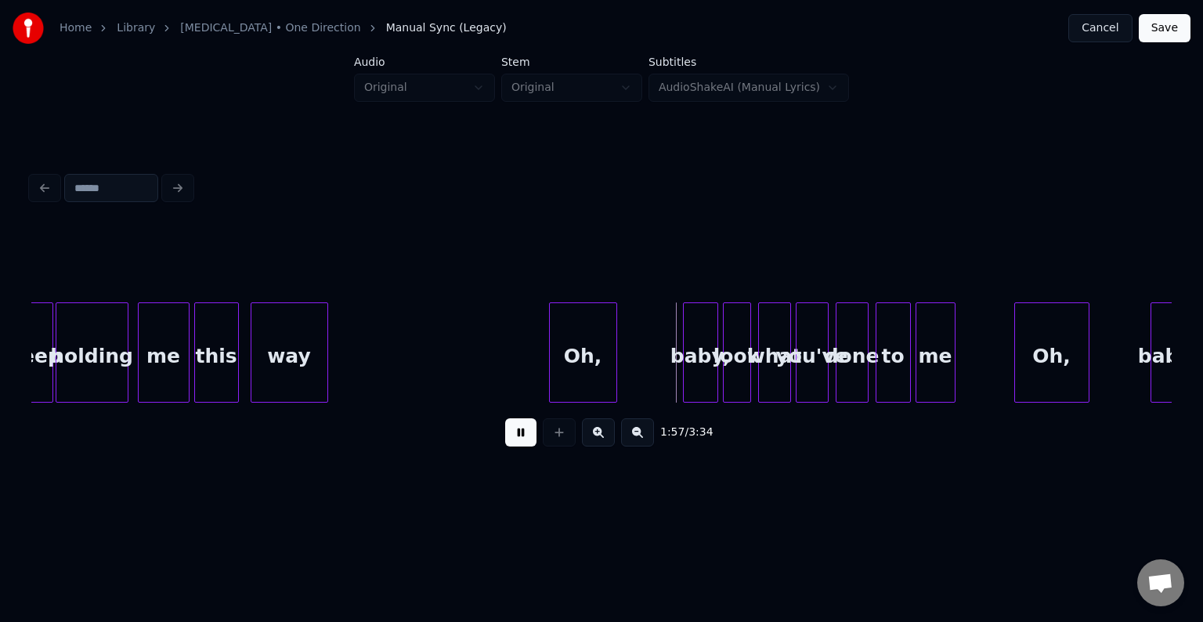
click at [1034, 367] on div "Oh," at bounding box center [1052, 356] width 74 height 107
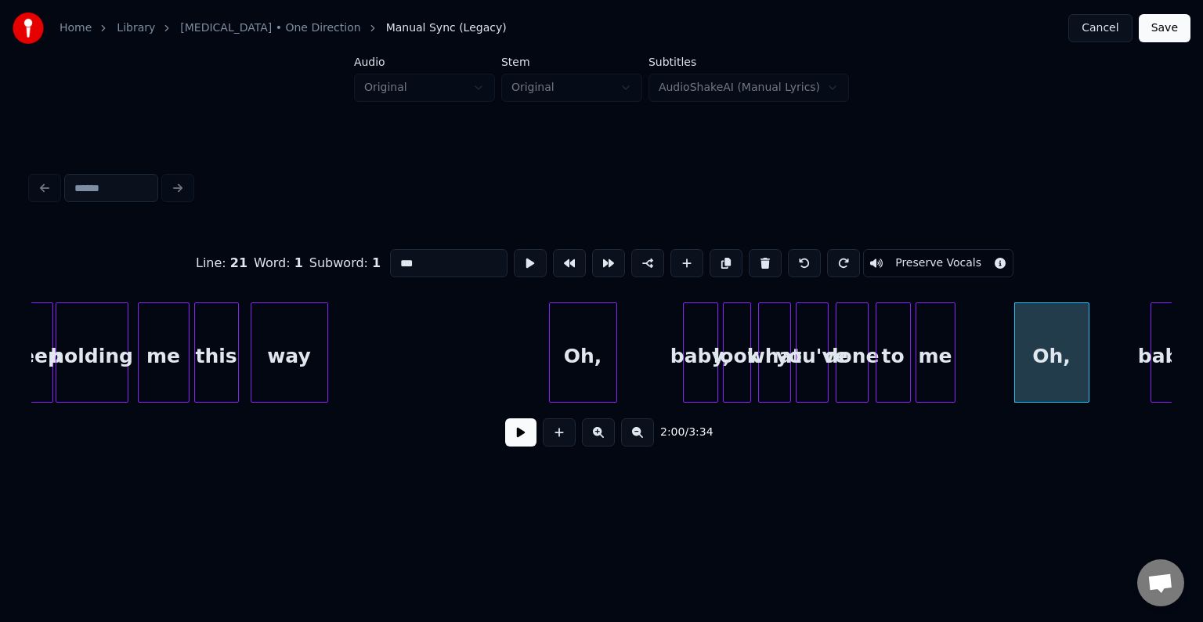
click at [919, 258] on button "Preserve Vocals" at bounding box center [938, 263] width 150 height 28
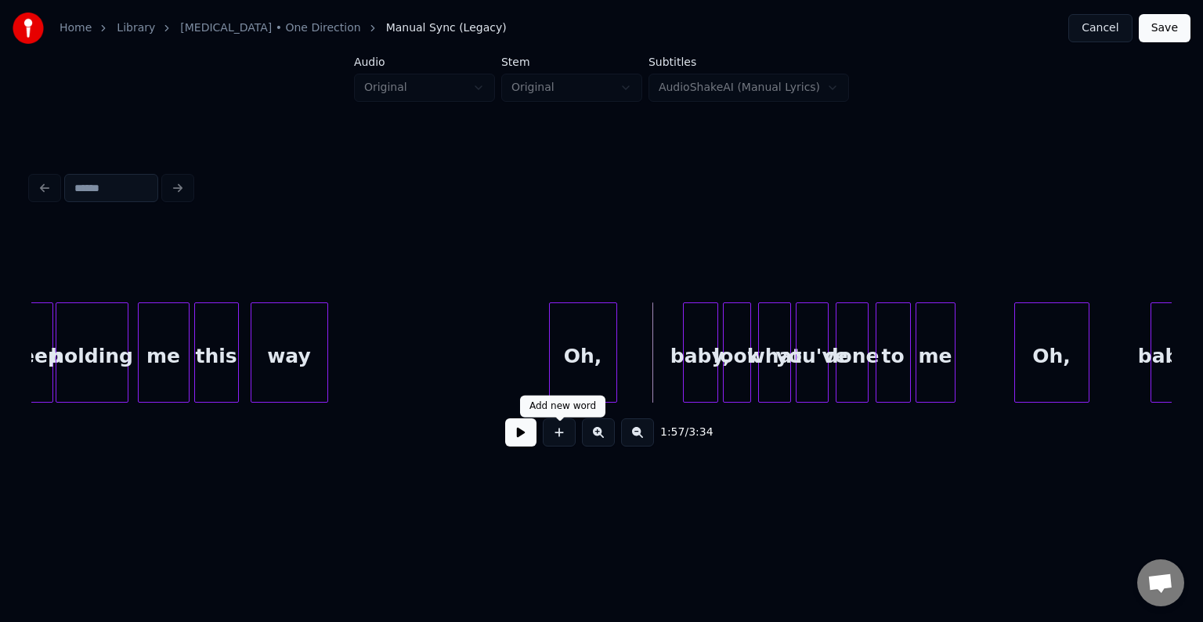
click at [510, 441] on button at bounding box center [520, 432] width 31 height 28
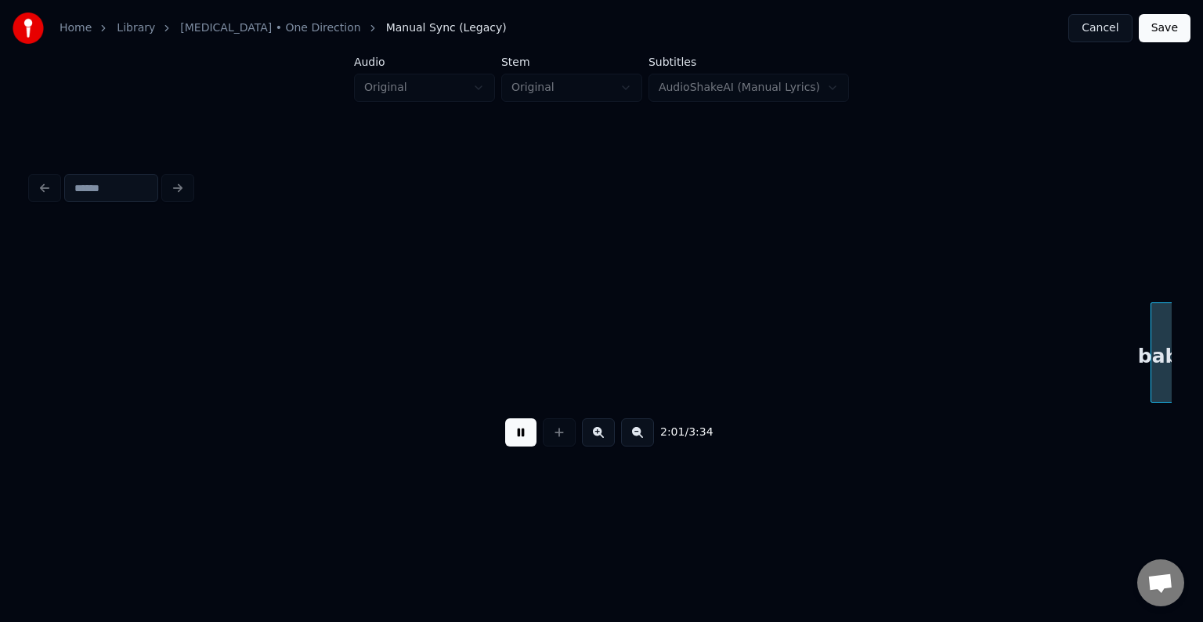
scroll to position [0, 14292]
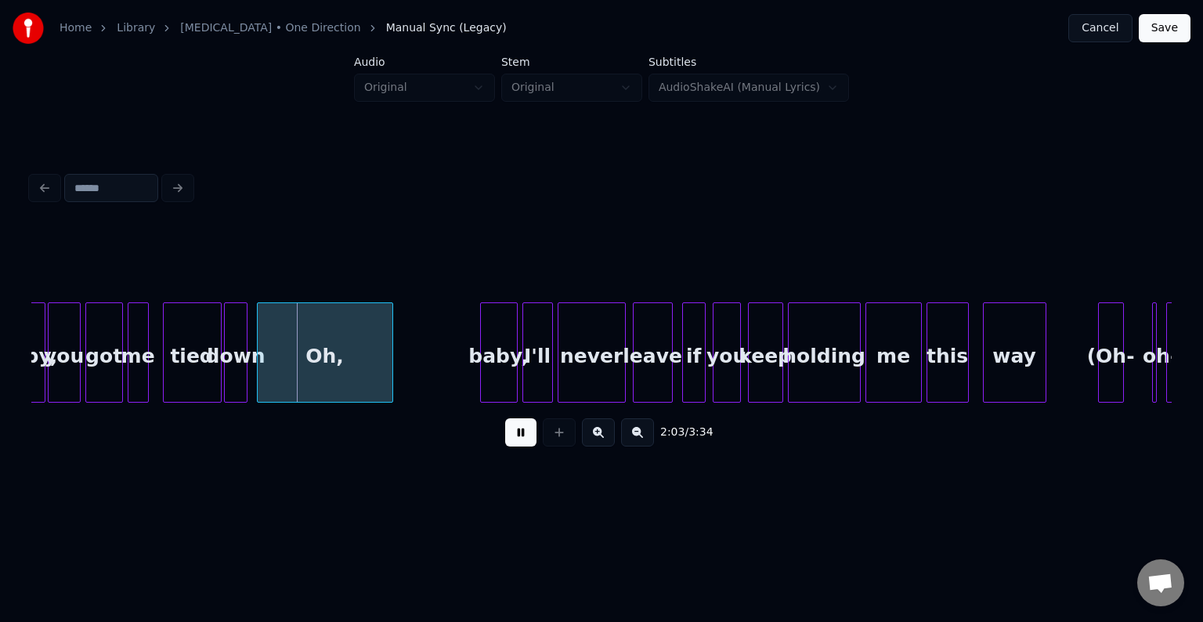
click at [510, 441] on button at bounding box center [520, 432] width 31 height 28
click at [324, 377] on div at bounding box center [326, 352] width 5 height 99
click at [341, 374] on div "Oh," at bounding box center [357, 356] width 67 height 107
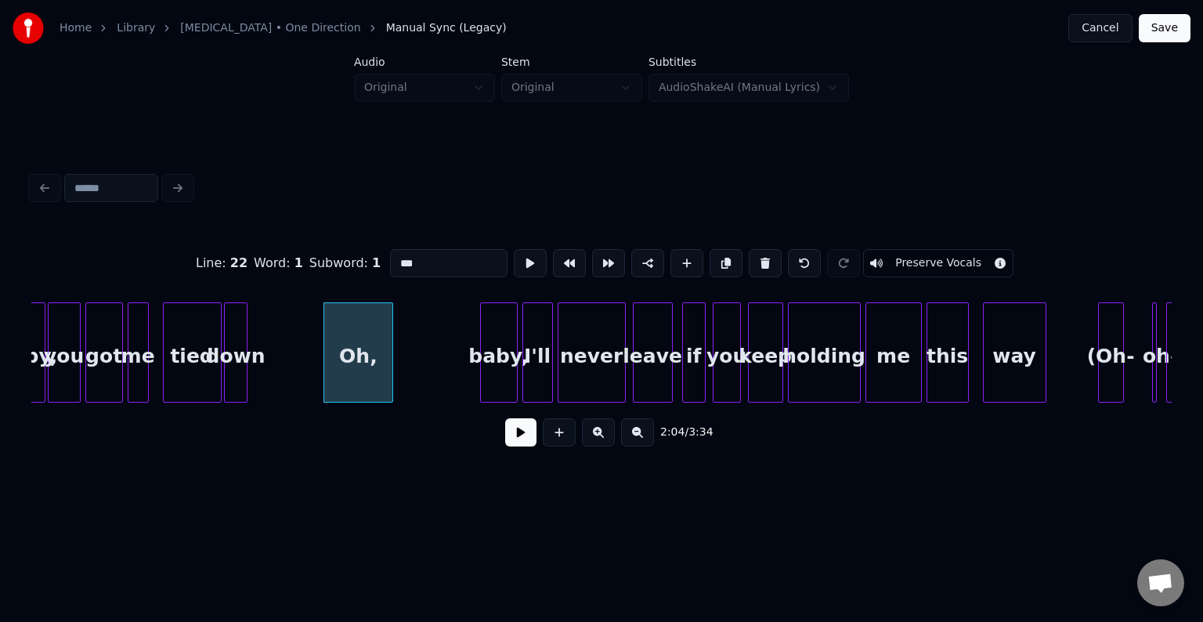
click at [900, 257] on button "Preserve Vocals" at bounding box center [938, 263] width 150 height 28
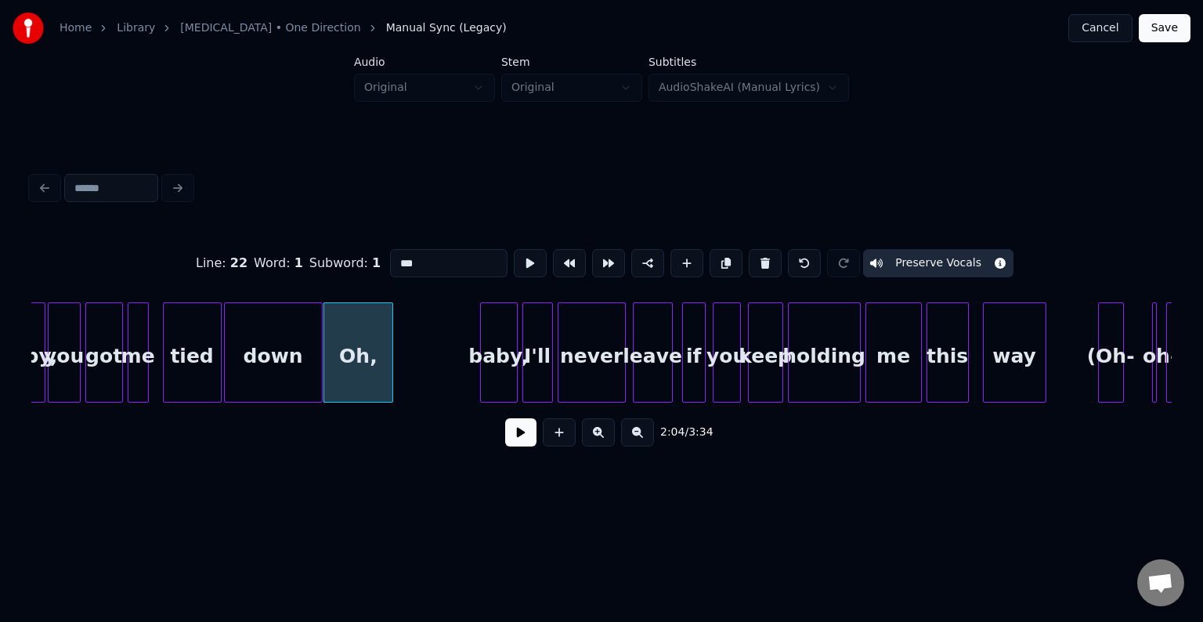
click at [318, 374] on div at bounding box center [319, 352] width 5 height 99
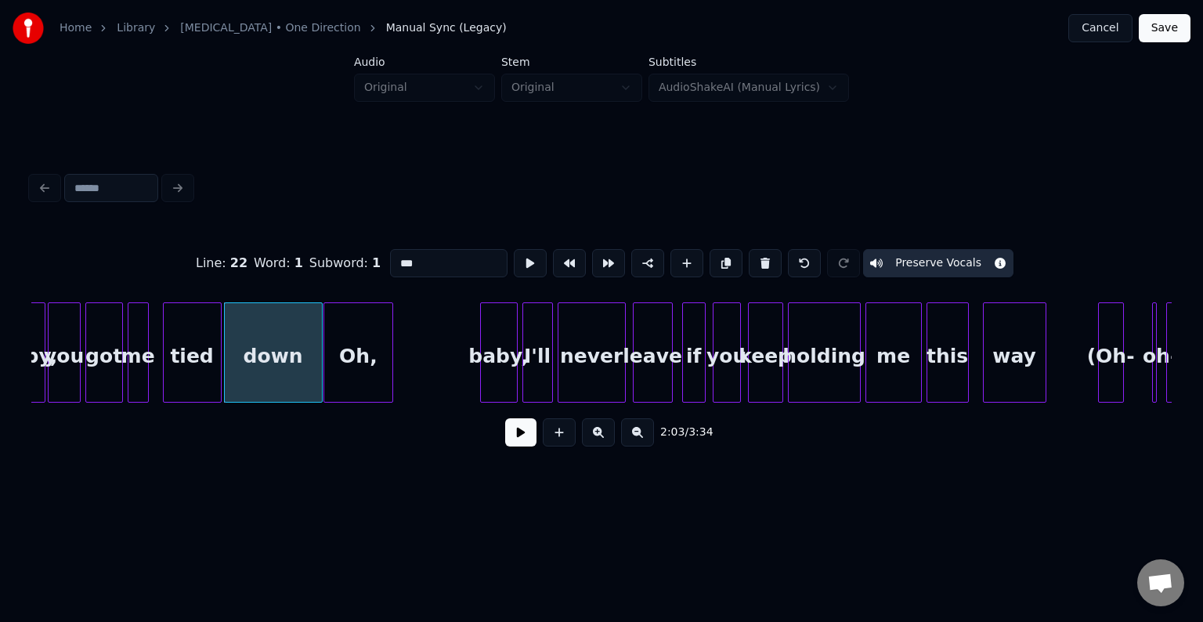
click at [526, 442] on button at bounding box center [520, 432] width 31 height 28
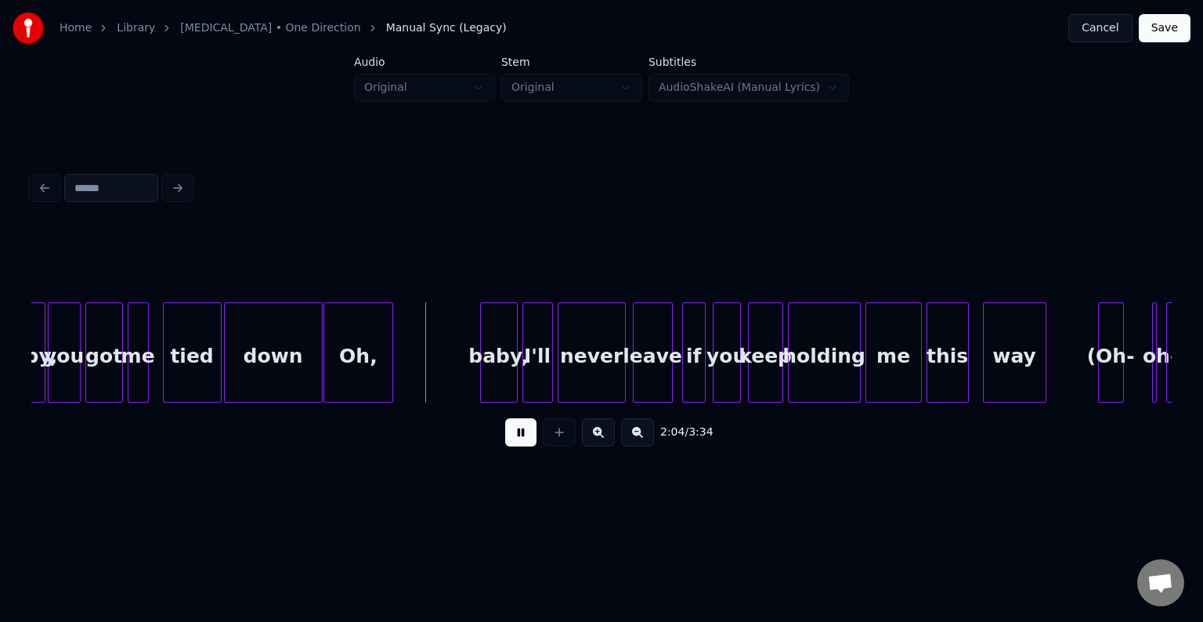
click at [526, 442] on button at bounding box center [520, 432] width 31 height 28
click at [429, 377] on div at bounding box center [431, 352] width 5 height 99
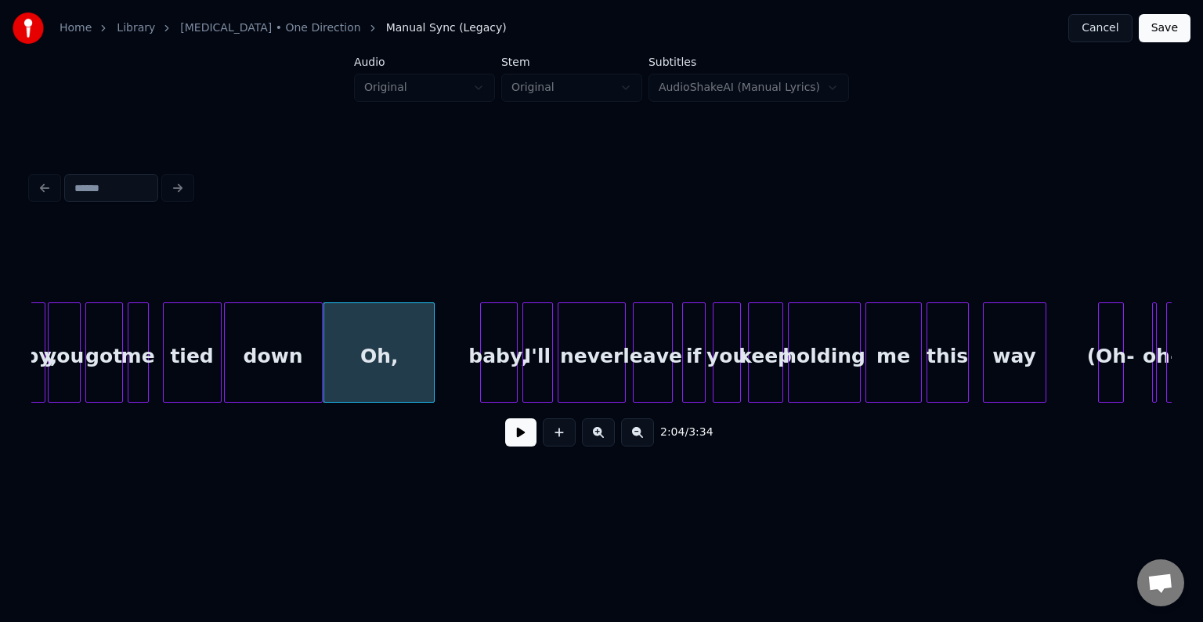
click at [527, 447] on button at bounding box center [520, 432] width 31 height 28
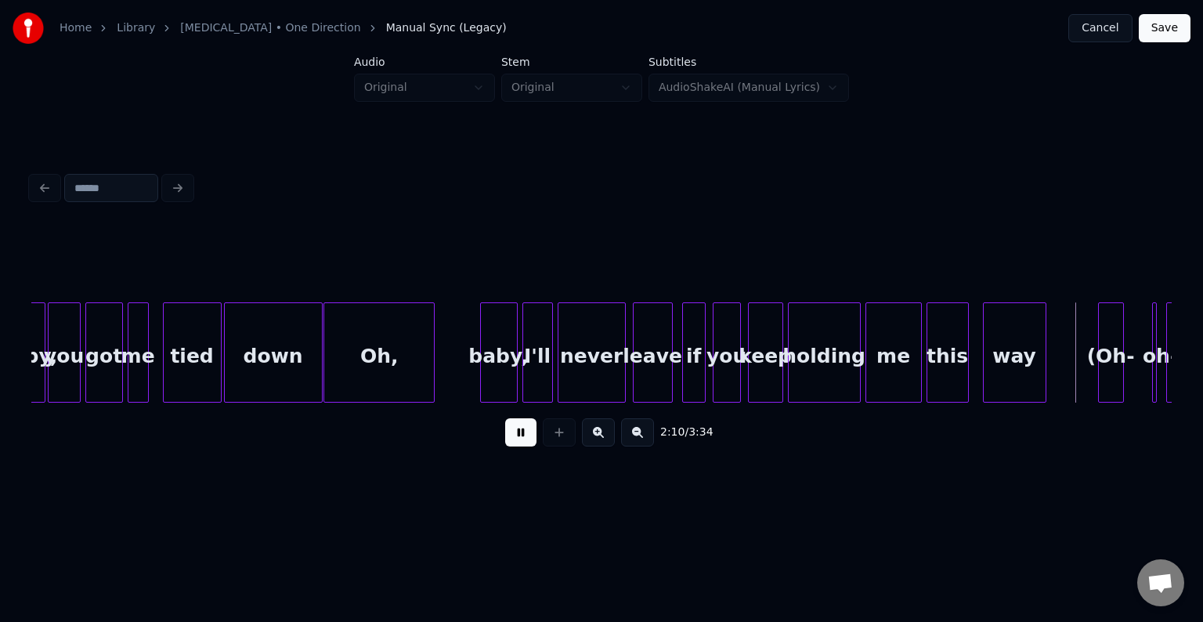
click at [517, 436] on button at bounding box center [520, 432] width 31 height 28
click at [1164, 377] on div "oh-" at bounding box center [1161, 356] width 16 height 107
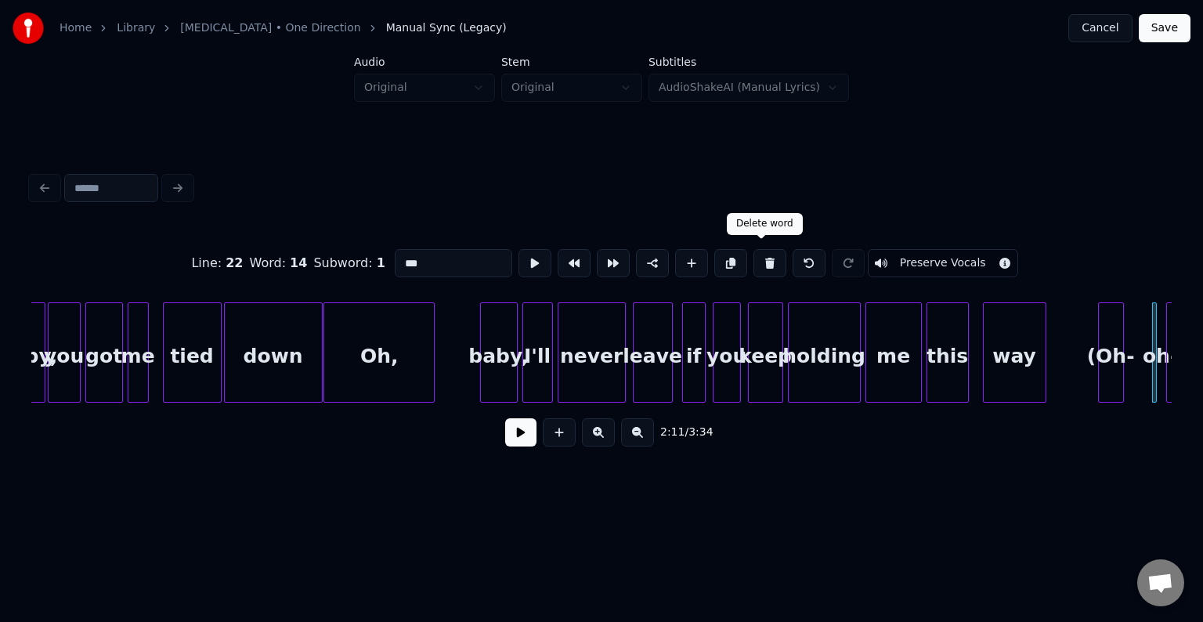
click at [761, 257] on button at bounding box center [770, 263] width 33 height 28
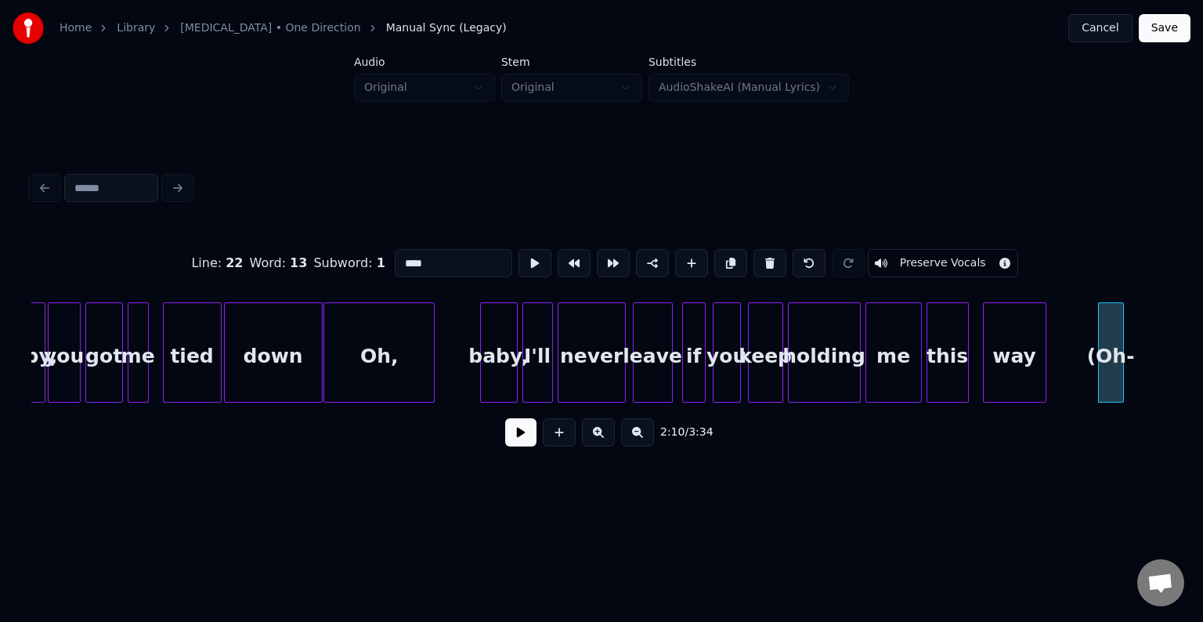
click at [761, 257] on button at bounding box center [770, 263] width 33 height 28
type input "***"
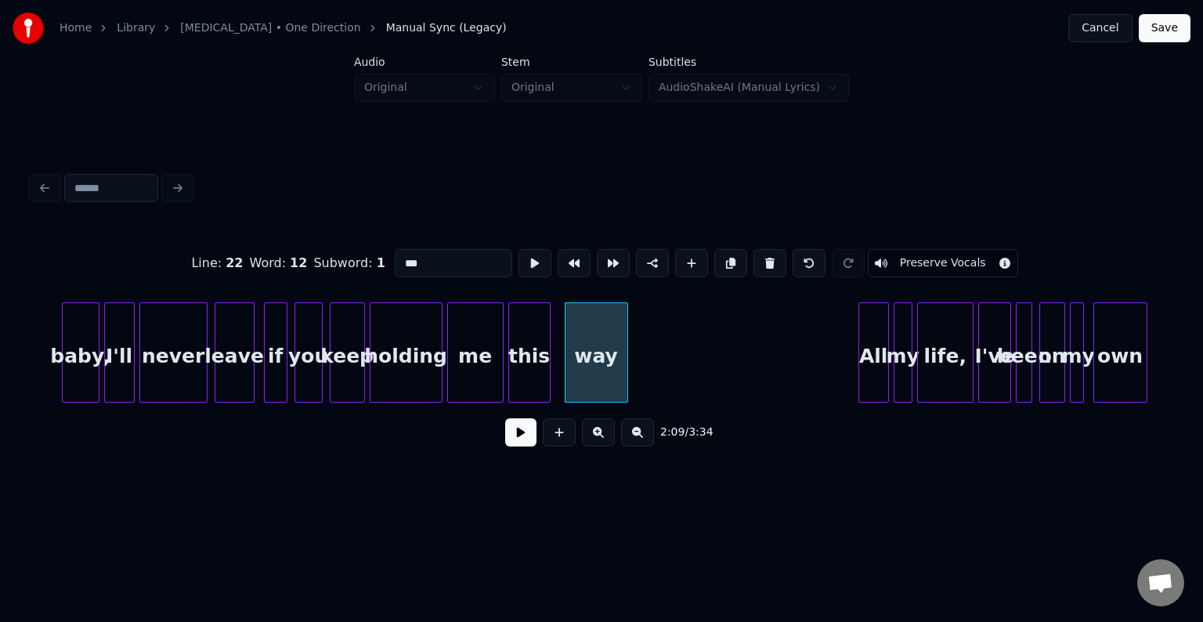
scroll to position [0, 14762]
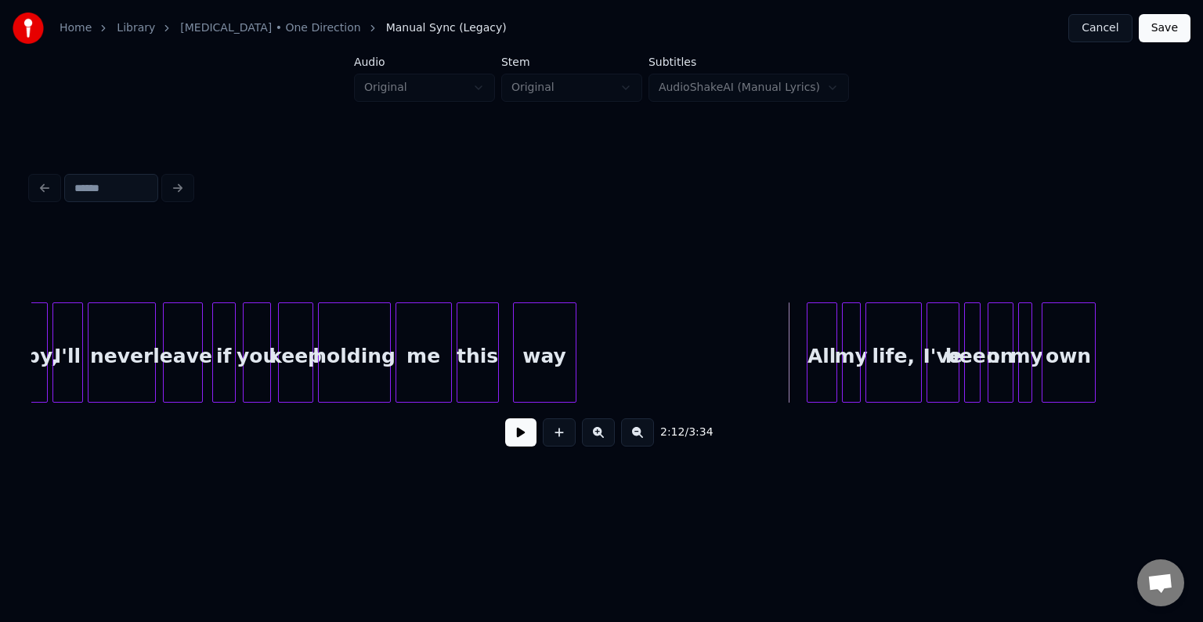
click at [514, 434] on button at bounding box center [520, 432] width 31 height 28
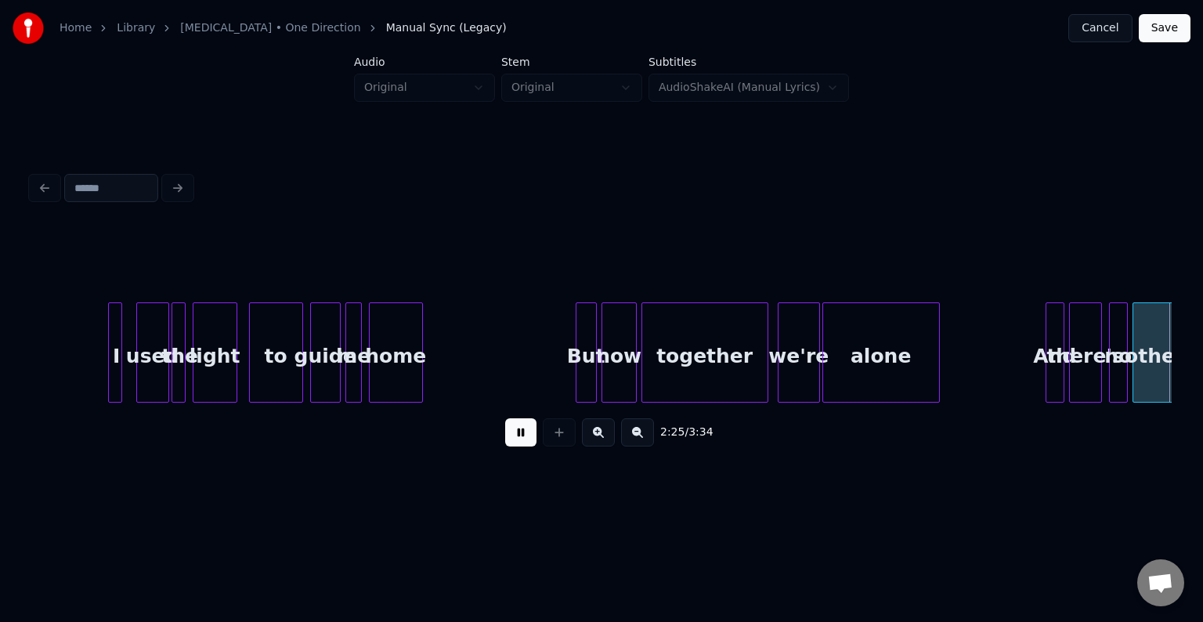
scroll to position [0, 17045]
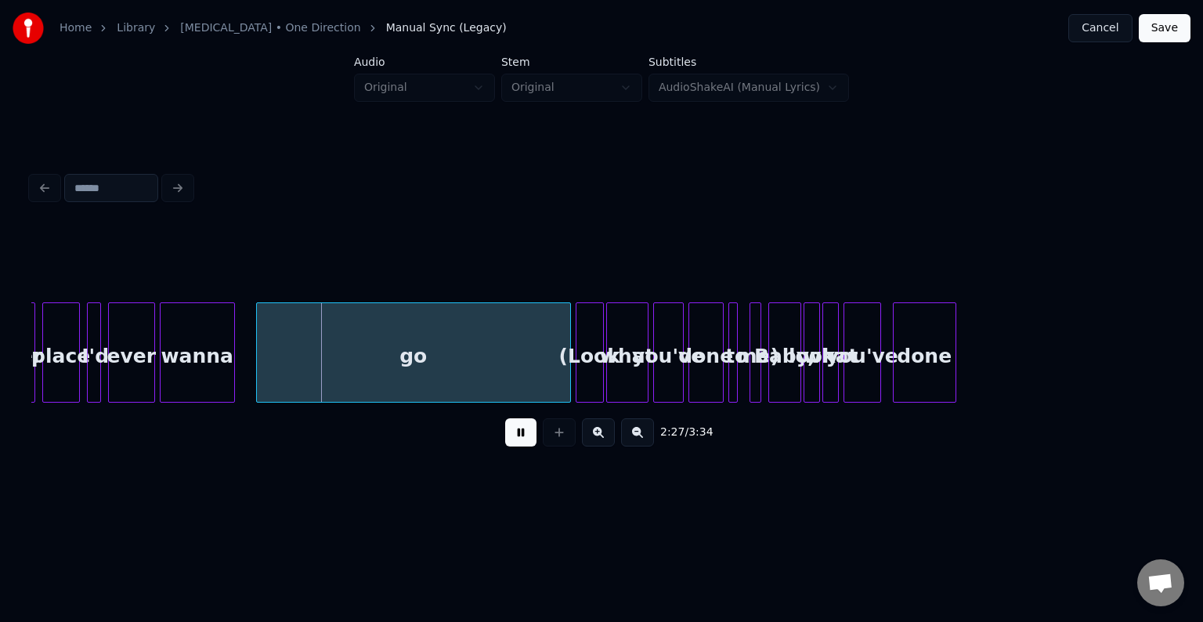
click at [517, 442] on button at bounding box center [520, 432] width 31 height 28
click at [239, 370] on div at bounding box center [241, 352] width 5 height 99
click at [521, 439] on button at bounding box center [520, 432] width 31 height 28
click at [196, 356] on div "wanna" at bounding box center [198, 356] width 74 height 107
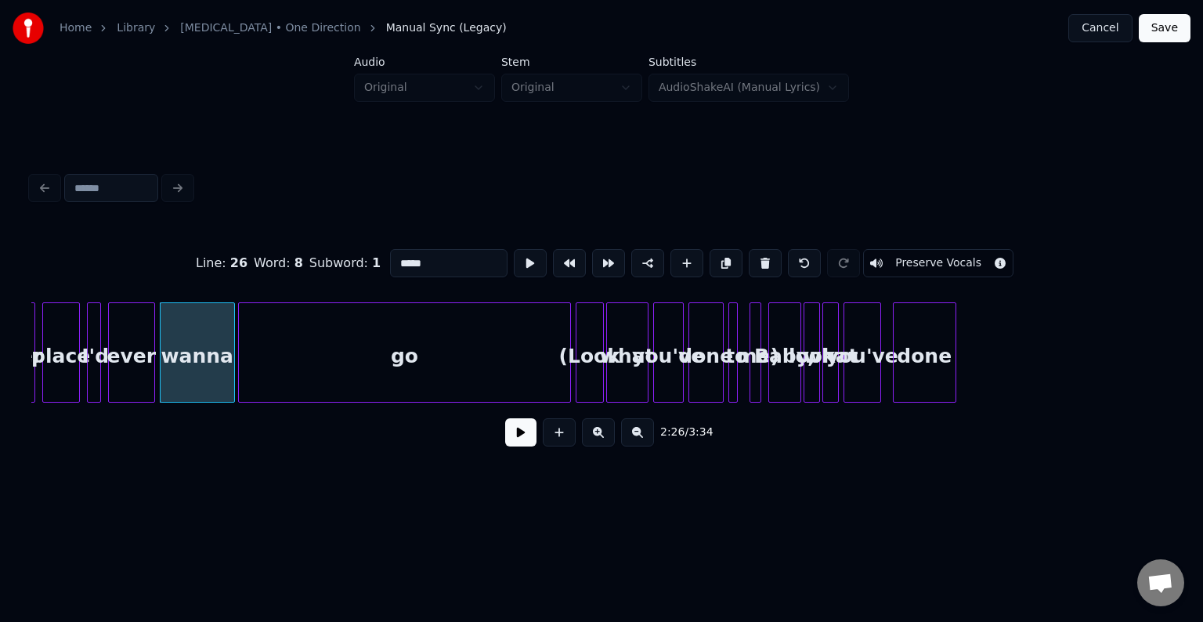
click at [523, 446] on button at bounding box center [520, 432] width 31 height 28
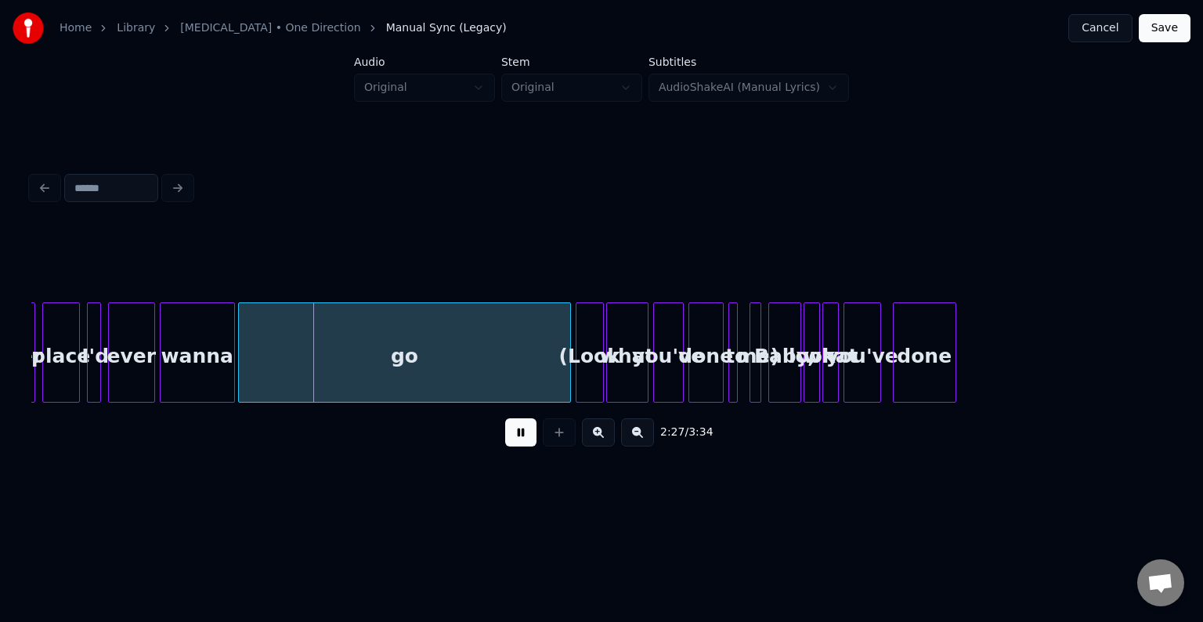
click at [523, 446] on button at bounding box center [520, 432] width 31 height 28
click at [201, 374] on div "wanna" at bounding box center [198, 356] width 74 height 107
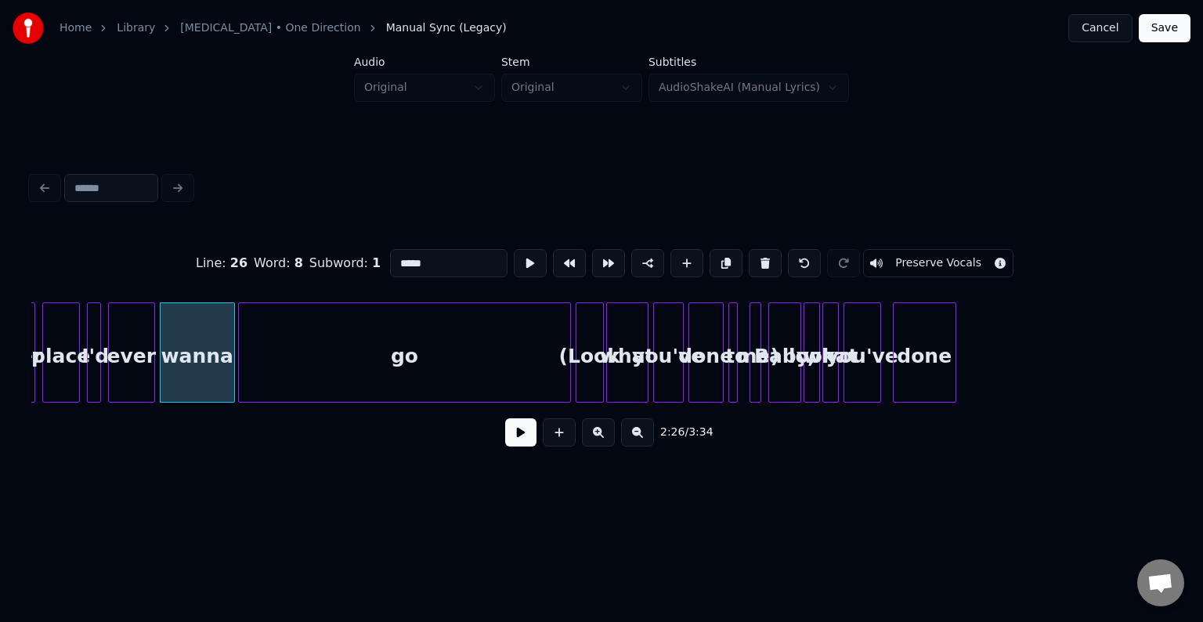
click at [512, 446] on button at bounding box center [520, 432] width 31 height 28
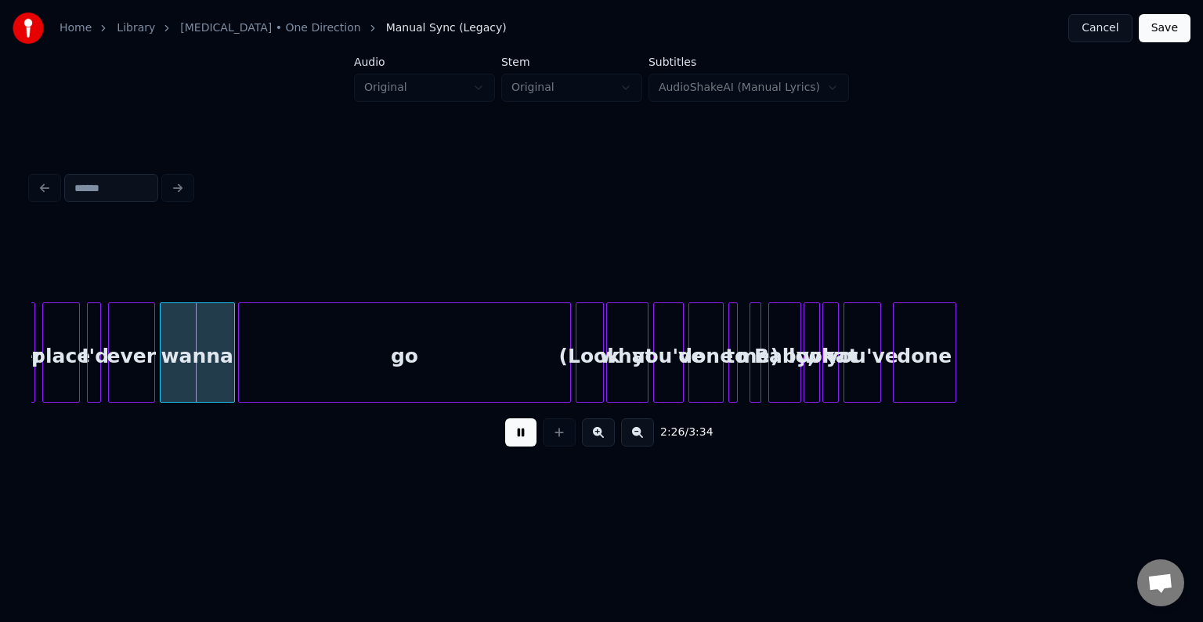
click at [512, 446] on button at bounding box center [520, 432] width 31 height 28
click at [212, 367] on div at bounding box center [214, 352] width 5 height 99
click at [220, 371] on div at bounding box center [222, 352] width 5 height 99
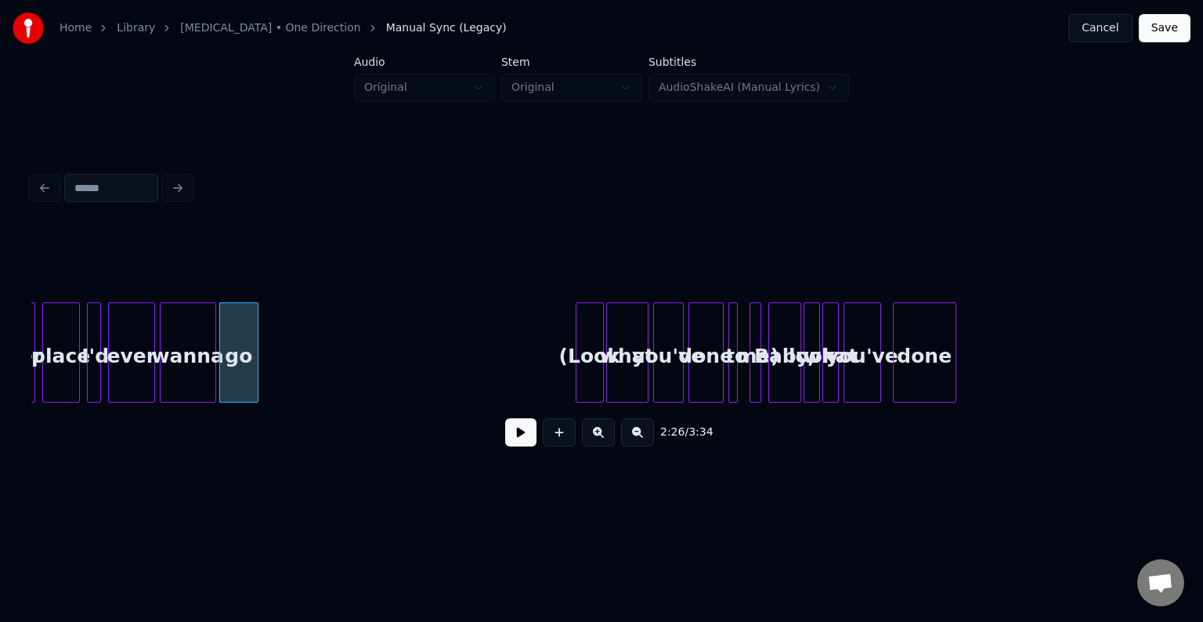
click at [255, 385] on div at bounding box center [255, 352] width 5 height 99
click at [521, 432] on button at bounding box center [520, 432] width 31 height 28
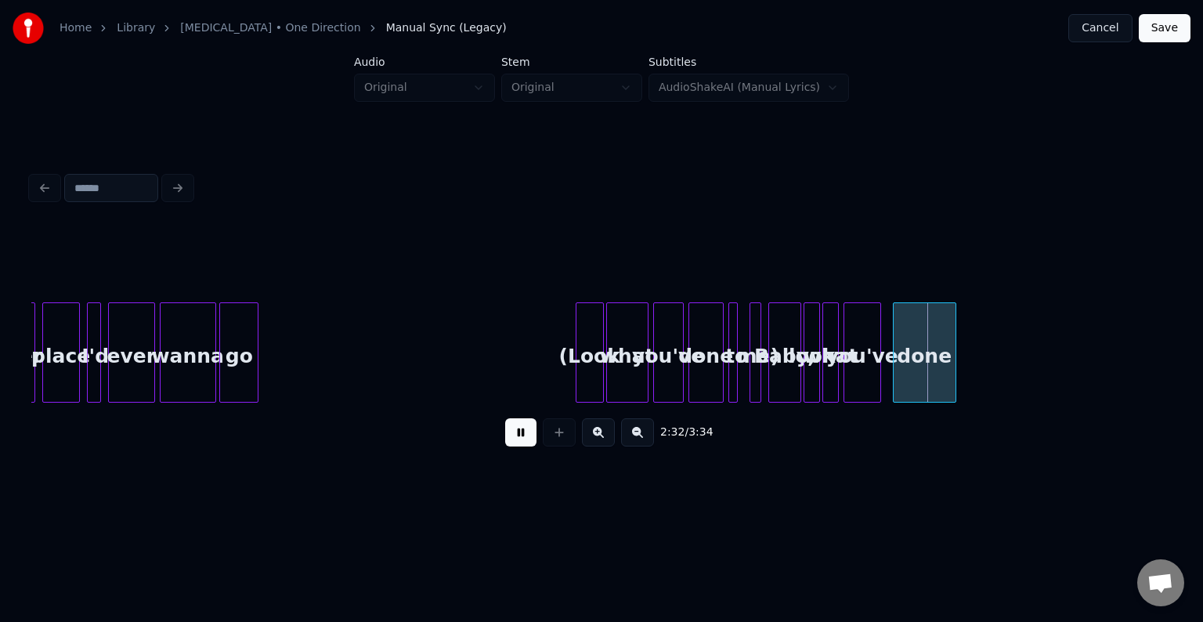
click at [515, 436] on button at bounding box center [520, 432] width 31 height 28
click at [598, 377] on div at bounding box center [600, 352] width 5 height 99
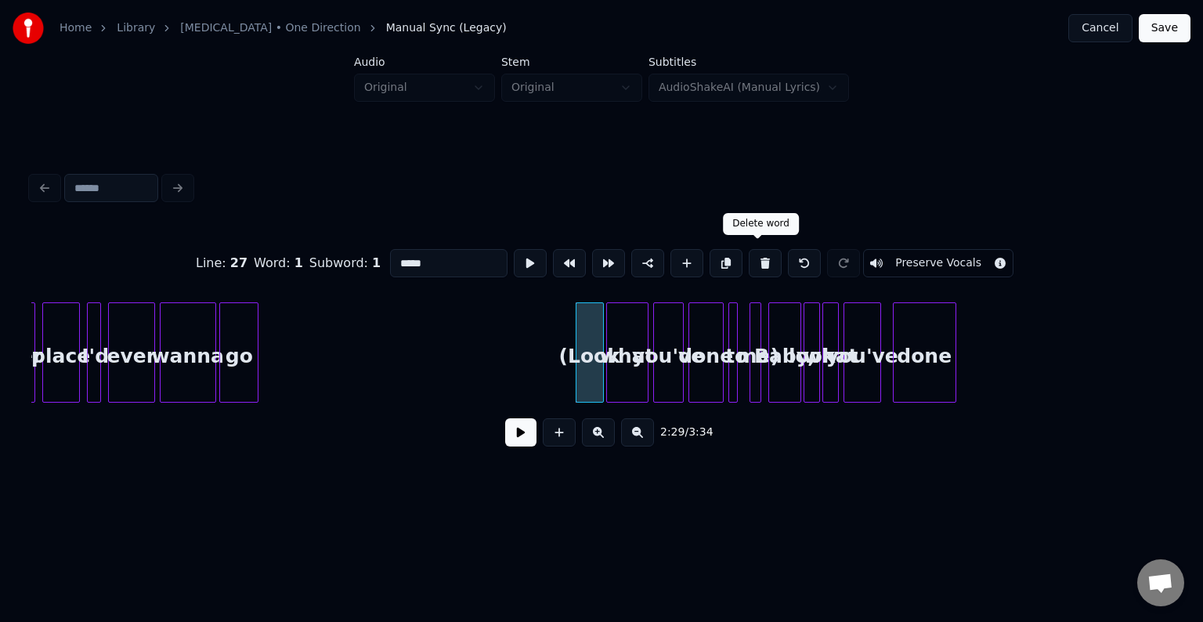
click at [768, 261] on button at bounding box center [765, 263] width 33 height 28
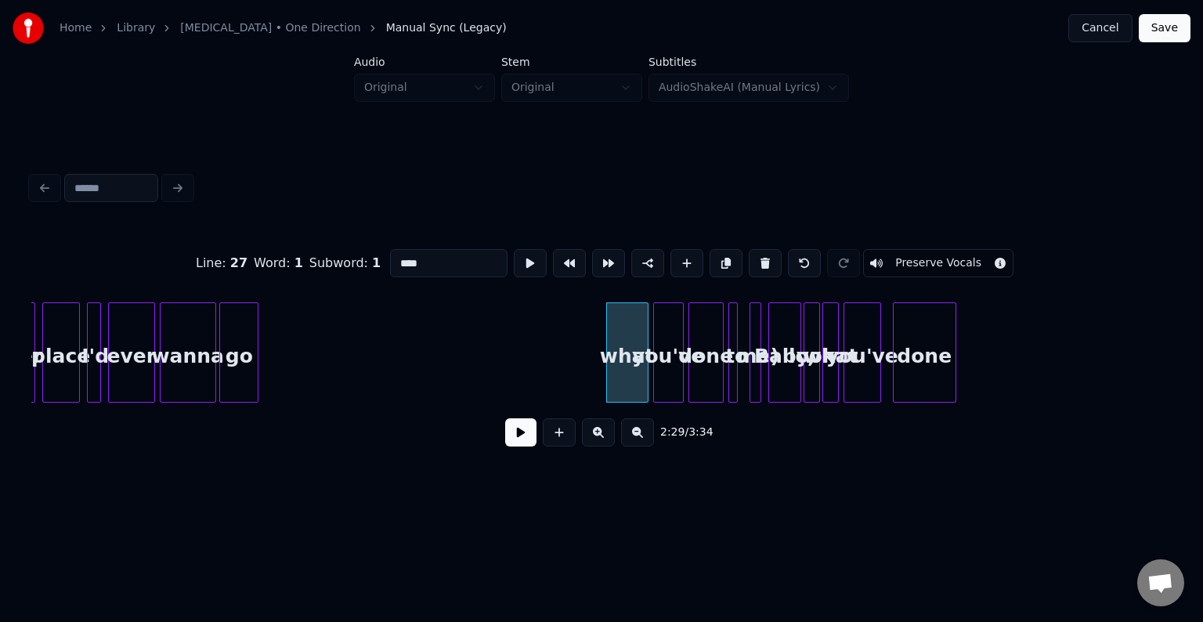
click at [761, 259] on button at bounding box center [765, 263] width 33 height 28
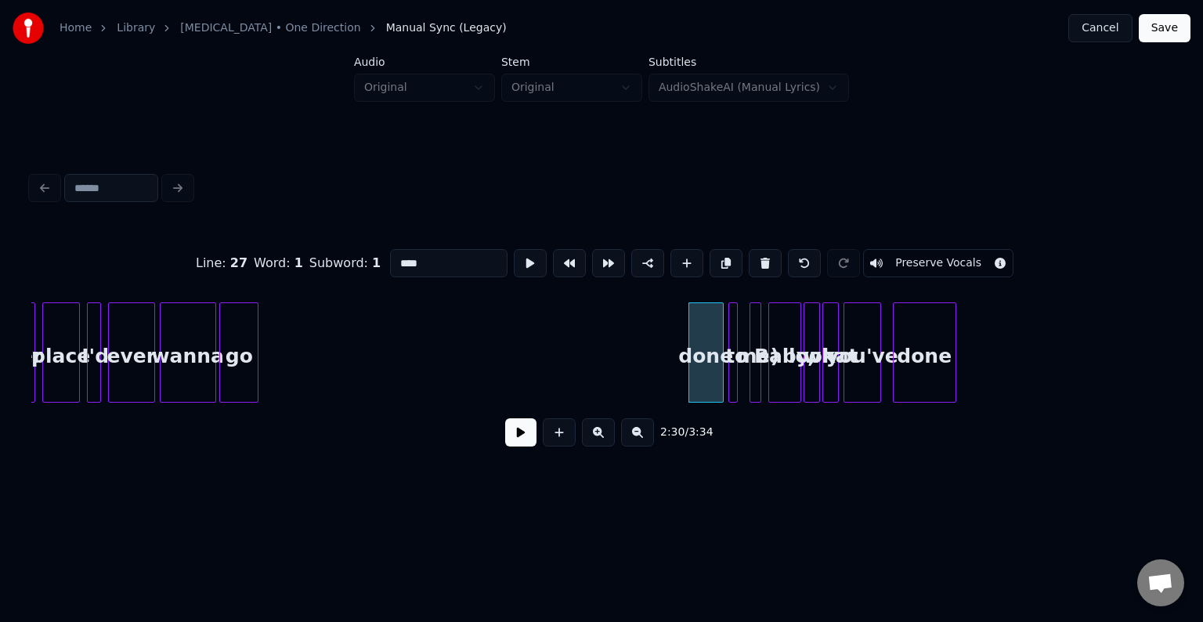
click at [761, 259] on button at bounding box center [765, 263] width 33 height 28
type input "*****"
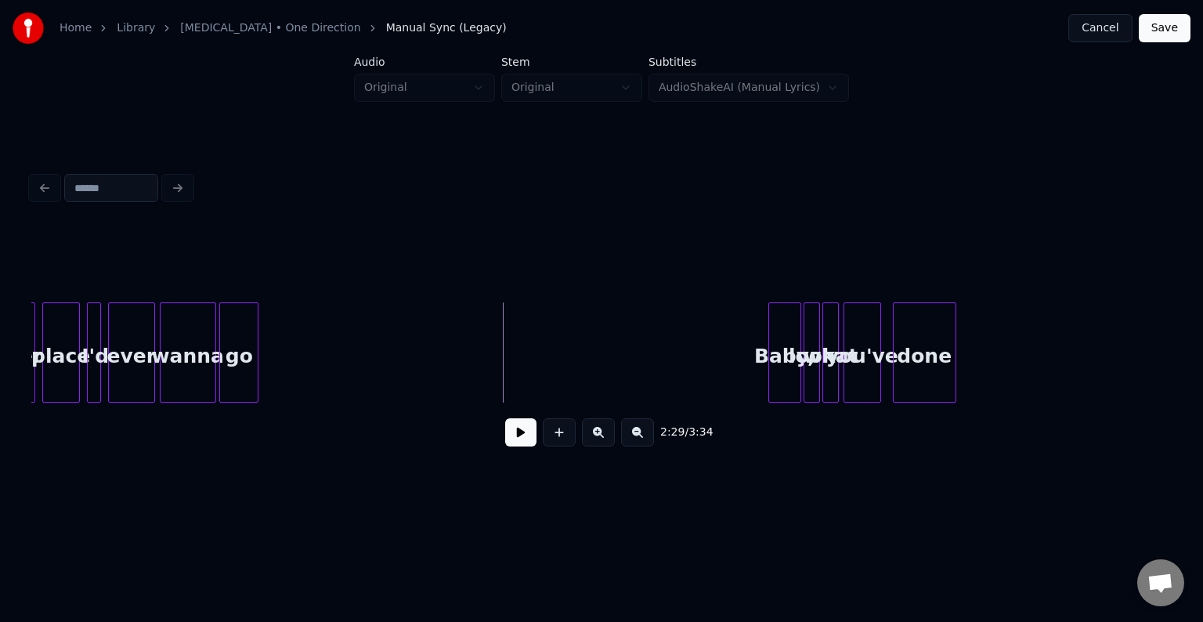
click at [520, 447] on button at bounding box center [520, 432] width 31 height 28
click at [520, 443] on button at bounding box center [520, 432] width 31 height 28
click at [546, 360] on div "Baby," at bounding box center [545, 356] width 31 height 107
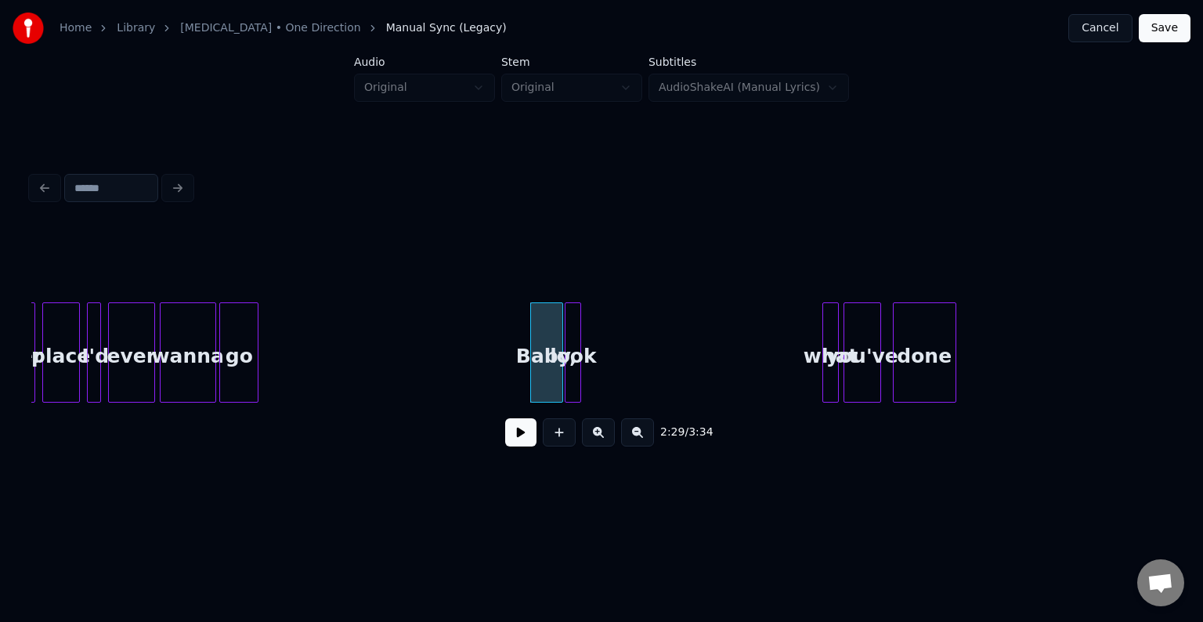
click at [572, 380] on div "look" at bounding box center [574, 356] width 16 height 107
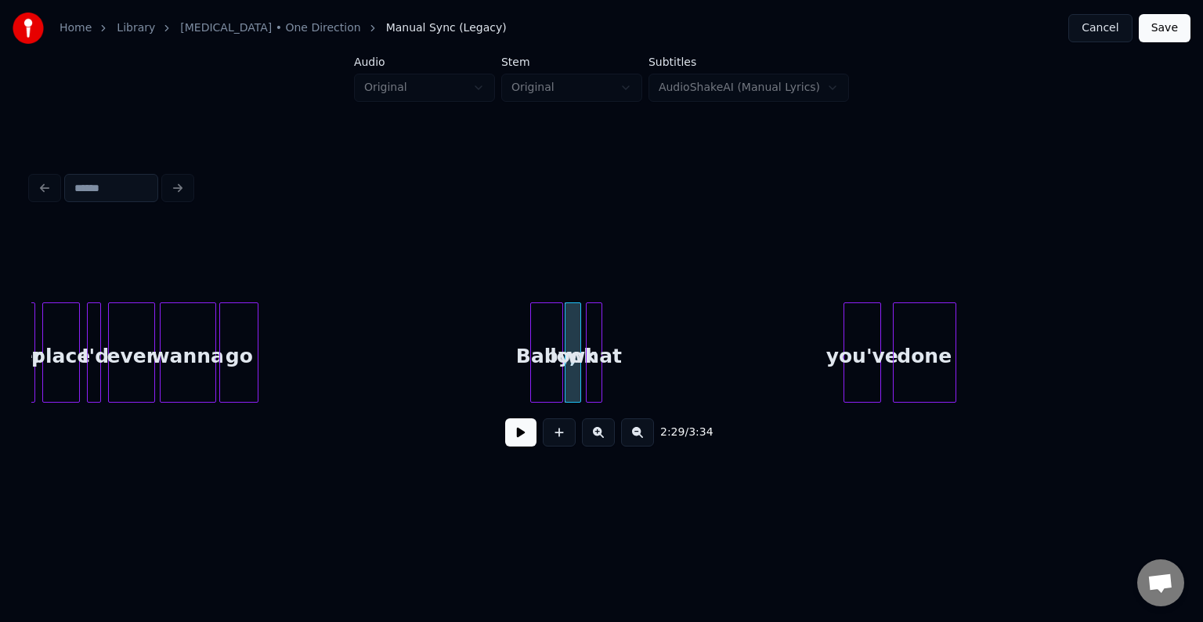
click at [592, 352] on div "what" at bounding box center [595, 356] width 16 height 107
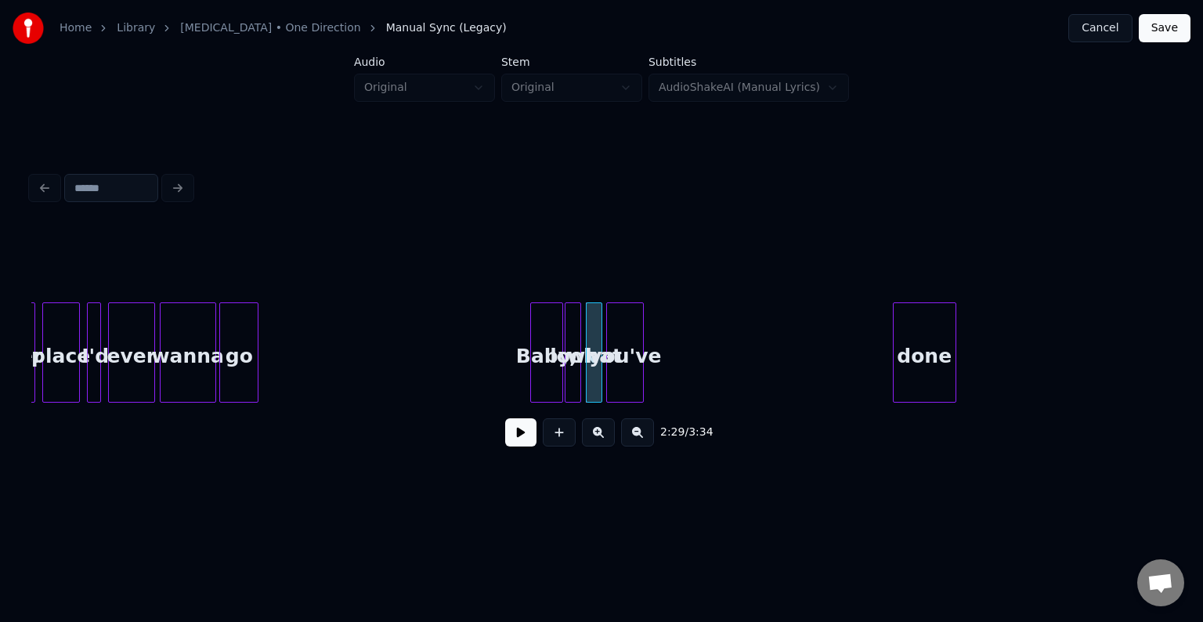
click at [615, 350] on div "you've" at bounding box center [625, 356] width 36 height 107
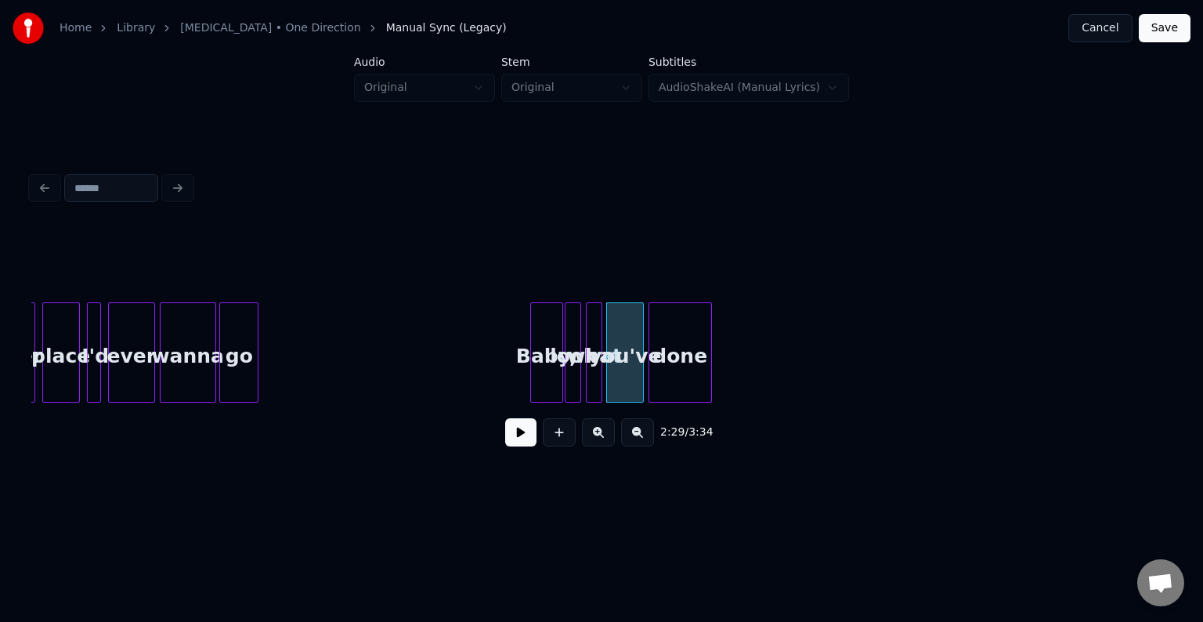
click at [683, 350] on div "done" at bounding box center [680, 356] width 62 height 107
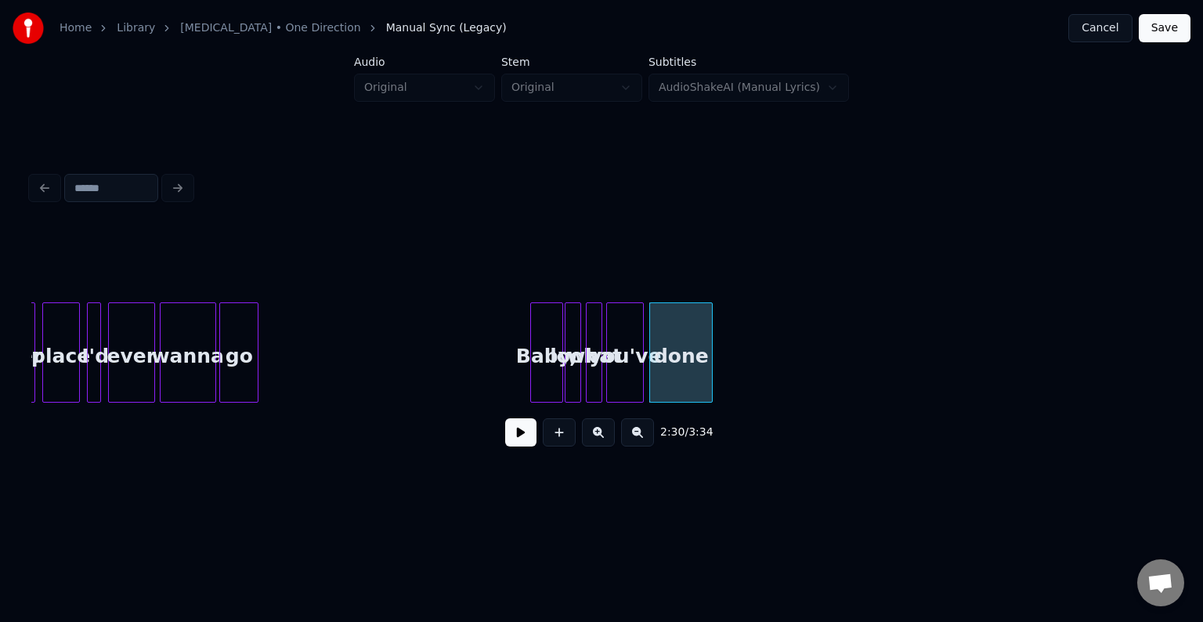
click at [531, 363] on div "Baby," at bounding box center [546, 356] width 31 height 107
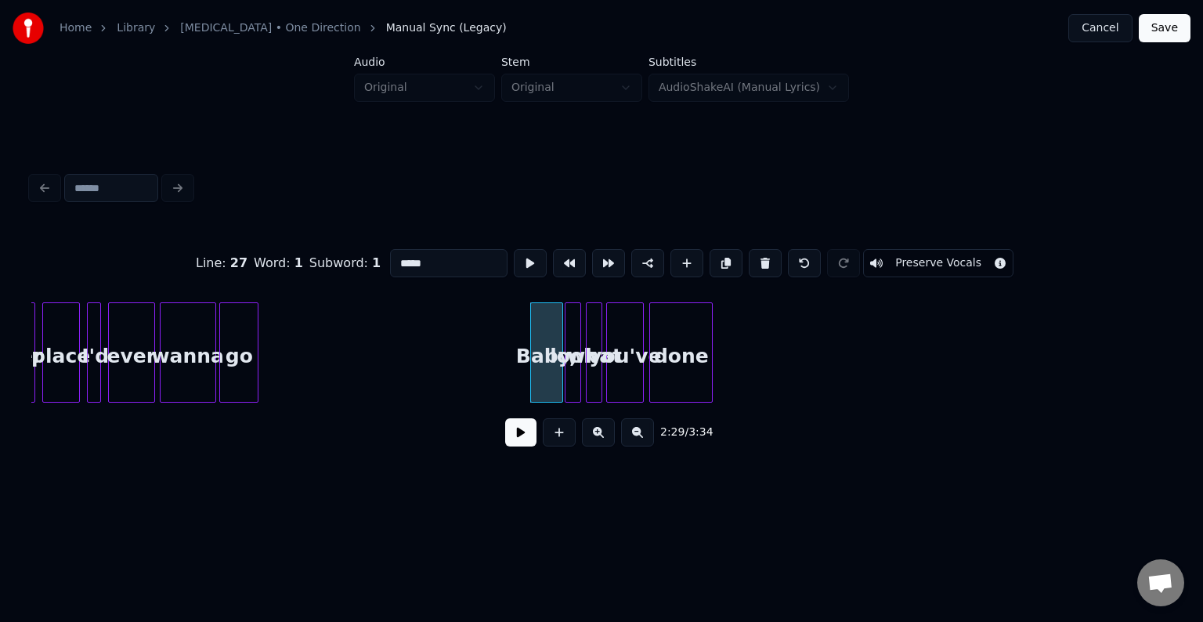
click at [519, 442] on button at bounding box center [520, 432] width 31 height 28
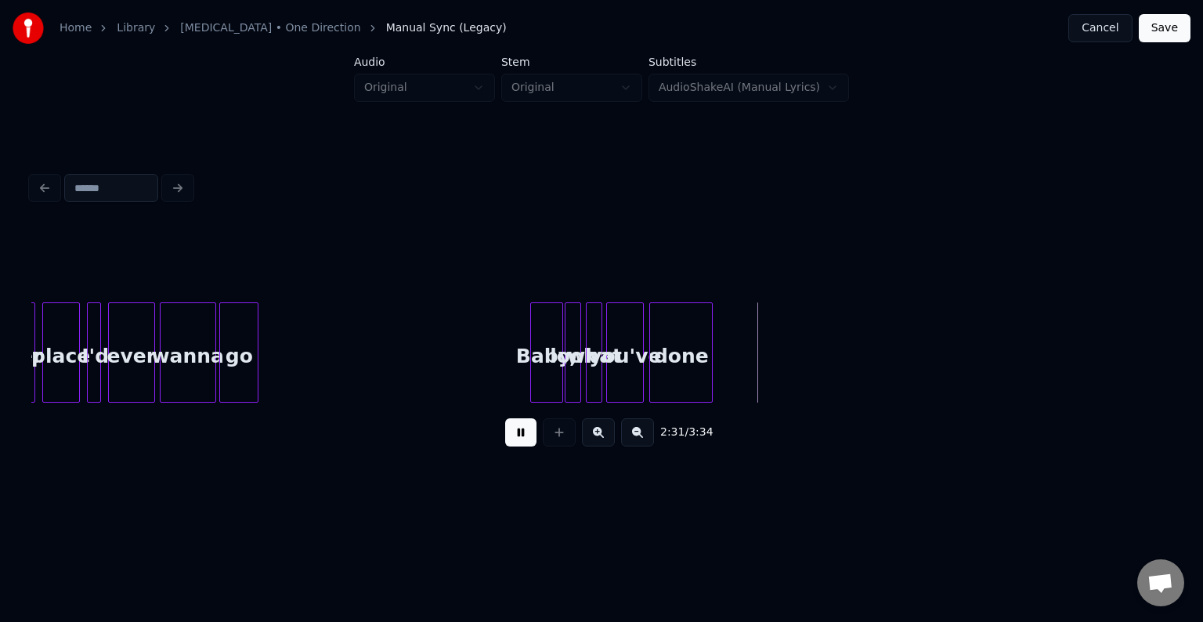
click at [519, 442] on button at bounding box center [520, 432] width 31 height 28
click at [521, 445] on button at bounding box center [520, 432] width 31 height 28
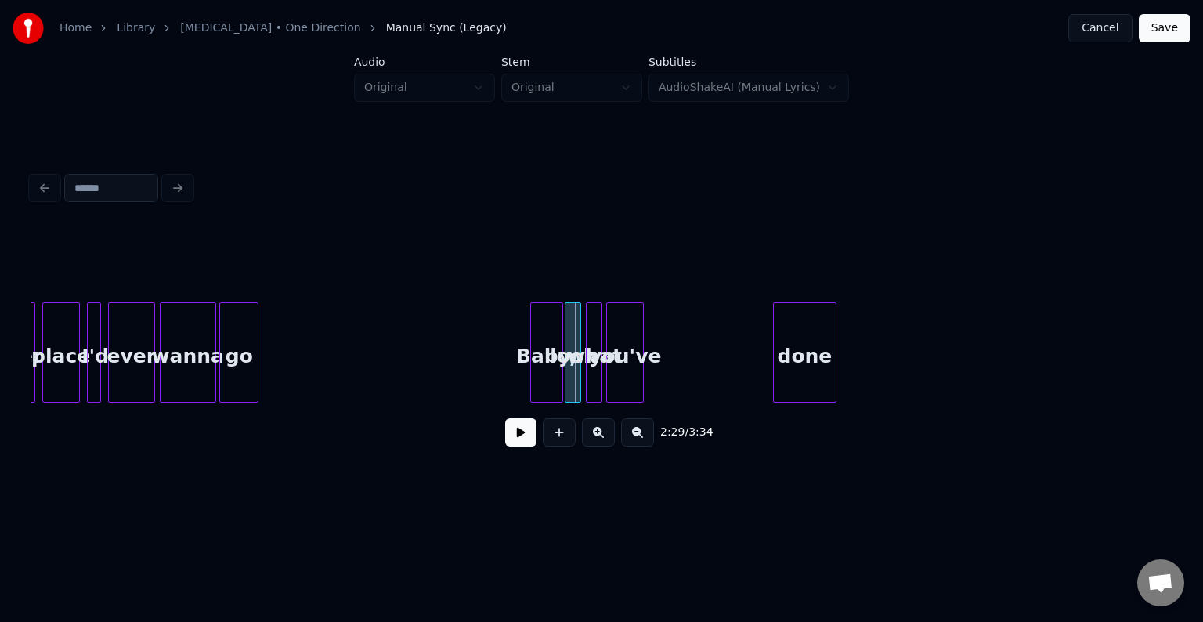
click at [826, 369] on div "done" at bounding box center [805, 356] width 62 height 107
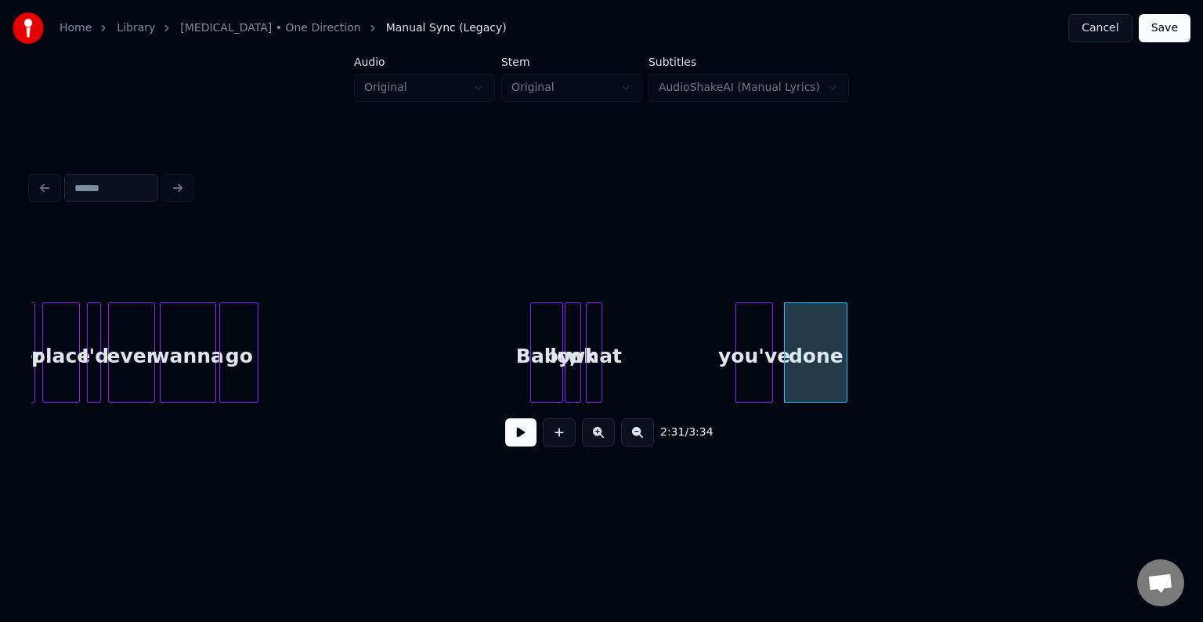
click at [758, 368] on div "you've" at bounding box center [754, 356] width 36 height 107
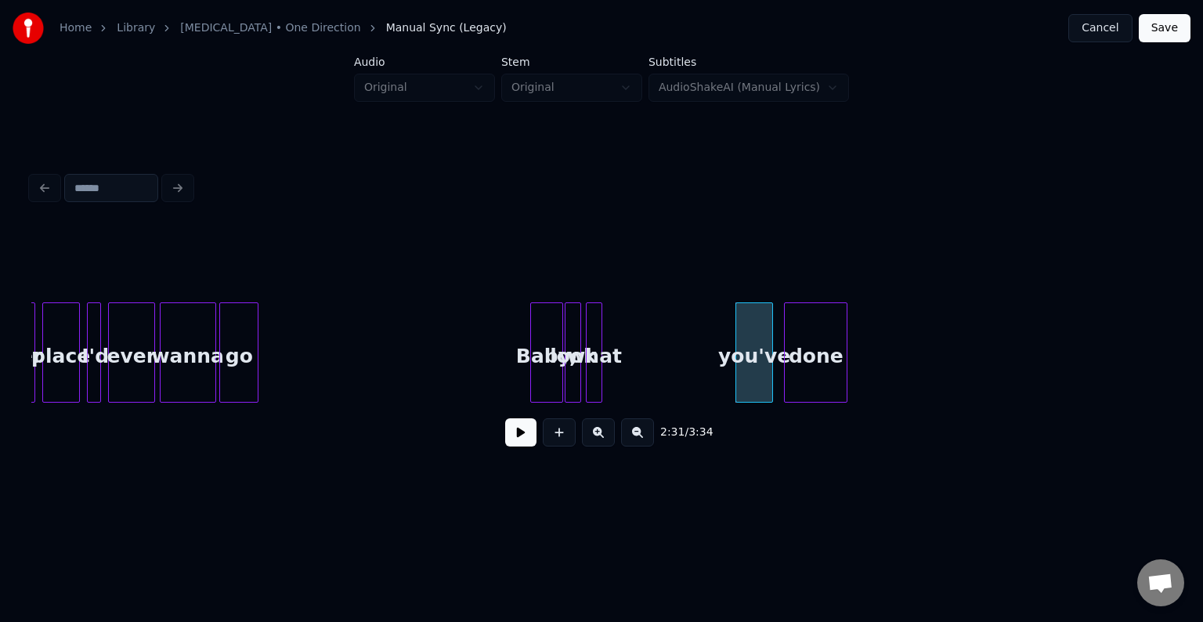
click at [597, 360] on div at bounding box center [599, 352] width 5 height 99
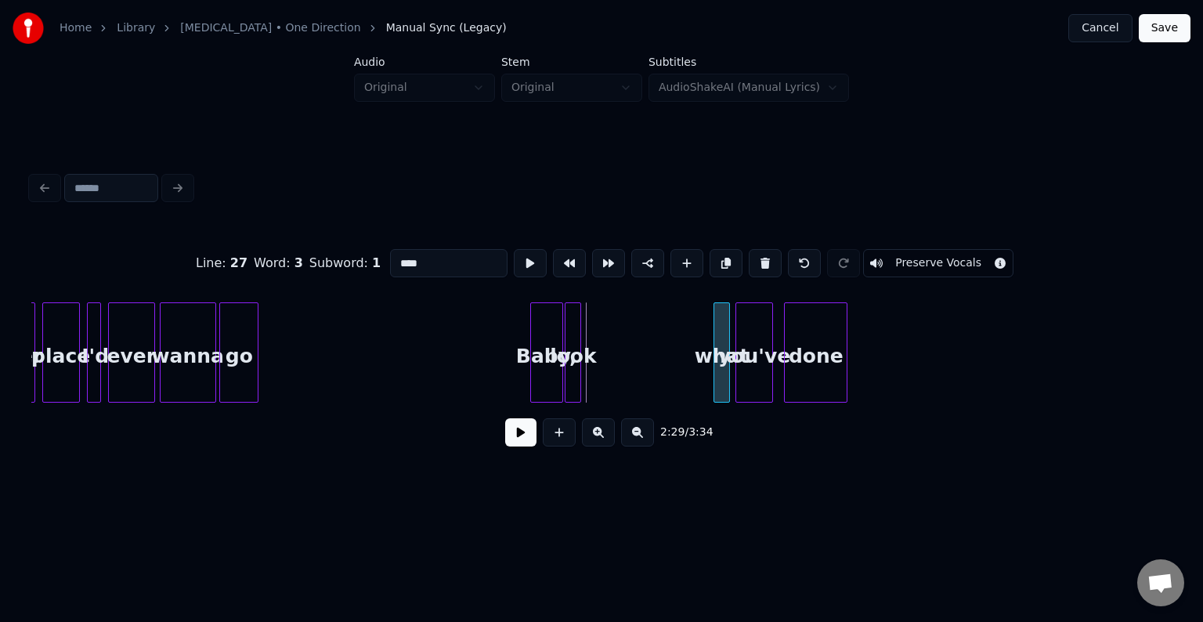
click at [721, 357] on div "what" at bounding box center [722, 356] width 16 height 107
click at [695, 373] on div "look" at bounding box center [687, 356] width 16 height 107
click at [558, 376] on div at bounding box center [560, 352] width 5 height 99
type input "*****"
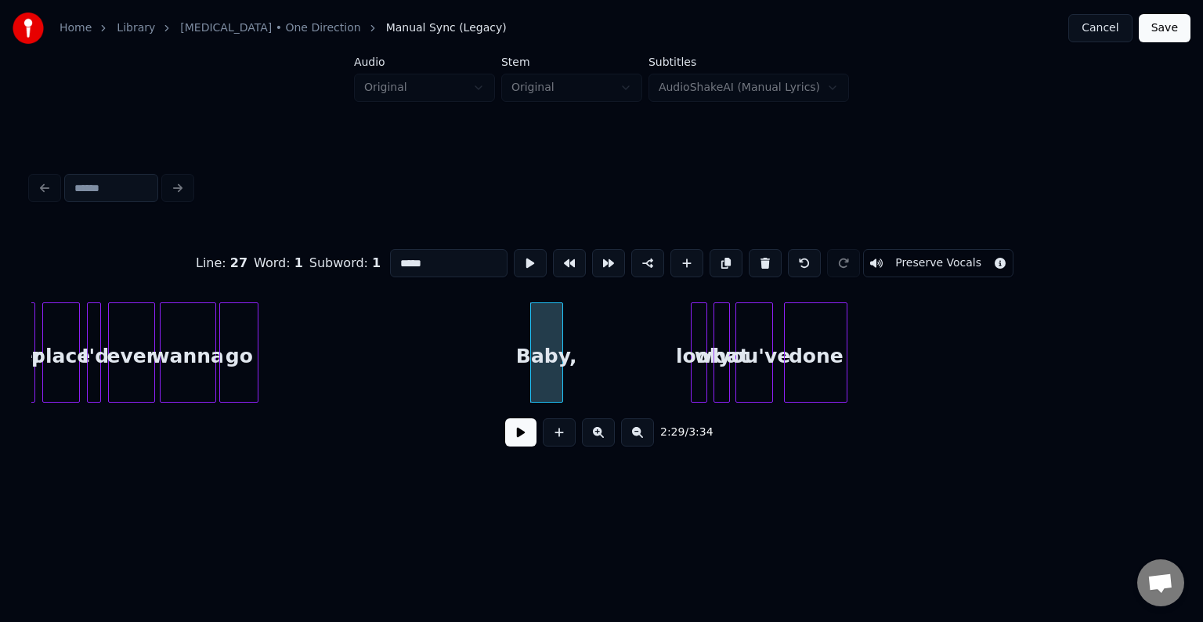
click at [515, 436] on button at bounding box center [520, 432] width 31 height 28
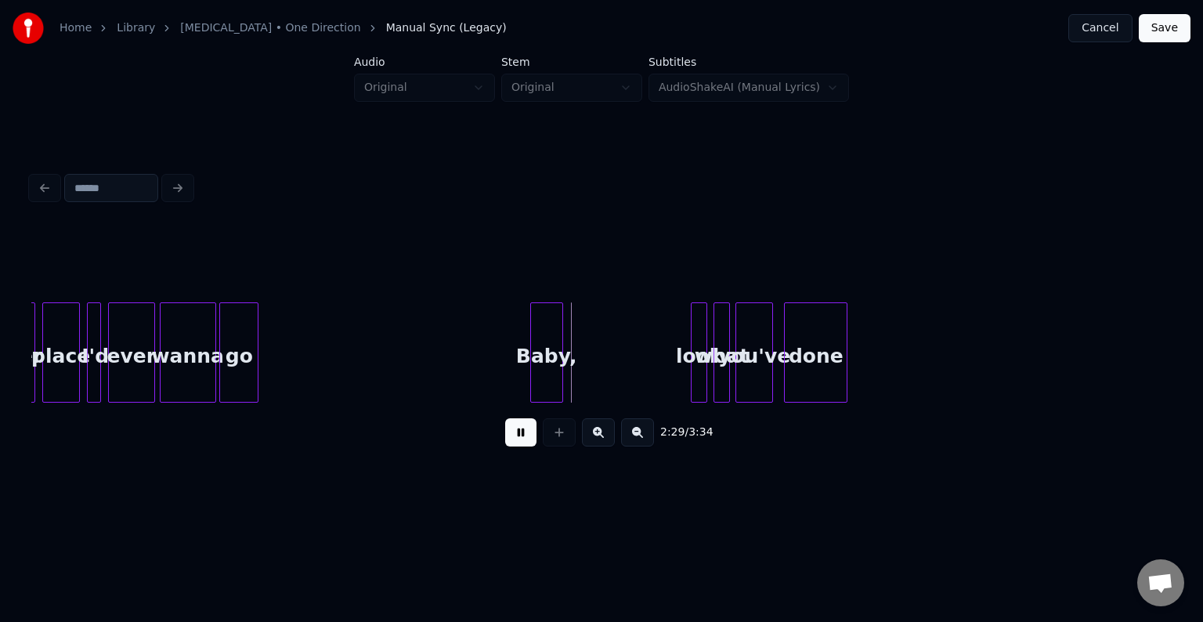
click at [515, 436] on button at bounding box center [520, 432] width 31 height 28
click at [523, 442] on button at bounding box center [520, 432] width 31 height 28
click at [532, 370] on div at bounding box center [533, 352] width 5 height 99
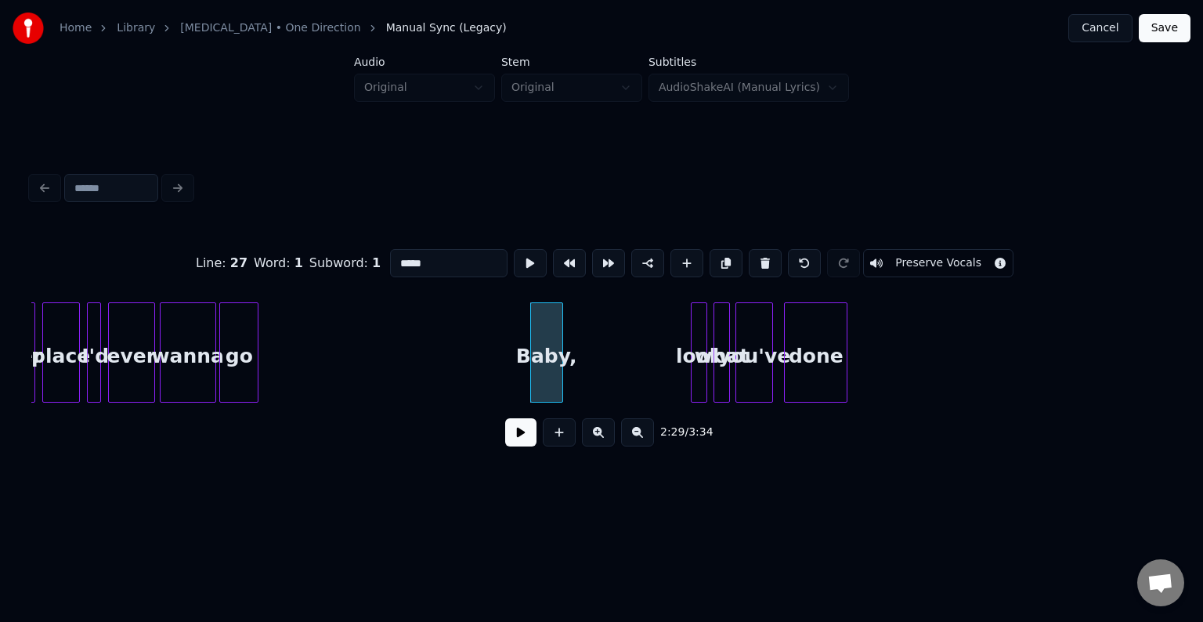
click at [514, 436] on button at bounding box center [520, 432] width 31 height 28
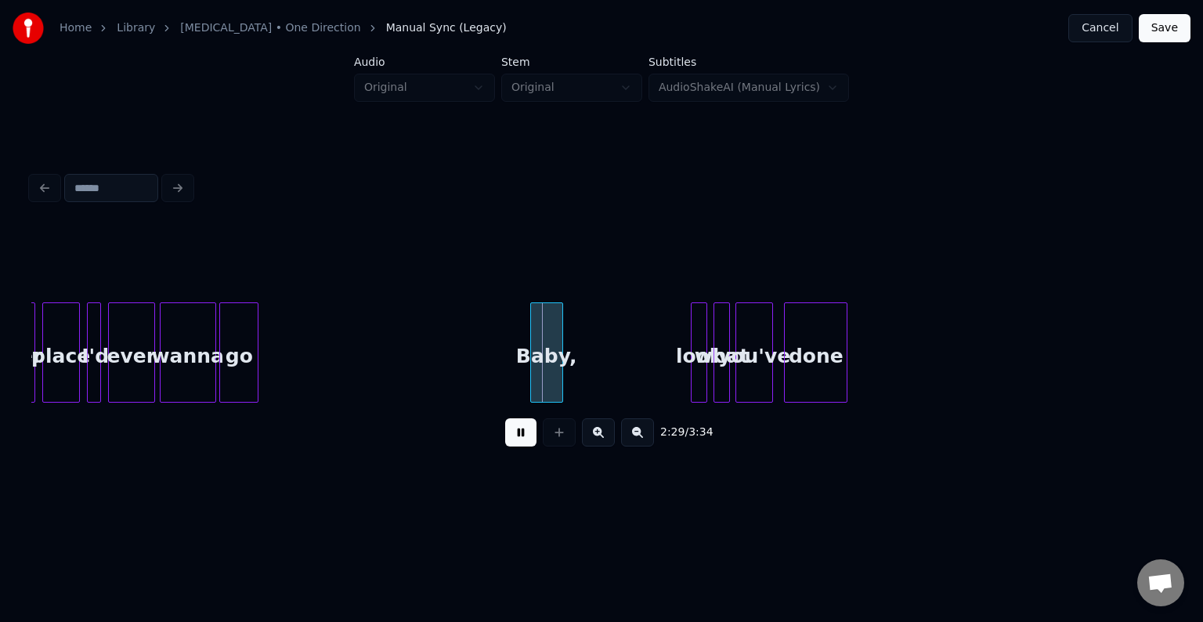
click at [514, 436] on button at bounding box center [520, 432] width 31 height 28
click at [562, 385] on div at bounding box center [564, 352] width 5 height 99
click at [575, 386] on div "look" at bounding box center [576, 356] width 16 height 107
click at [580, 388] on div "look" at bounding box center [580, 356] width 16 height 107
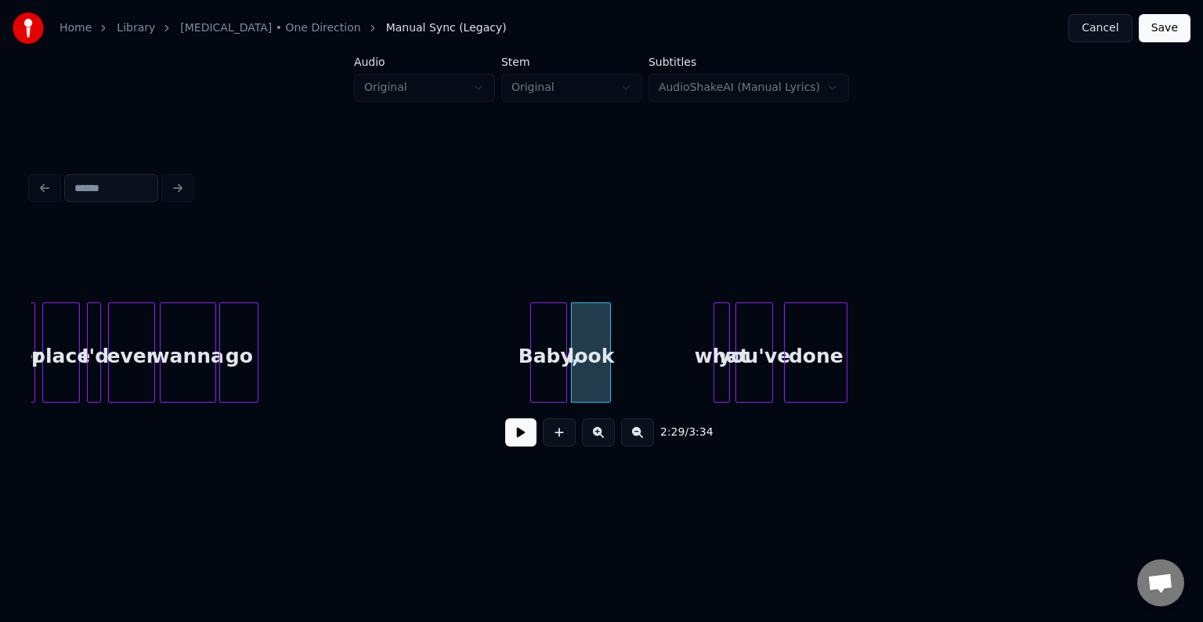
click at [607, 383] on div at bounding box center [608, 352] width 5 height 99
click at [523, 432] on button at bounding box center [520, 432] width 31 height 28
click at [510, 442] on button at bounding box center [520, 432] width 31 height 28
click at [598, 371] on div "look" at bounding box center [591, 356] width 39 height 107
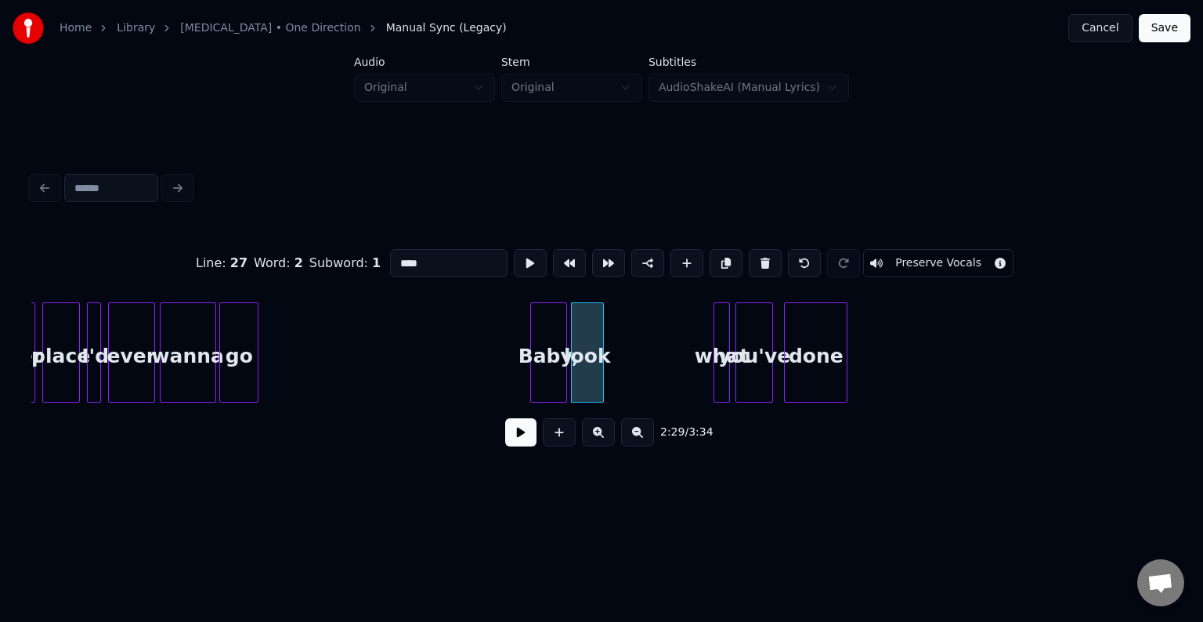
click at [598, 381] on div at bounding box center [600, 352] width 5 height 99
click at [691, 378] on div at bounding box center [692, 352] width 5 height 99
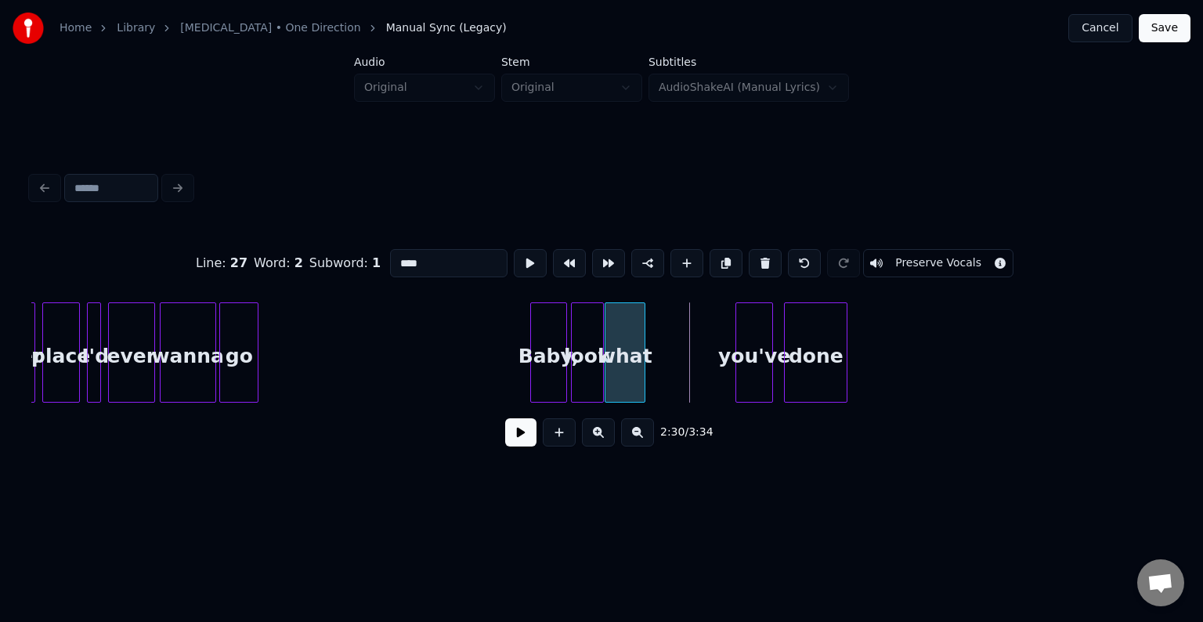
click at [625, 383] on div "what" at bounding box center [625, 356] width 38 height 107
click at [633, 383] on div at bounding box center [631, 352] width 5 height 99
click at [653, 379] on div "you've" at bounding box center [655, 356] width 36 height 107
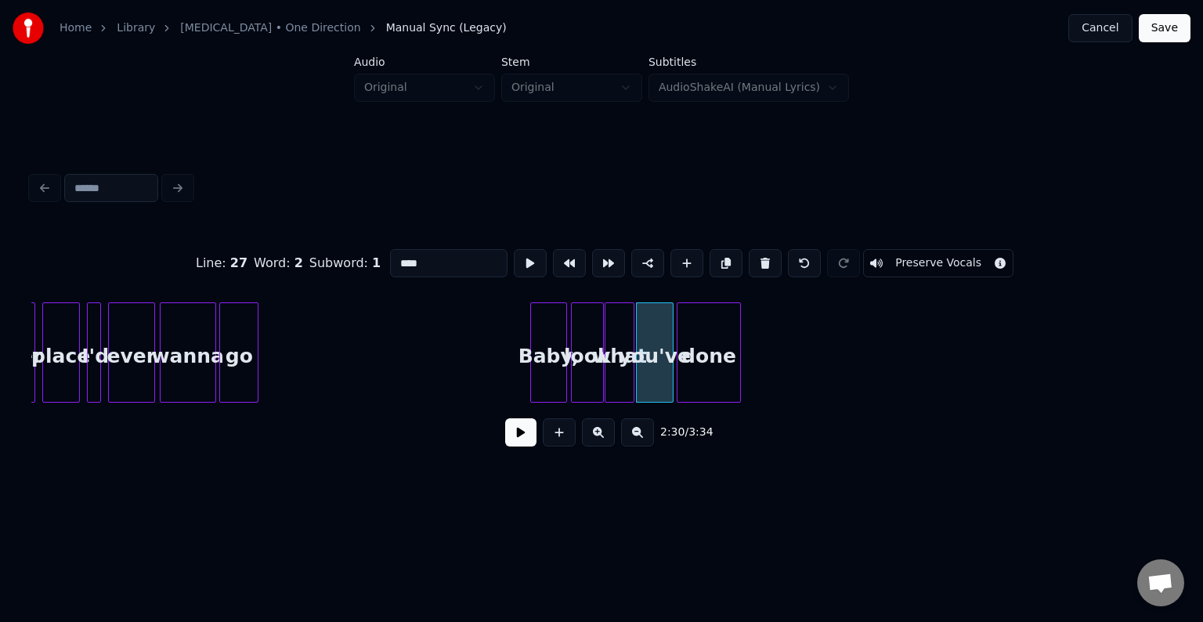
click at [721, 378] on div "done" at bounding box center [709, 356] width 62 height 107
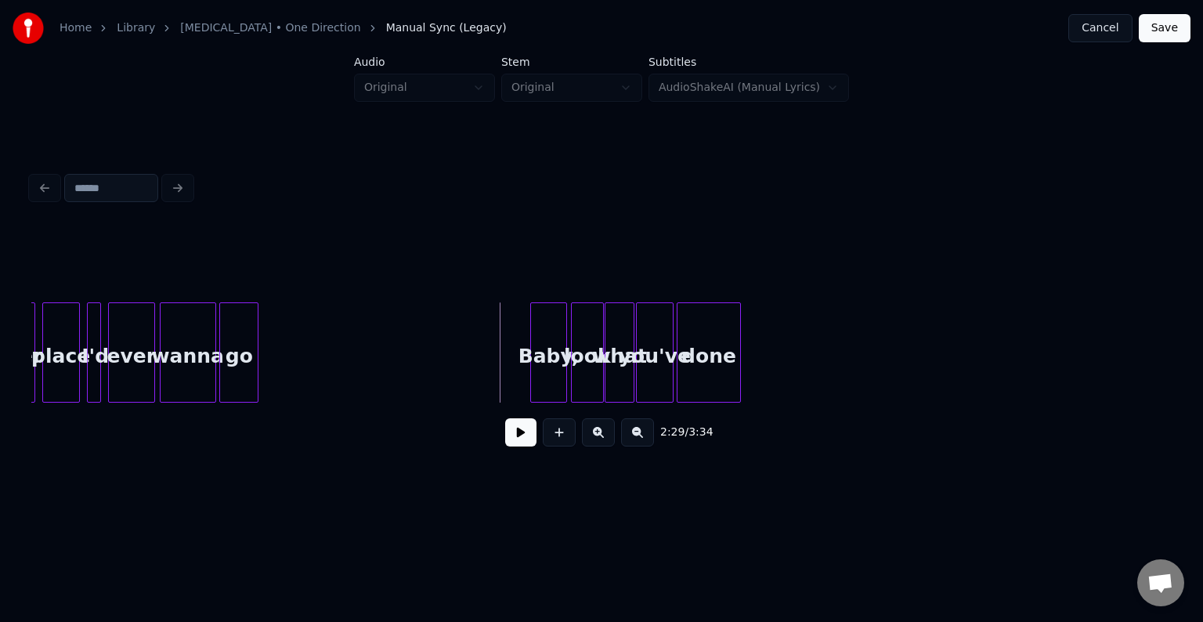
click at [520, 439] on button at bounding box center [520, 432] width 31 height 28
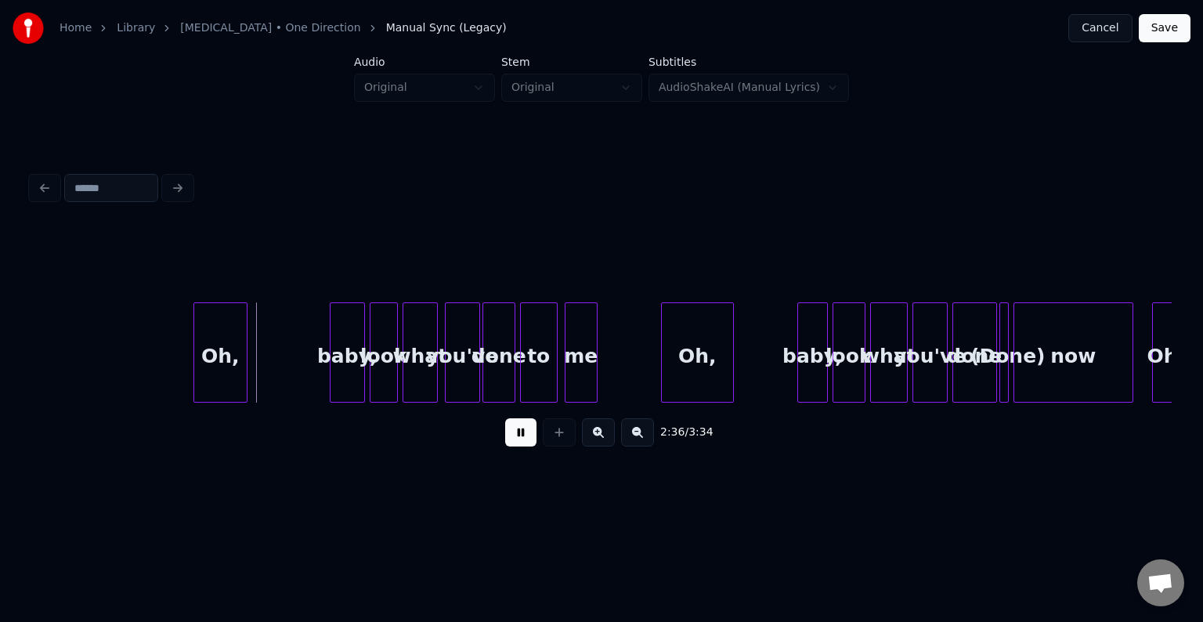
click at [519, 447] on button at bounding box center [520, 432] width 31 height 28
click at [216, 343] on div "Oh," at bounding box center [220, 356] width 52 height 107
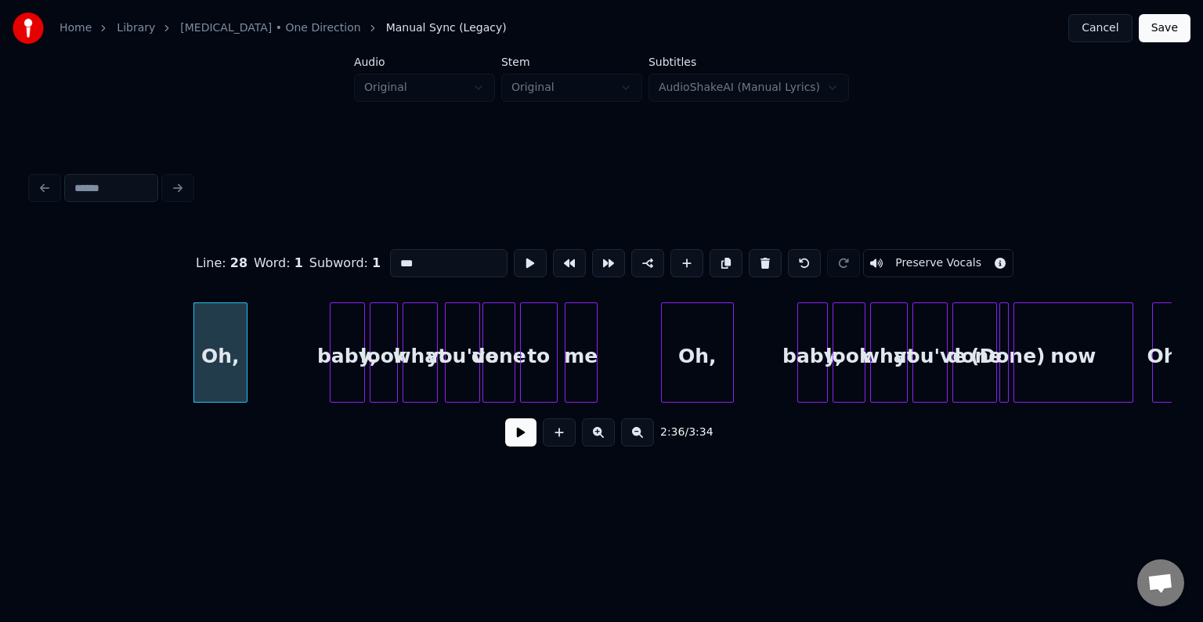
click at [906, 255] on button "Preserve Vocals" at bounding box center [938, 263] width 150 height 28
click at [674, 345] on div "Oh," at bounding box center [697, 356] width 71 height 107
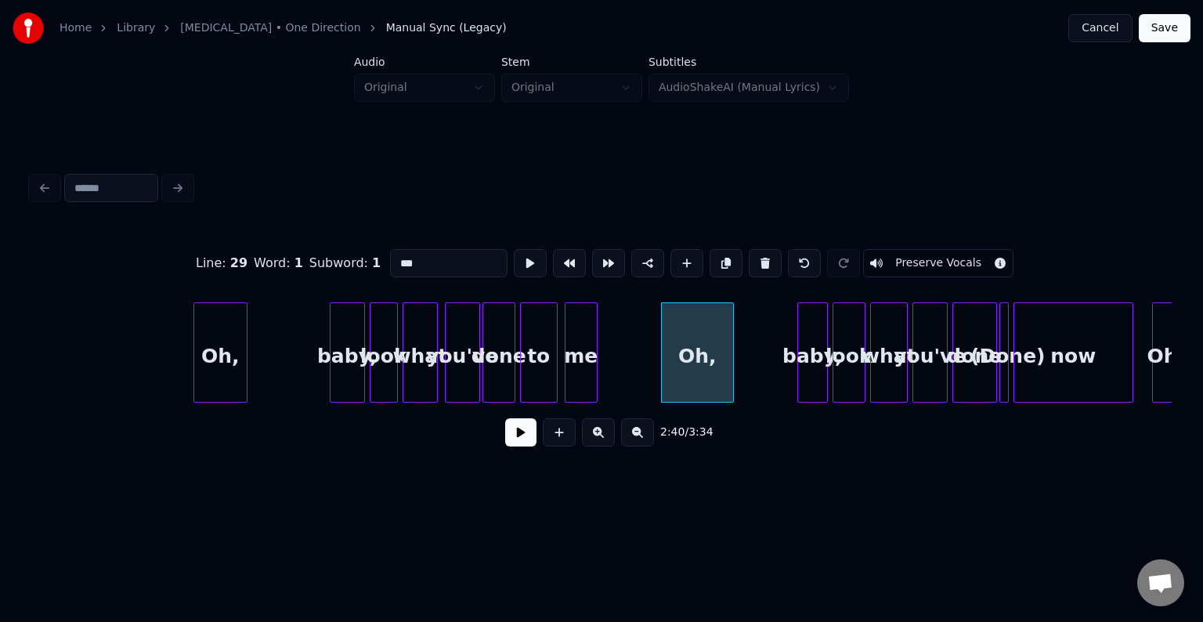
click at [895, 251] on button "Preserve Vocals" at bounding box center [938, 263] width 150 height 28
click at [1156, 344] on div at bounding box center [1155, 352] width 5 height 99
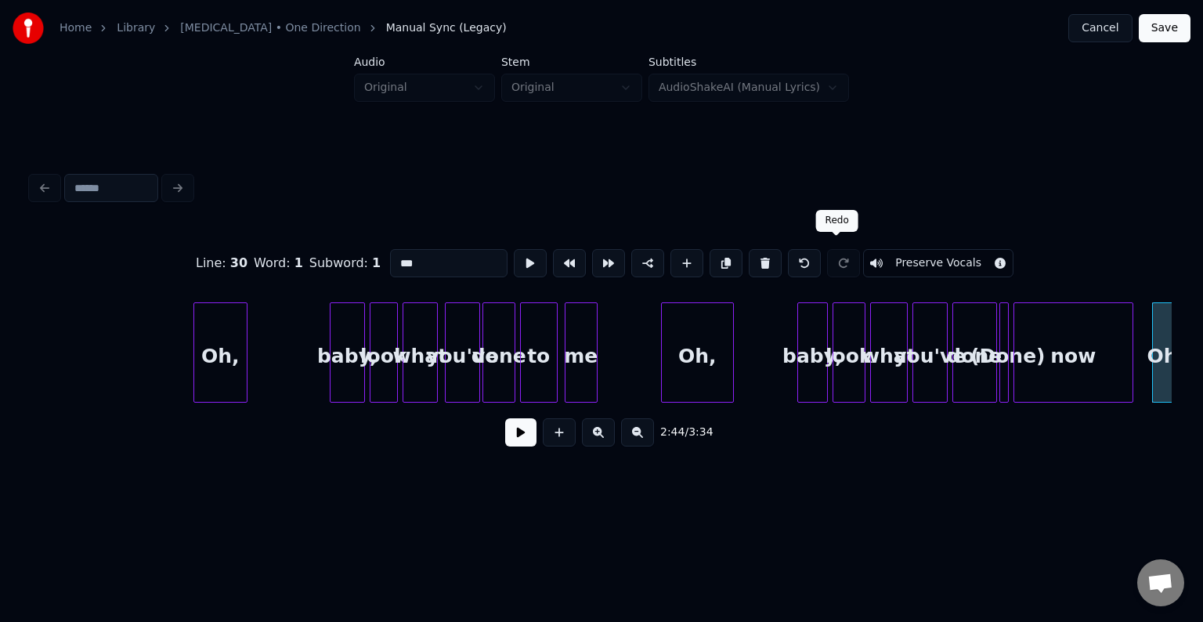
click at [878, 258] on button "Preserve Vocals" at bounding box center [938, 263] width 150 height 28
click at [1004, 367] on div at bounding box center [1006, 352] width 5 height 99
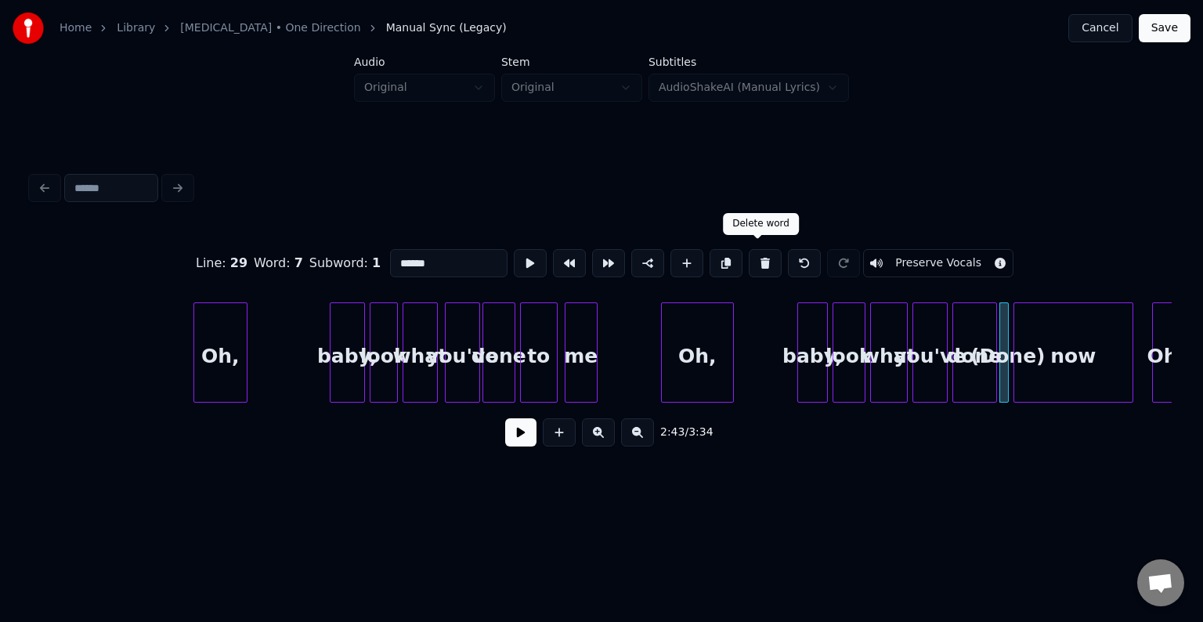
click at [750, 255] on button at bounding box center [765, 263] width 33 height 28
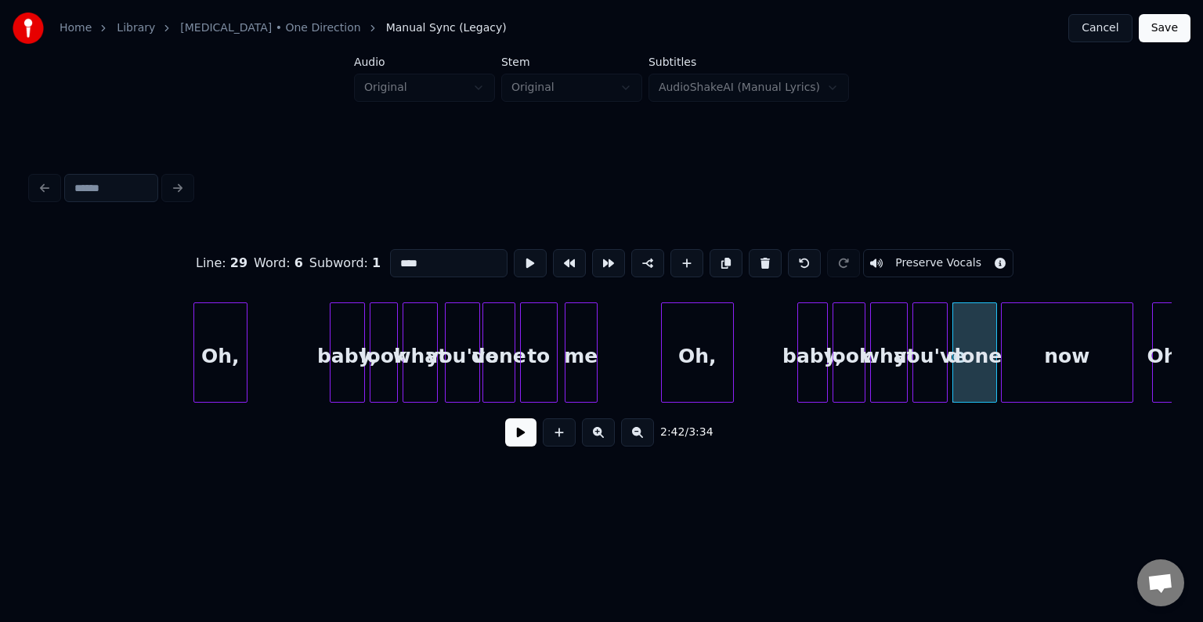
click at [1002, 370] on div at bounding box center [1004, 352] width 5 height 99
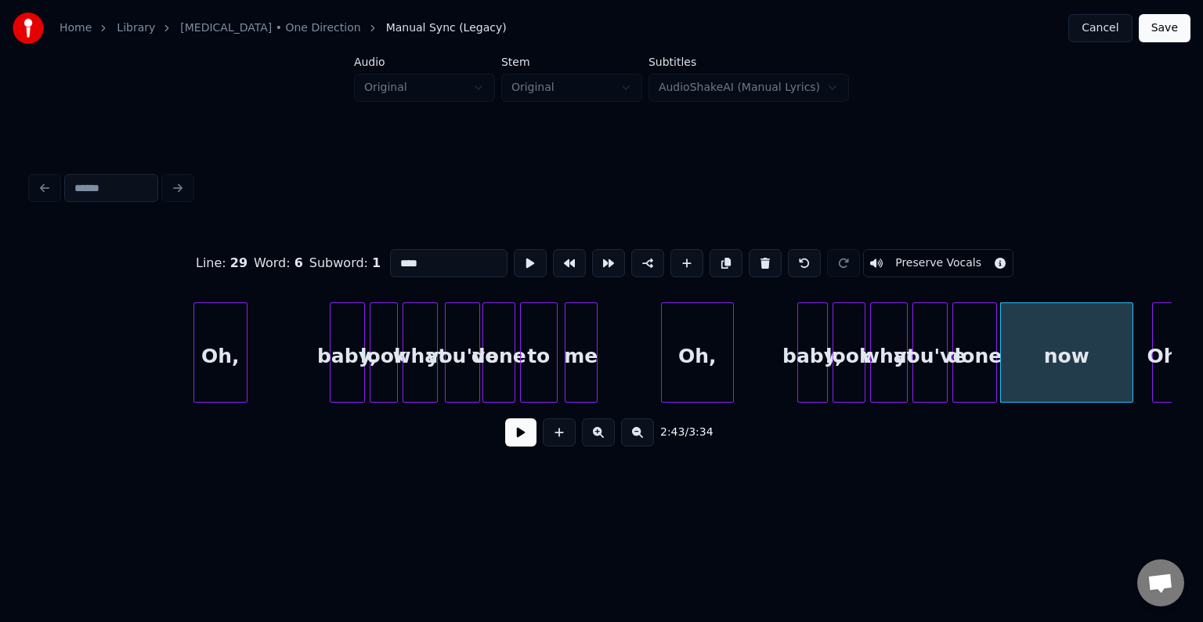
click at [212, 377] on div "Oh," at bounding box center [220, 356] width 52 height 107
type input "***"
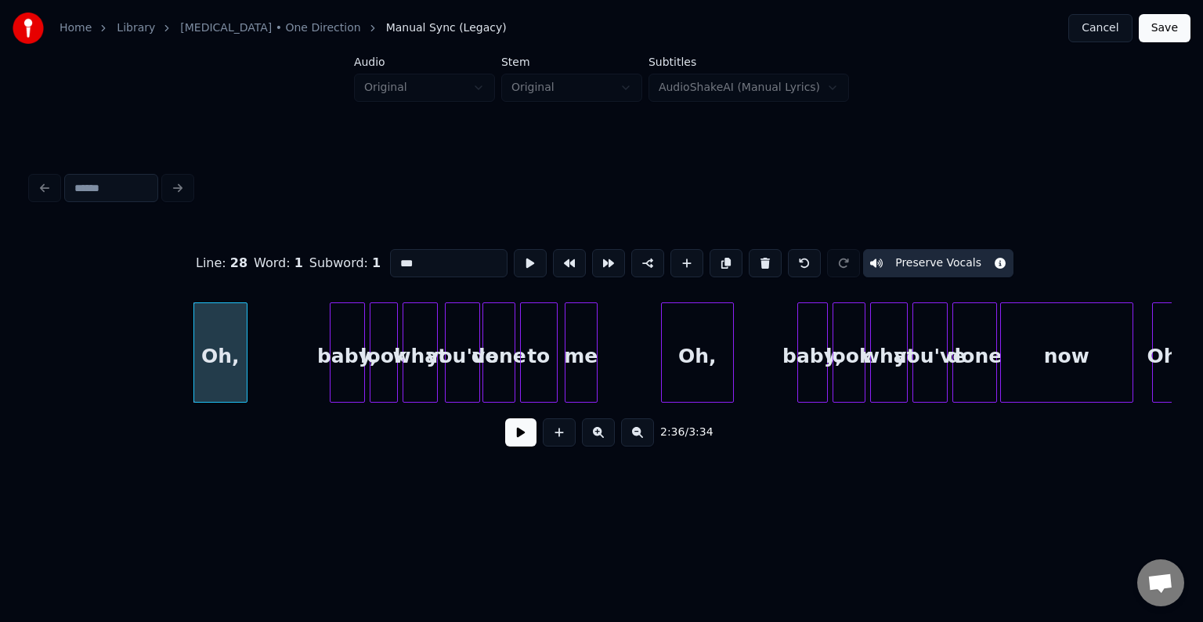
click at [523, 443] on button at bounding box center [520, 432] width 31 height 28
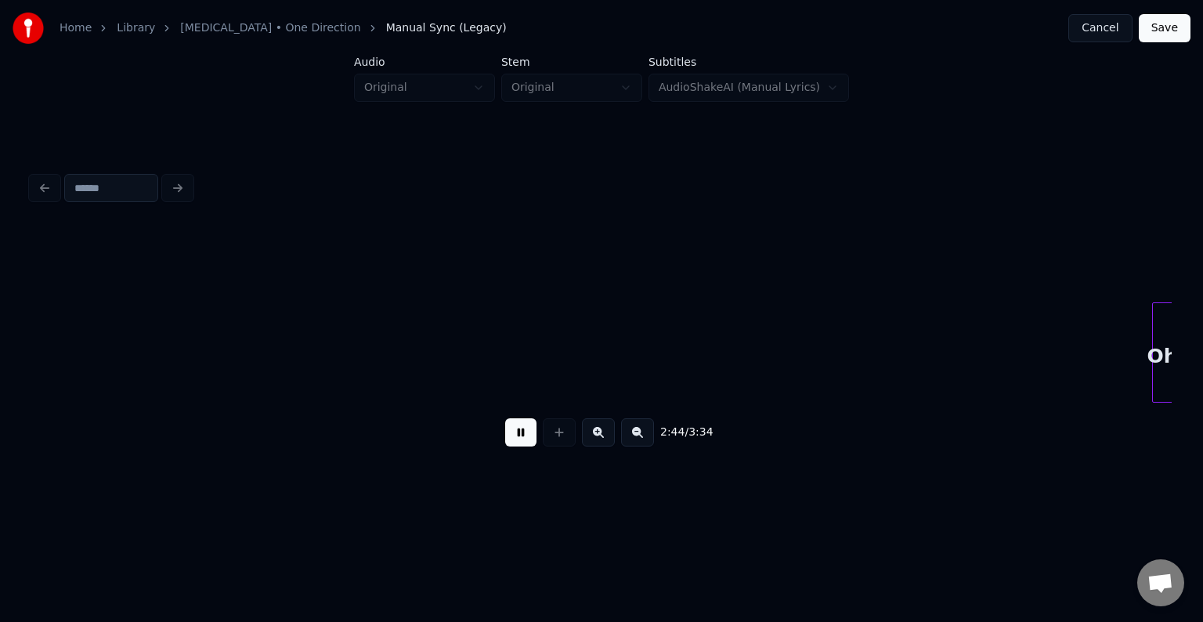
scroll to position [0, 19327]
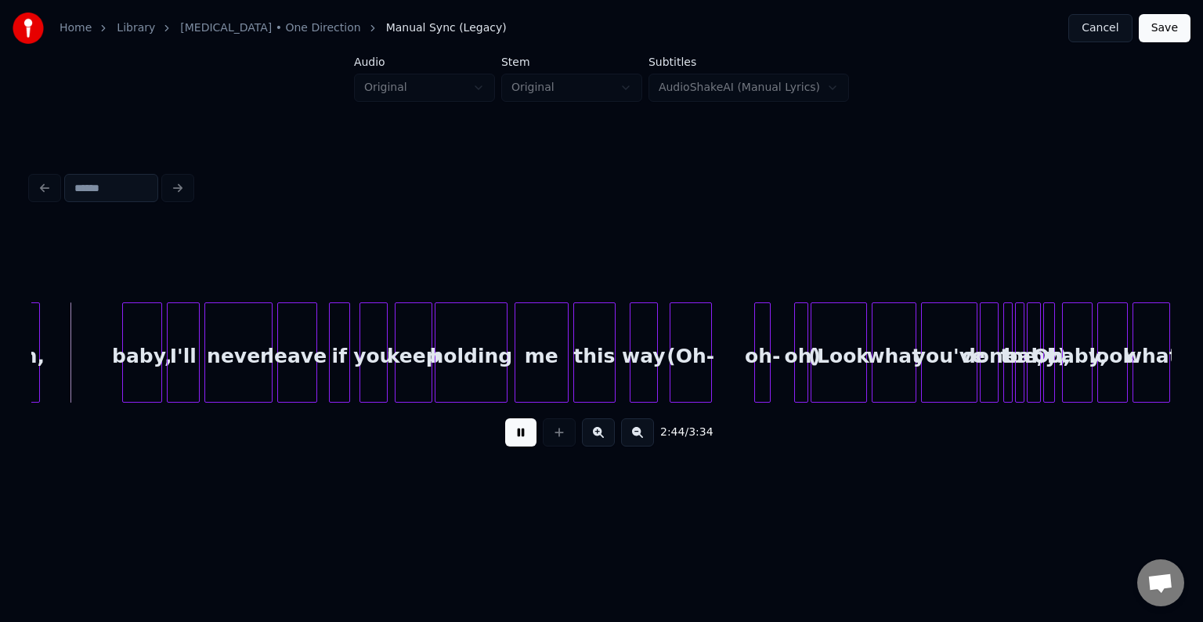
click at [523, 443] on button at bounding box center [520, 432] width 31 height 28
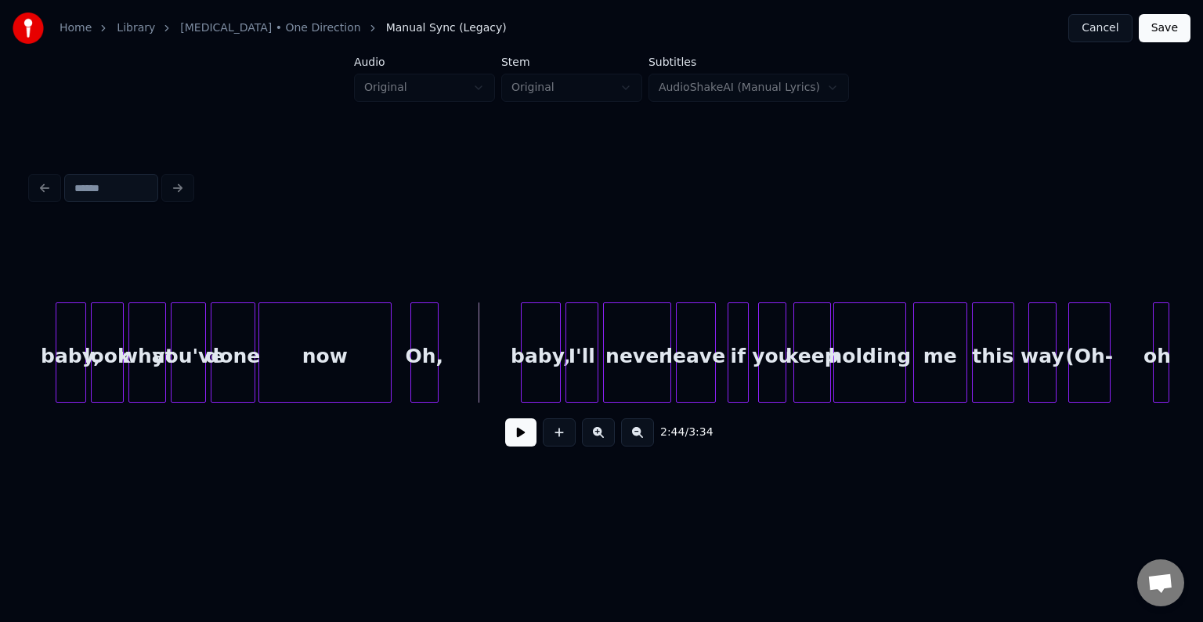
scroll to position [0, 18825]
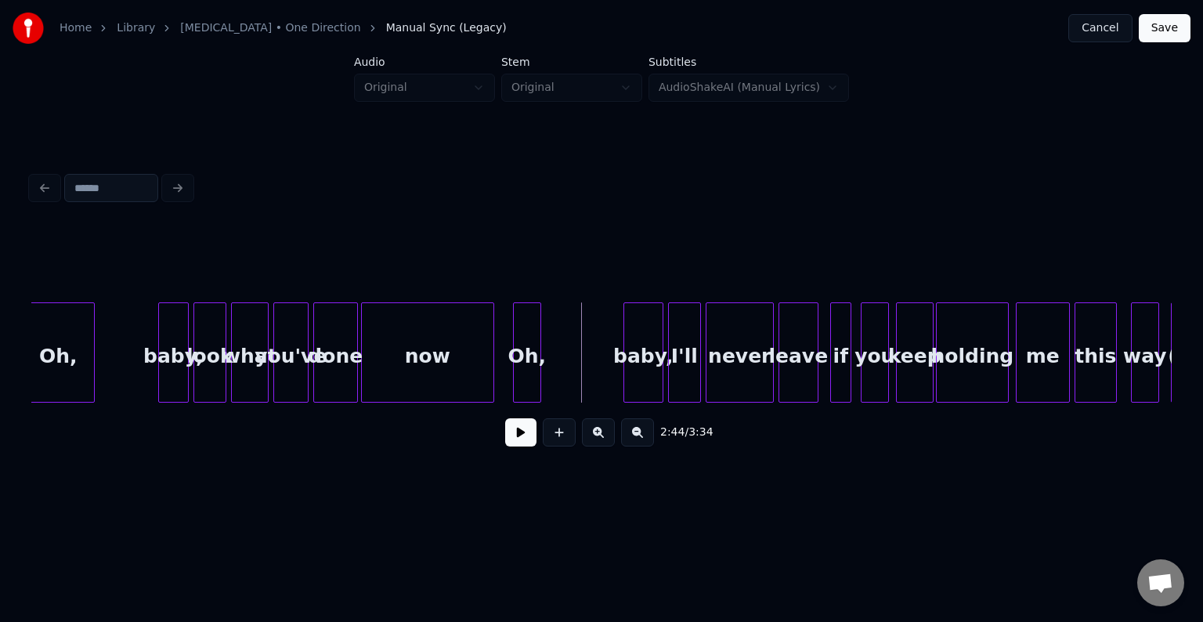
click at [370, 371] on div "now" at bounding box center [428, 356] width 132 height 107
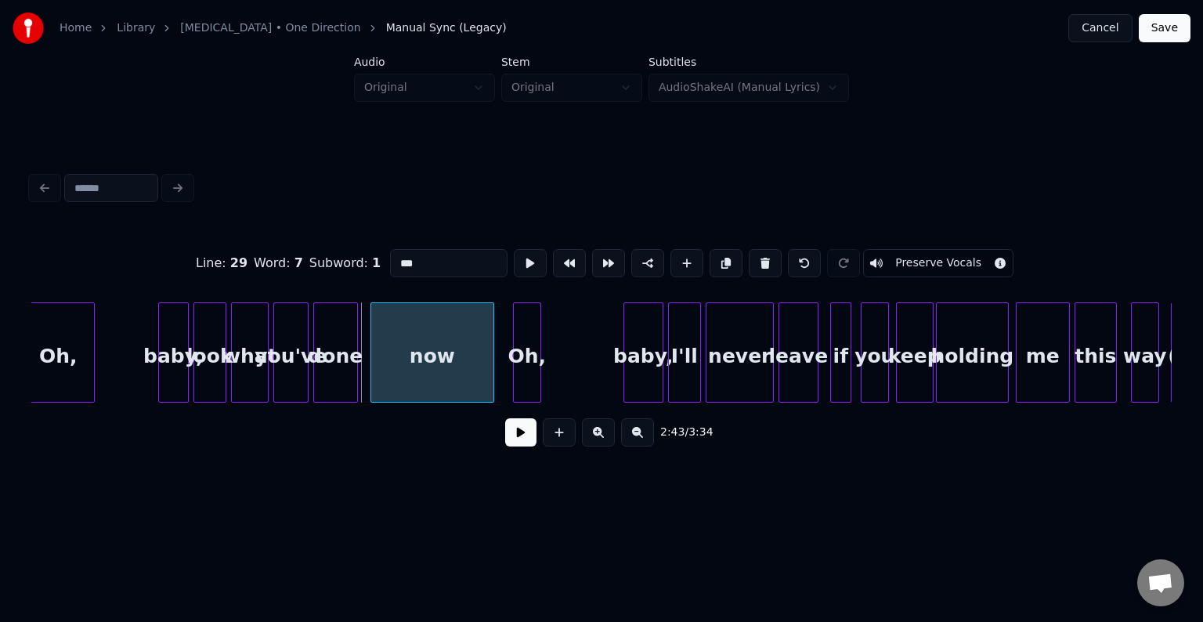
click at [371, 378] on div at bounding box center [373, 352] width 5 height 99
click at [363, 378] on div at bounding box center [362, 352] width 5 height 99
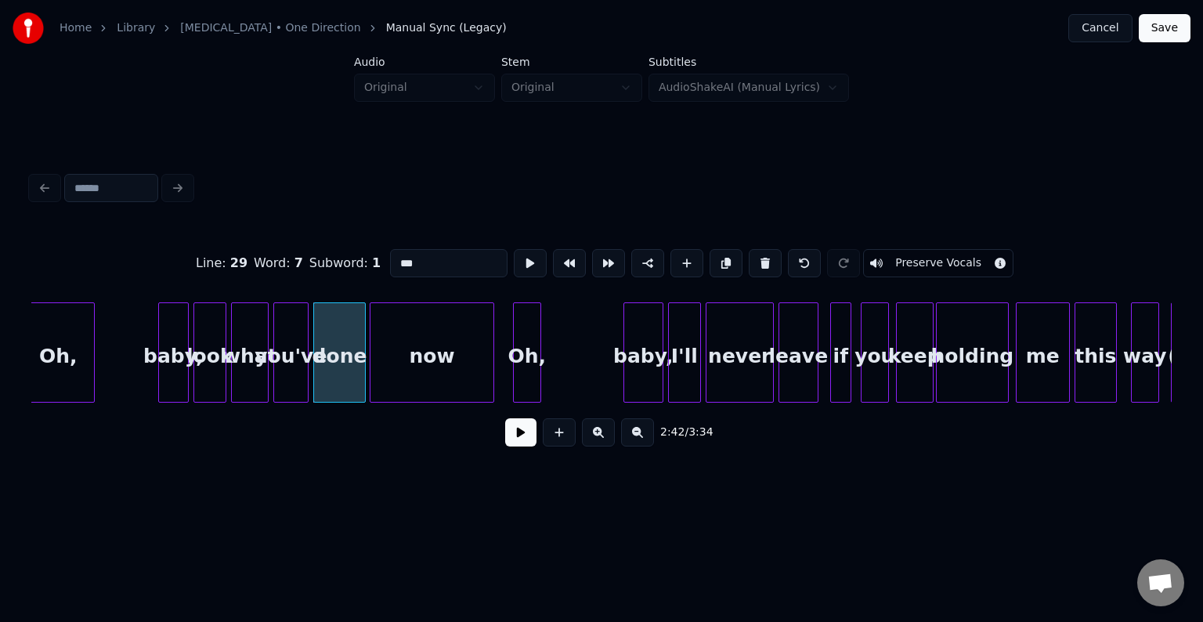
click at [389, 378] on div "now" at bounding box center [432, 356] width 123 height 107
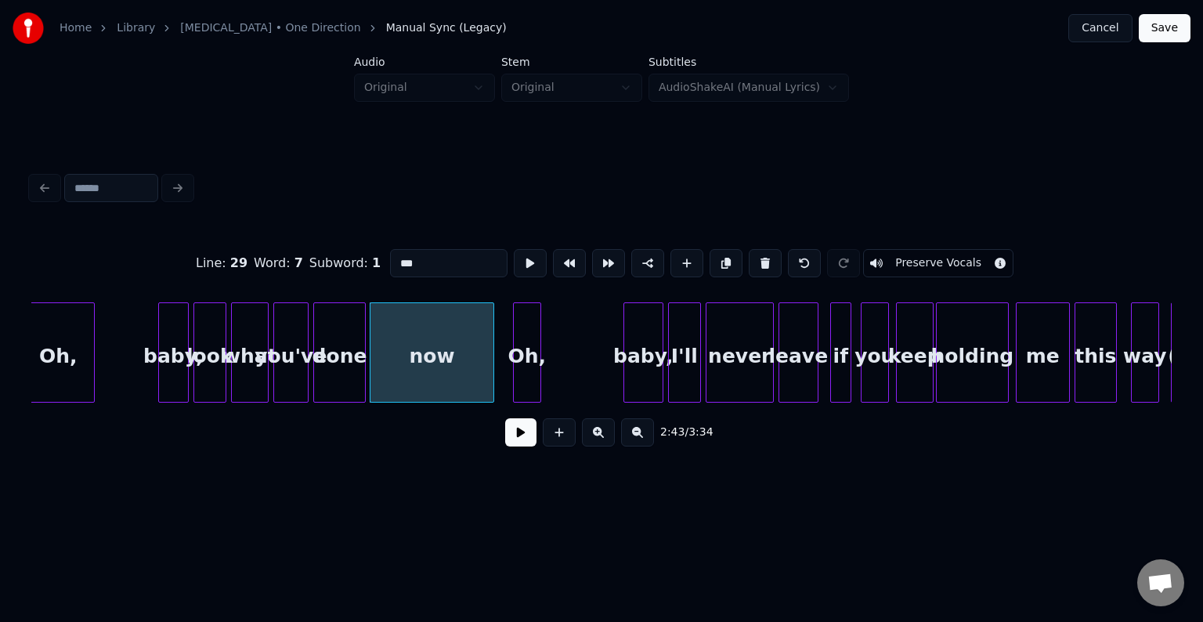
click at [523, 439] on button at bounding box center [520, 432] width 31 height 28
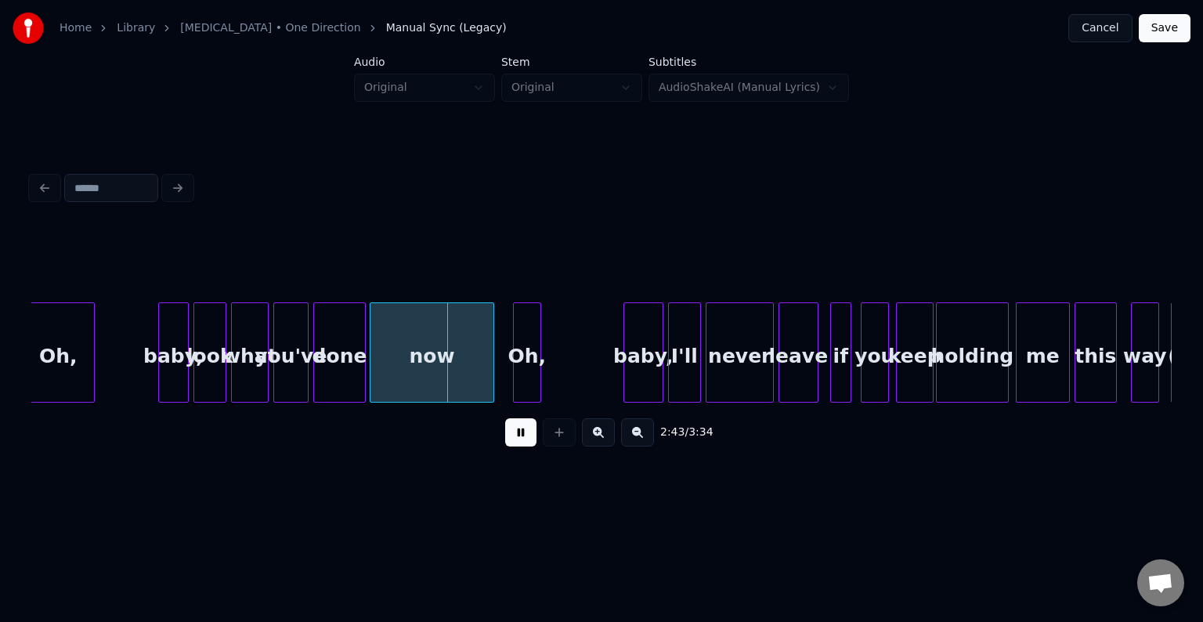
click at [523, 439] on button at bounding box center [520, 432] width 31 height 28
click at [467, 363] on div at bounding box center [467, 352] width 5 height 99
click at [477, 375] on div at bounding box center [479, 352] width 5 height 99
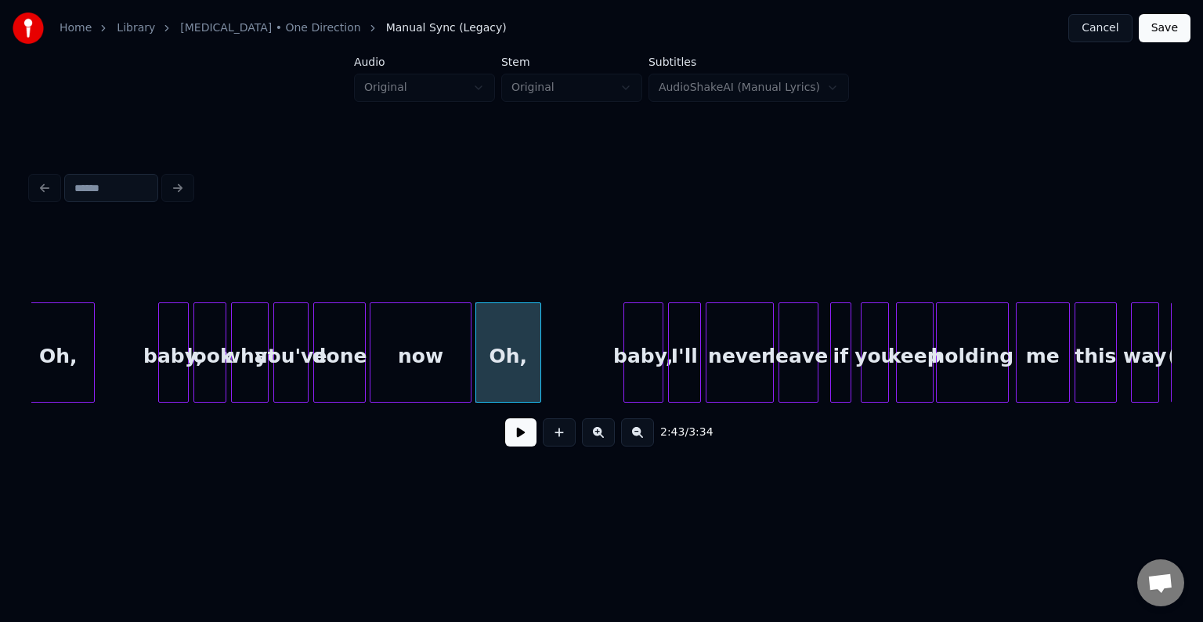
click at [463, 378] on div "now" at bounding box center [421, 356] width 100 height 107
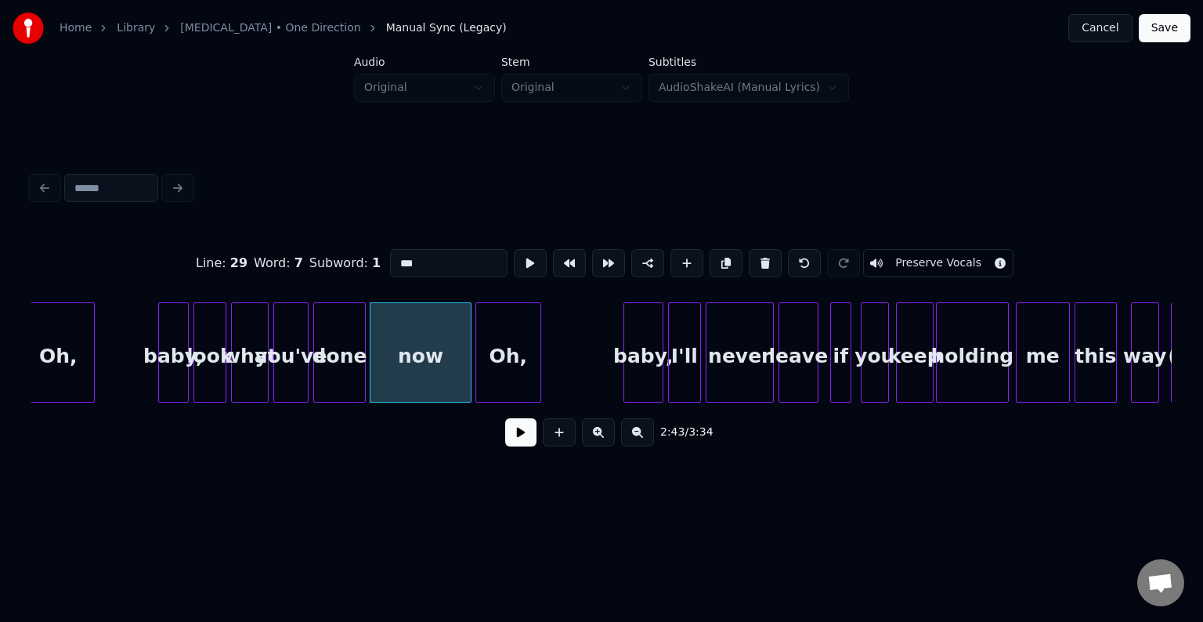
click at [514, 436] on button at bounding box center [520, 432] width 31 height 28
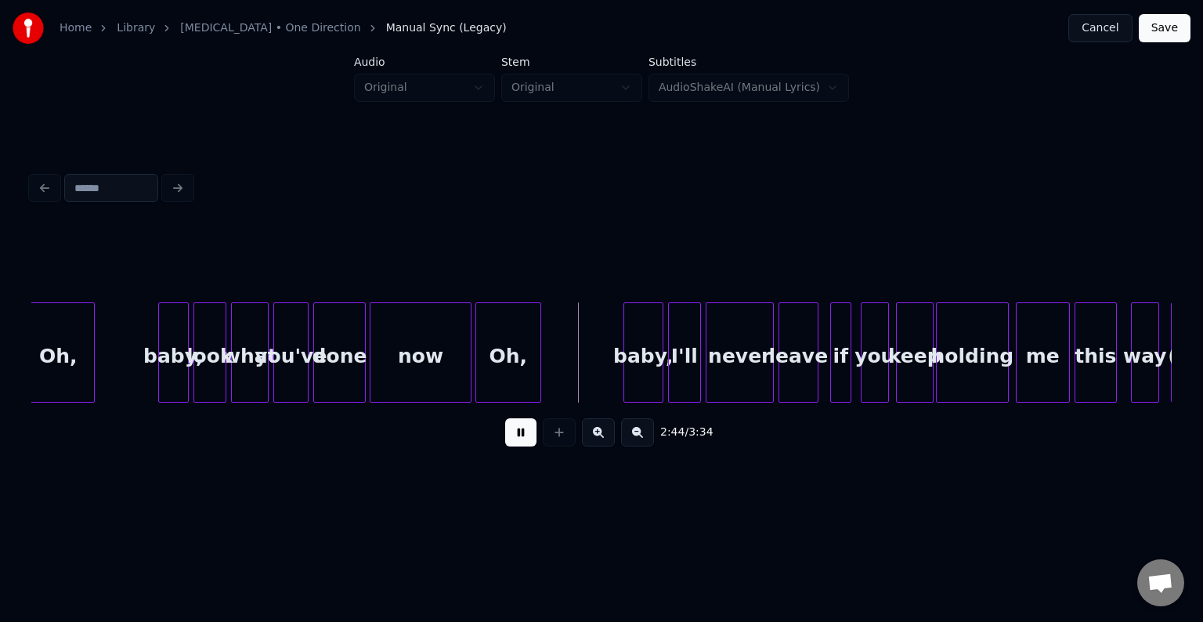
click at [514, 436] on button at bounding box center [520, 432] width 31 height 28
click at [566, 360] on div at bounding box center [568, 352] width 5 height 99
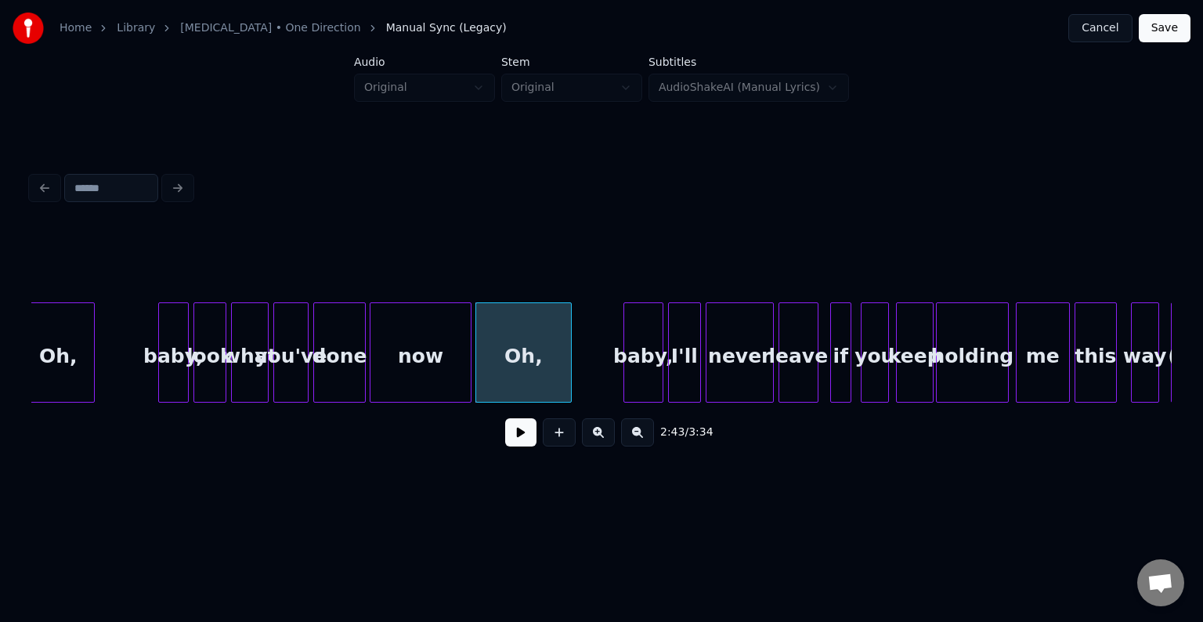
click at [523, 441] on button at bounding box center [520, 432] width 31 height 28
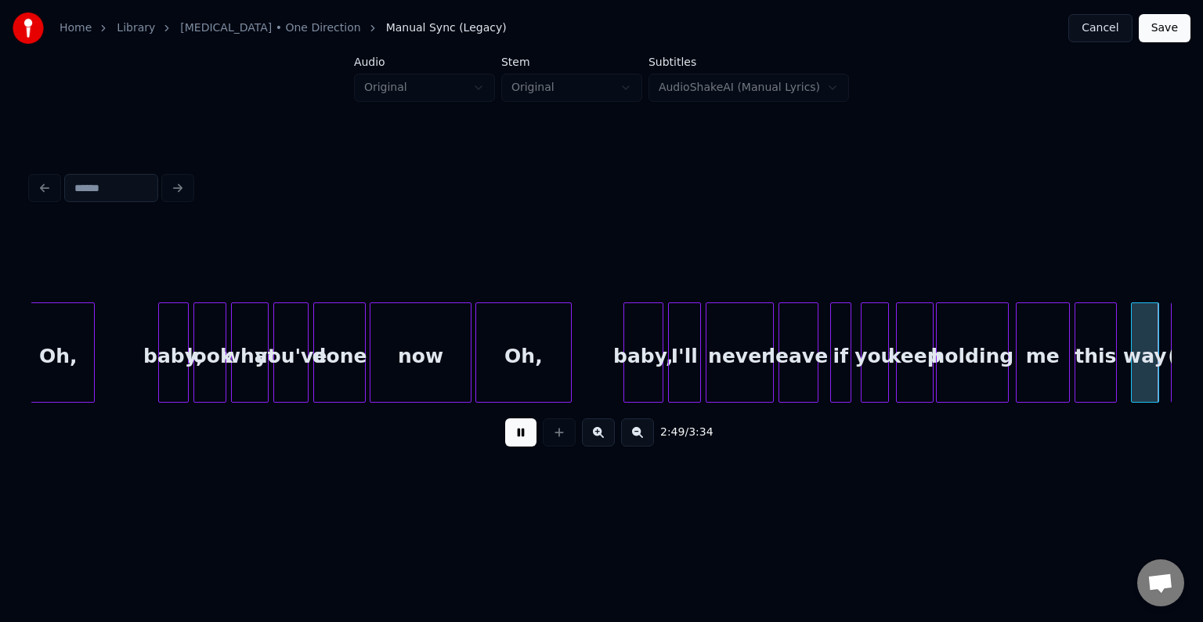
scroll to position [0, 19967]
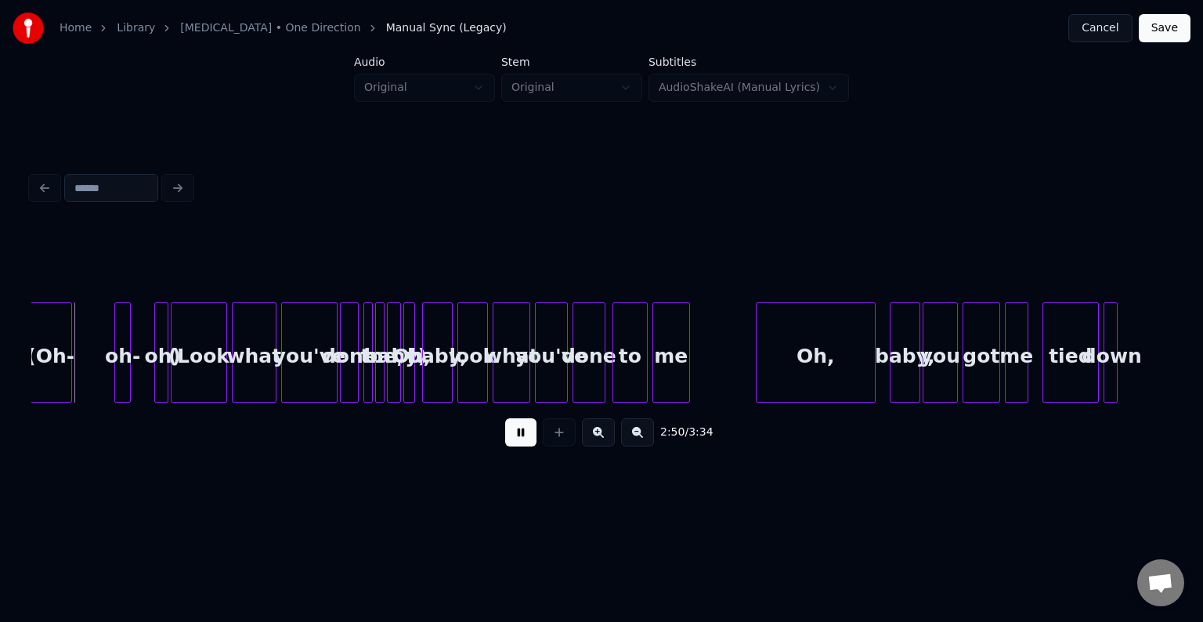
click at [523, 441] on button at bounding box center [520, 432] width 31 height 28
click at [60, 367] on div "(Oh-" at bounding box center [51, 356] width 41 height 107
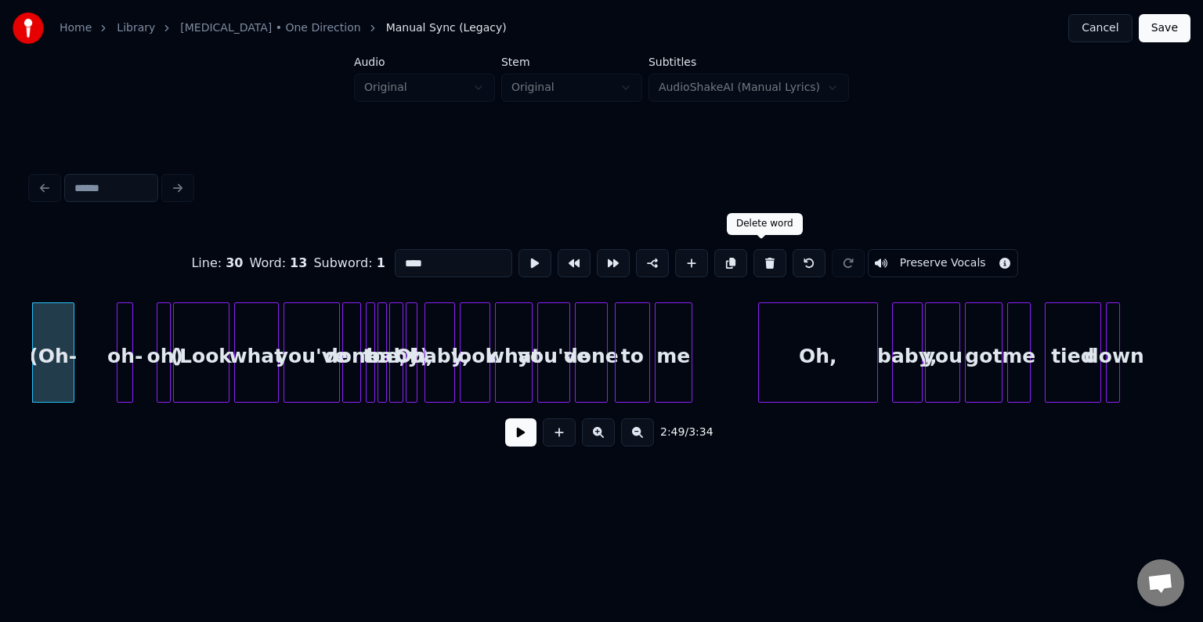
click at [762, 259] on button at bounding box center [770, 263] width 33 height 28
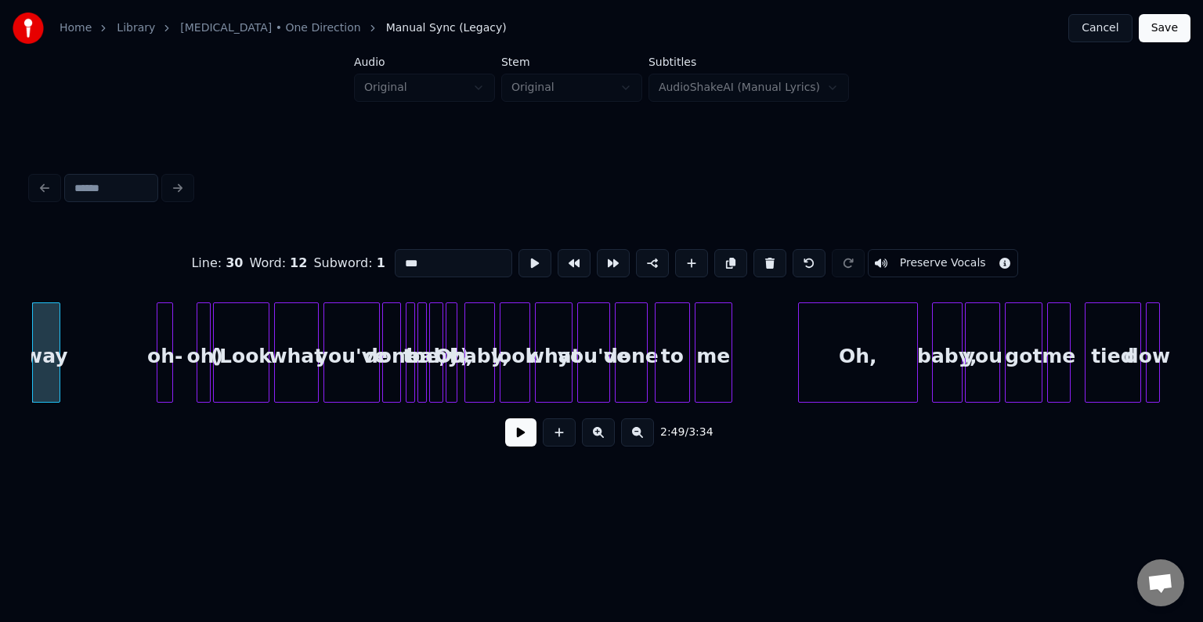
click at [158, 367] on div at bounding box center [159, 352] width 5 height 99
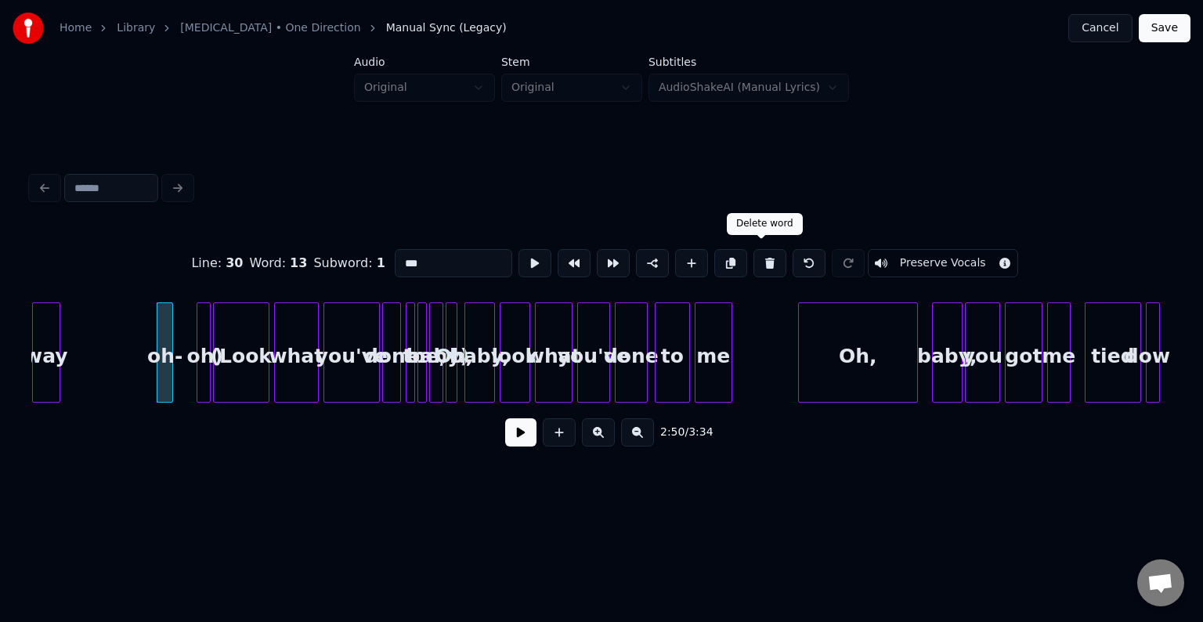
click at [762, 259] on button at bounding box center [770, 263] width 33 height 28
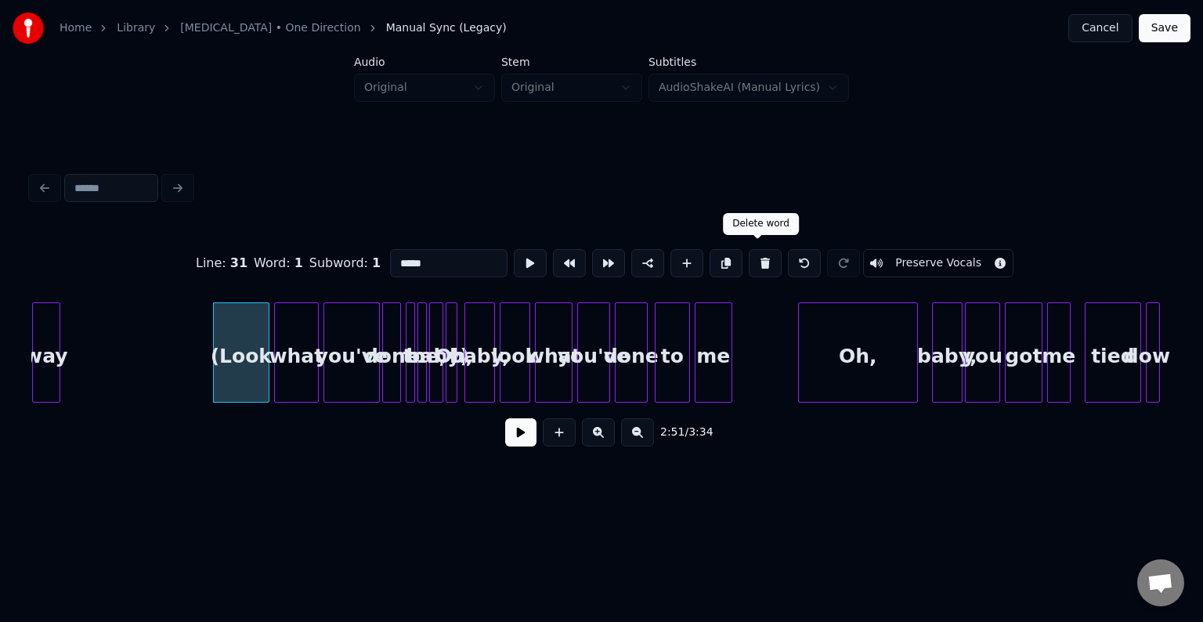
click at [750, 259] on button at bounding box center [765, 263] width 33 height 28
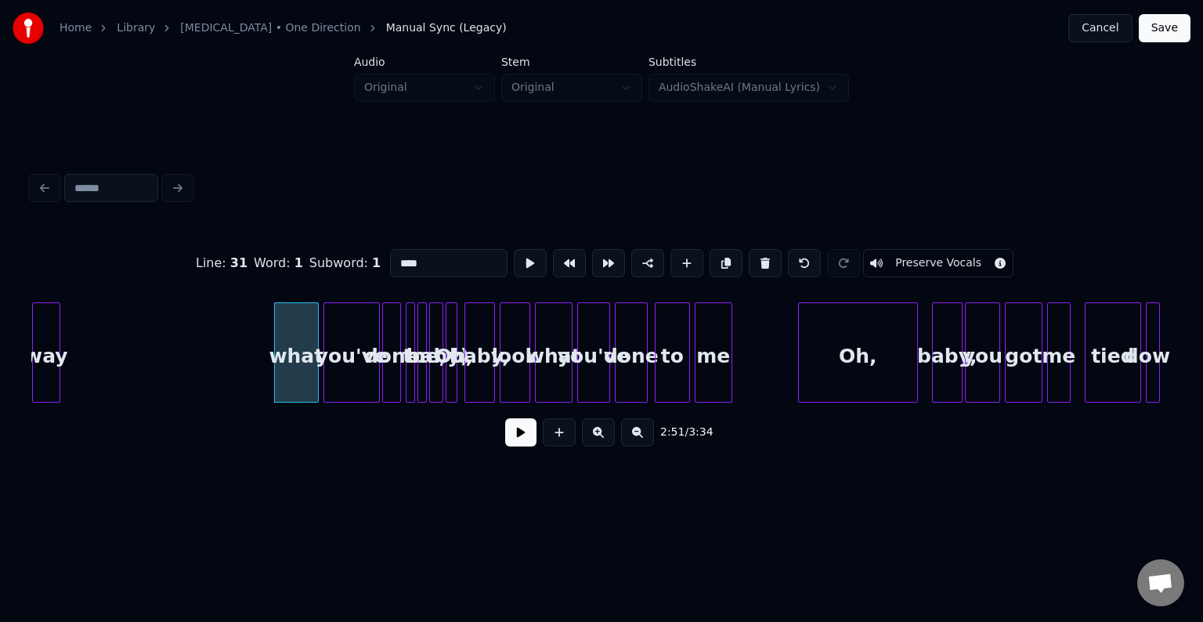
click at [750, 259] on button at bounding box center [765, 263] width 33 height 28
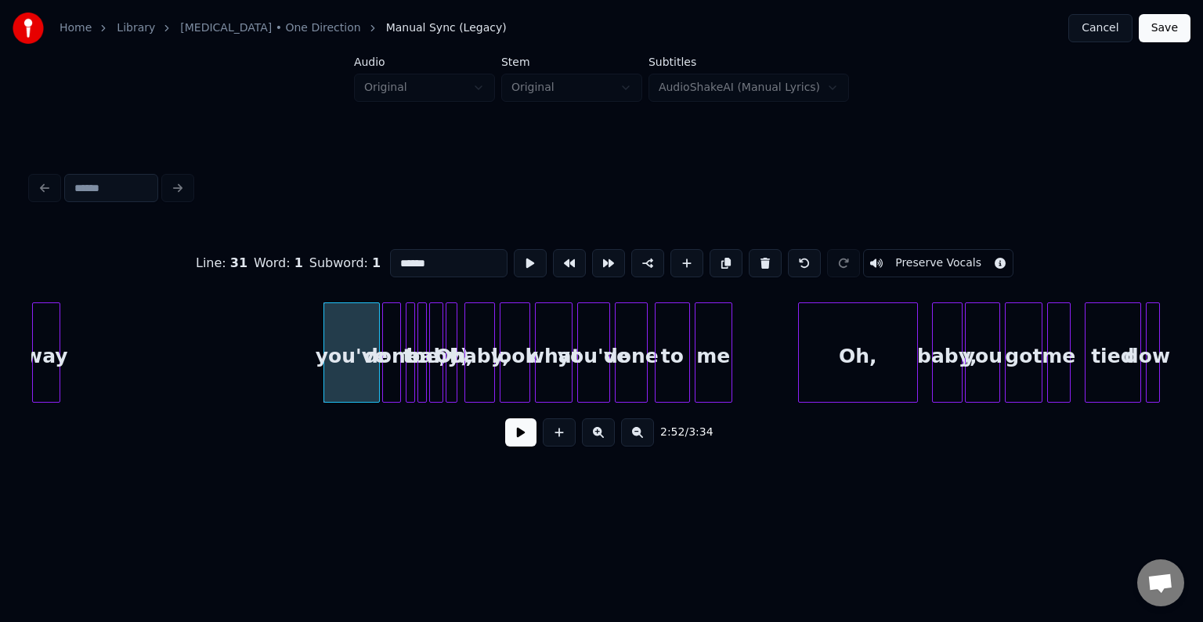
click at [750, 259] on button at bounding box center [765, 263] width 33 height 28
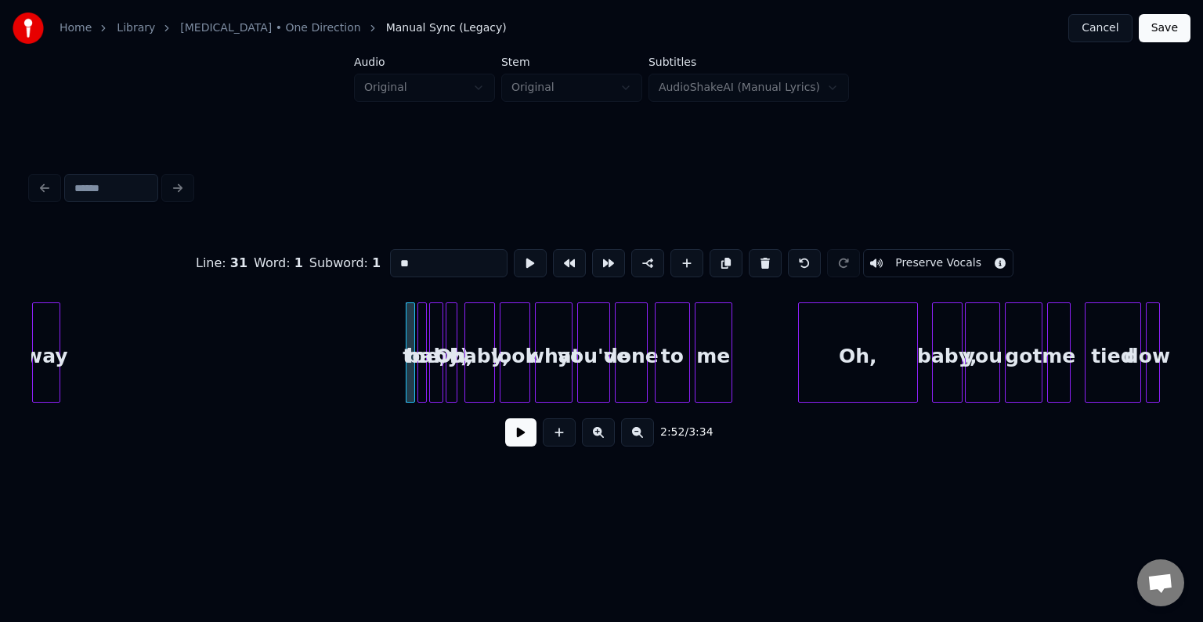
click at [750, 259] on button at bounding box center [765, 263] width 33 height 28
type input "***"
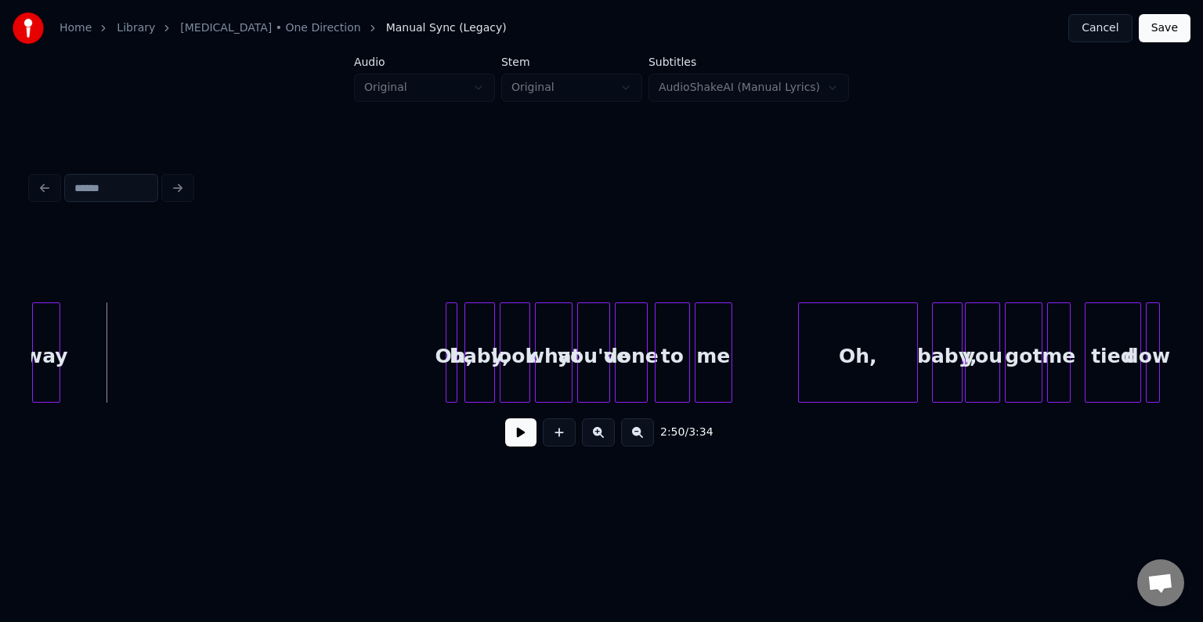
click at [509, 434] on button at bounding box center [520, 432] width 31 height 28
click at [419, 378] on div at bounding box center [421, 352] width 5 height 99
click at [348, 396] on div "Oh," at bounding box center [341, 356] width 38 height 107
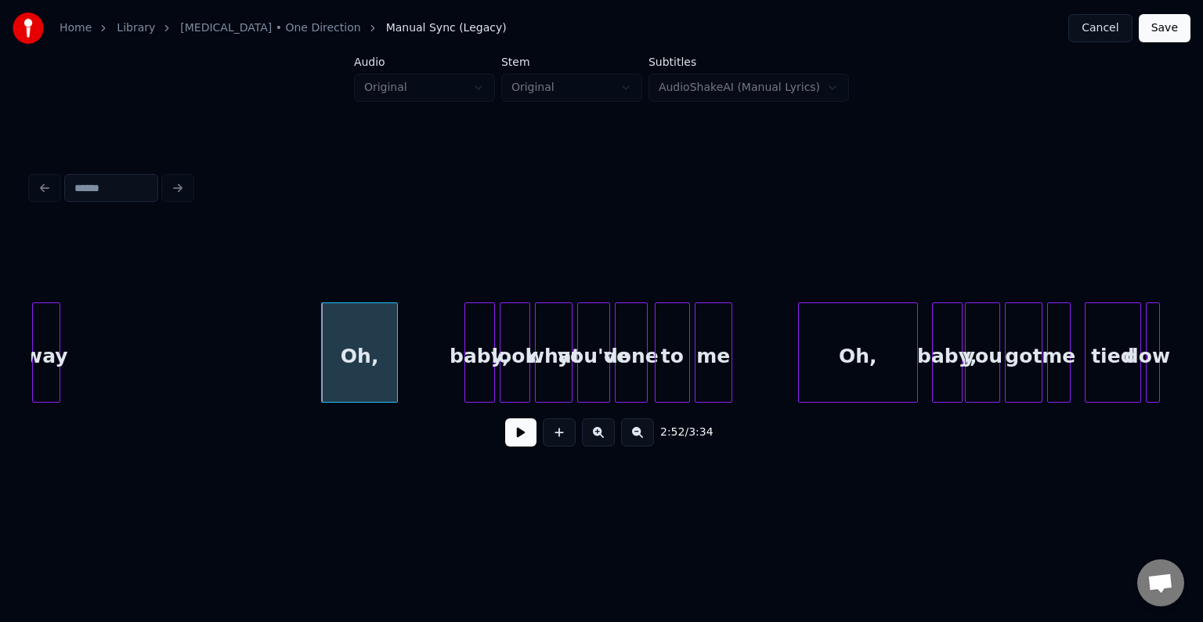
click at [393, 385] on div at bounding box center [394, 352] width 5 height 99
click at [365, 382] on div "Oh," at bounding box center [359, 356] width 74 height 107
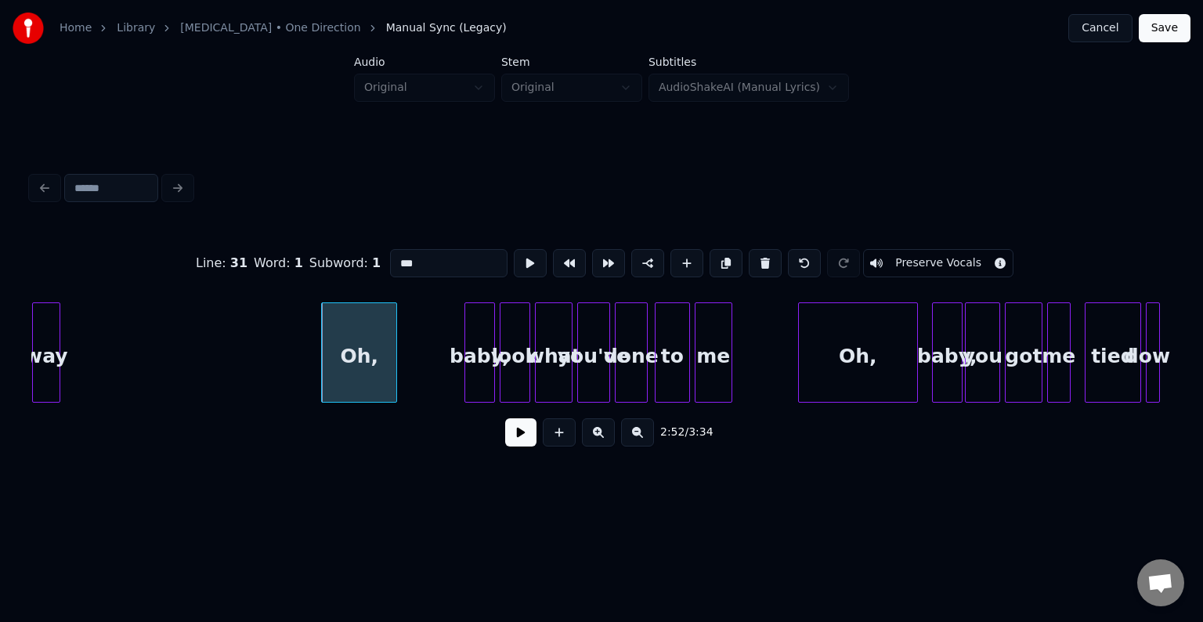
click at [890, 257] on button "Preserve Vocals" at bounding box center [938, 263] width 150 height 28
click at [515, 439] on button at bounding box center [520, 432] width 31 height 28
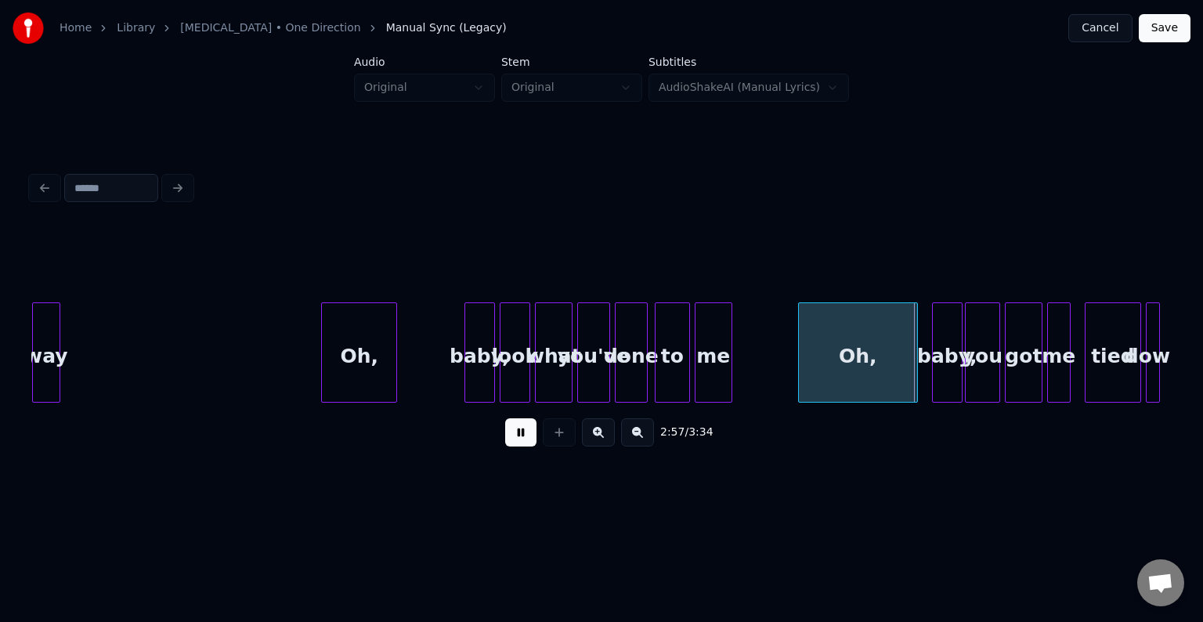
click at [515, 439] on button at bounding box center [520, 432] width 31 height 28
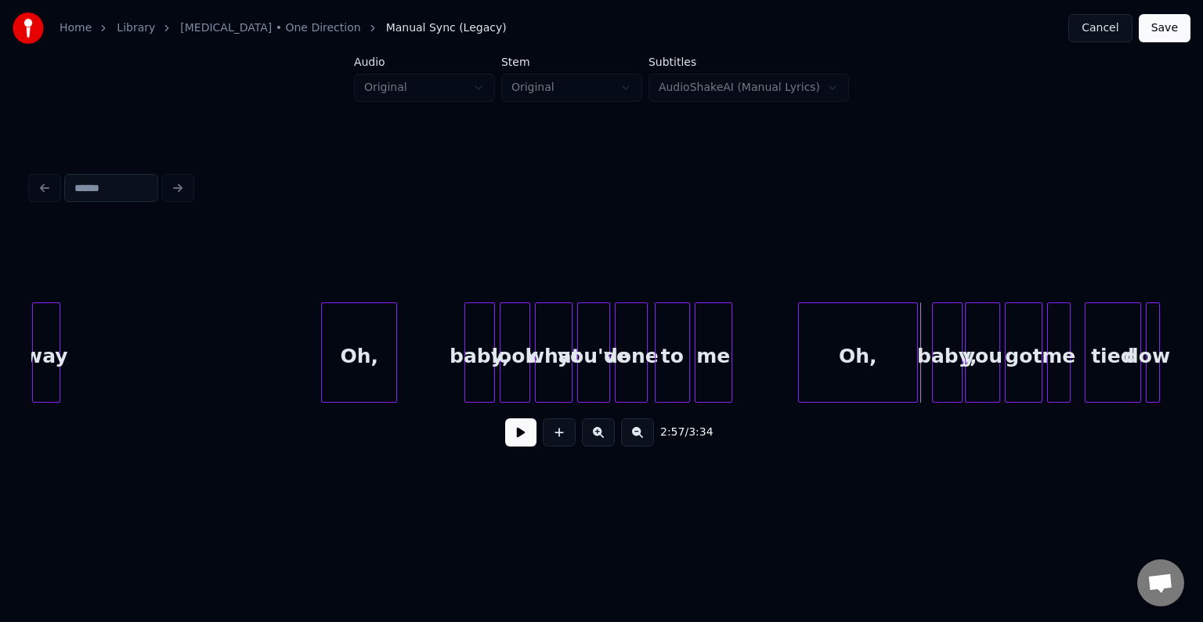
click at [877, 345] on div "Oh," at bounding box center [858, 356] width 118 height 107
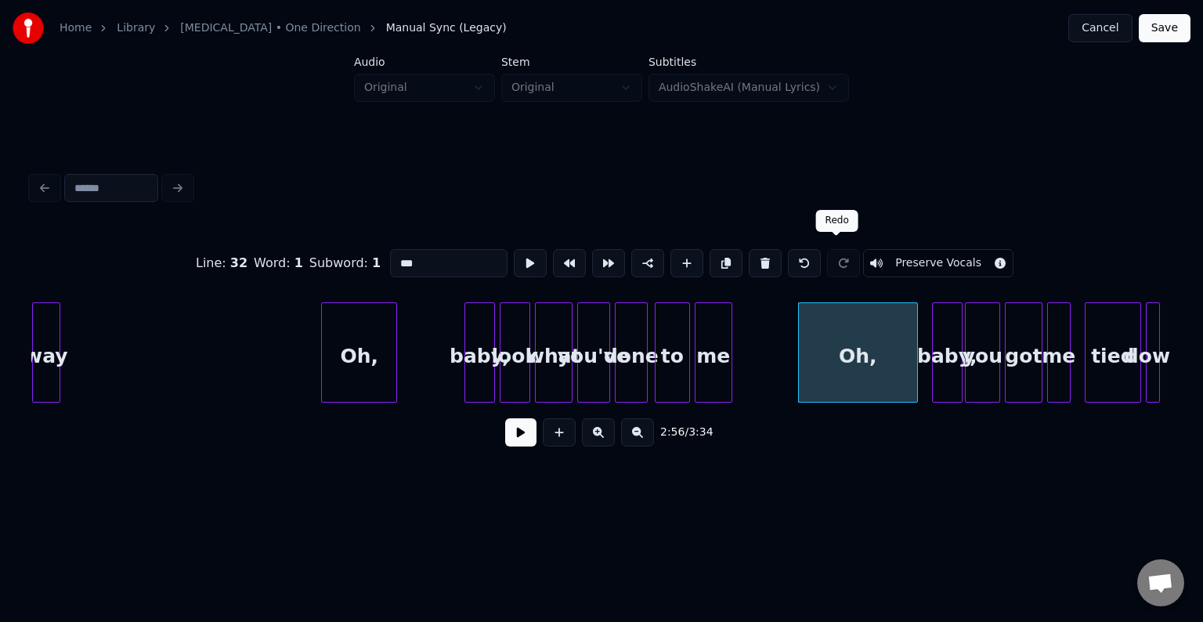
click at [895, 260] on button "Preserve Vocals" at bounding box center [938, 263] width 150 height 28
click at [520, 436] on button at bounding box center [520, 432] width 31 height 28
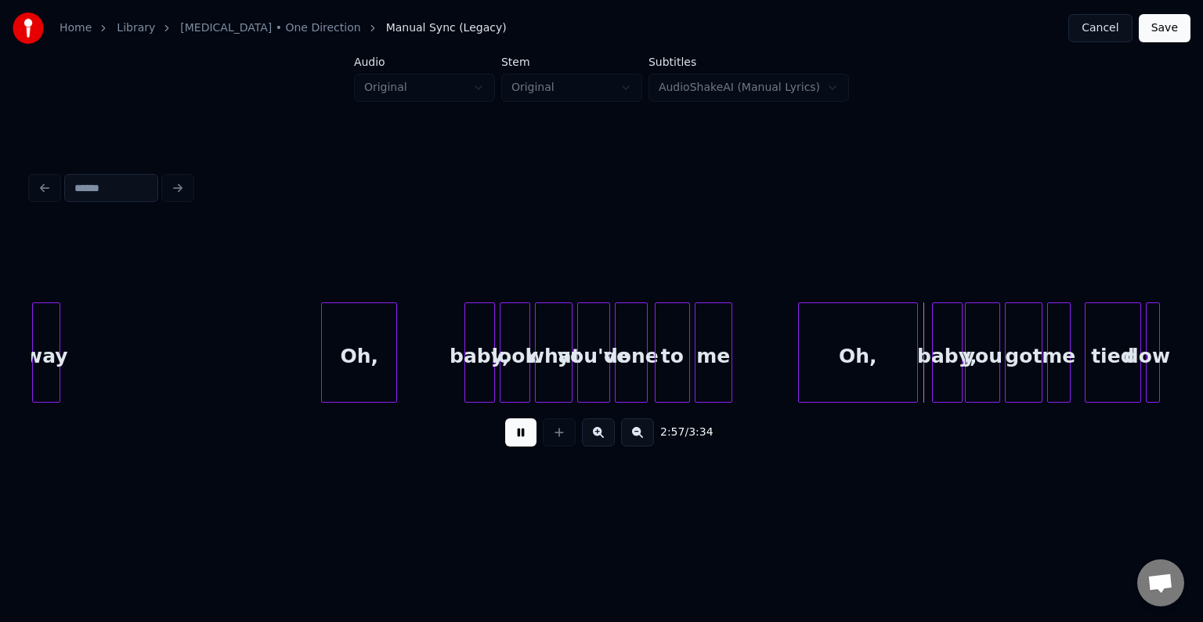
click at [520, 436] on button at bounding box center [520, 432] width 31 height 28
click at [884, 376] on div at bounding box center [883, 352] width 5 height 99
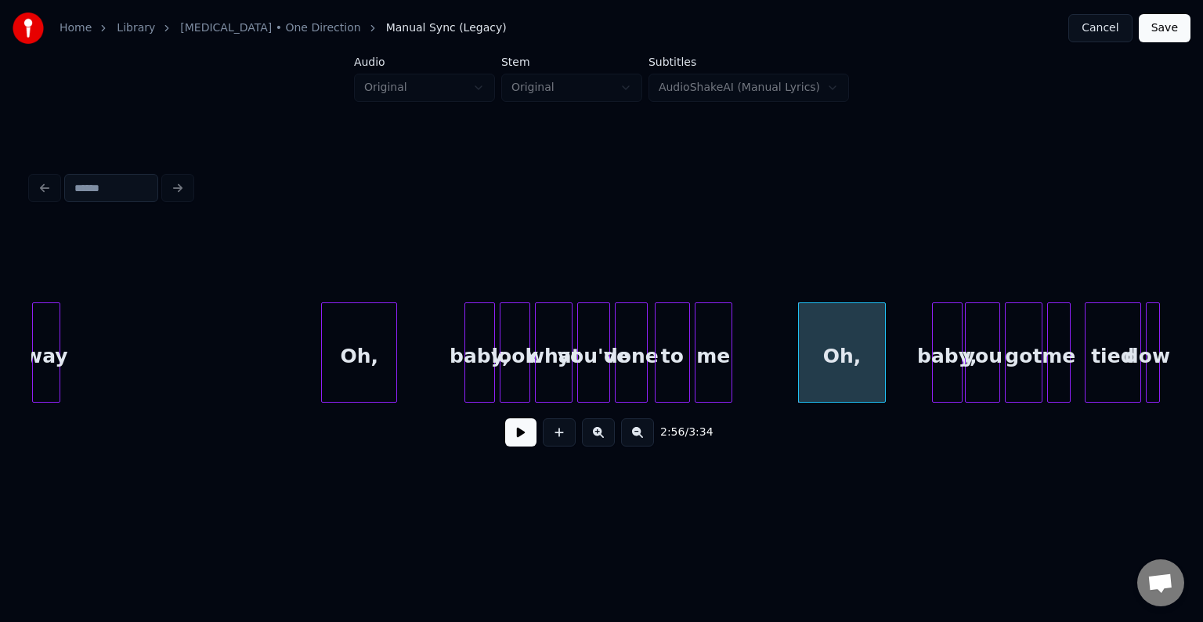
click at [519, 431] on button at bounding box center [520, 432] width 31 height 28
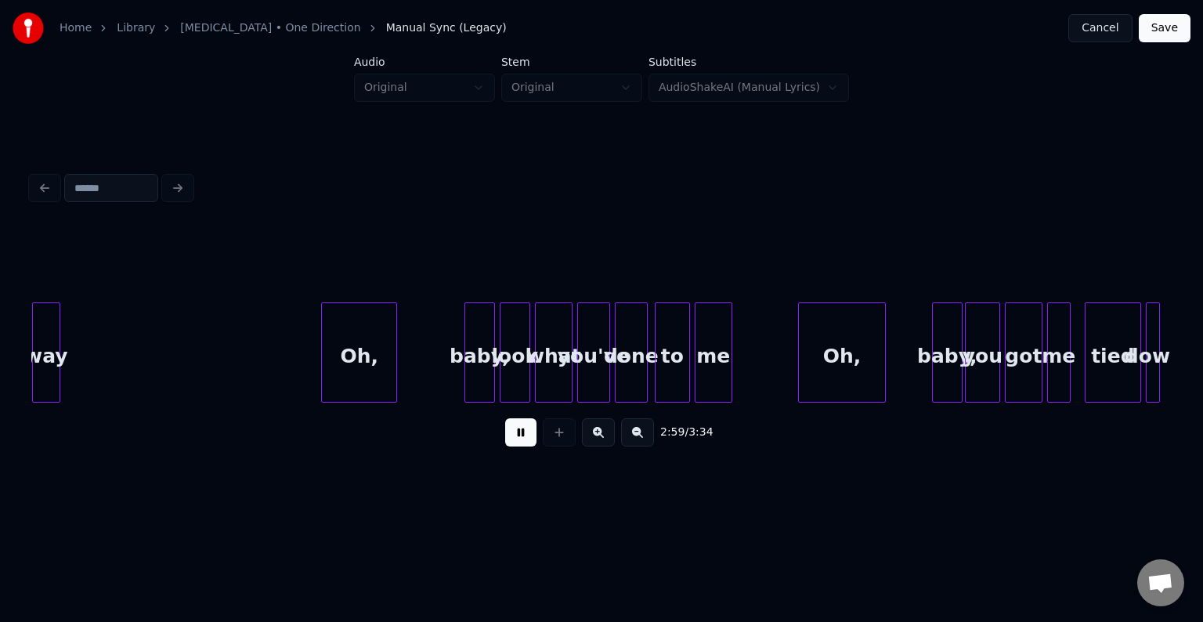
scroll to position [0, 21066]
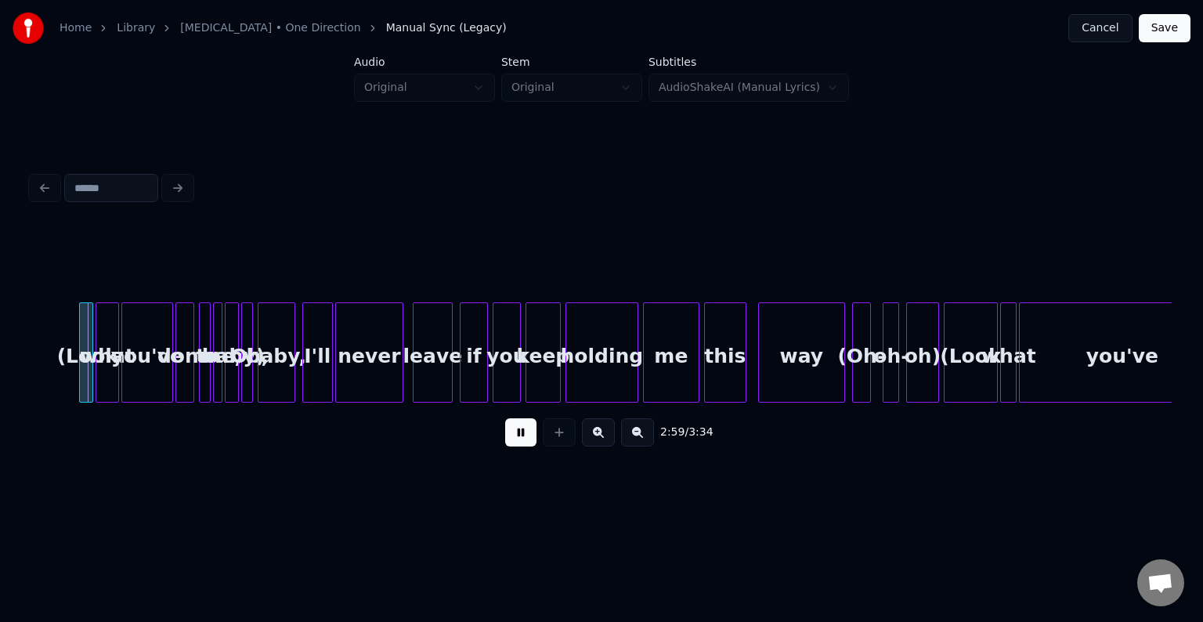
click at [519, 431] on button at bounding box center [520, 432] width 31 height 28
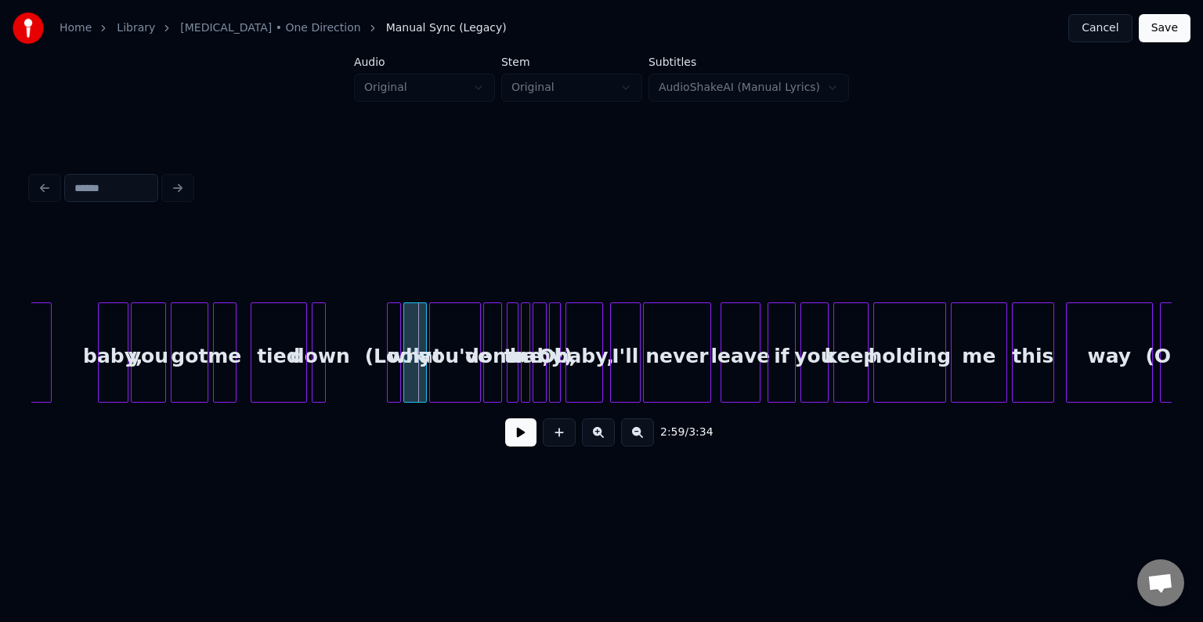
scroll to position [0, 20753]
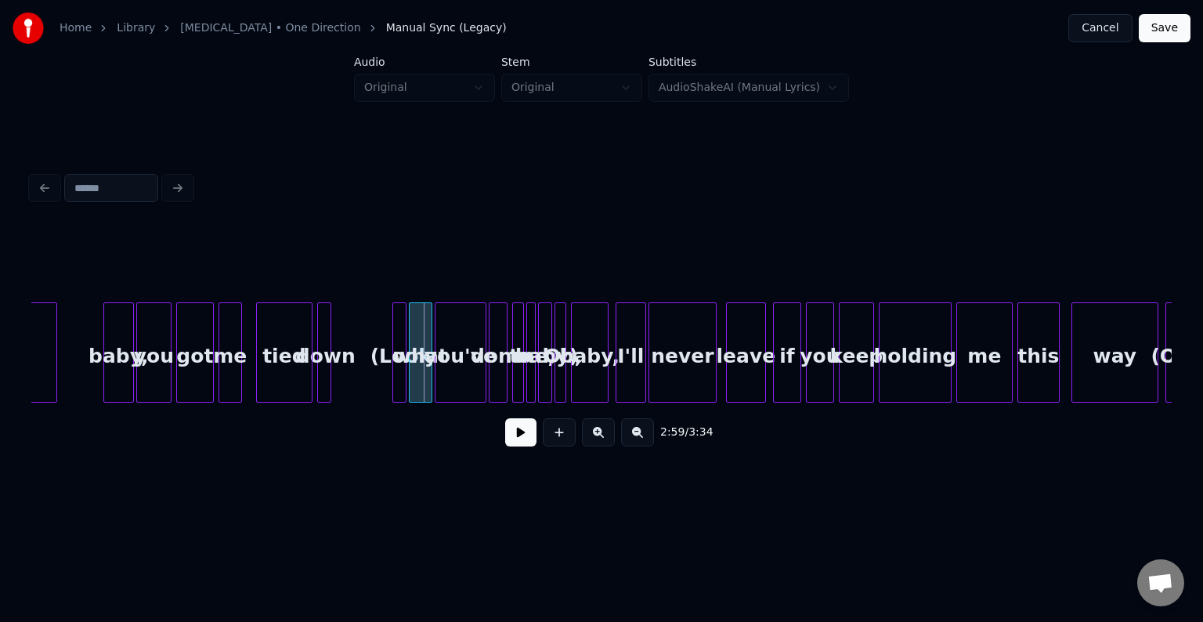
click at [397, 372] on div at bounding box center [395, 352] width 5 height 99
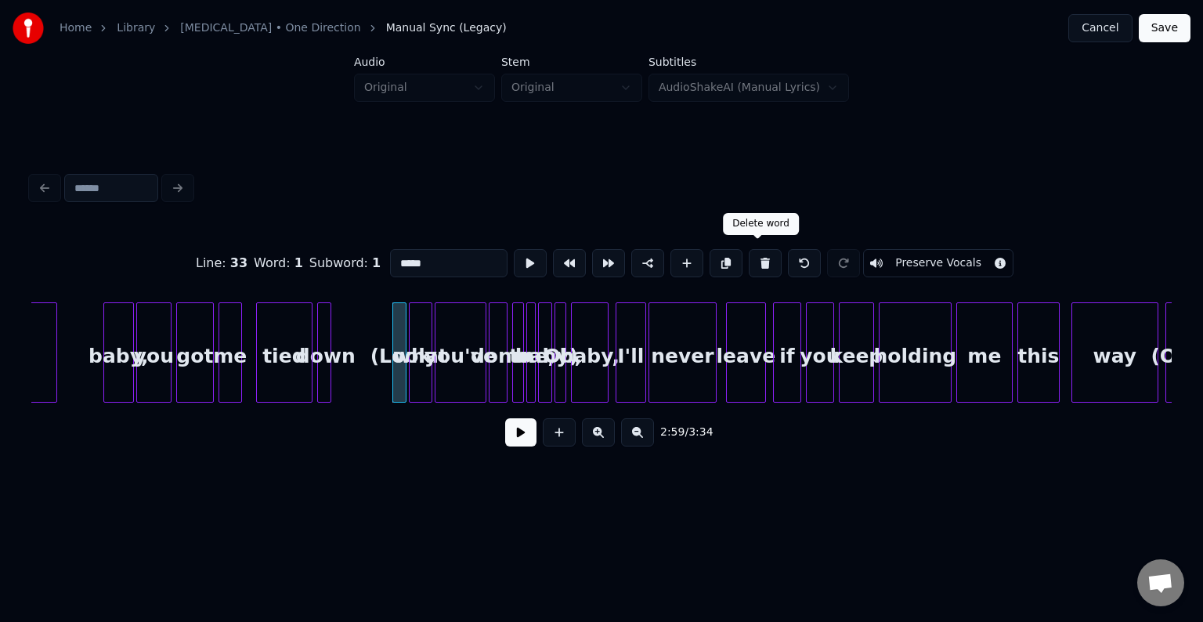
click at [765, 255] on button at bounding box center [765, 263] width 33 height 28
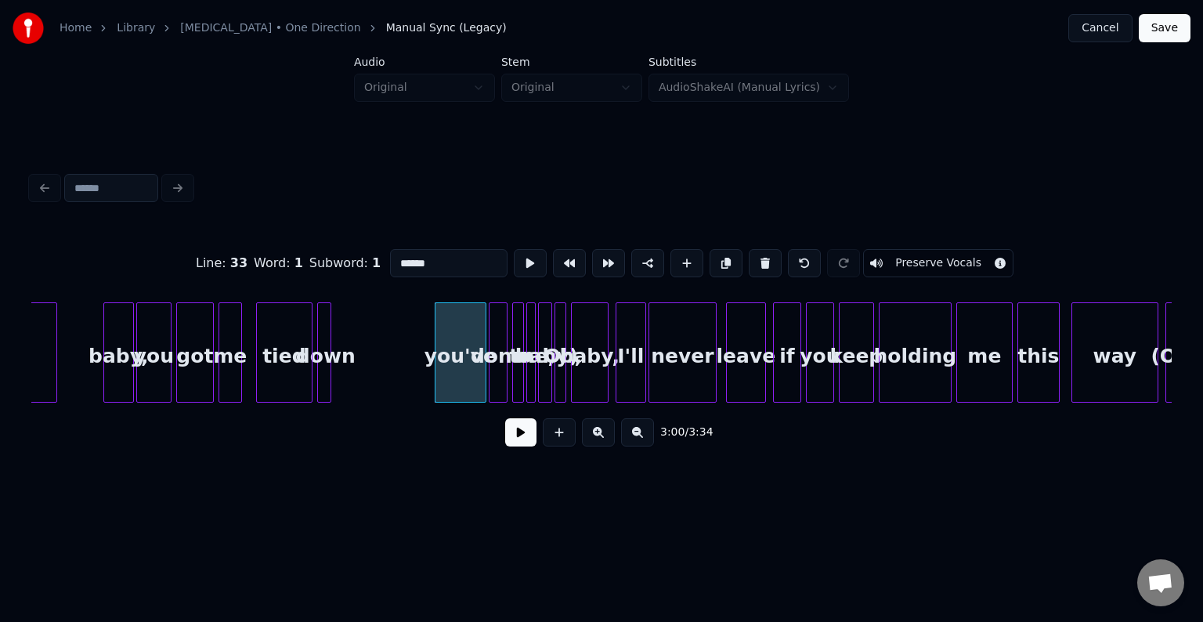
click at [765, 255] on button at bounding box center [765, 263] width 33 height 28
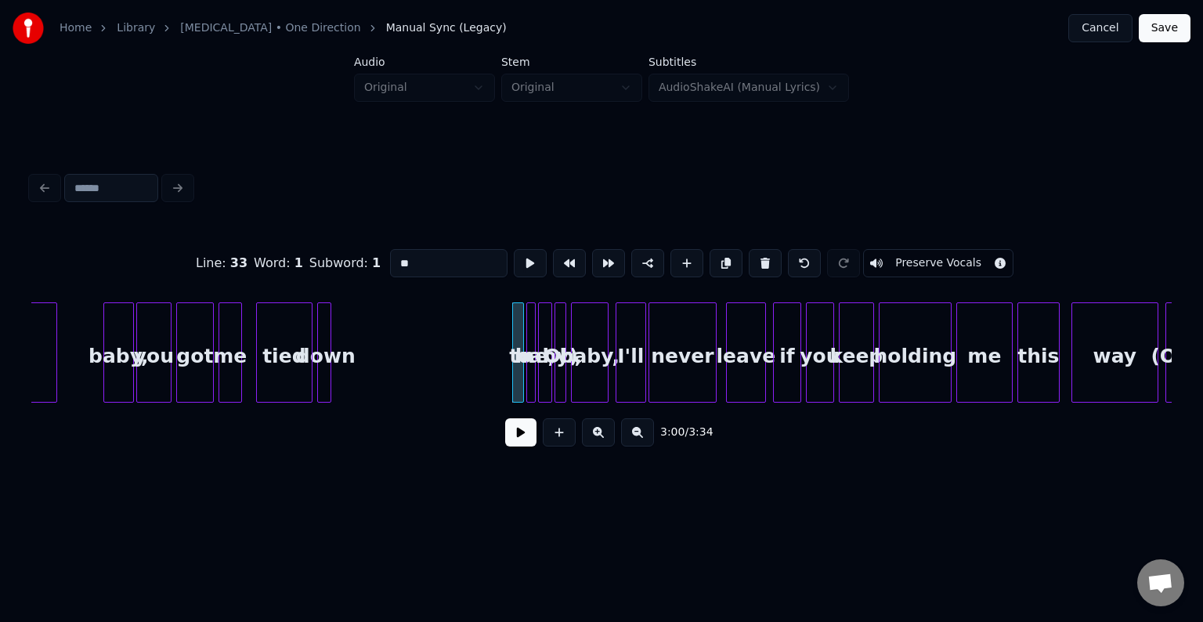
click at [765, 255] on button at bounding box center [765, 263] width 33 height 28
type input "***"
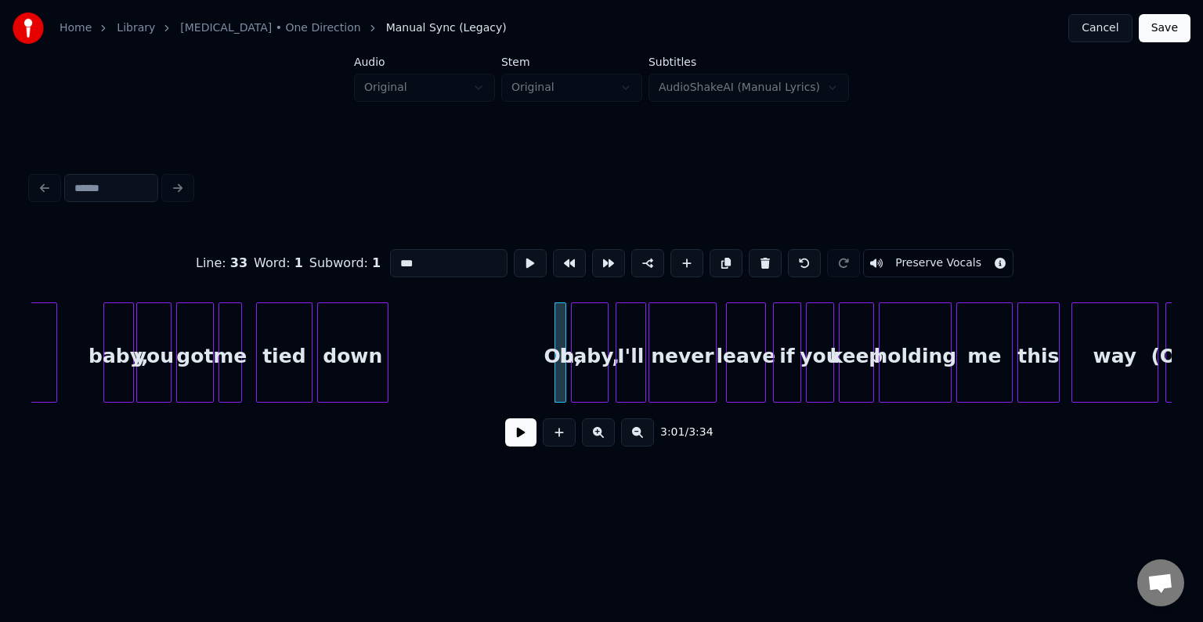
click at [387, 382] on div at bounding box center [385, 352] width 5 height 99
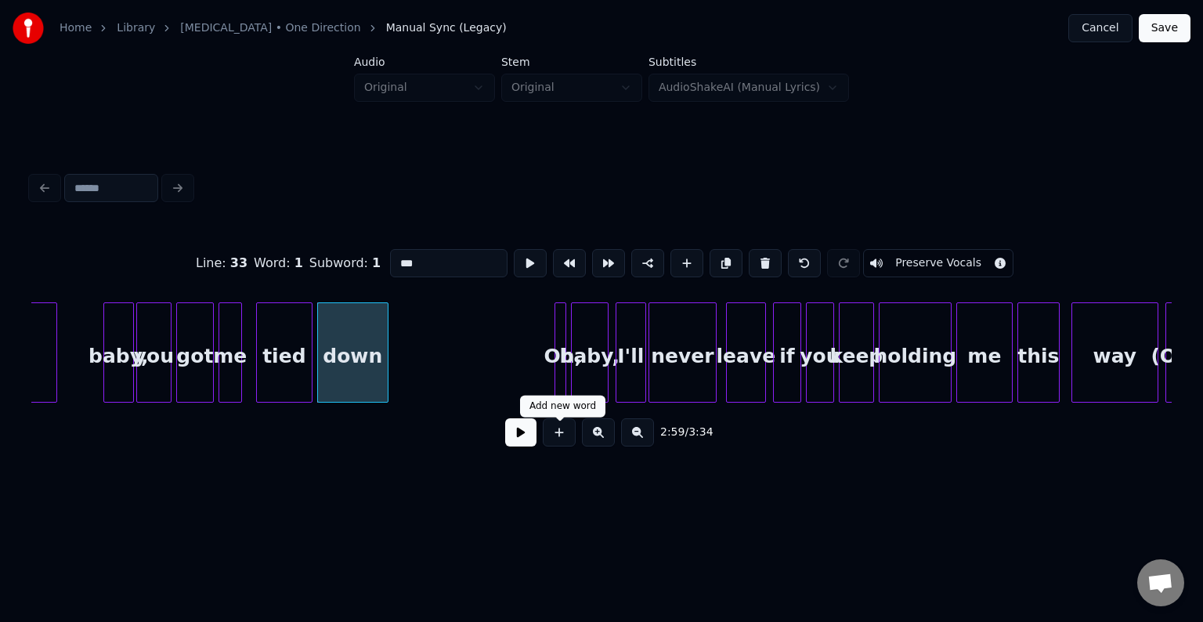
click at [528, 444] on button at bounding box center [520, 432] width 31 height 28
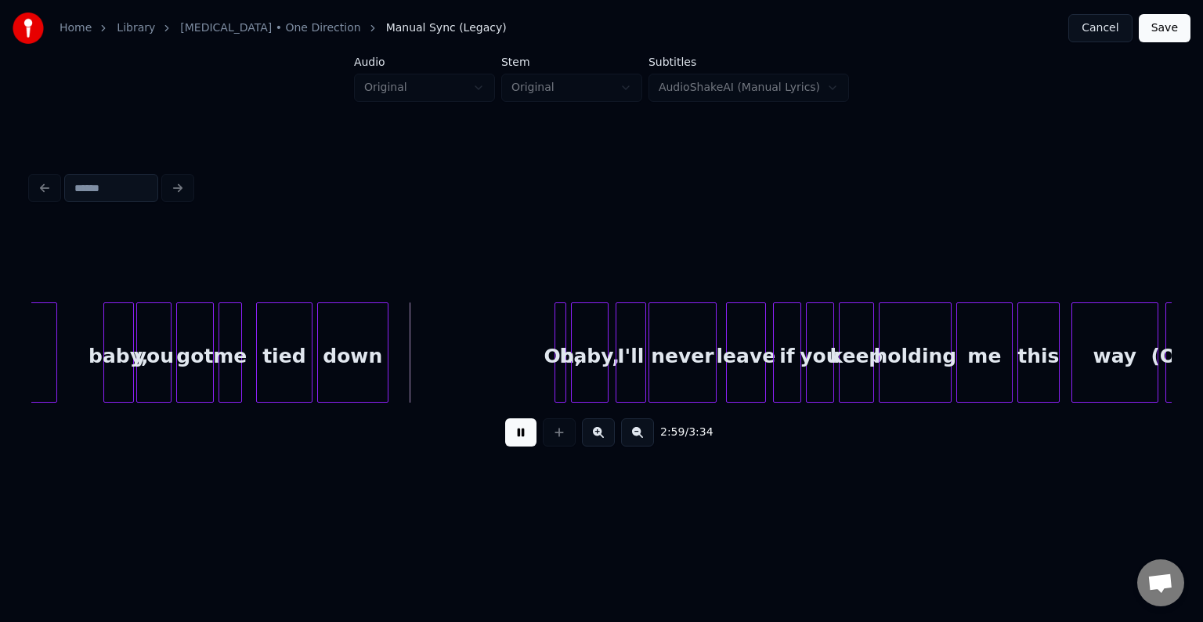
click at [524, 442] on button at bounding box center [520, 432] width 31 height 28
click at [430, 374] on div at bounding box center [430, 352] width 5 height 99
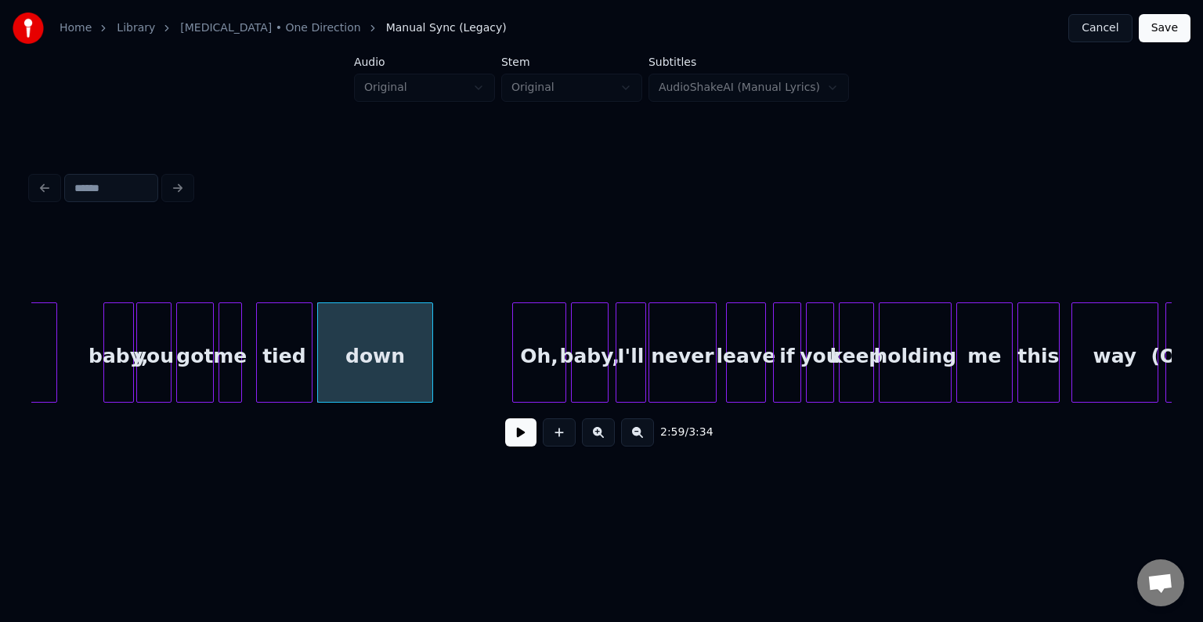
click at [518, 386] on div at bounding box center [515, 352] width 5 height 99
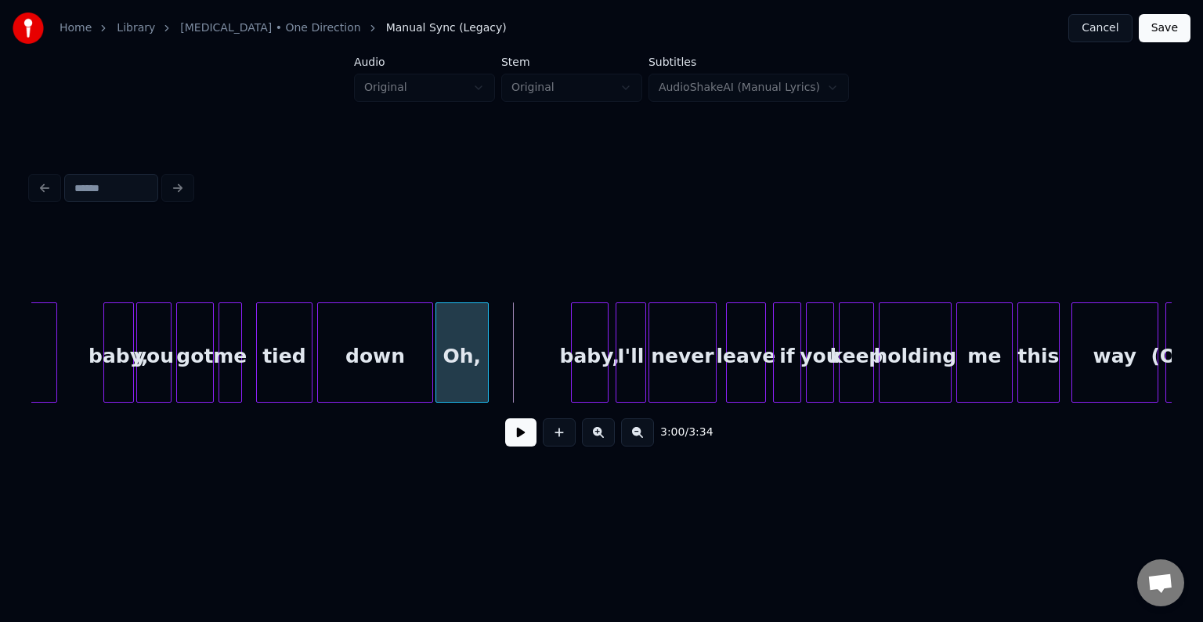
click at [457, 381] on div "Oh," at bounding box center [462, 356] width 52 height 107
click at [516, 376] on div at bounding box center [516, 352] width 5 height 99
click at [511, 442] on button at bounding box center [520, 432] width 31 height 28
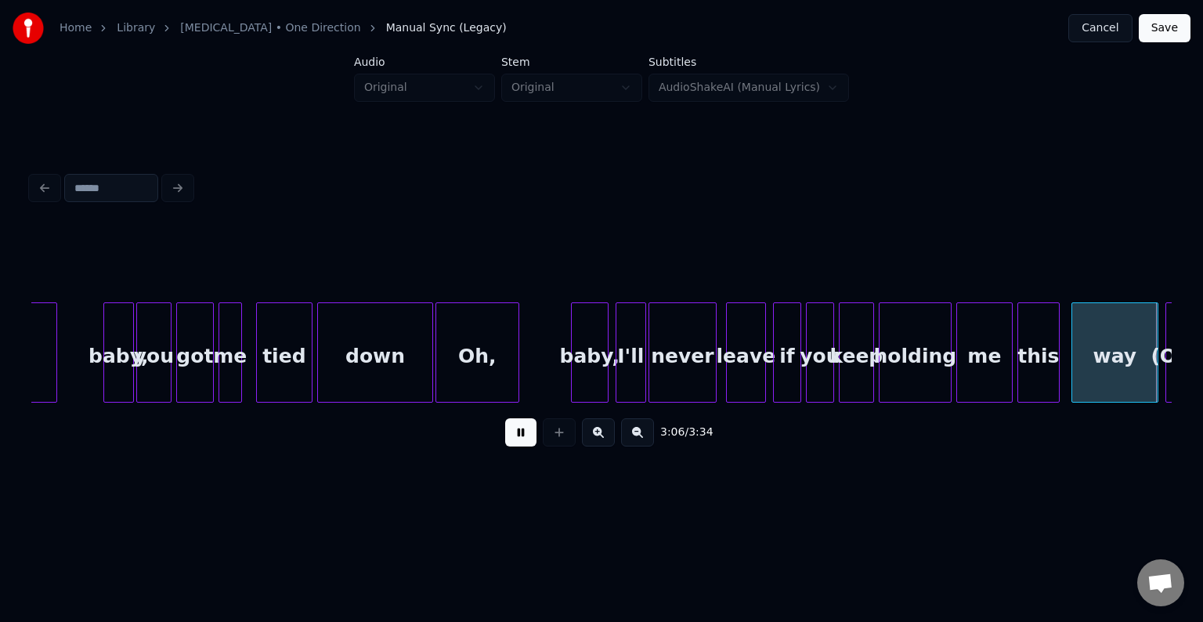
scroll to position [0, 21894]
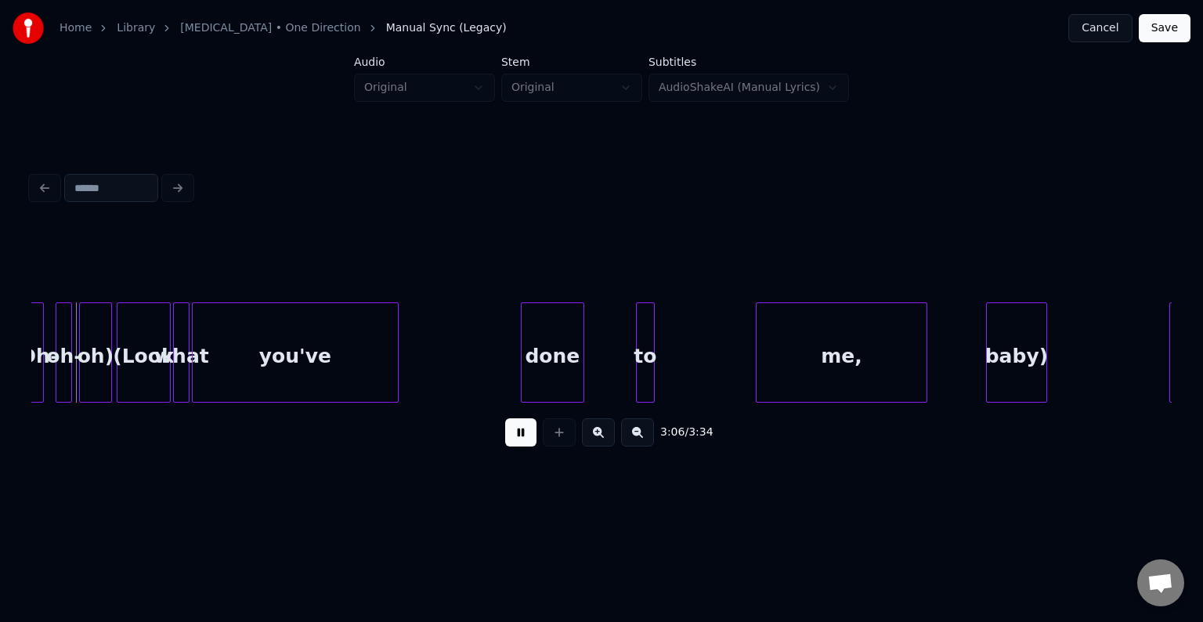
click at [504, 445] on div "3:06 / 3:34" at bounding box center [602, 432] width 1116 height 34
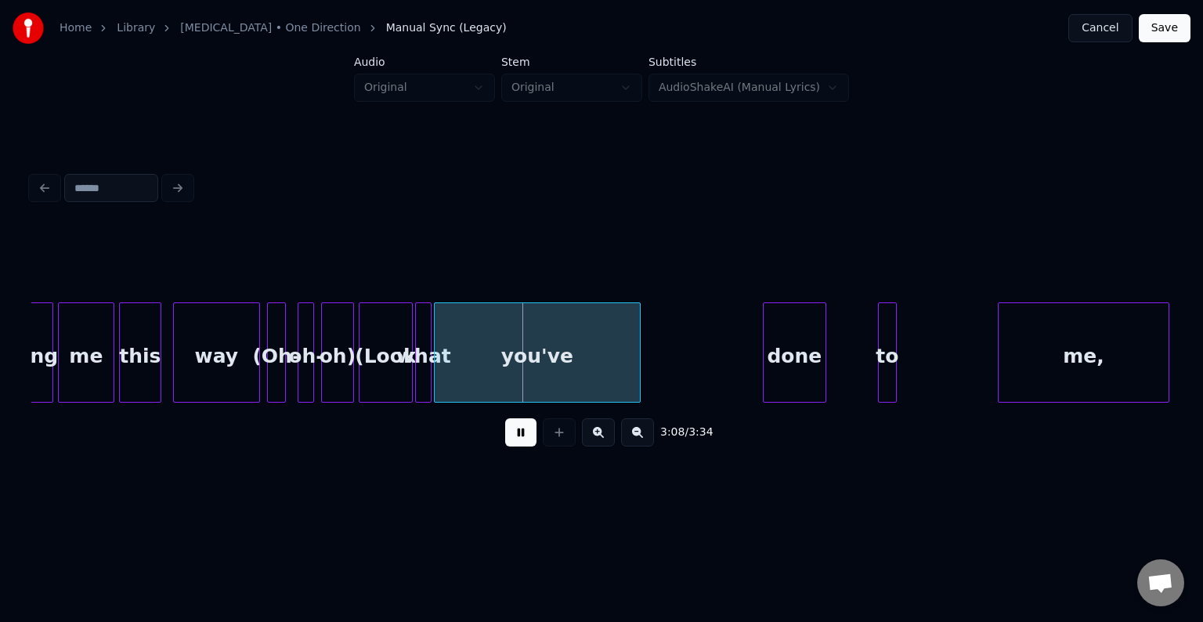
scroll to position [0, 21643]
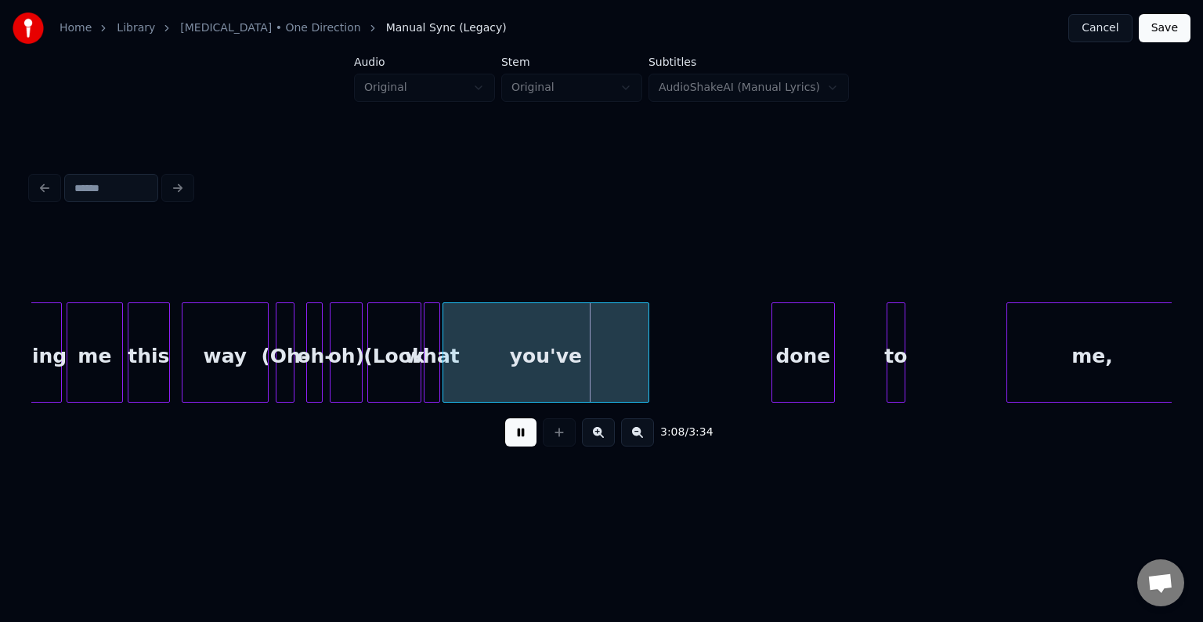
click at [307, 357] on div "oh-" at bounding box center [315, 356] width 16 height 107
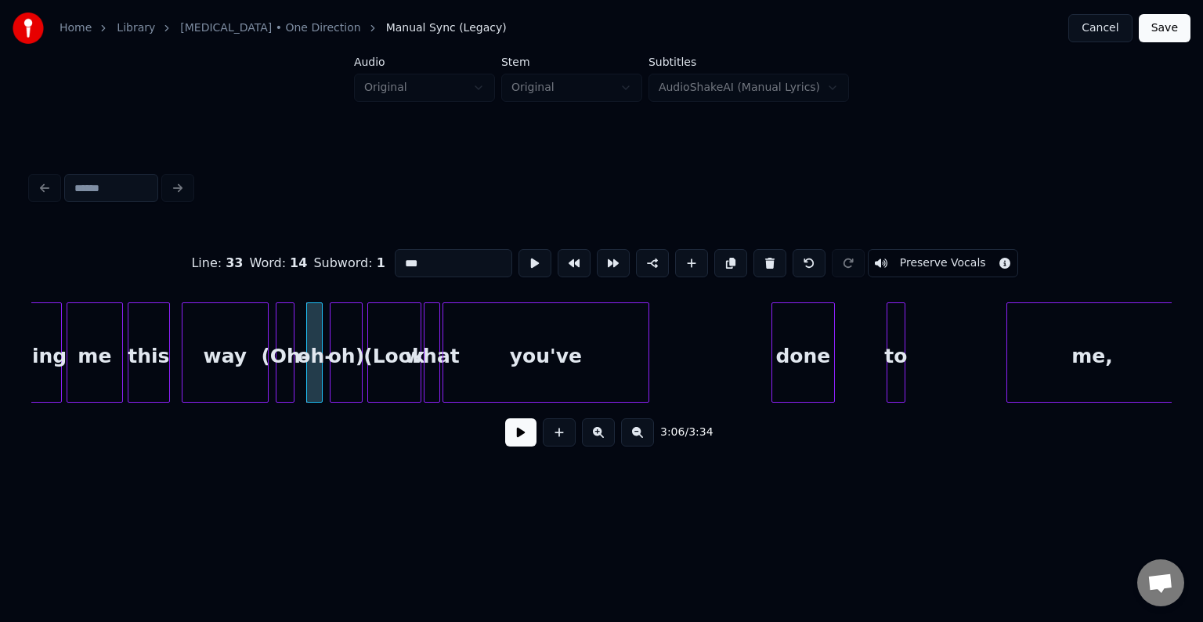
click at [288, 365] on div "(Oh-" at bounding box center [285, 356] width 17 height 107
click at [756, 257] on button at bounding box center [770, 263] width 33 height 28
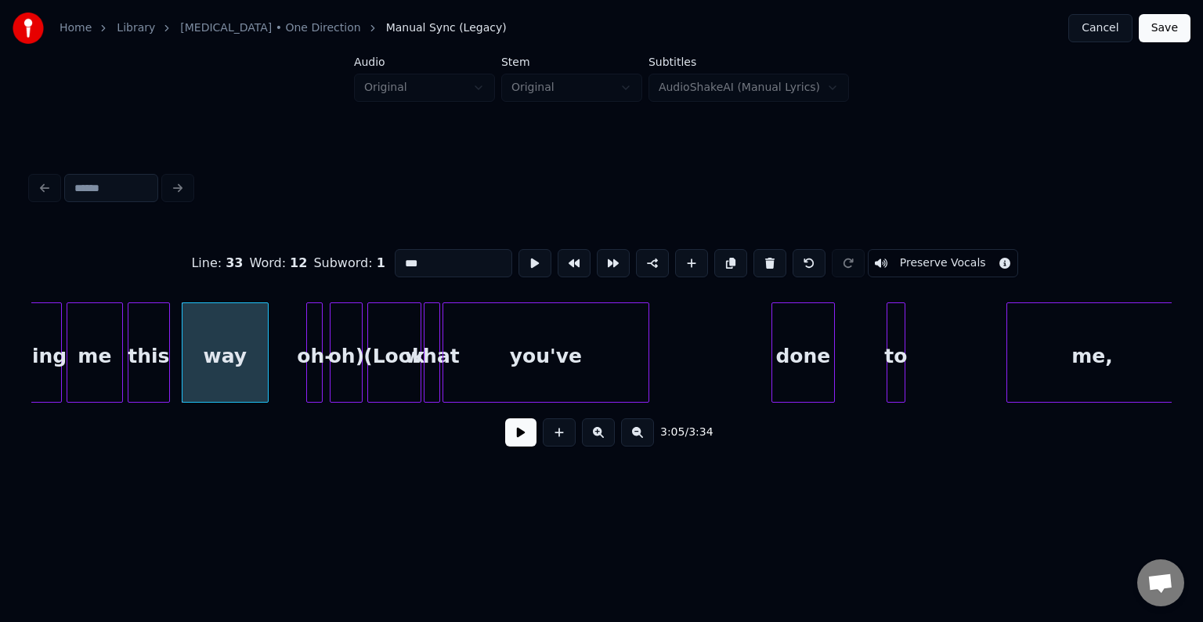
click at [310, 373] on div at bounding box center [309, 352] width 5 height 99
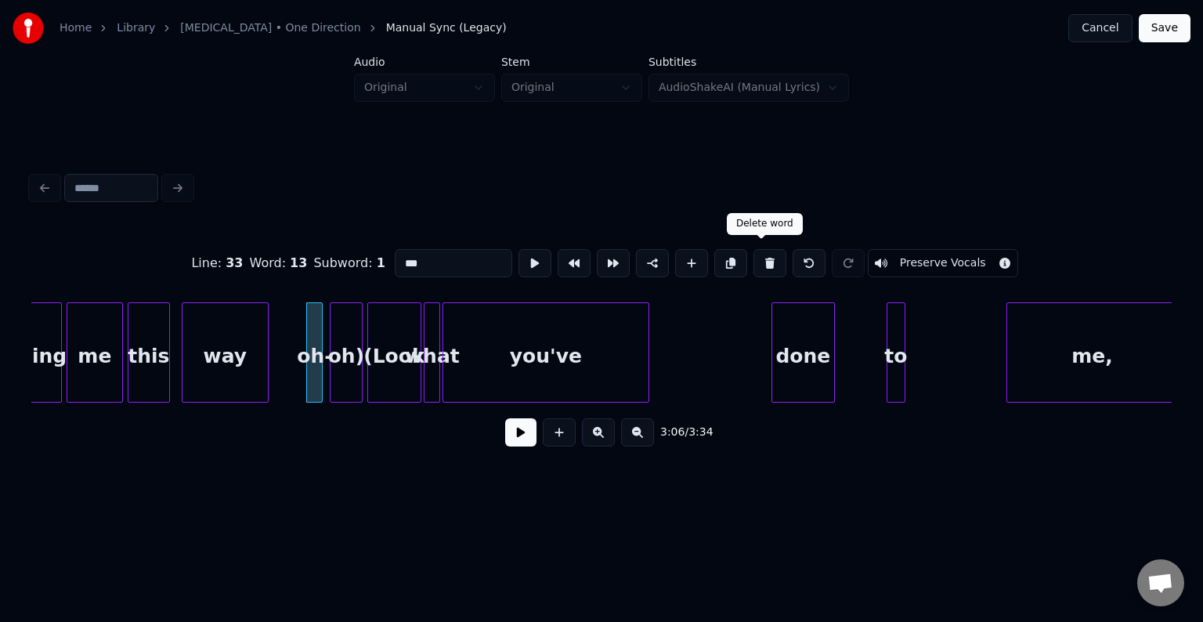
click at [756, 257] on button at bounding box center [770, 263] width 33 height 28
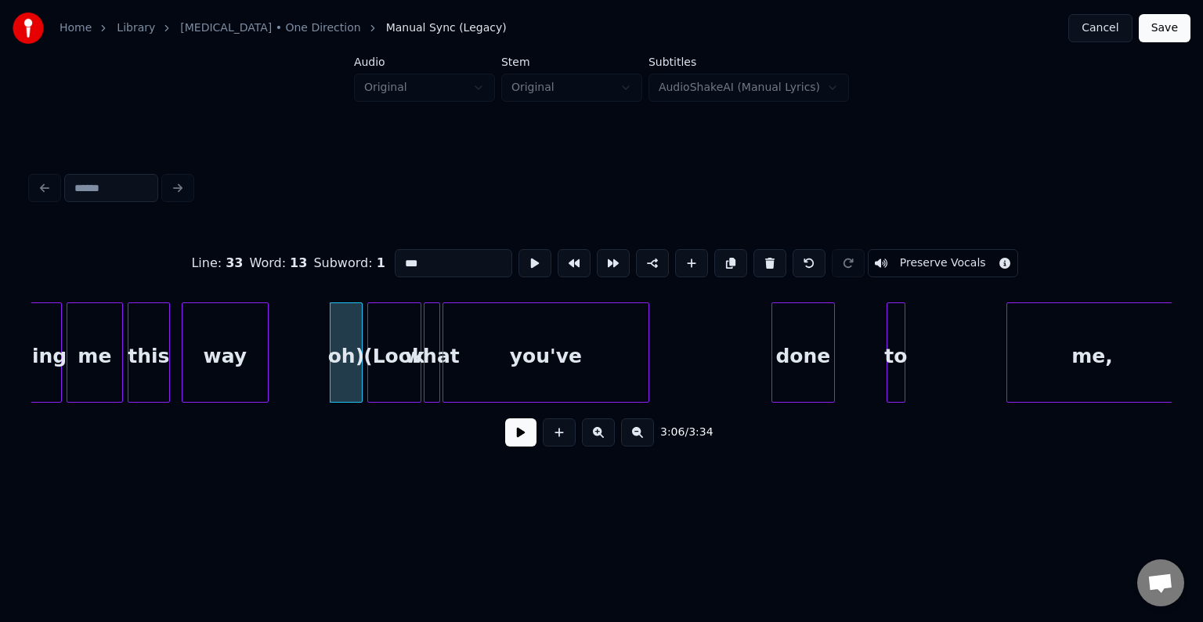
click at [756, 257] on button at bounding box center [770, 263] width 33 height 28
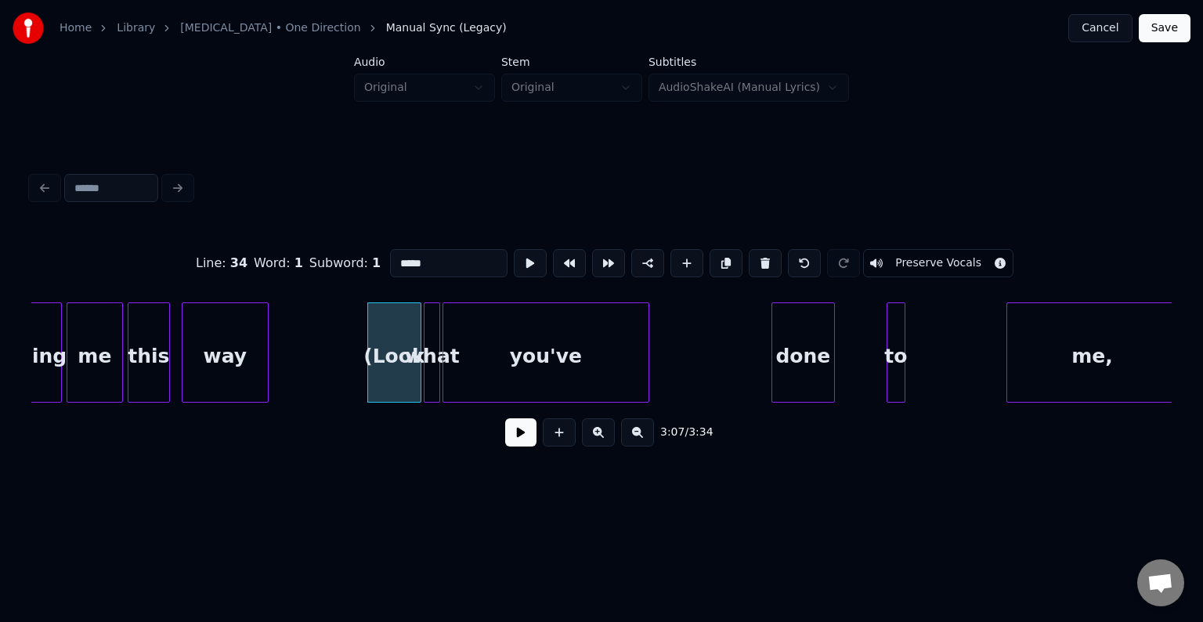
click at [756, 257] on button at bounding box center [765, 263] width 33 height 28
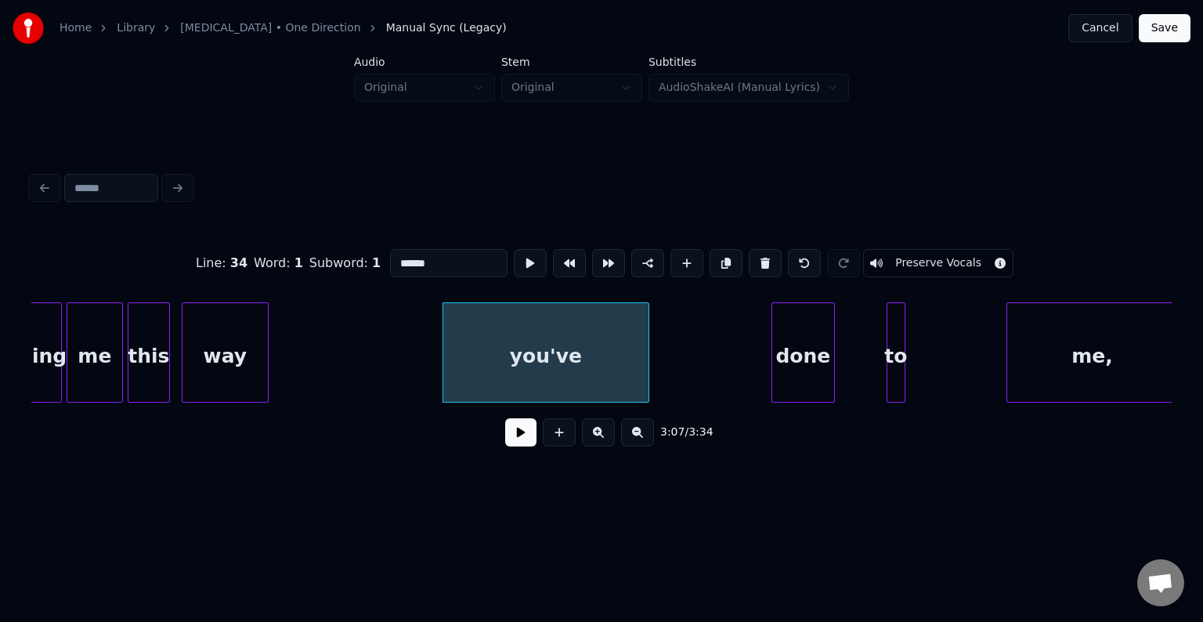
click at [756, 257] on button at bounding box center [765, 263] width 33 height 28
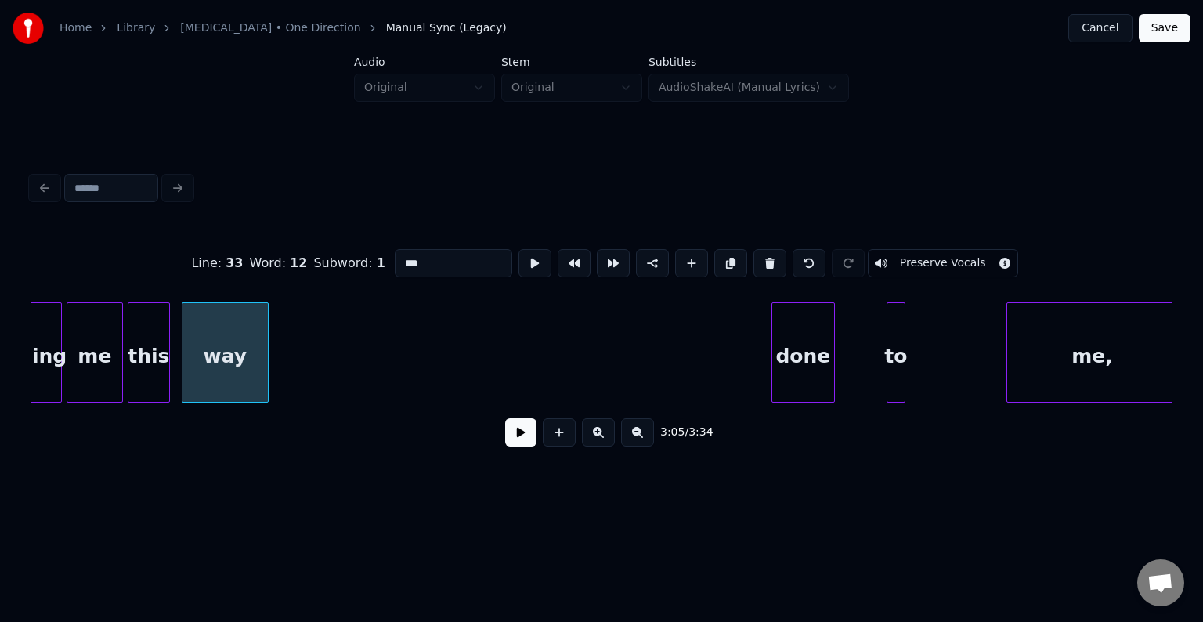
click at [756, 257] on button at bounding box center [770, 263] width 33 height 28
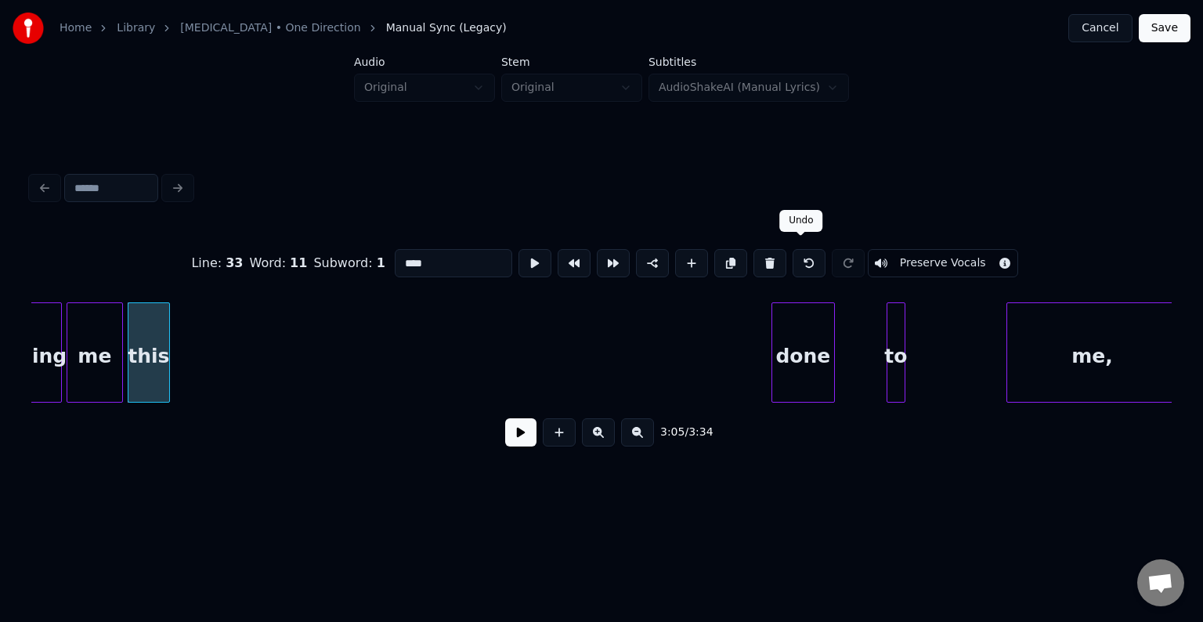
click at [793, 257] on button at bounding box center [809, 263] width 33 height 28
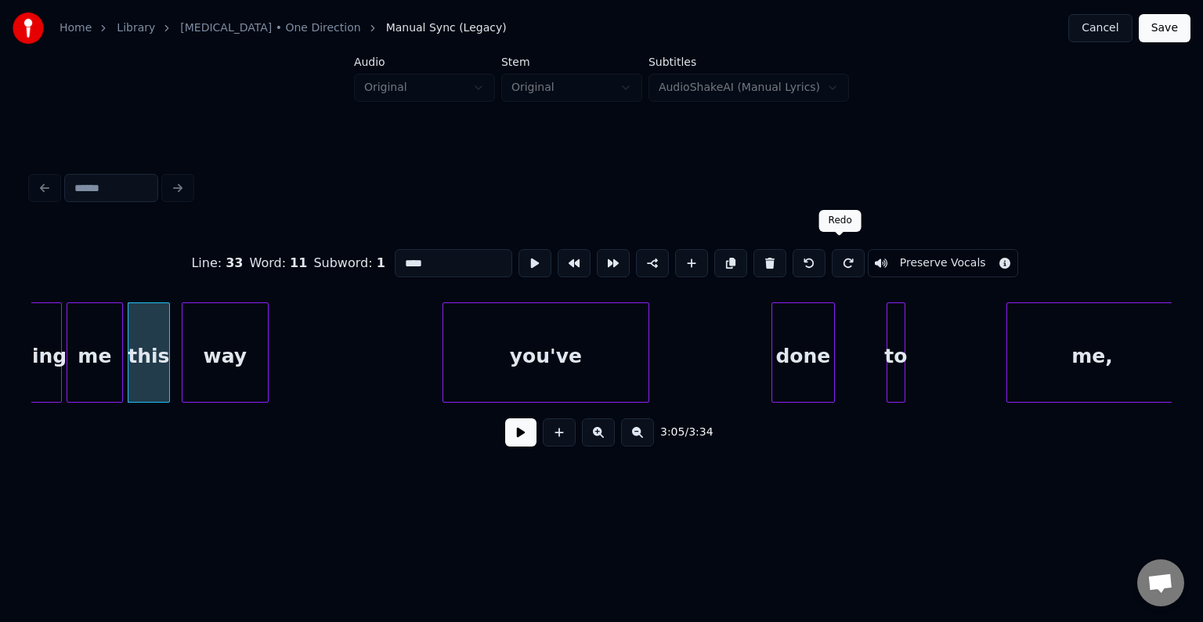
click at [840, 257] on button at bounding box center [848, 263] width 33 height 28
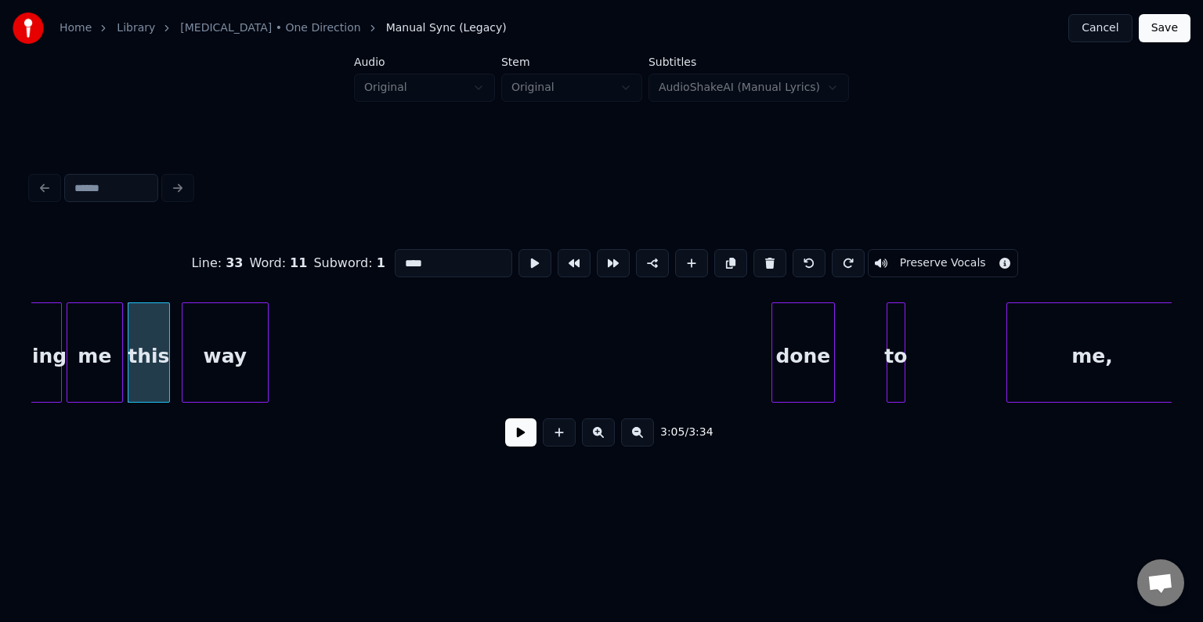
click at [797, 342] on div "done" at bounding box center [803, 356] width 62 height 107
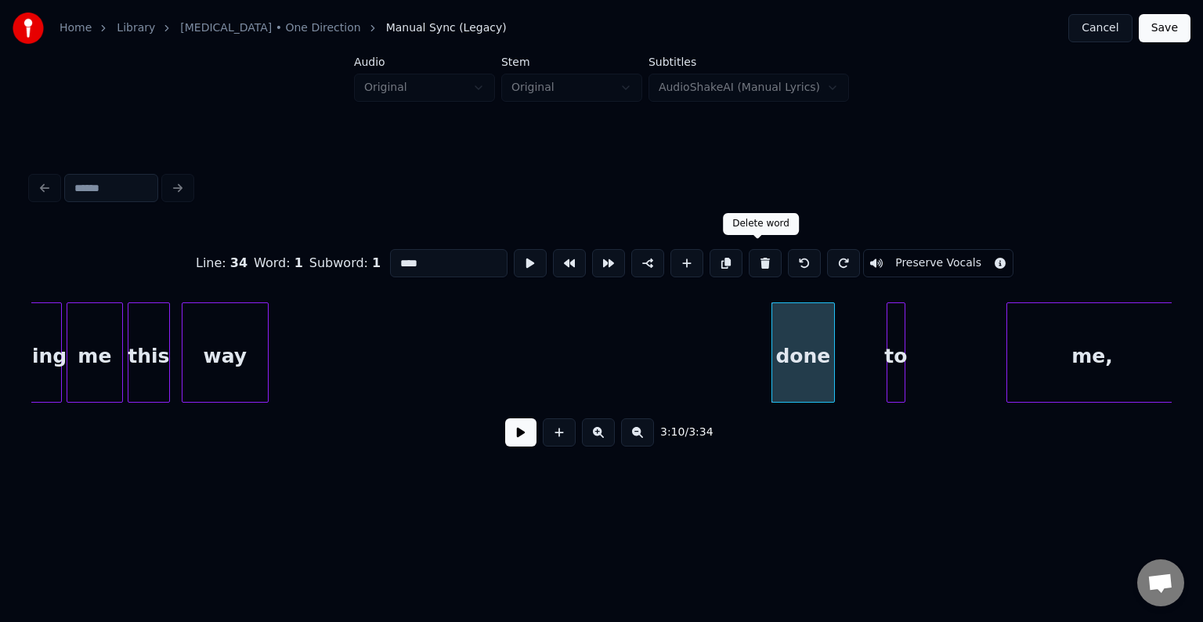
click at [756, 251] on button at bounding box center [765, 263] width 33 height 28
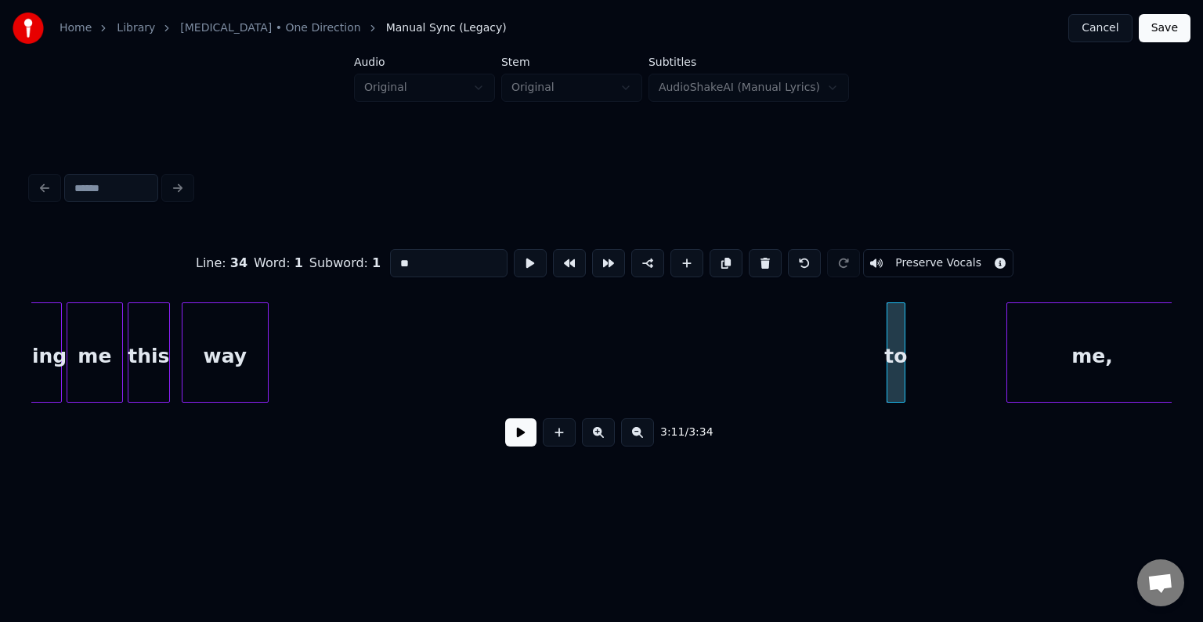
click at [756, 251] on button at bounding box center [765, 263] width 33 height 28
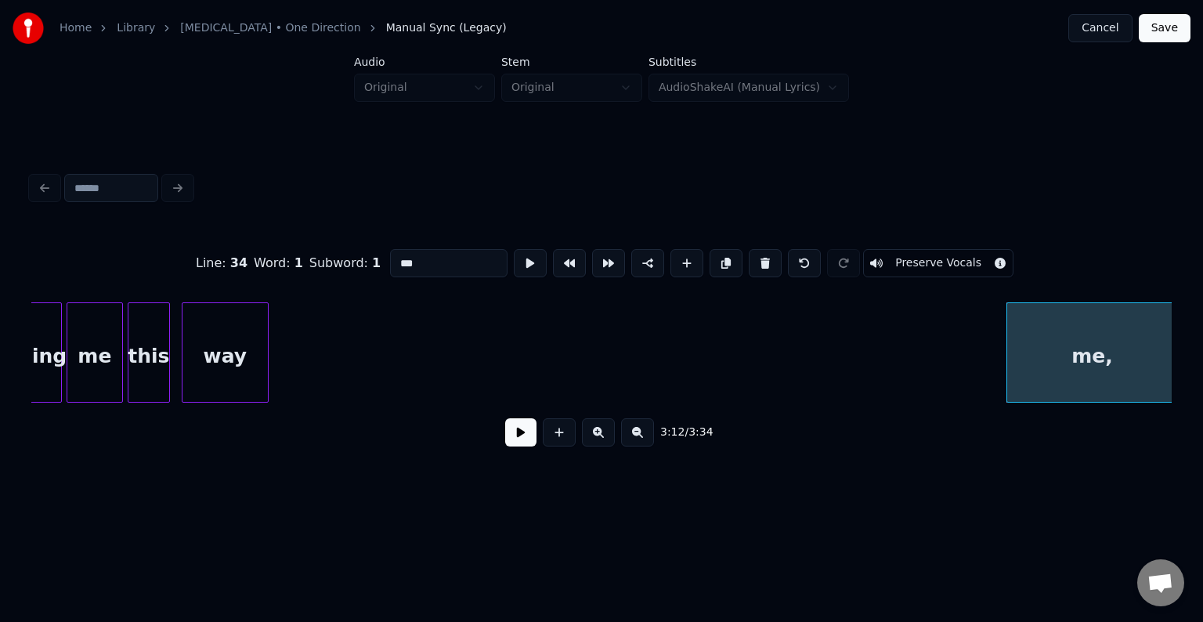
click at [756, 251] on button at bounding box center [765, 263] width 33 height 28
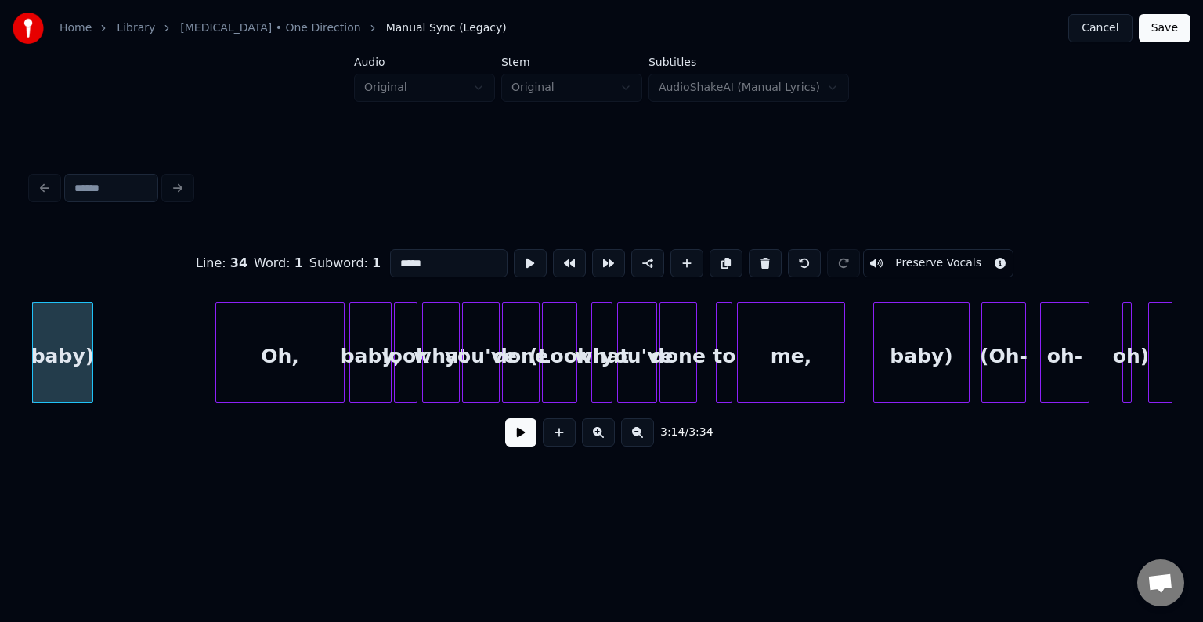
click at [756, 251] on button at bounding box center [765, 263] width 33 height 28
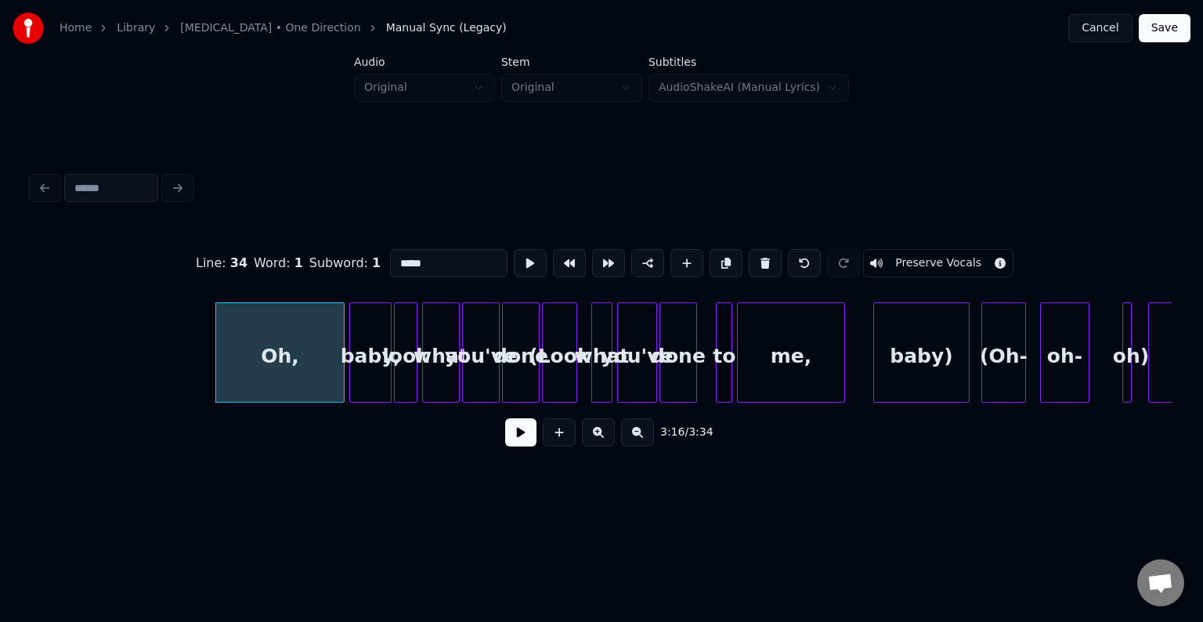
type input "***"
click at [515, 447] on button at bounding box center [520, 432] width 31 height 28
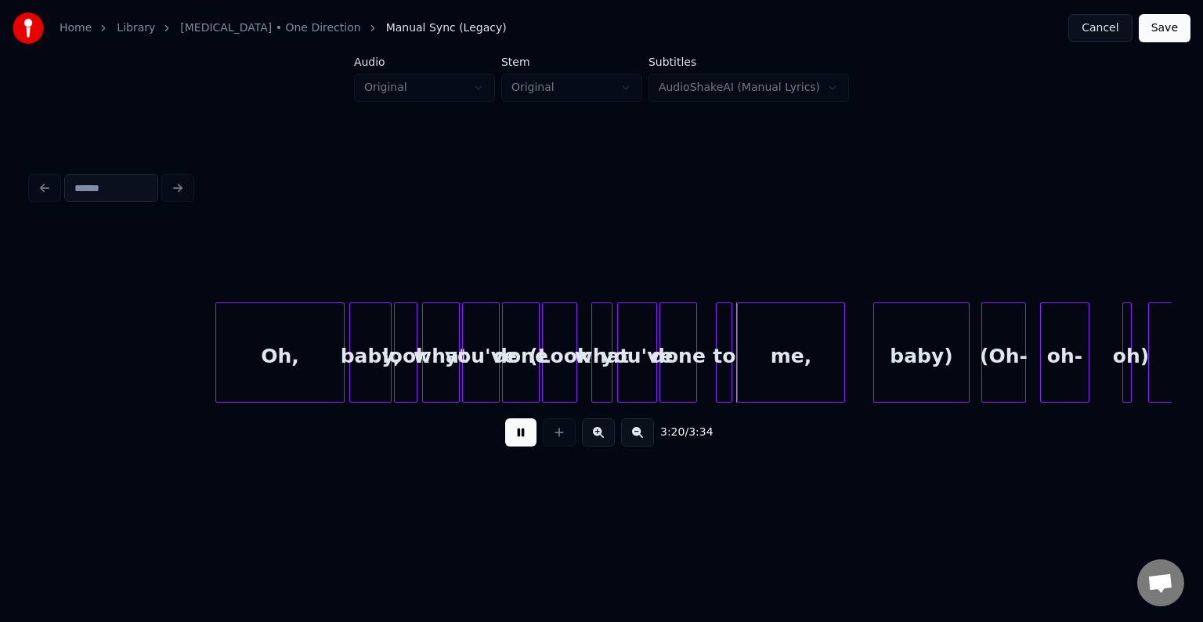
click at [512, 440] on button at bounding box center [520, 432] width 31 height 28
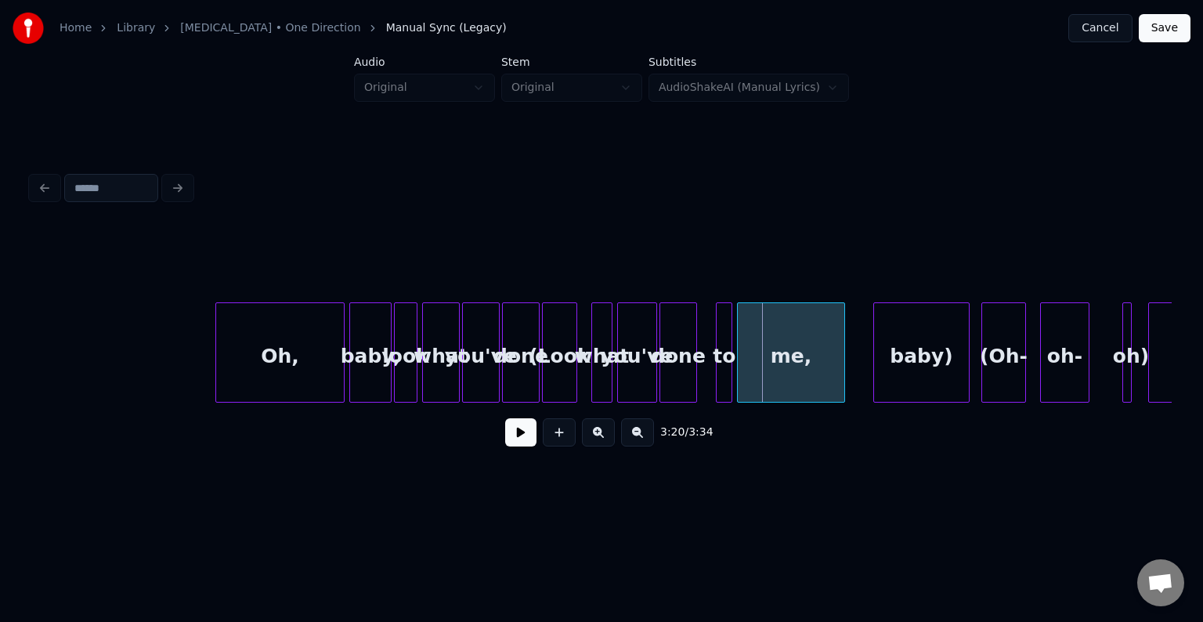
click at [547, 388] on div "(Look" at bounding box center [560, 356] width 34 height 107
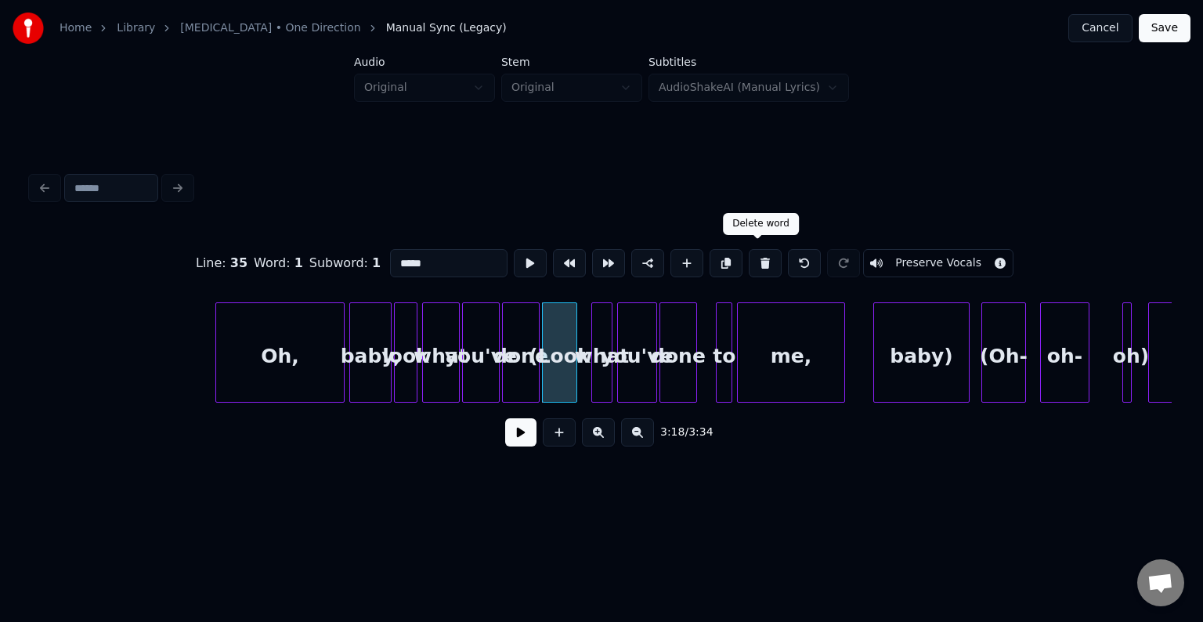
click at [752, 256] on button at bounding box center [765, 263] width 33 height 28
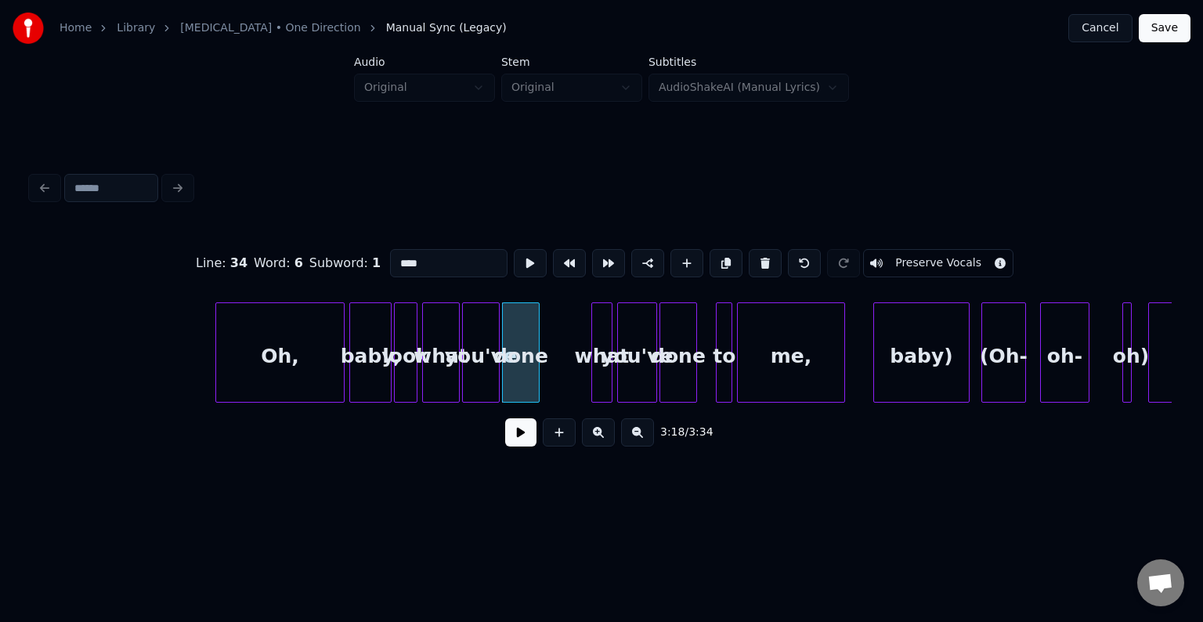
click at [752, 256] on button at bounding box center [765, 263] width 33 height 28
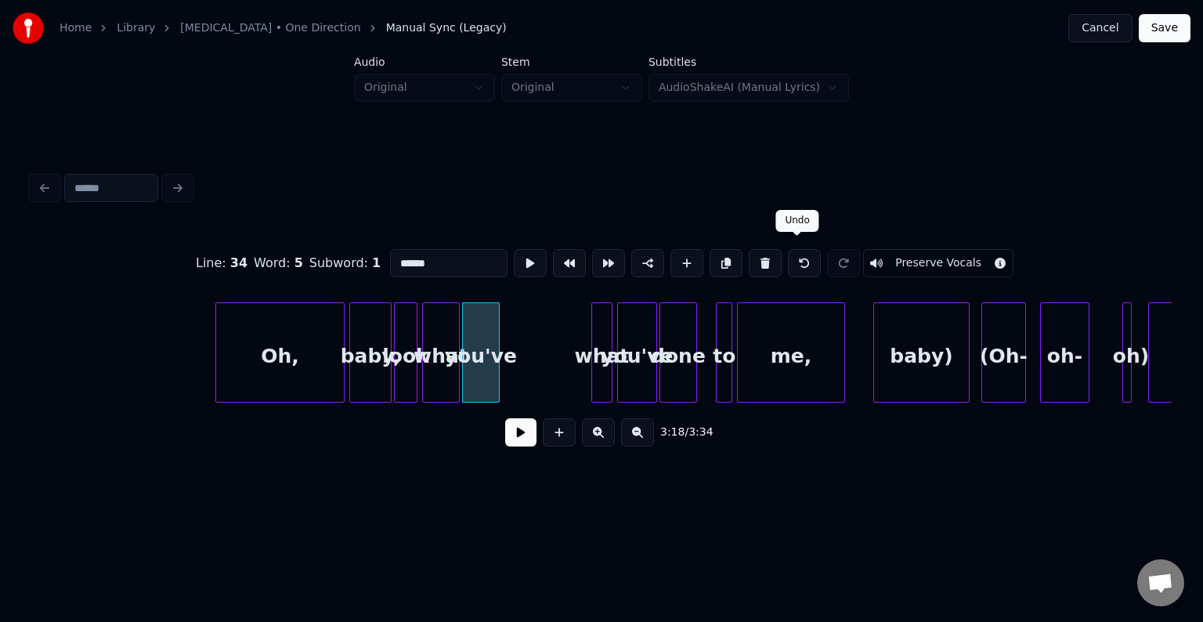
click at [788, 258] on button at bounding box center [804, 263] width 33 height 28
click at [607, 367] on div at bounding box center [609, 352] width 5 height 99
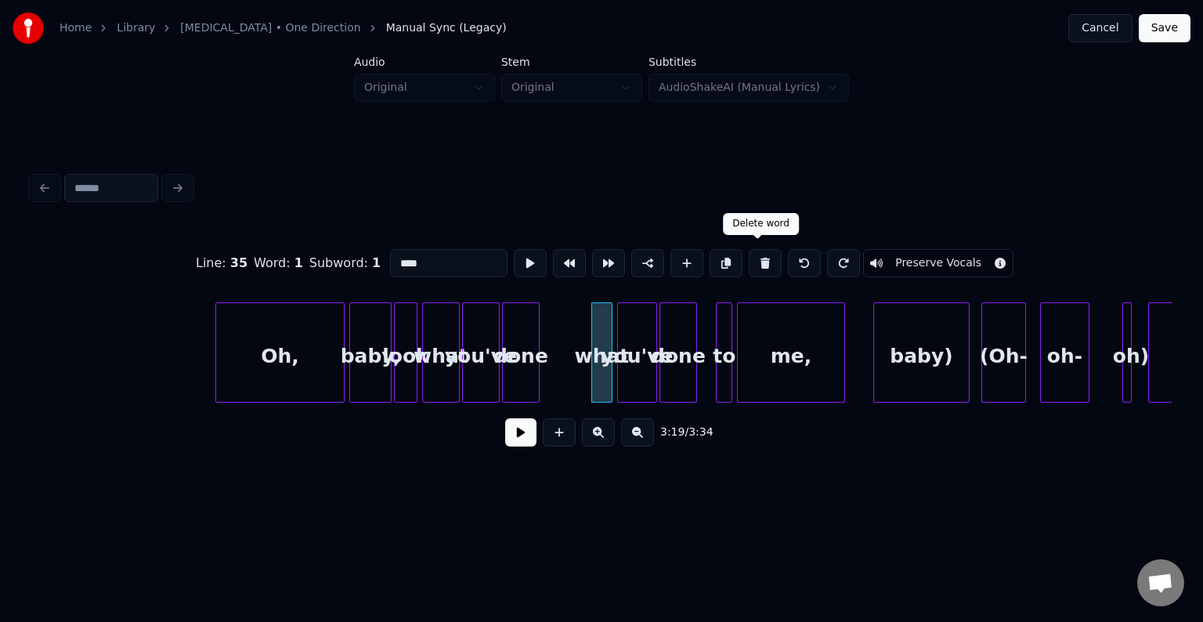
click at [760, 257] on button at bounding box center [765, 263] width 33 height 28
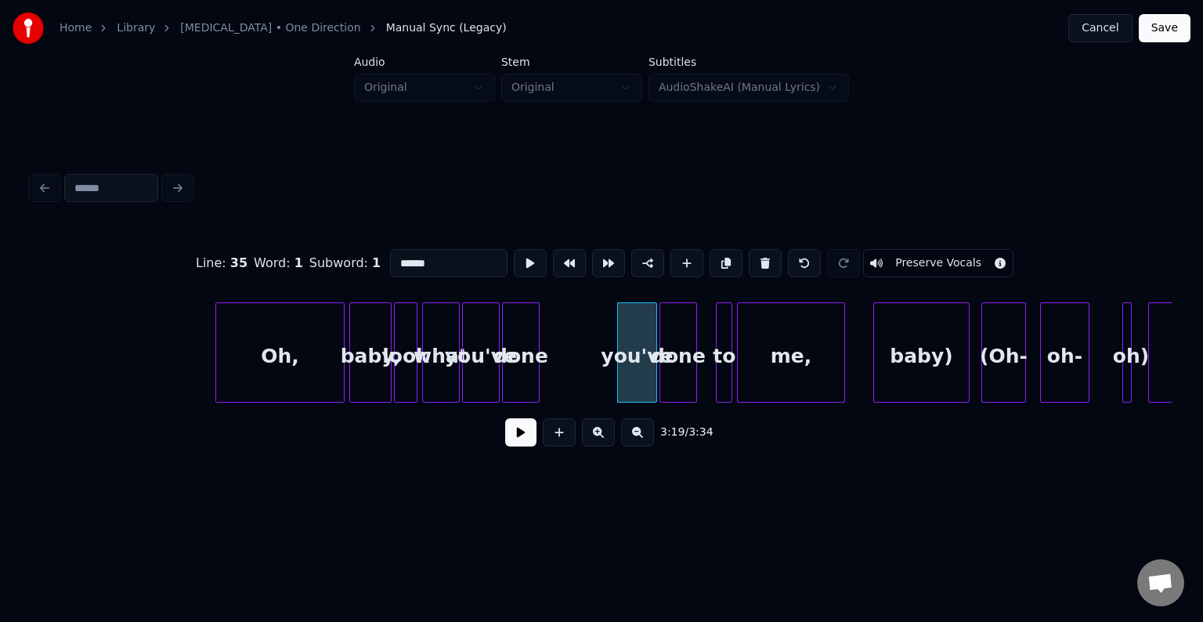
click at [760, 257] on button at bounding box center [765, 263] width 33 height 28
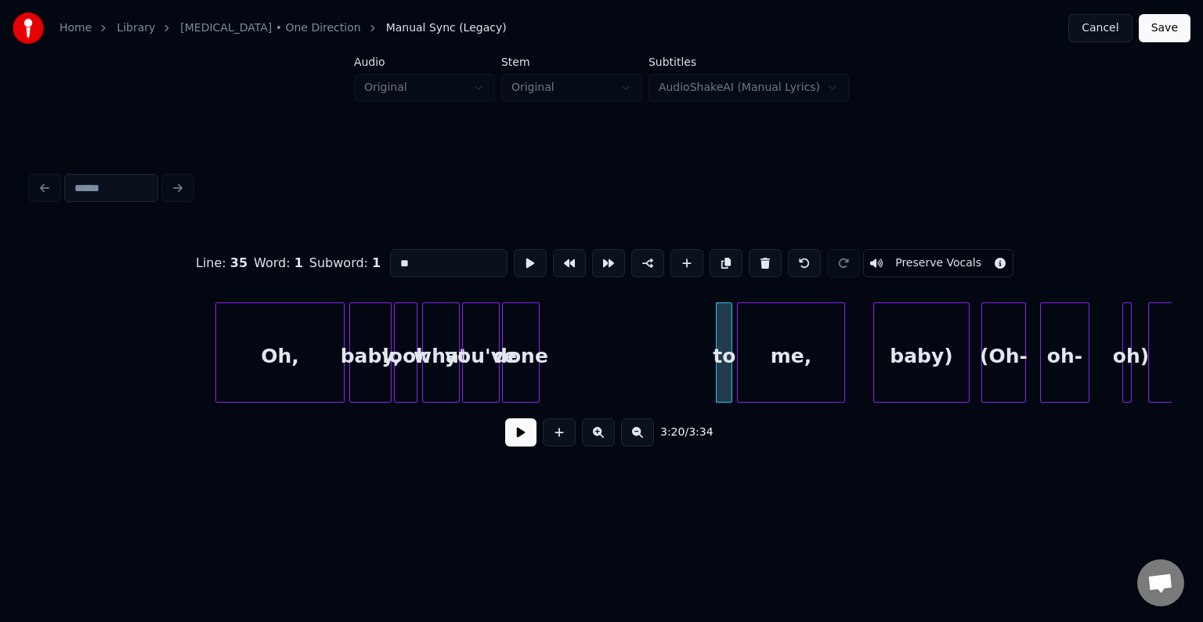
click at [760, 257] on button at bounding box center [765, 263] width 33 height 28
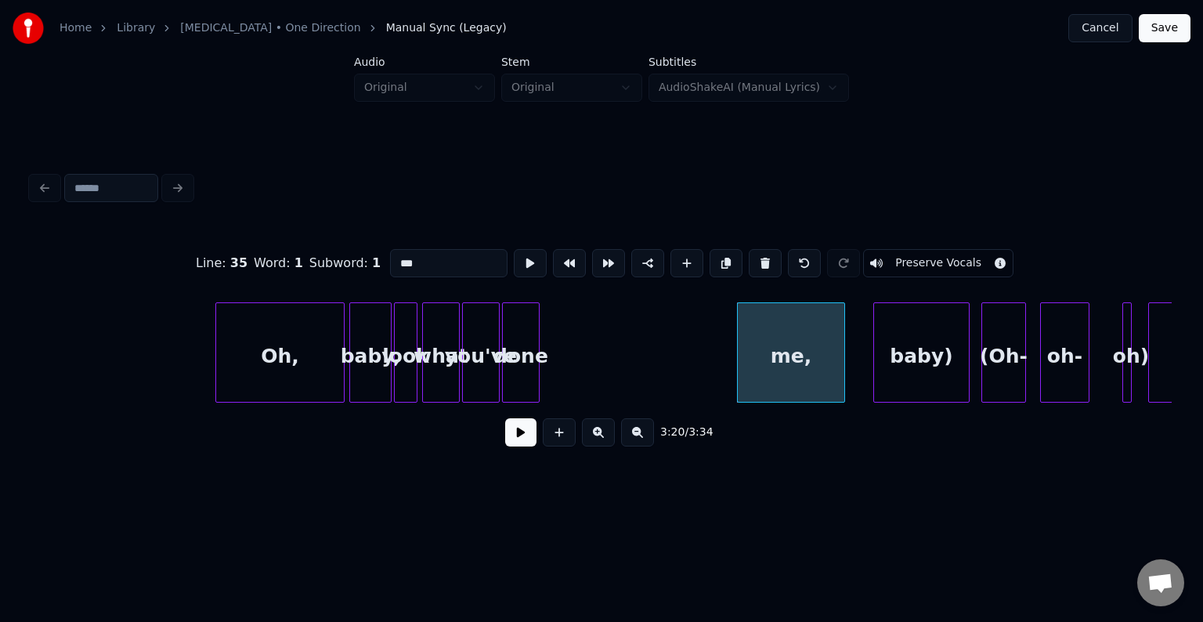
click at [760, 257] on button at bounding box center [765, 263] width 33 height 28
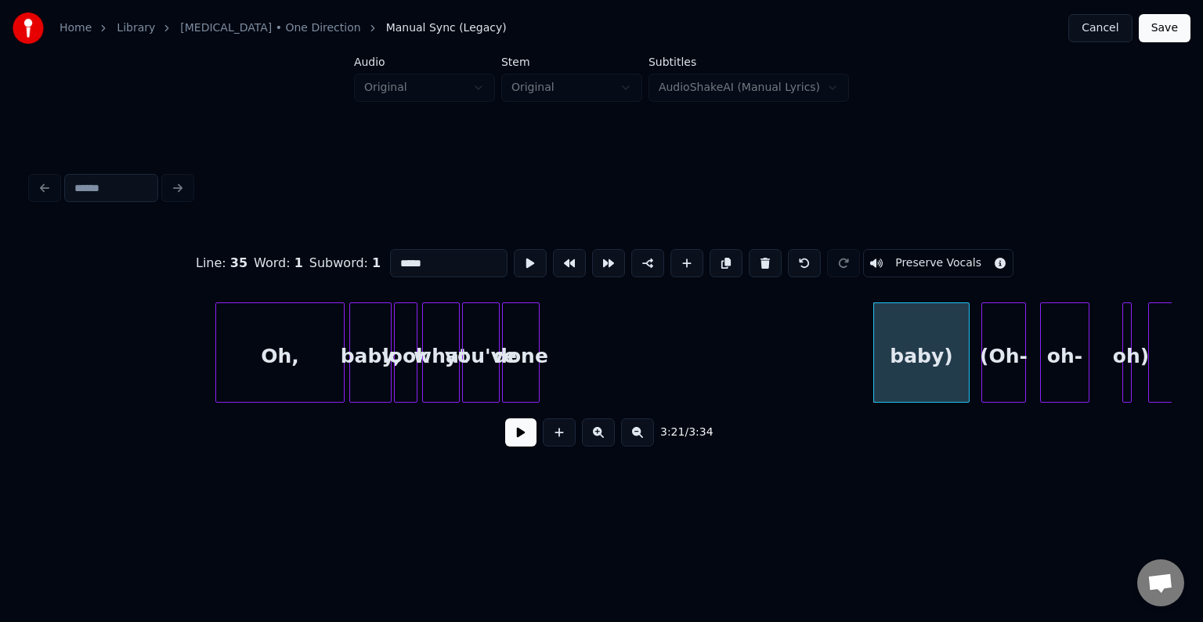
click at [760, 257] on button at bounding box center [765, 263] width 33 height 28
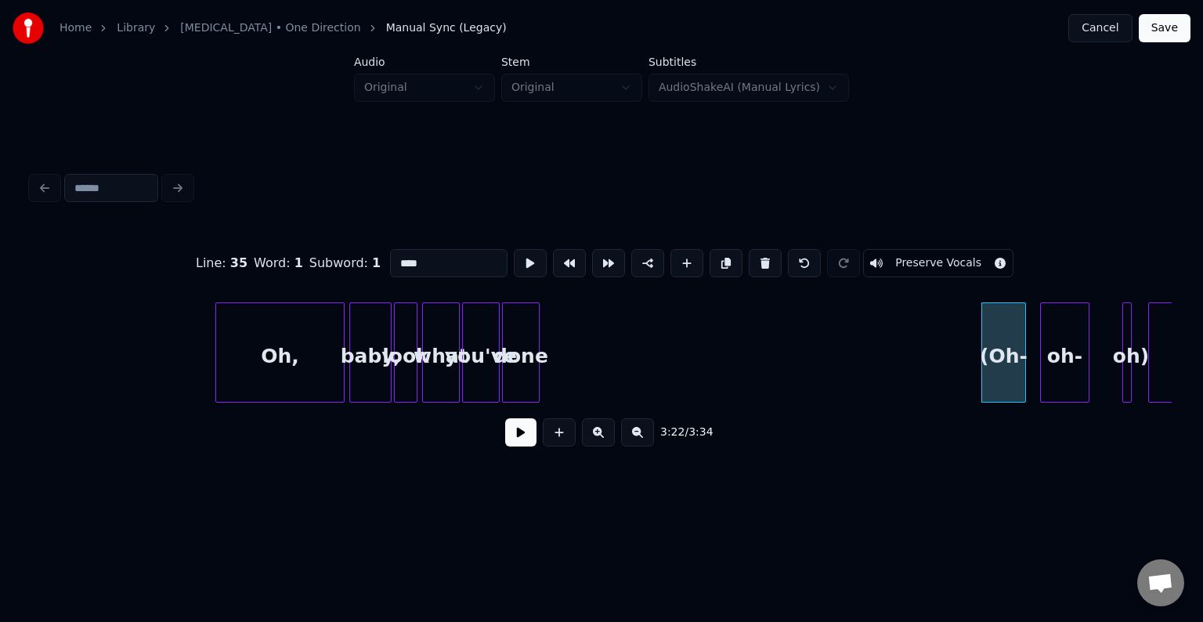
click at [760, 257] on button at bounding box center [765, 263] width 33 height 28
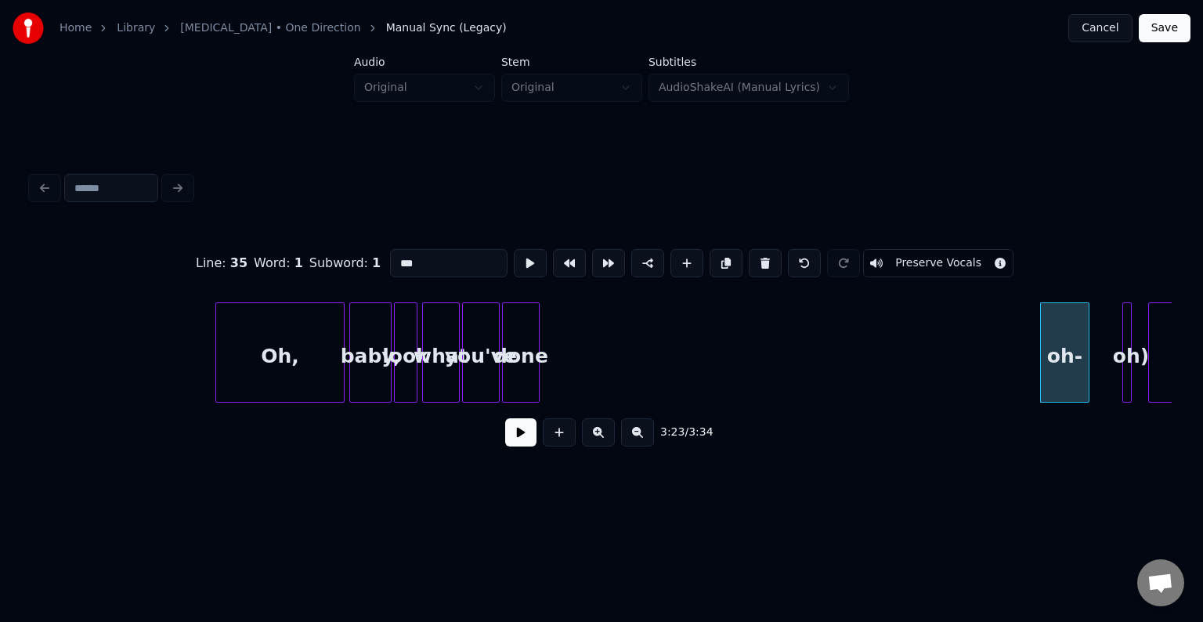
click at [760, 257] on button at bounding box center [765, 263] width 33 height 28
type input "***"
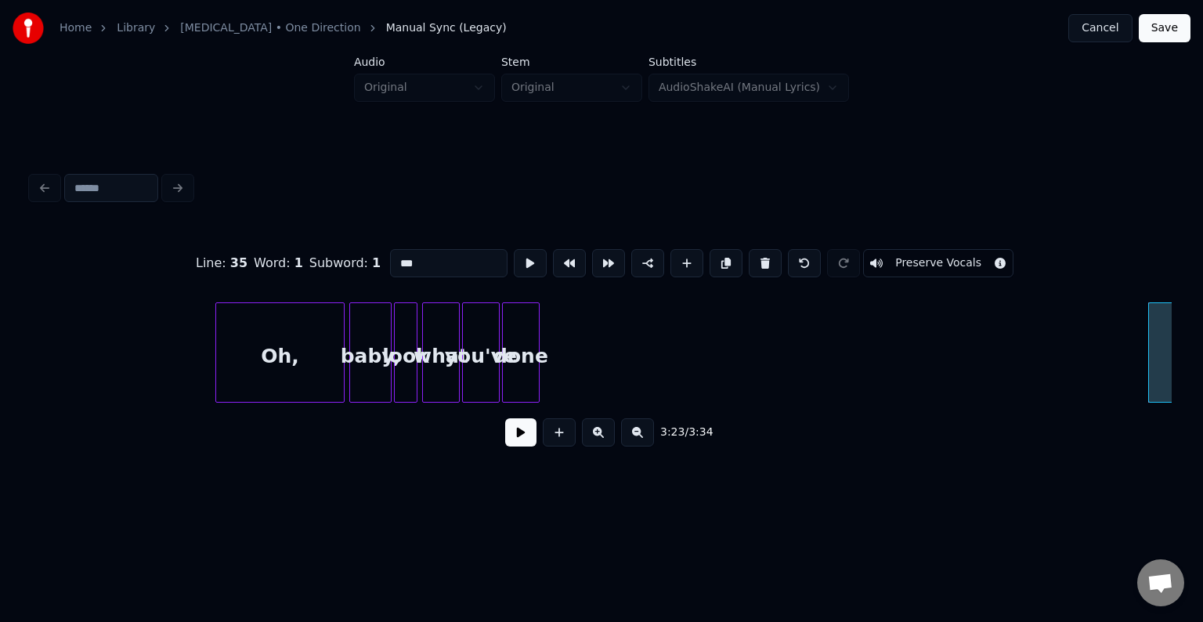
click at [517, 447] on button at bounding box center [520, 432] width 31 height 28
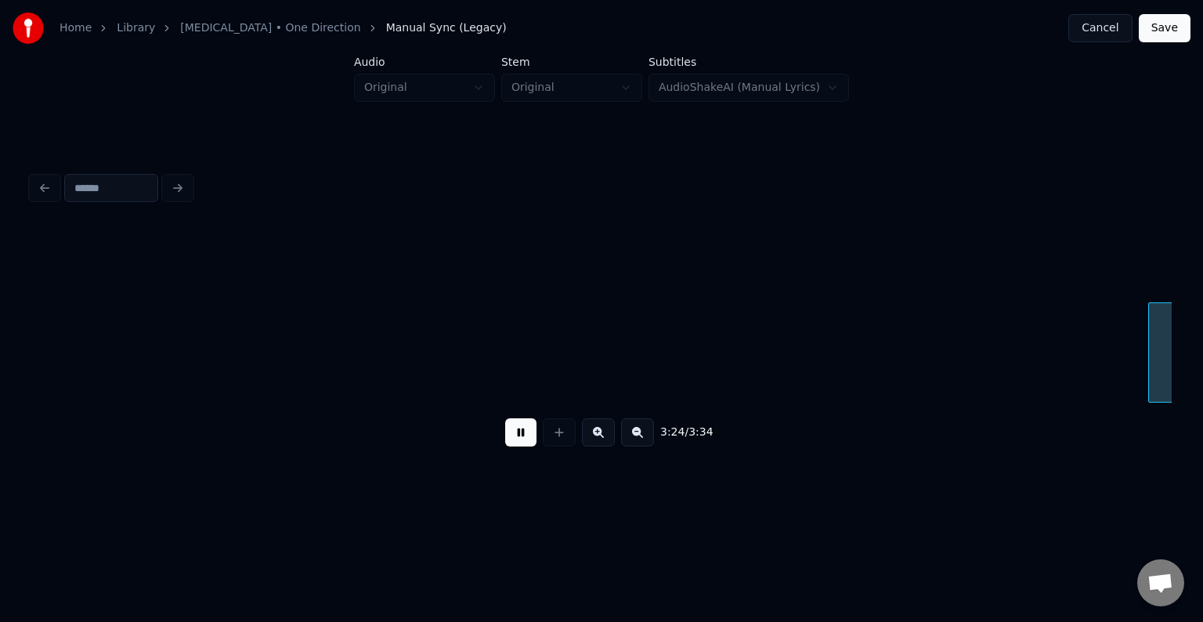
scroll to position [0, 23990]
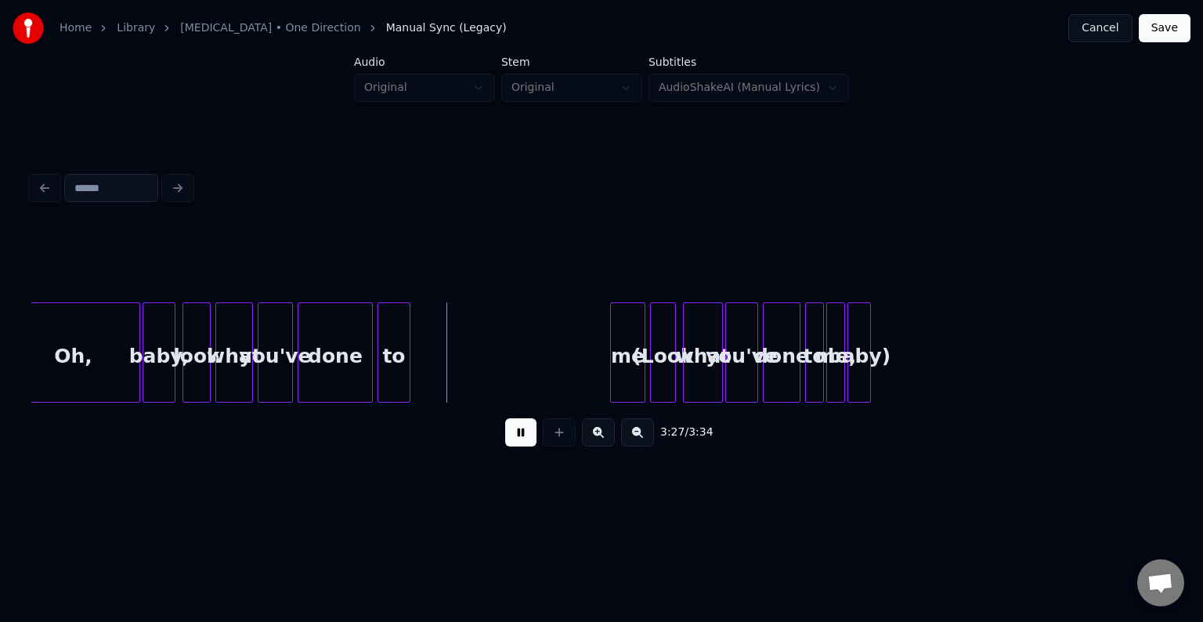
click at [515, 447] on button at bounding box center [520, 432] width 31 height 28
click at [852, 354] on div at bounding box center [850, 352] width 5 height 99
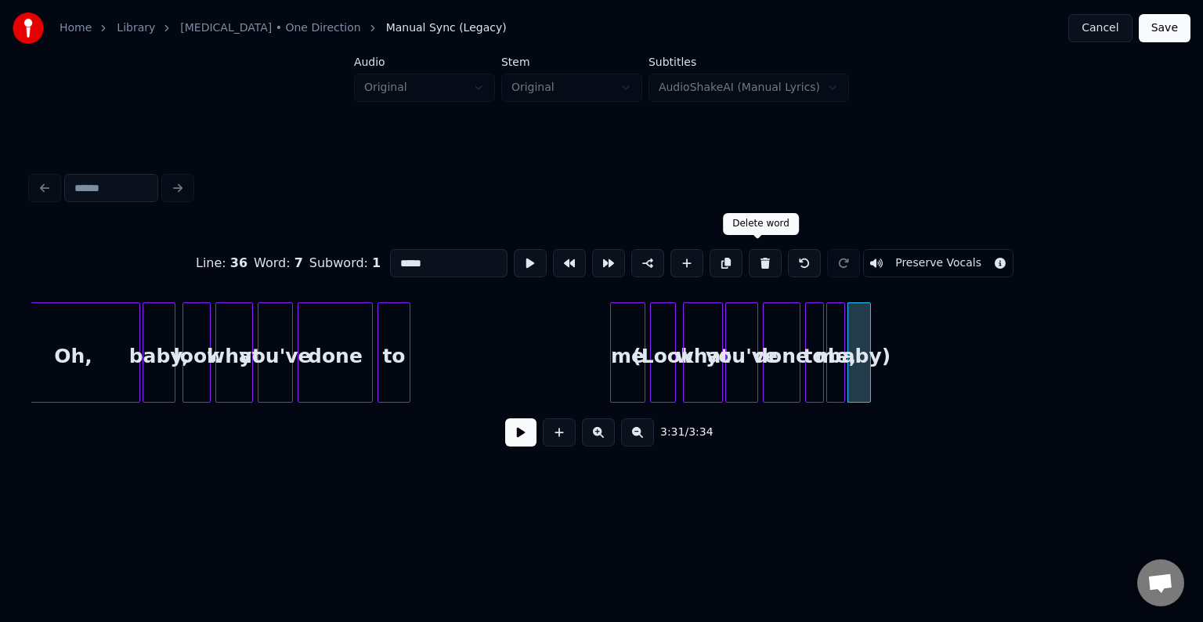
click at [754, 258] on button at bounding box center [765, 263] width 33 height 28
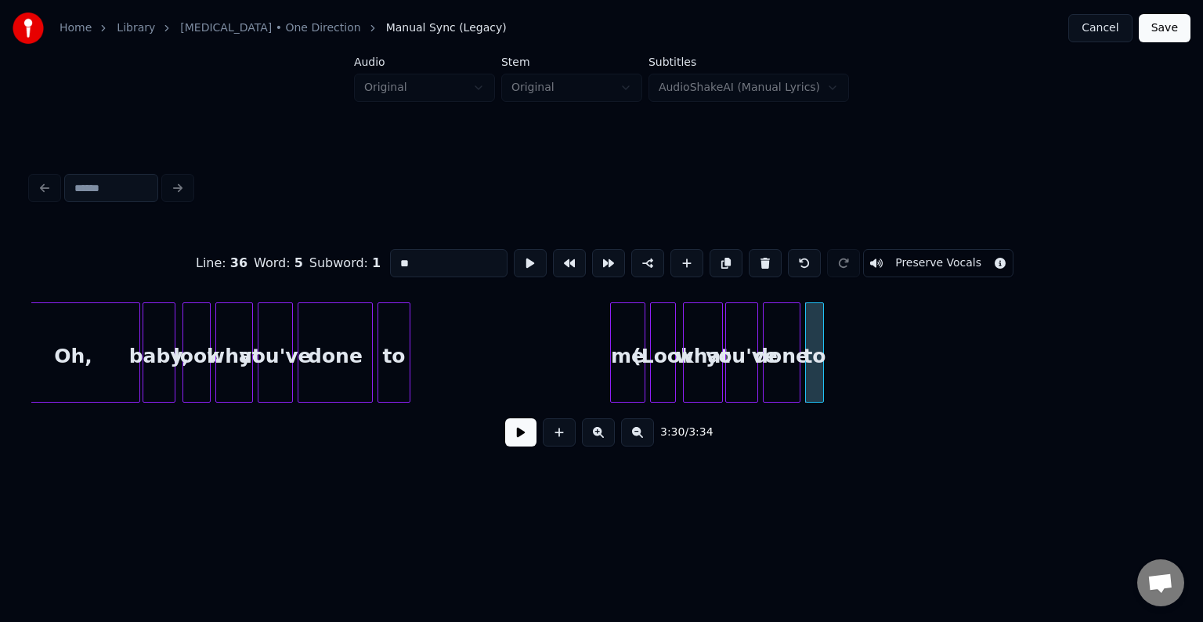
click at [754, 258] on button at bounding box center [765, 263] width 33 height 28
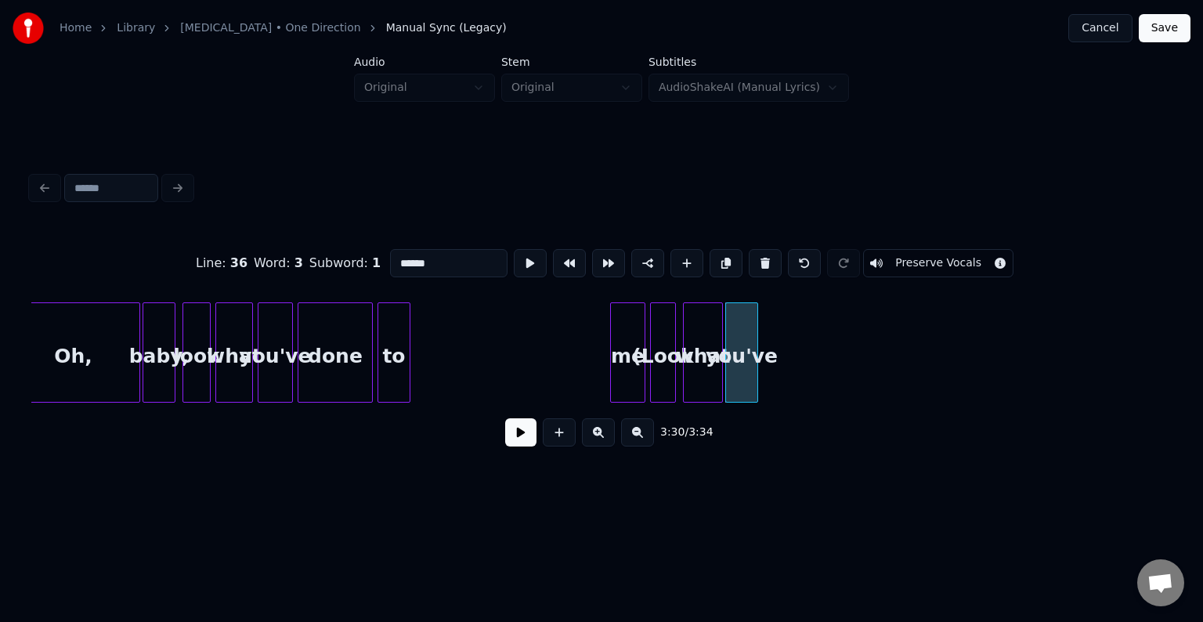
click at [754, 258] on button at bounding box center [765, 263] width 33 height 28
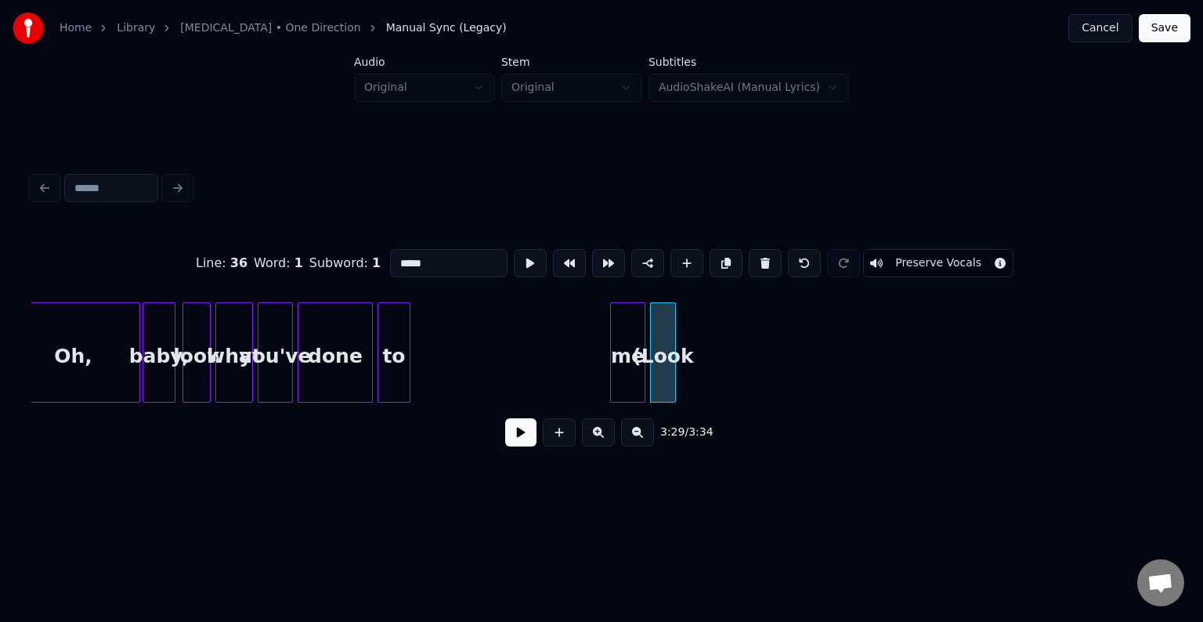
click at [754, 258] on button at bounding box center [765, 263] width 33 height 28
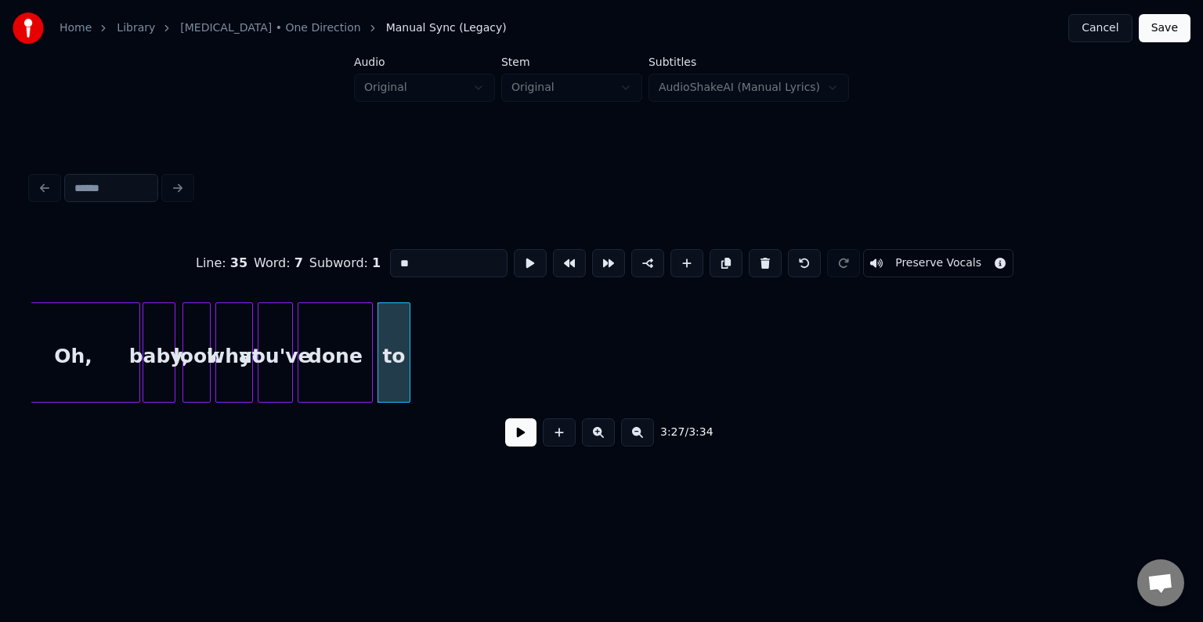
click at [754, 258] on button at bounding box center [765, 263] width 33 height 28
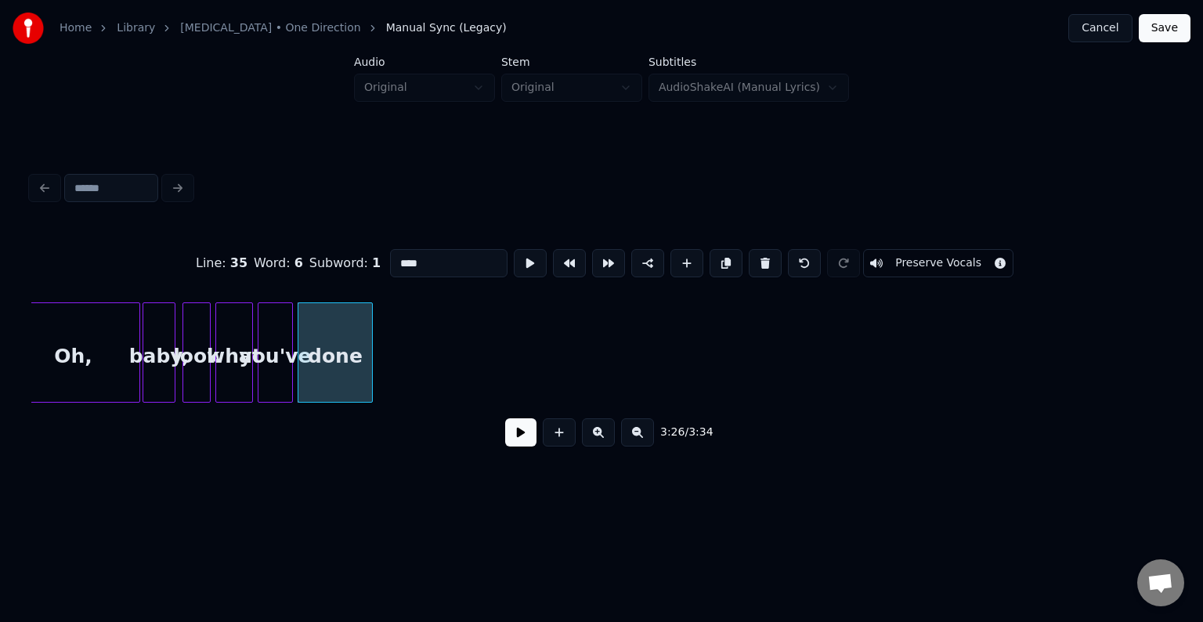
click at [754, 258] on button at bounding box center [765, 263] width 33 height 28
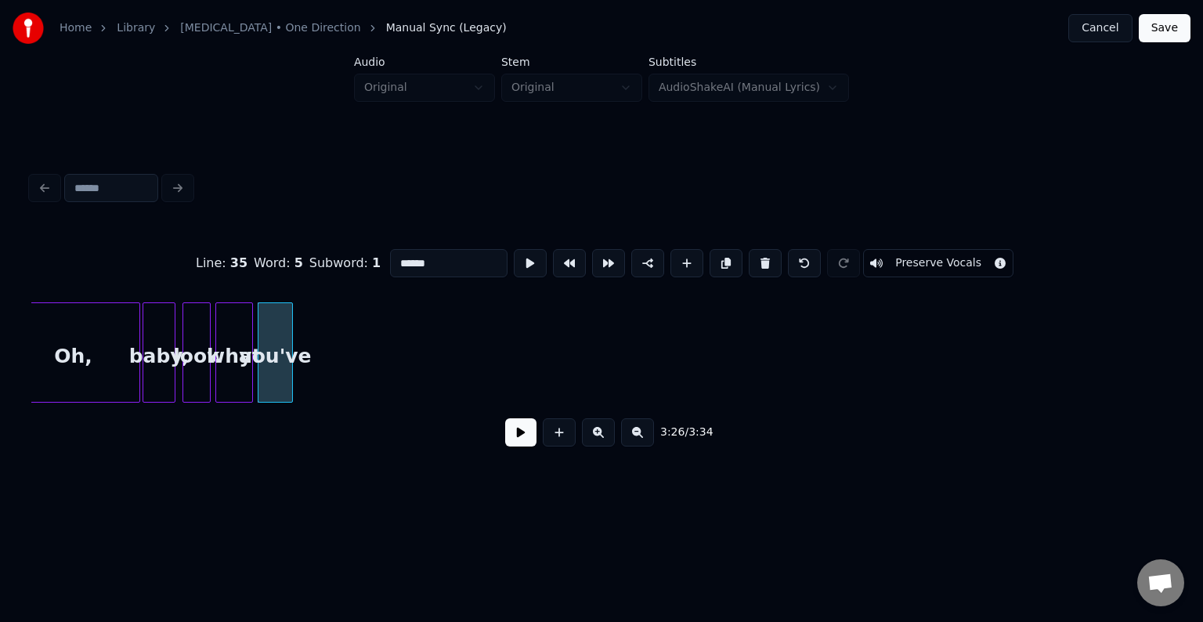
click at [754, 258] on button at bounding box center [765, 263] width 33 height 28
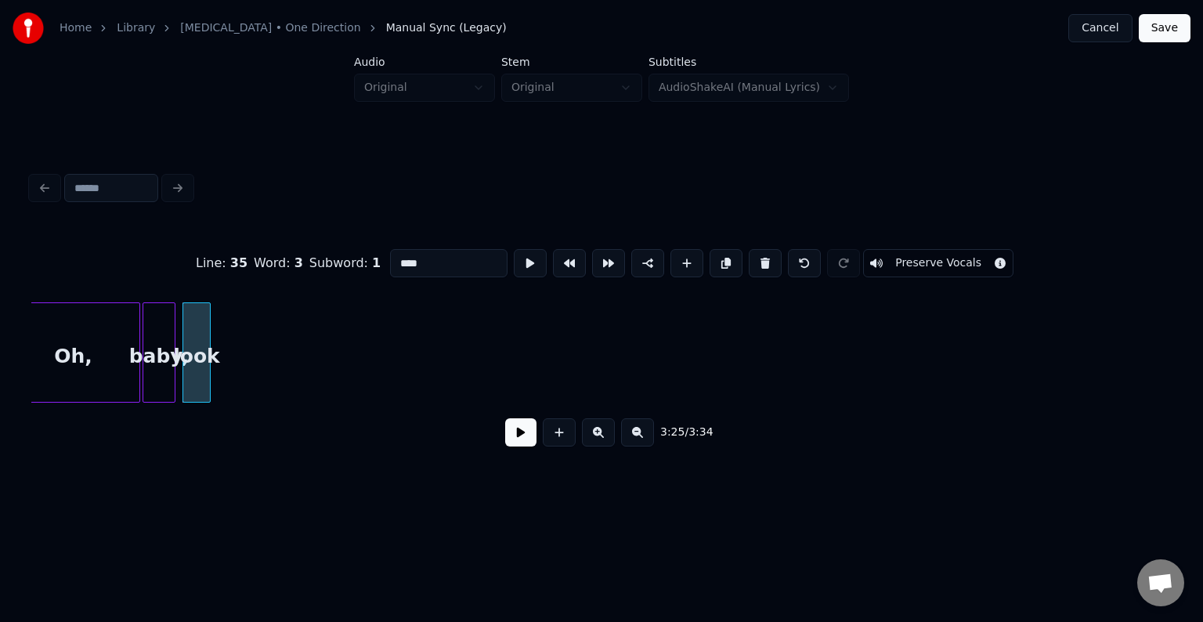
click at [754, 258] on button at bounding box center [765, 263] width 33 height 28
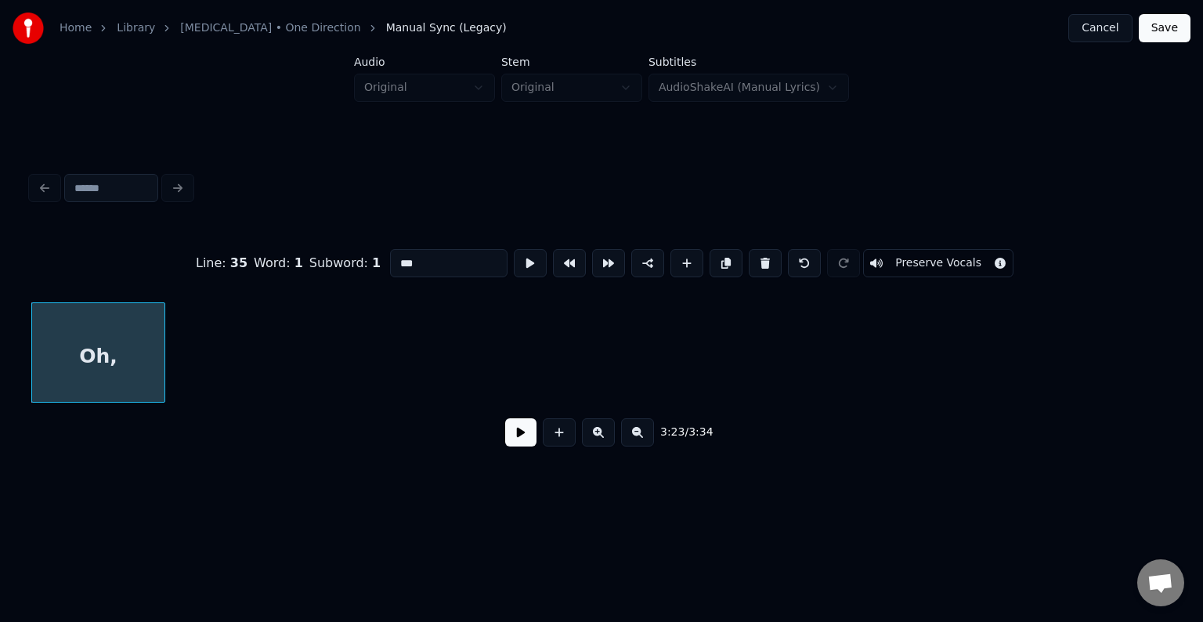
click at [754, 258] on button at bounding box center [765, 263] width 33 height 28
type input "****"
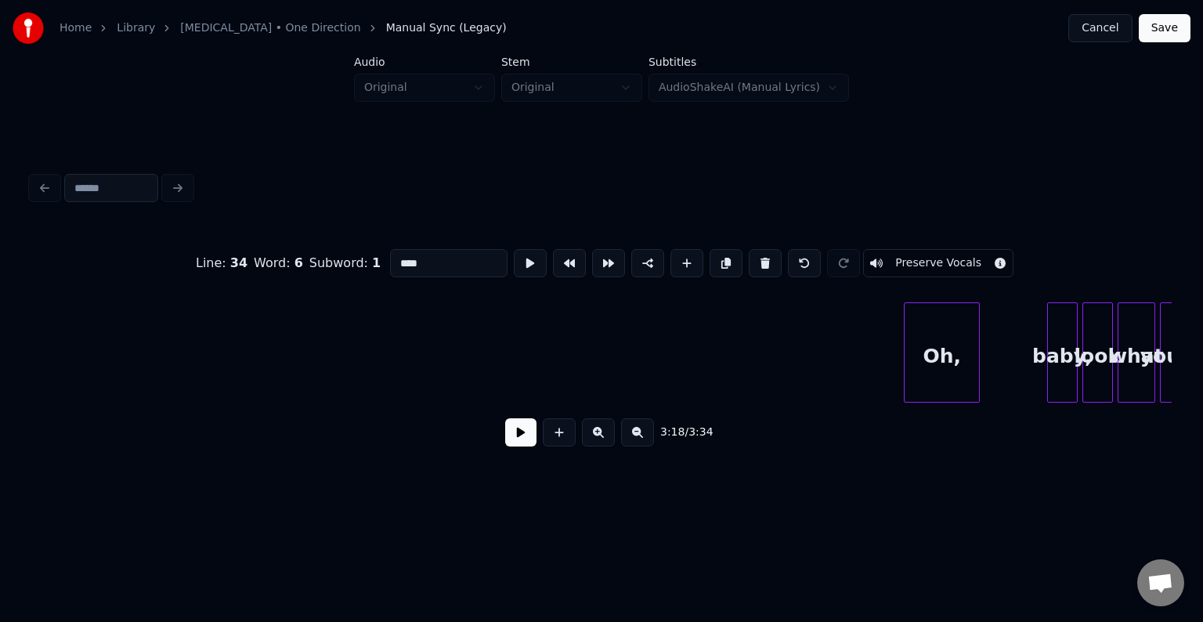
scroll to position [0, 19326]
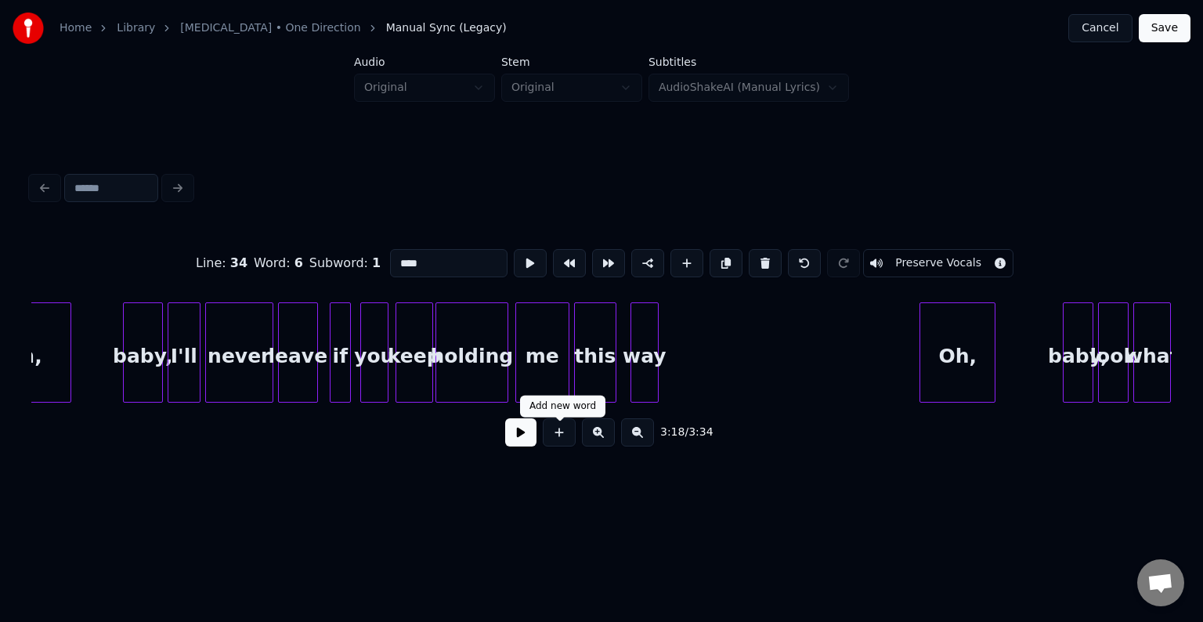
click at [524, 439] on button at bounding box center [520, 432] width 31 height 28
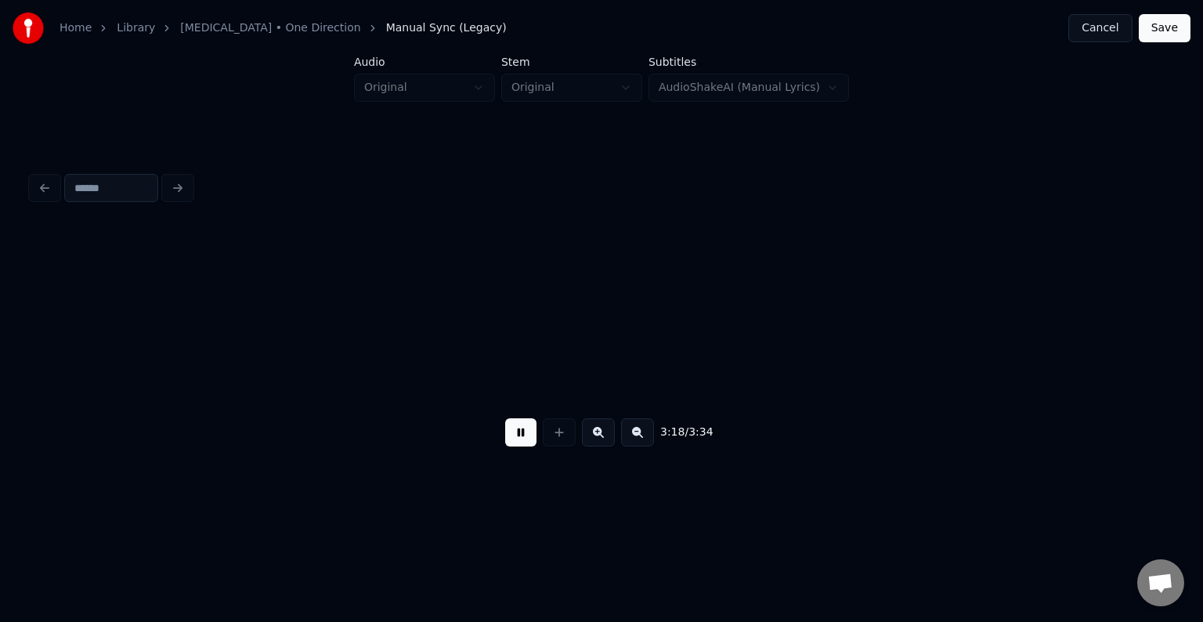
scroll to position [0, 23318]
click at [524, 439] on button at bounding box center [520, 432] width 31 height 28
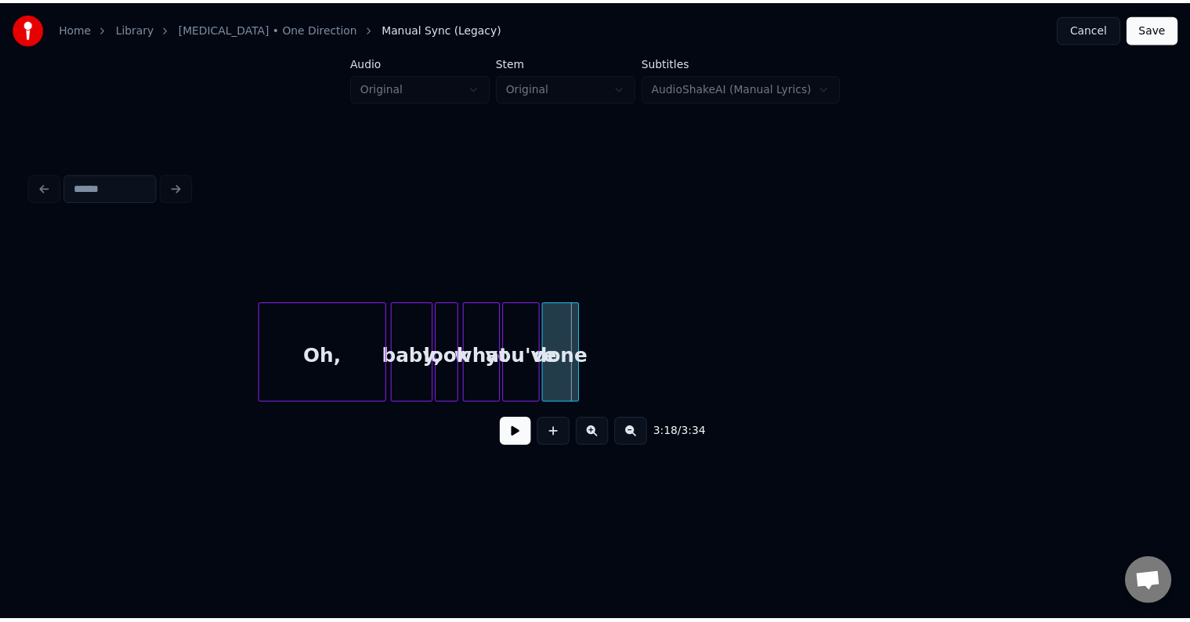
scroll to position [0, 22723]
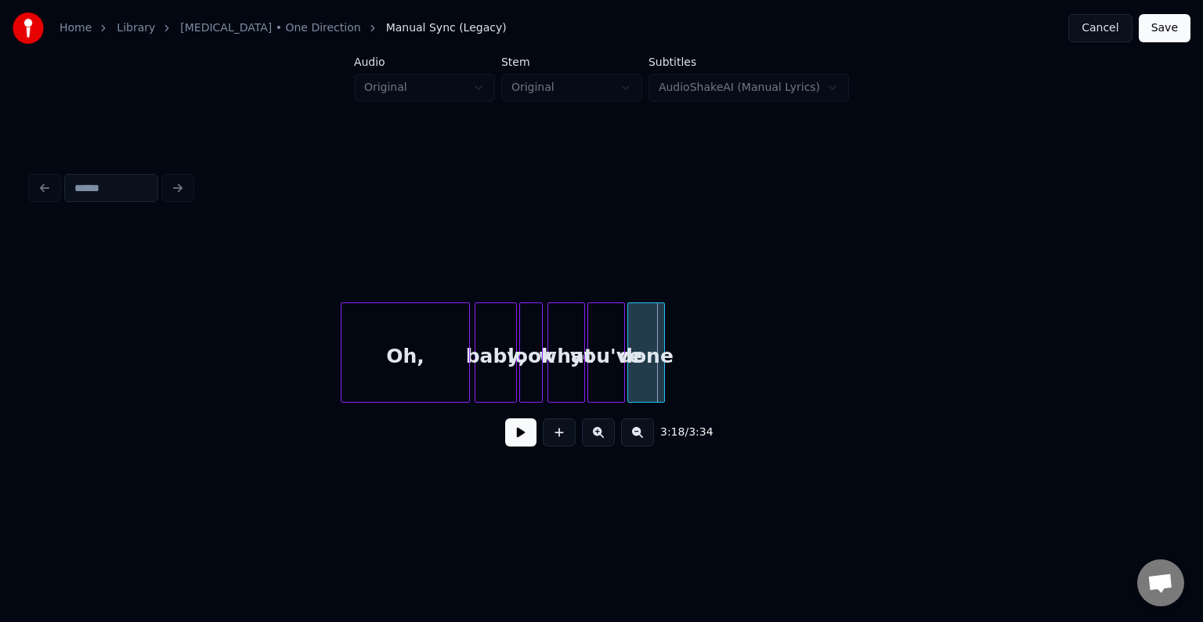
click at [524, 443] on button at bounding box center [520, 432] width 31 height 28
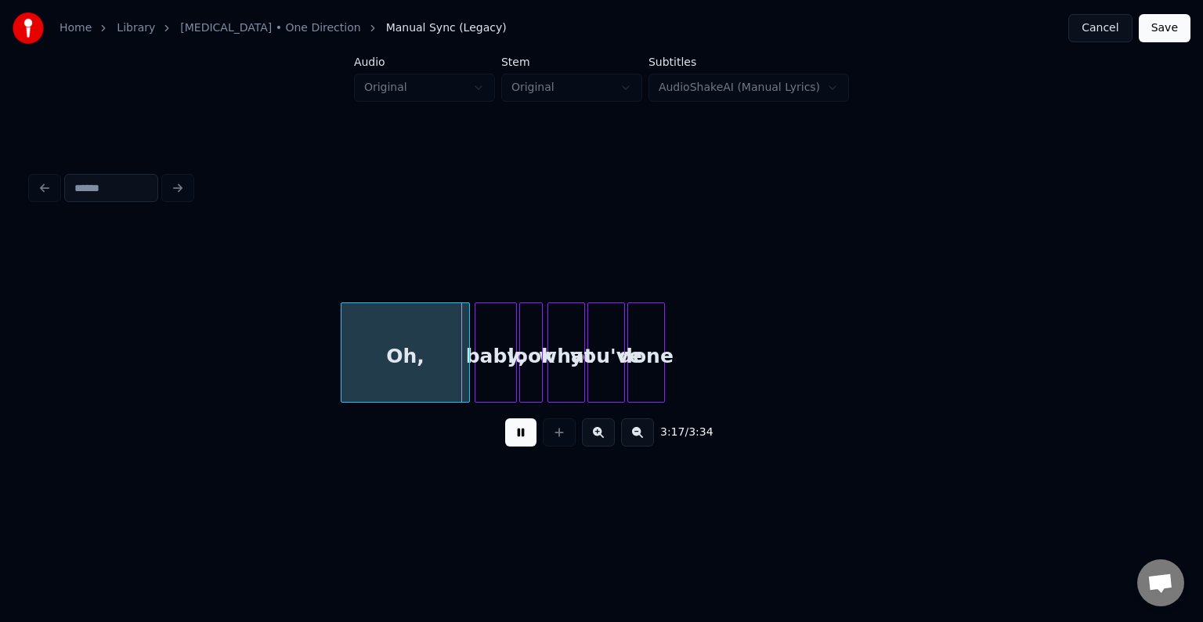
click at [524, 443] on button at bounding box center [520, 432] width 31 height 28
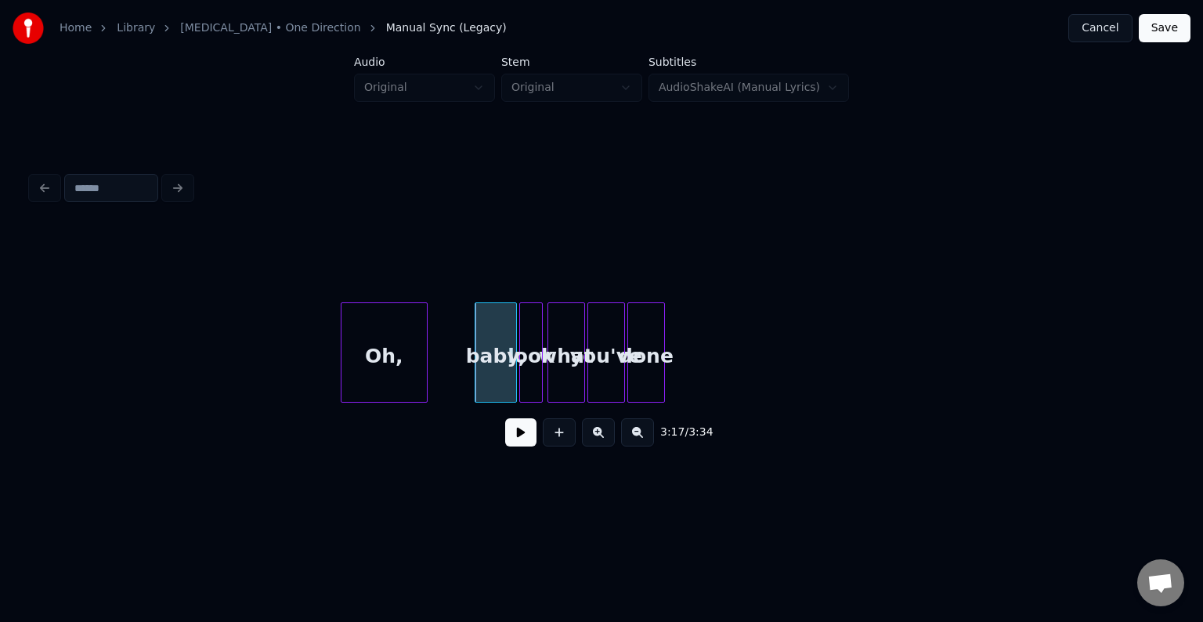
click at [424, 373] on div at bounding box center [424, 352] width 5 height 99
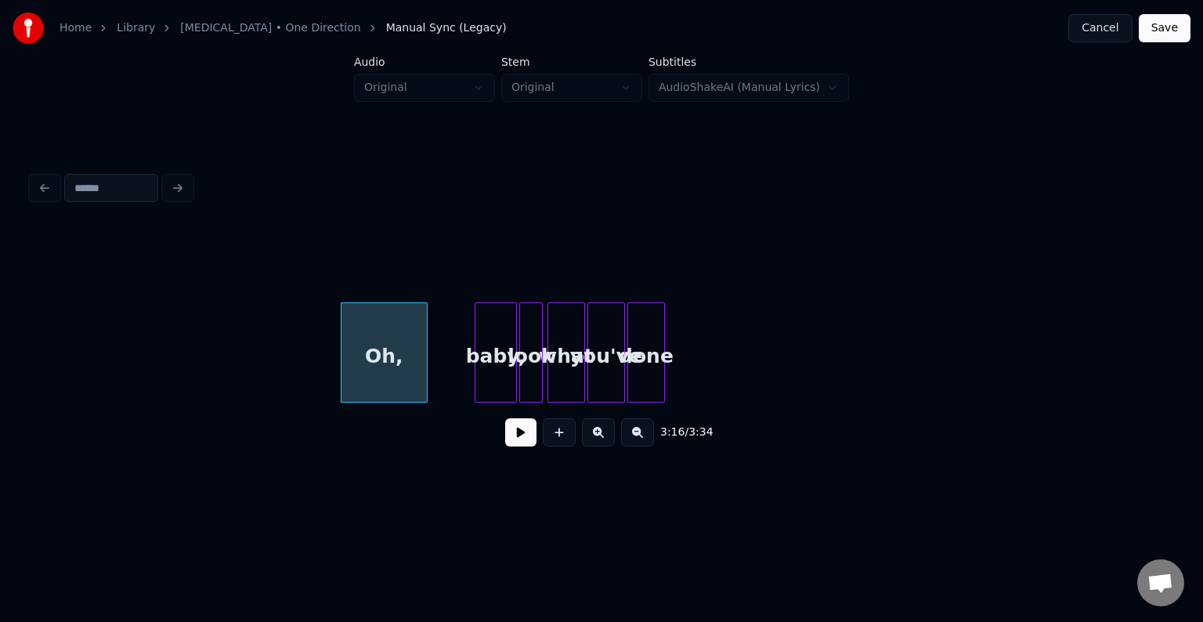
click at [517, 438] on button at bounding box center [520, 432] width 31 height 28
click at [401, 382] on div "Oh," at bounding box center [384, 356] width 85 height 107
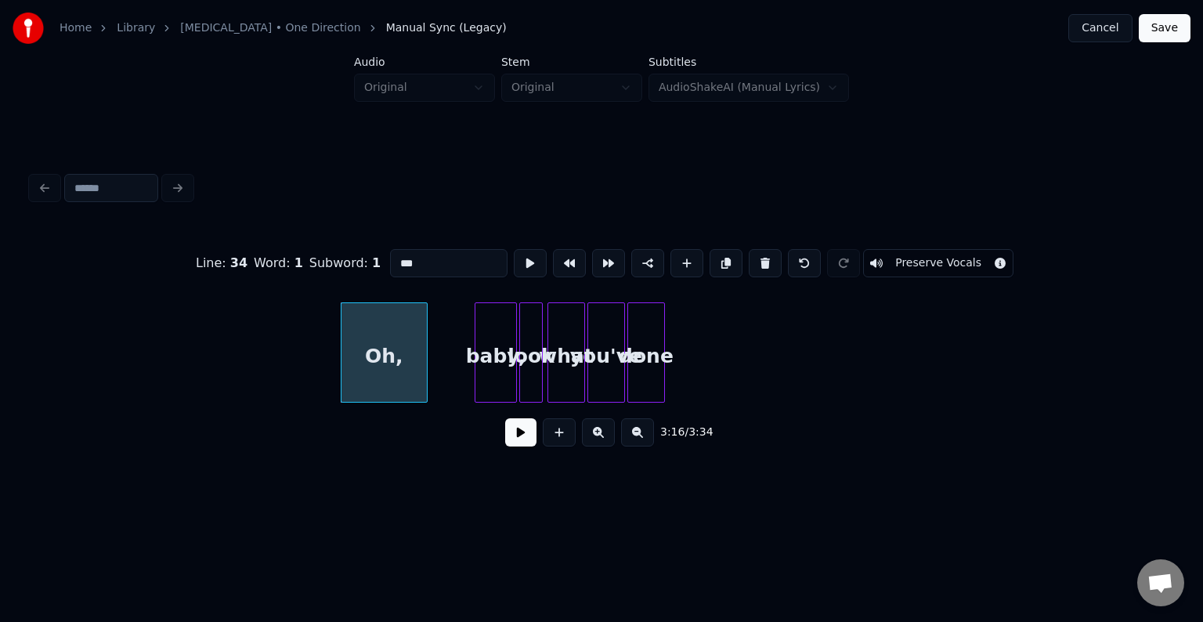
click at [937, 259] on button "Preserve Vocals" at bounding box center [938, 263] width 150 height 28
click at [512, 439] on button at bounding box center [520, 432] width 31 height 28
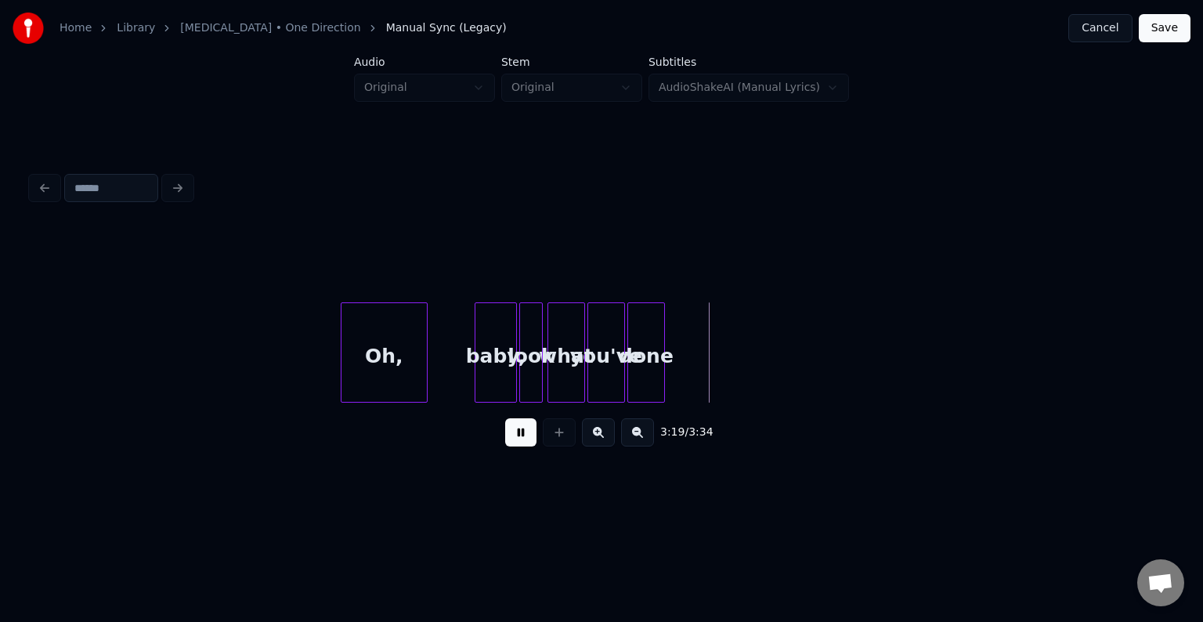
click at [512, 439] on button at bounding box center [520, 432] width 31 height 28
click at [697, 379] on div at bounding box center [696, 352] width 5 height 99
click at [512, 439] on button at bounding box center [520, 432] width 31 height 28
click at [1170, 33] on button "Save" at bounding box center [1165, 28] width 52 height 28
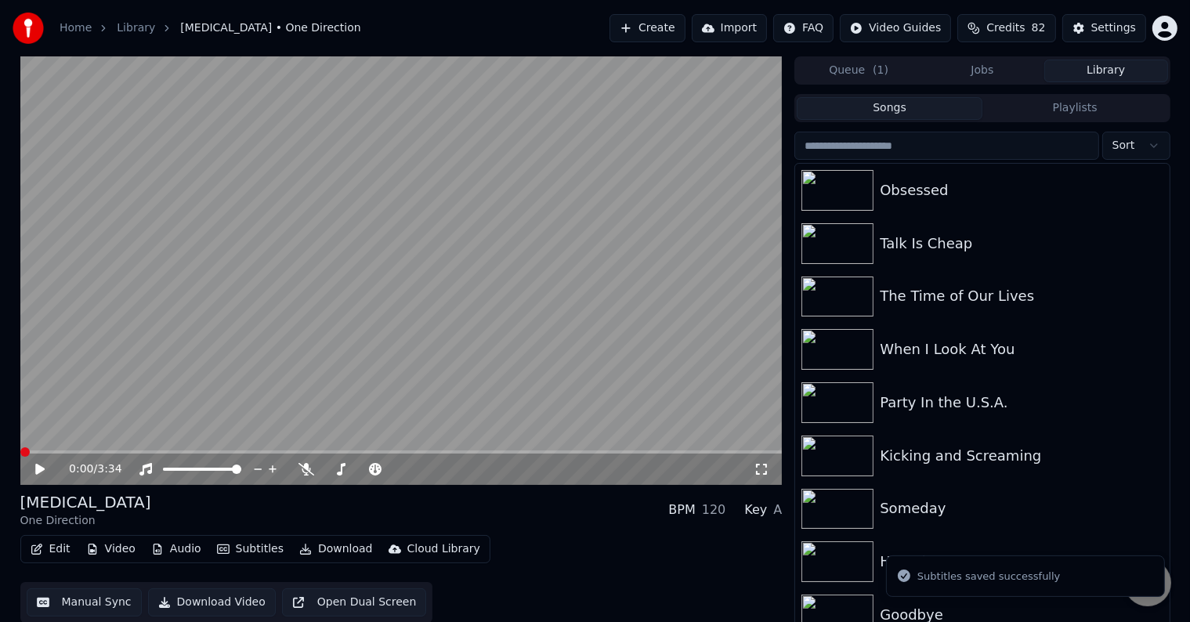
click at [316, 548] on button "Download" at bounding box center [336, 549] width 86 height 22
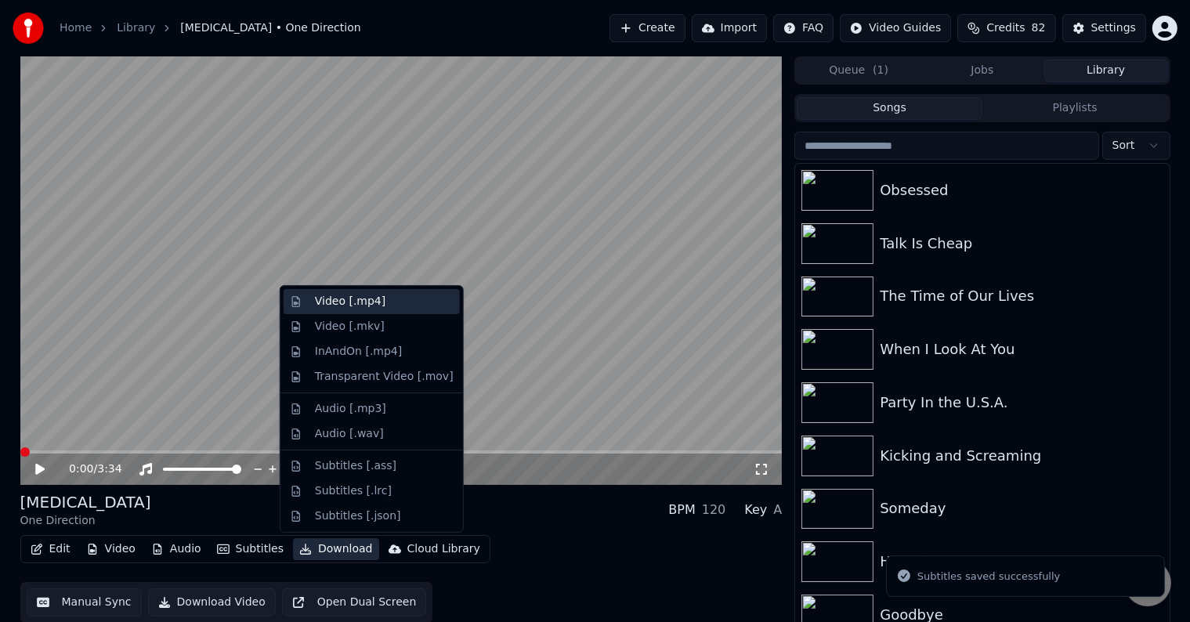
click at [317, 303] on div "Video [.mp4]" at bounding box center [350, 302] width 71 height 16
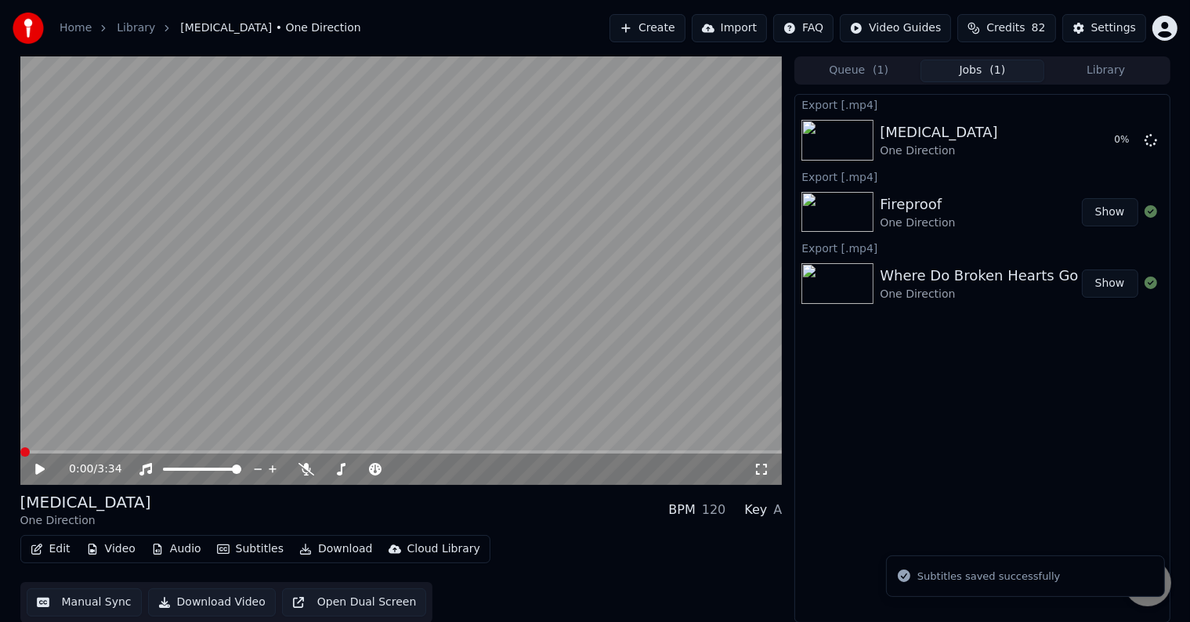
click at [33, 468] on icon at bounding box center [51, 469] width 37 height 13
click at [1119, 71] on button "Library" at bounding box center [1106, 71] width 124 height 23
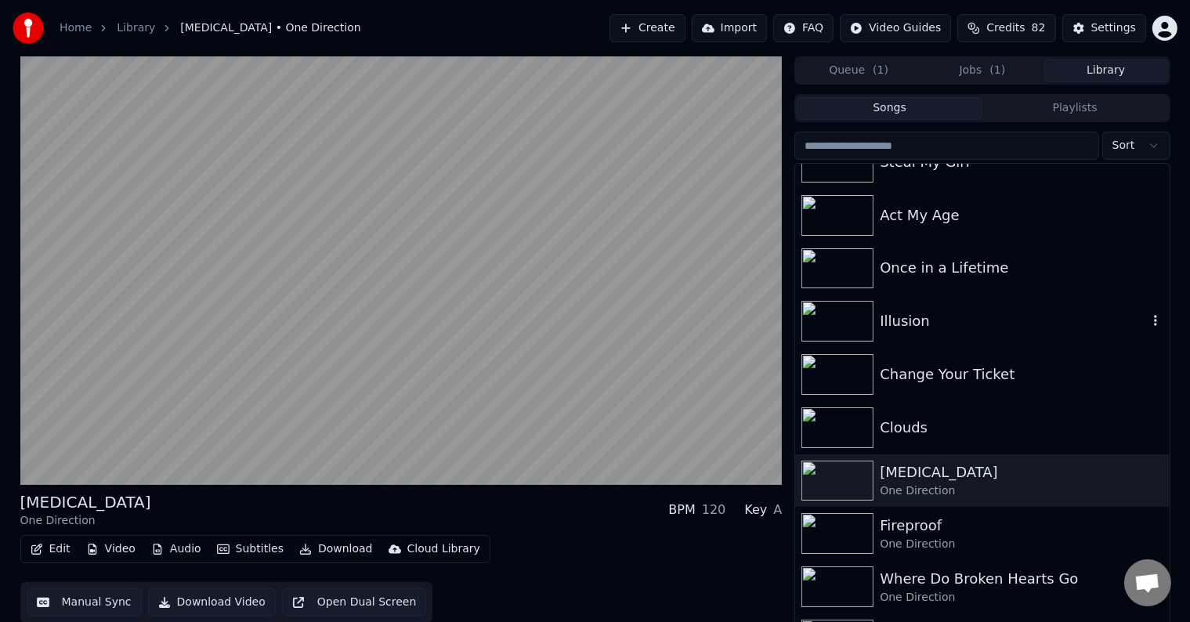
scroll to position [10042, 0]
click at [934, 418] on div "Clouds" at bounding box center [1013, 429] width 267 height 22
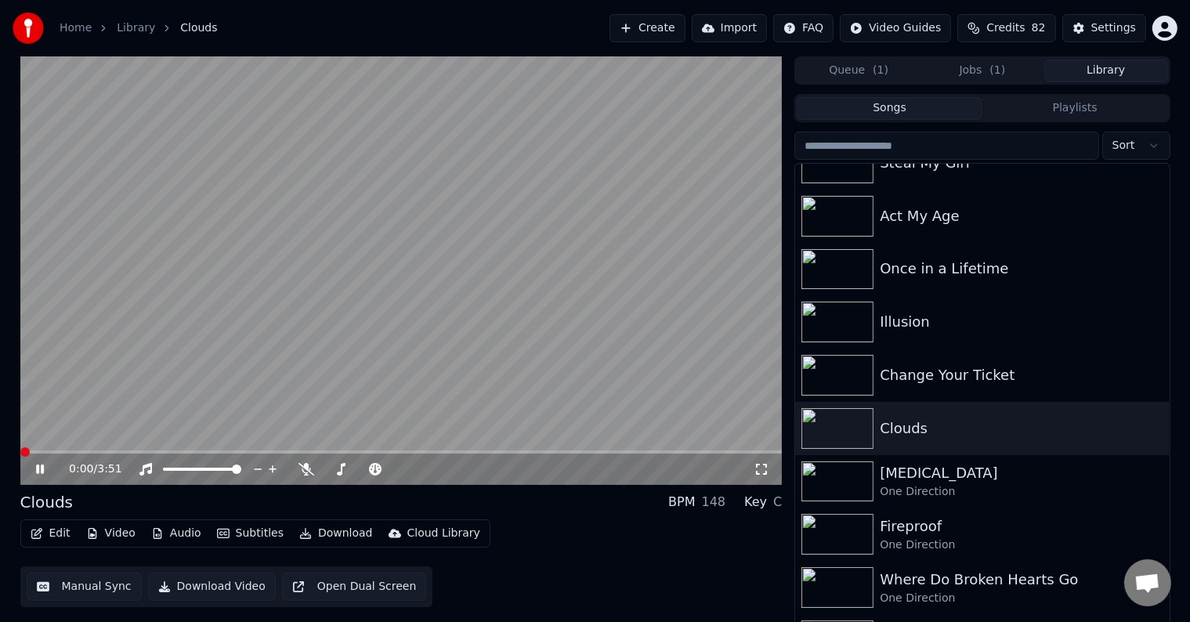
click at [38, 473] on icon at bounding box center [40, 469] width 8 height 9
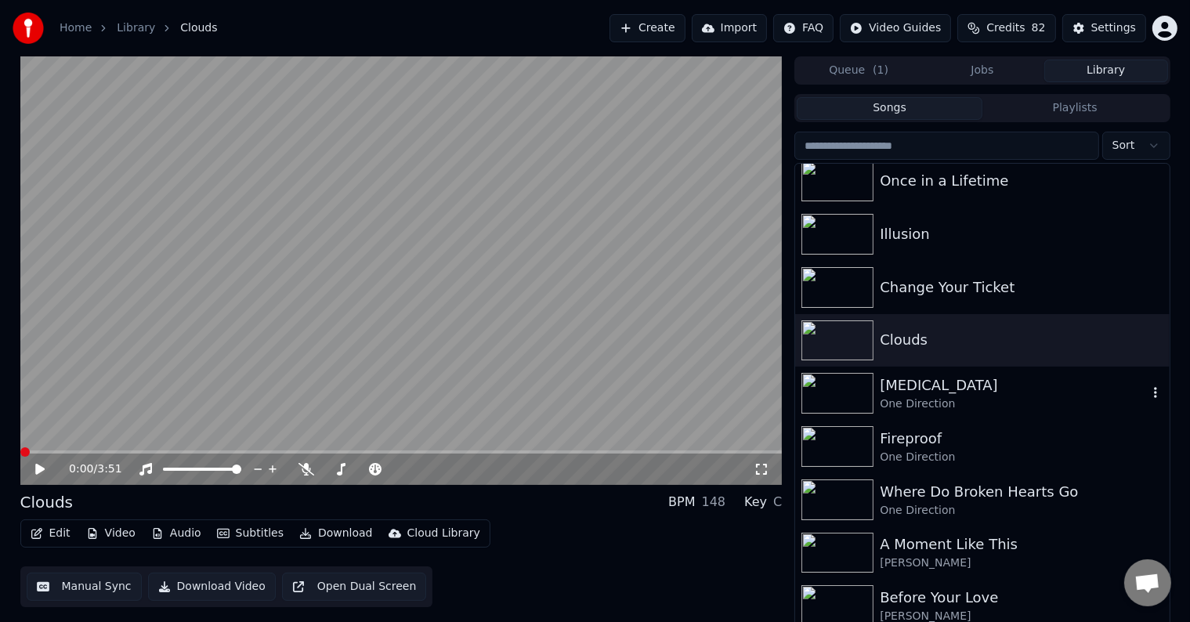
scroll to position [10131, 0]
